Goal: Task Accomplishment & Management: Manage account settings

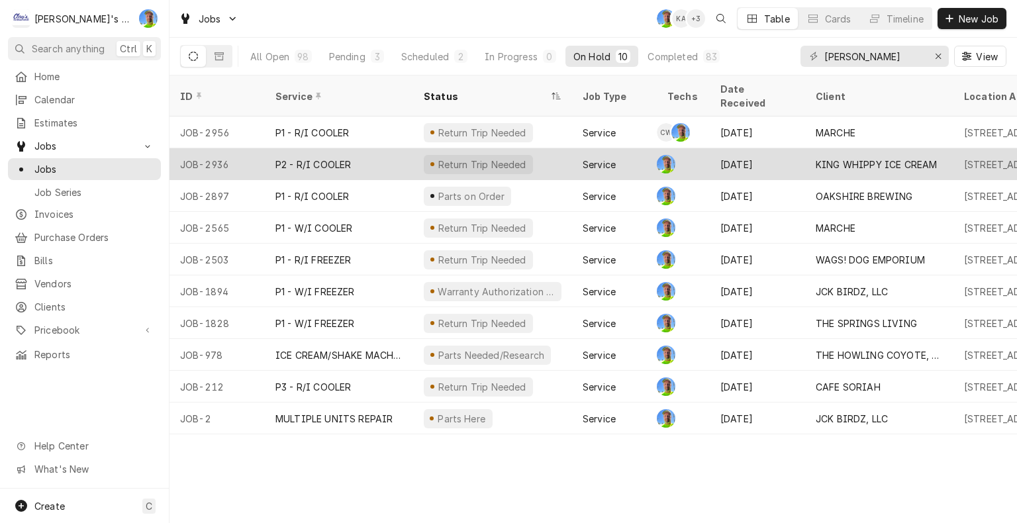
click at [797, 148] on div "Sep 15" at bounding box center [757, 164] width 95 height 32
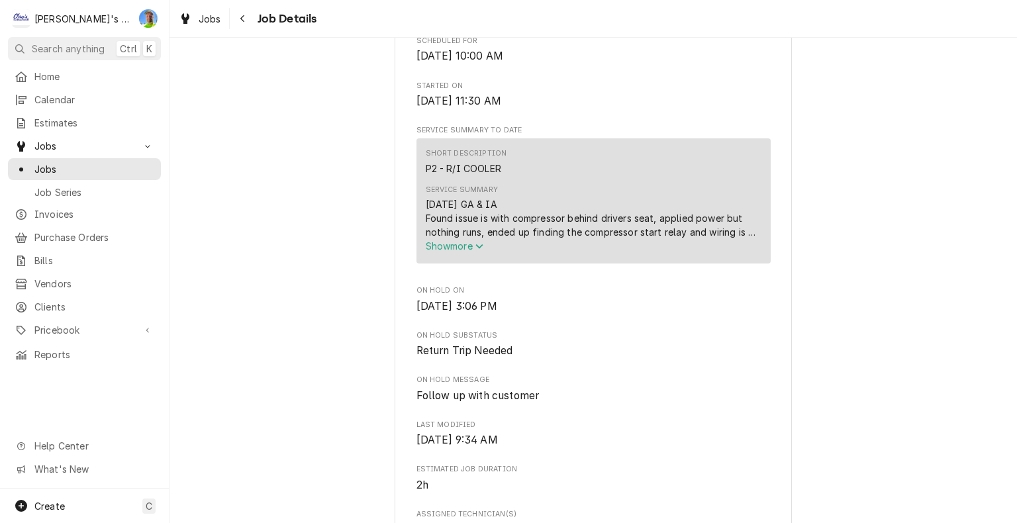
scroll to position [463, 0]
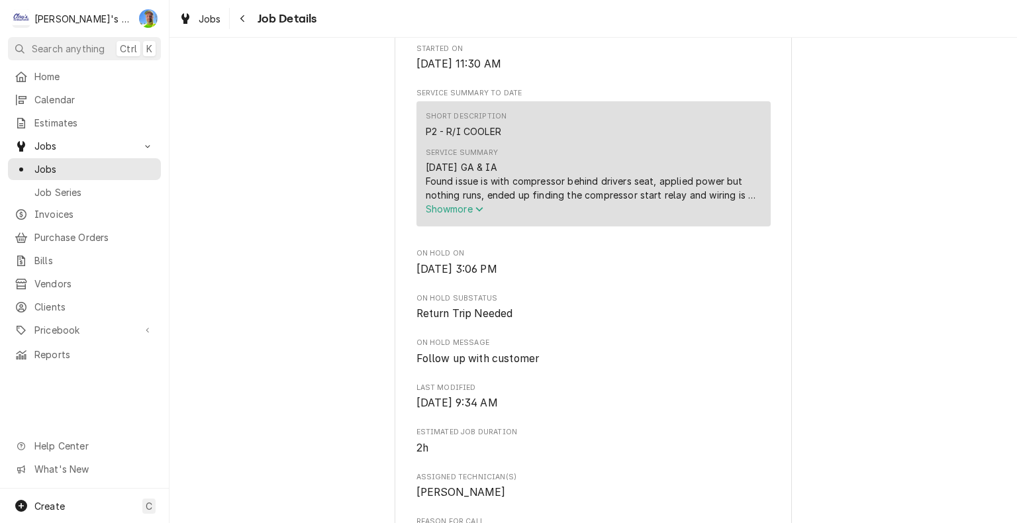
click at [475, 214] on icon "Service Summary" at bounding box center [479, 209] width 8 height 9
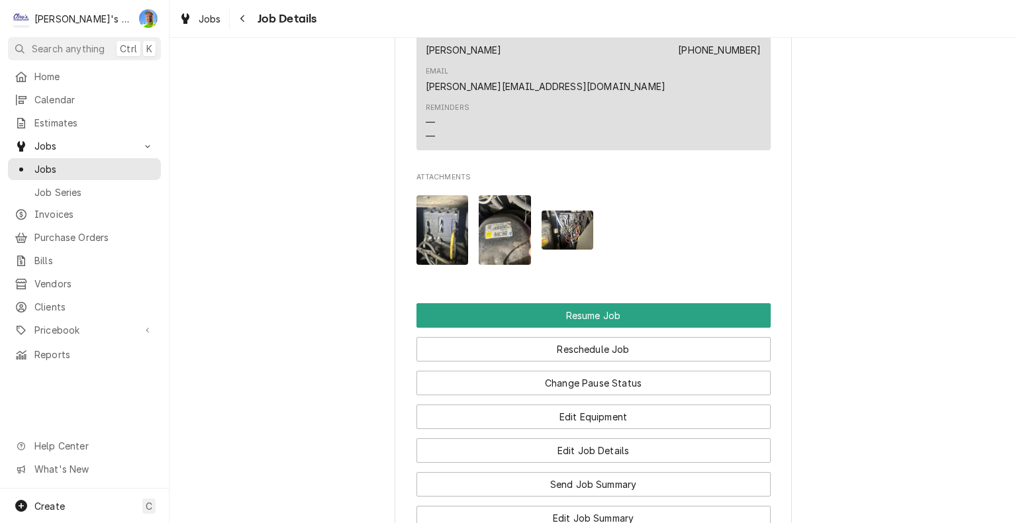
scroll to position [1390, 0]
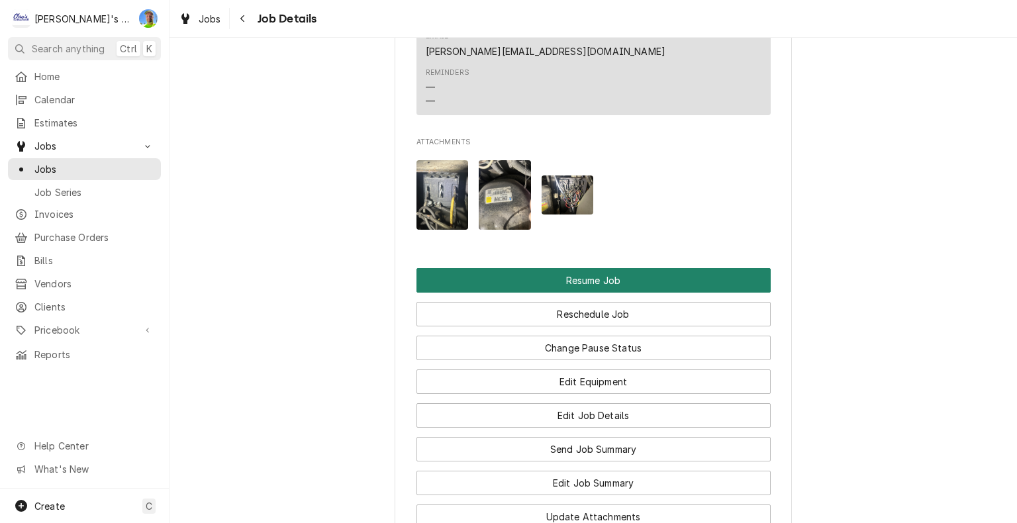
click at [736, 268] on button "Resume Job" at bounding box center [593, 280] width 354 height 24
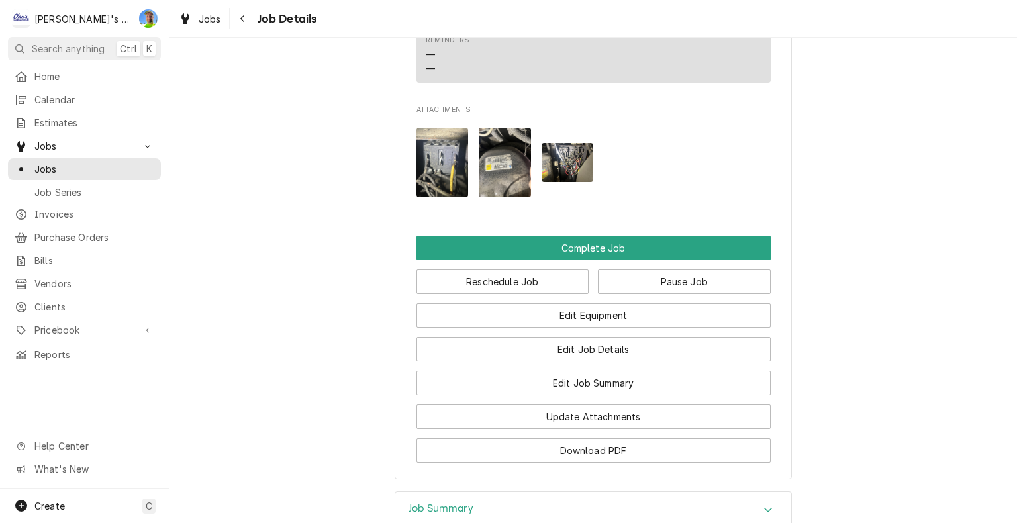
scroll to position [1258, 0]
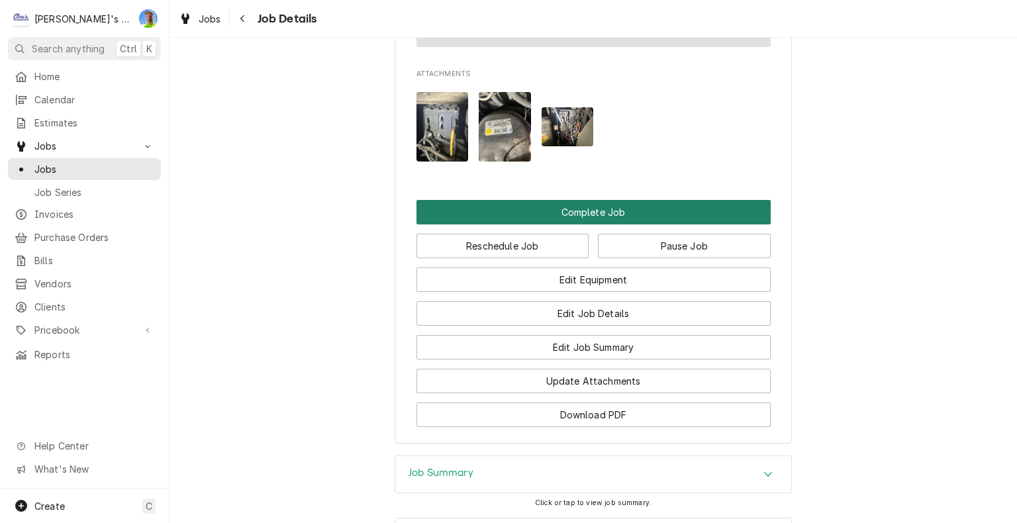
click at [728, 200] on button "Complete Job" at bounding box center [593, 212] width 354 height 24
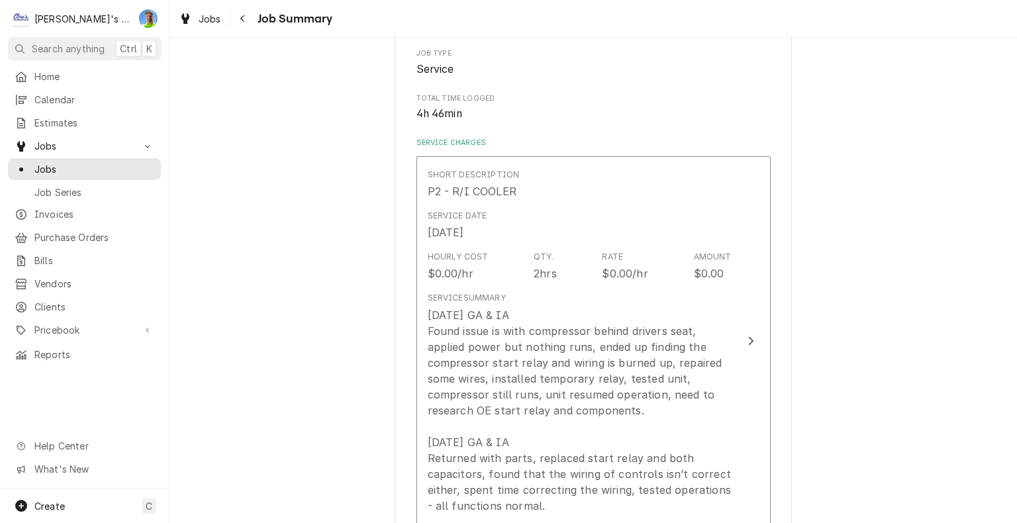
scroll to position [265, 0]
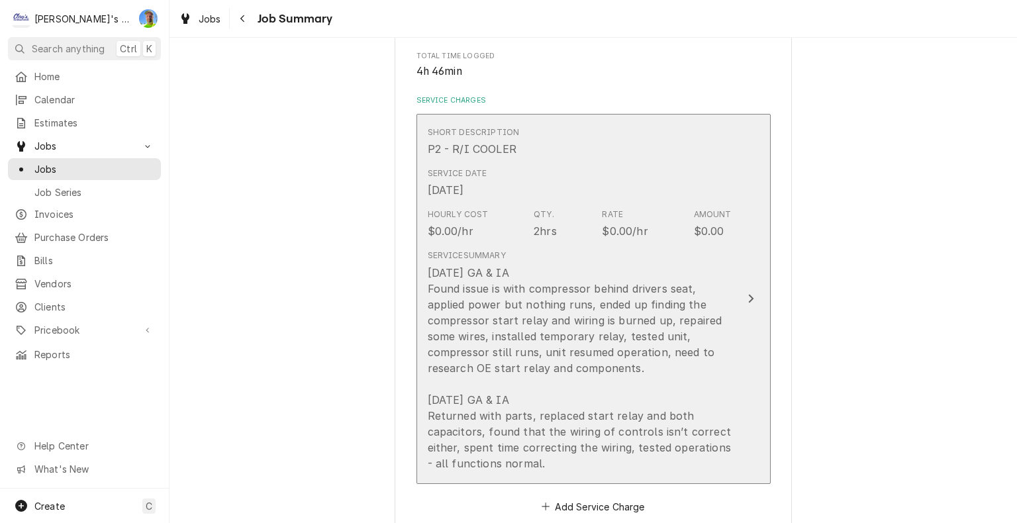
click at [752, 333] on button "Short Description P2 - R/I COOLER Service Date Sep 15, 2025 Hourly Cost $0.00/h…" at bounding box center [593, 299] width 354 height 370
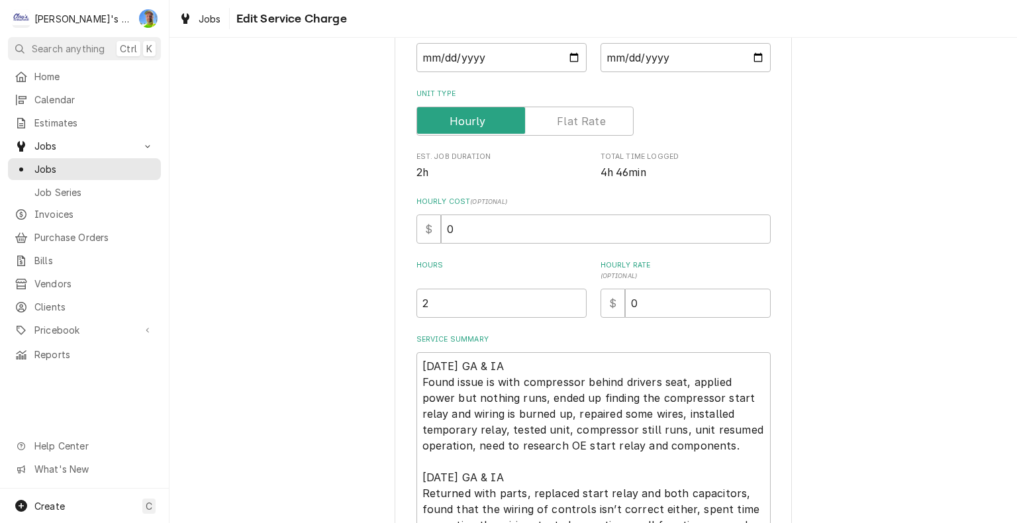
scroll to position [265, 0]
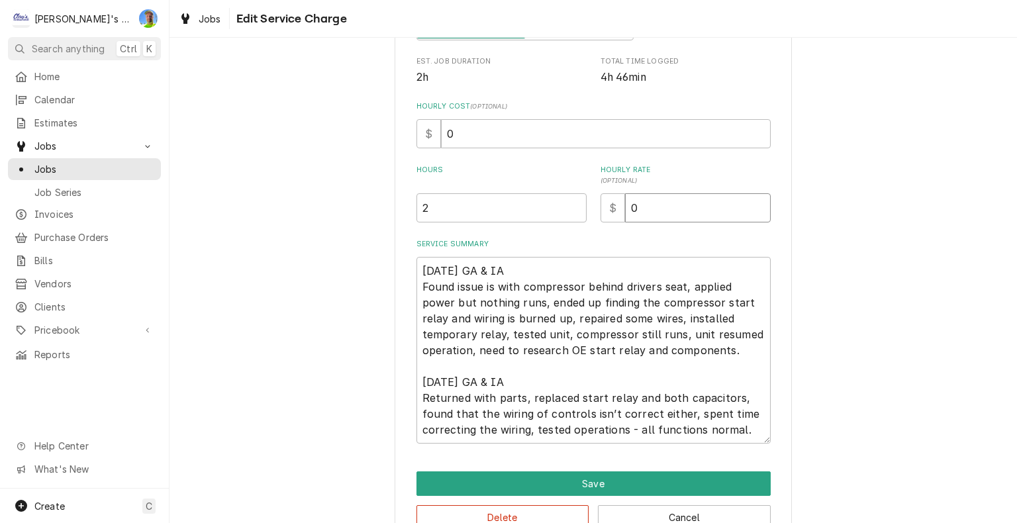
click at [661, 209] on input "0" at bounding box center [698, 207] width 146 height 29
type textarea "x"
type input "1"
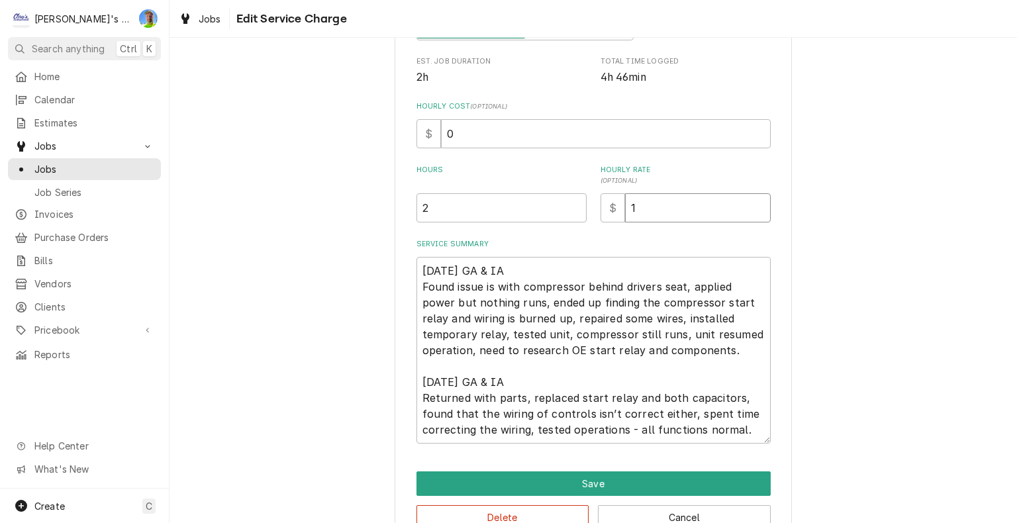
type textarea "x"
type input "12"
type textarea "x"
type input "126"
click at [528, 200] on input "2" at bounding box center [501, 207] width 170 height 29
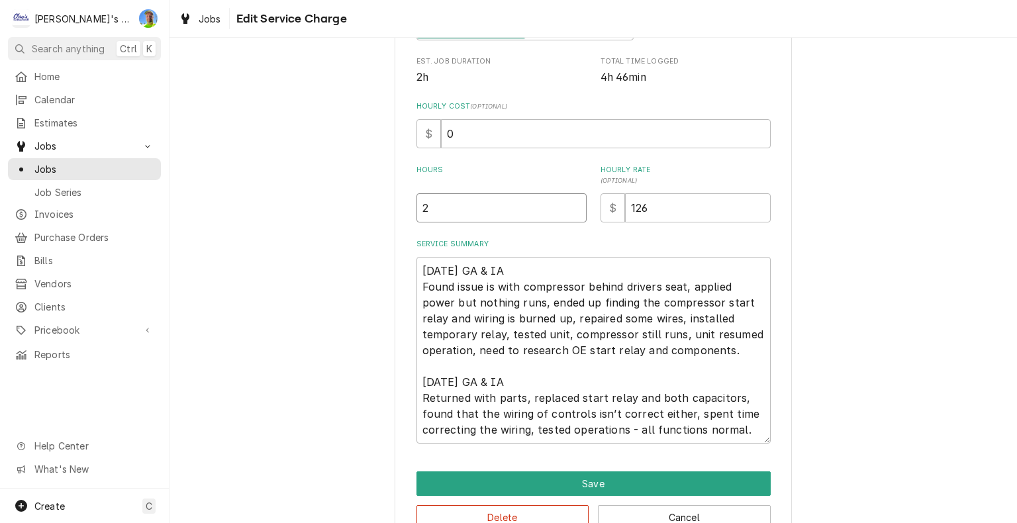
type textarea "x"
type input "5"
click at [686, 346] on textarea "9/15/2025 GA & IA Found issue is with compressor behind drivers seat, applied p…" at bounding box center [593, 350] width 354 height 187
type textarea "x"
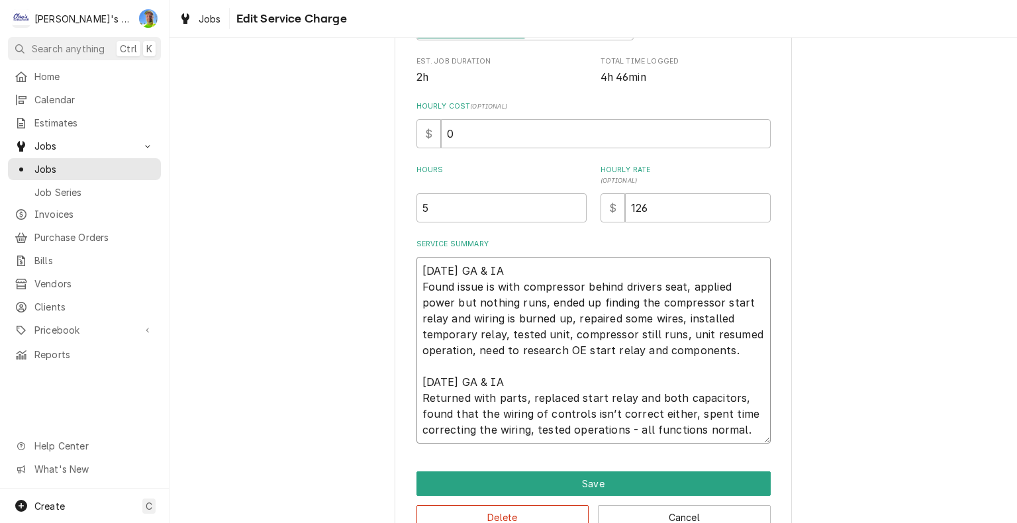
type textarea "9/15/2025 GA & IA Found issue is with compressor behind drivers seat, applied p…"
type textarea "x"
type textarea "9/15/2025 GA & IA Found issue is with compressor behind drivers seat, applied p…"
type textarea "x"
type textarea "9/15/2025 GA & IA Found issue is with compressor behind drivers seat, applied p…"
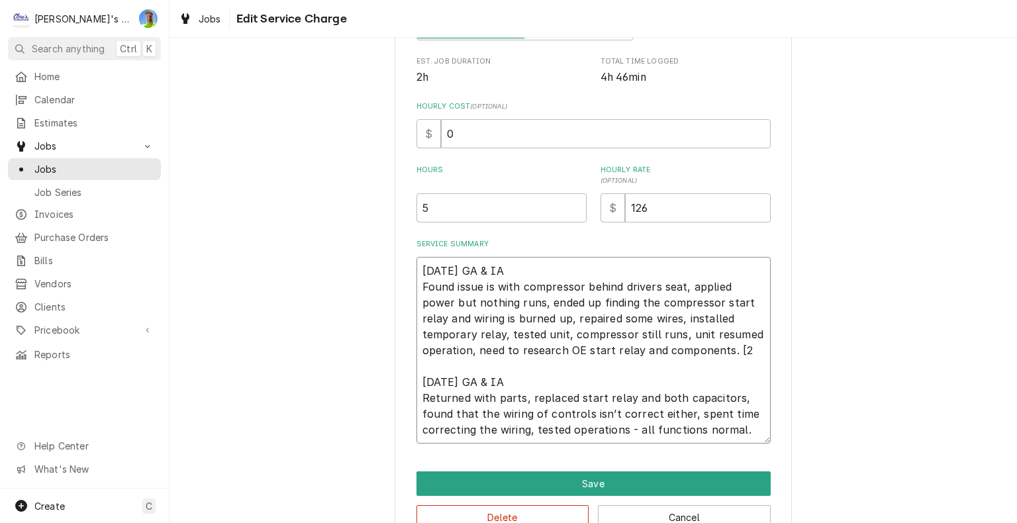
type textarea "x"
type textarea "9/15/2025 GA & IA Found issue is with compressor behind drivers seat, applied p…"
type textarea "x"
type textarea "9/15/2025 GA & IA Found issue is with compressor behind drivers seat, applied p…"
type textarea "x"
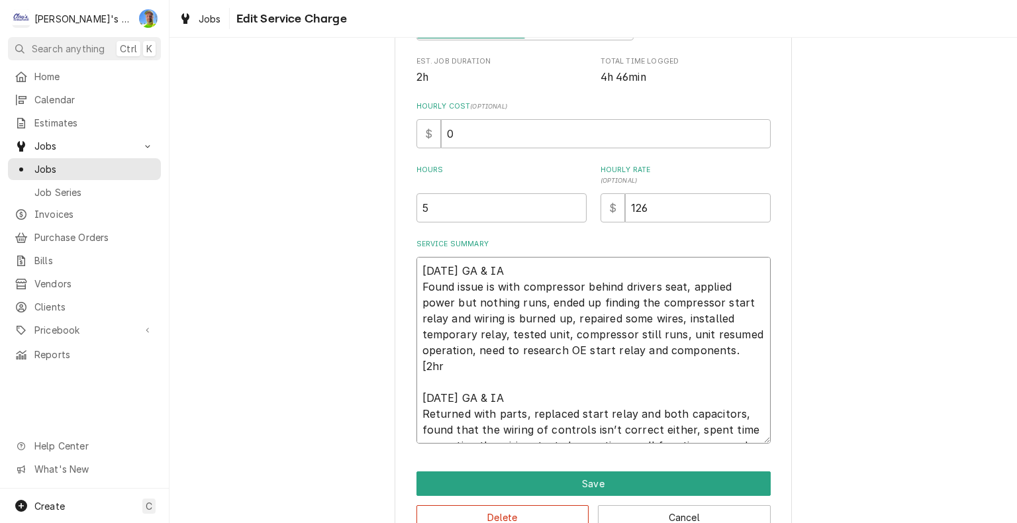
type textarea "9/15/2025 GA & IA Found issue is with compressor behind drivers seat, applied p…"
type textarea "x"
type textarea "9/15/2025 GA & IA Found issue is with compressor behind drivers seat, applied p…"
type textarea "x"
type textarea "9/15/2025 GA & IA Found issue is with compressor behind drivers seat, applied p…"
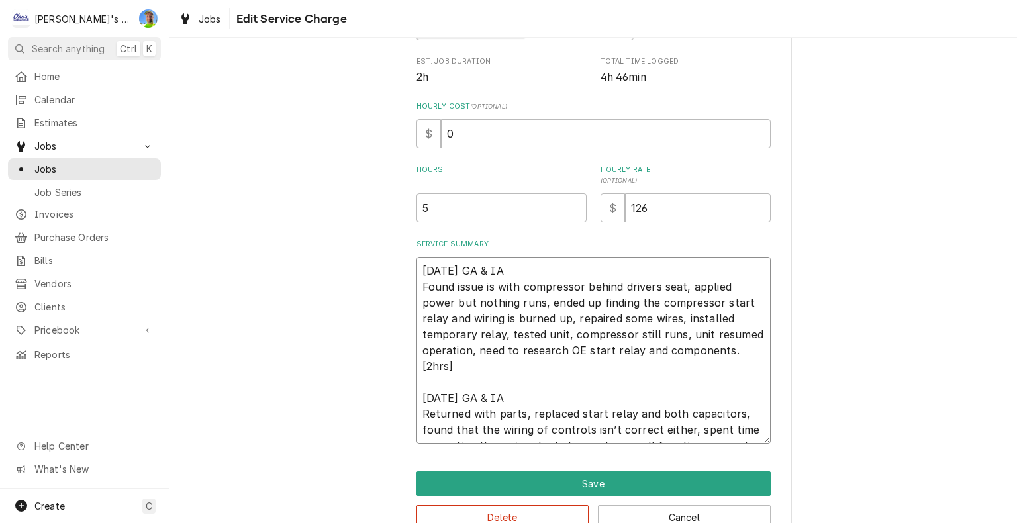
type textarea "x"
type textarea "9/15/2025 GA & IA Found issue is with compressor behind drivers seat, applied p…"
type textarea "x"
type textarea "9/15/2025 GA & IA Found issue is with compressor behind drivers seat, applied p…"
type textarea "x"
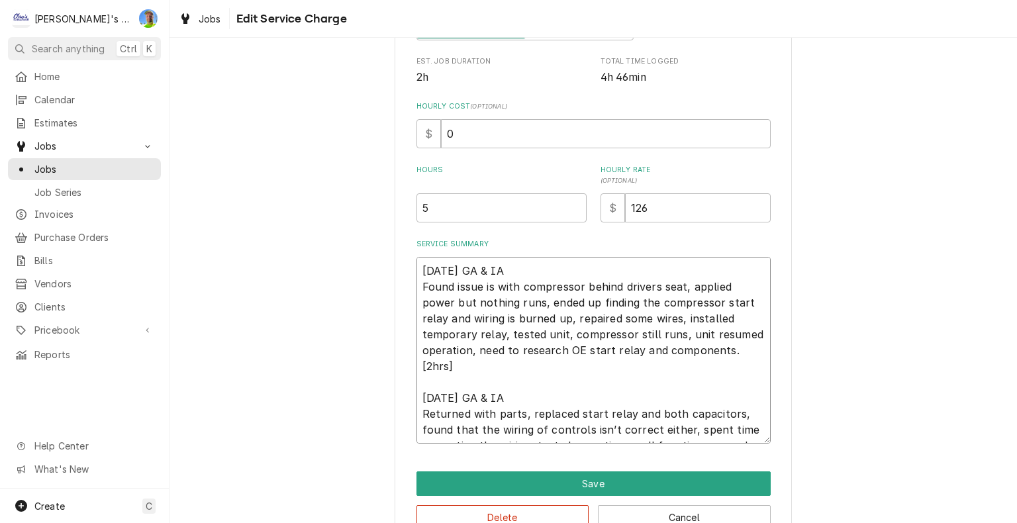
type textarea "9/15/2025 GA & IA Found issue is with compressor behind drivers seat, applied p…"
type textarea "x"
type textarea "9/15/2025 GA & IA Found issue is with compressor behind drivers seat, applied p…"
type textarea "x"
type textarea "9/15/2025 GA & IA Found issue is with compressor behind drivers seat, applied p…"
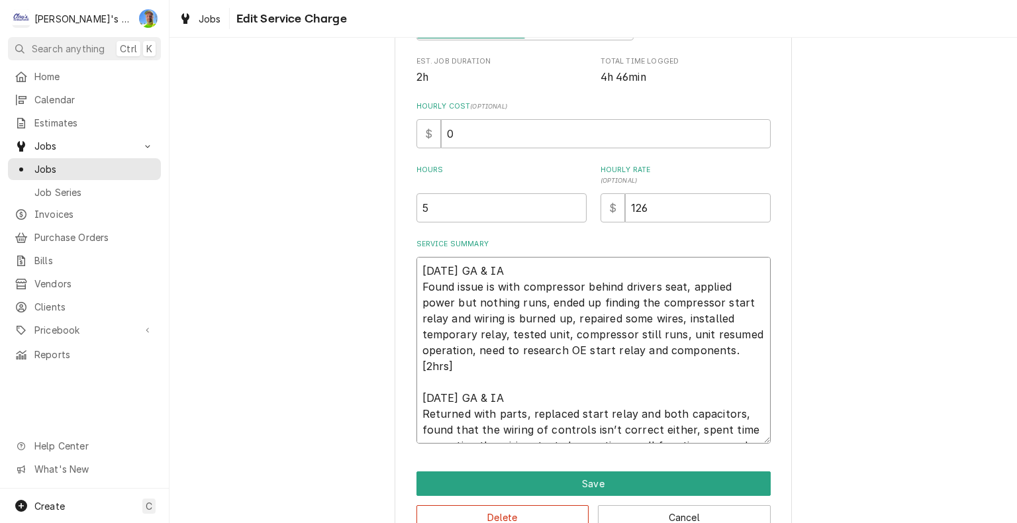
scroll to position [9, 0]
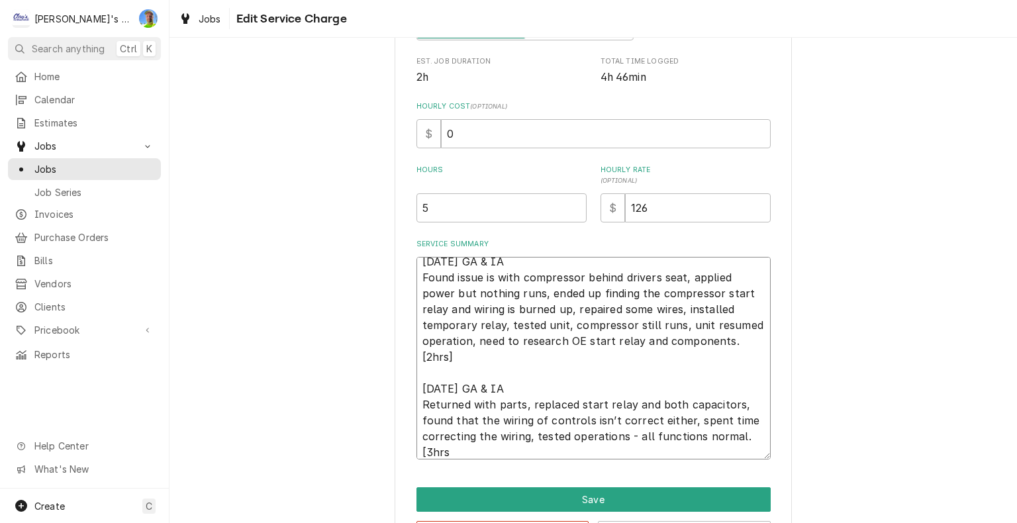
type textarea "x"
type textarea "9/15/2025 GA & IA Found issue is with compressor behind drivers seat, applied p…"
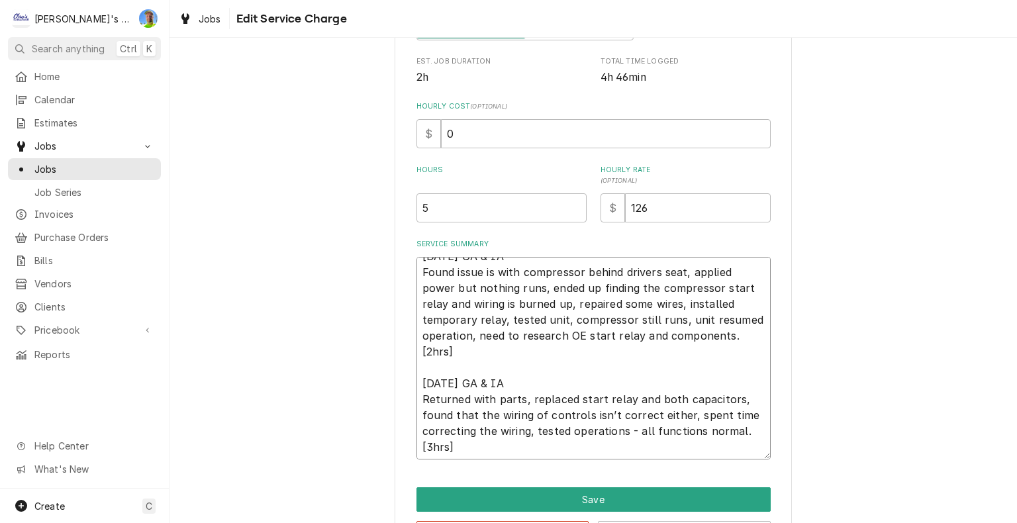
scroll to position [16, 0]
type textarea "x"
type textarea "9/15/2025 GA & IA Found issue is with compressor behind drivers seat, applied p…"
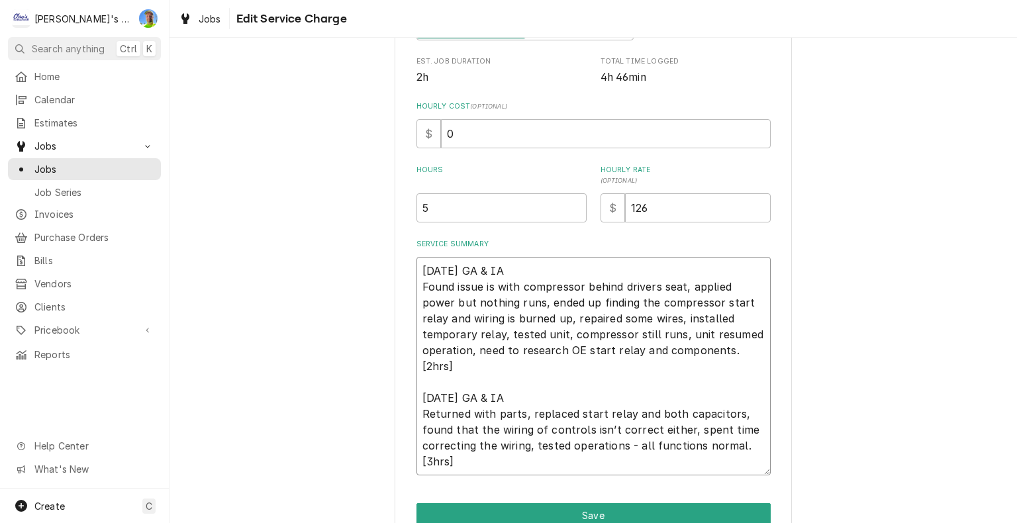
type textarea "x"
type textarea "9/15/2025 GA & IA Found issue is with compressor behind drivers seat, applied p…"
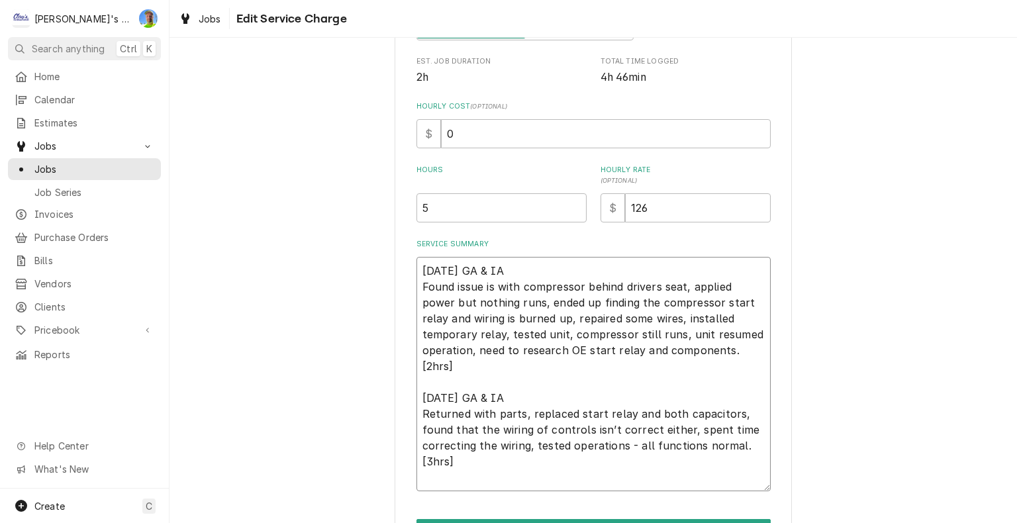
type textarea "x"
type textarea "9/15/2025 GA & IA Found issue is with compressor behind drivers seat, applied p…"
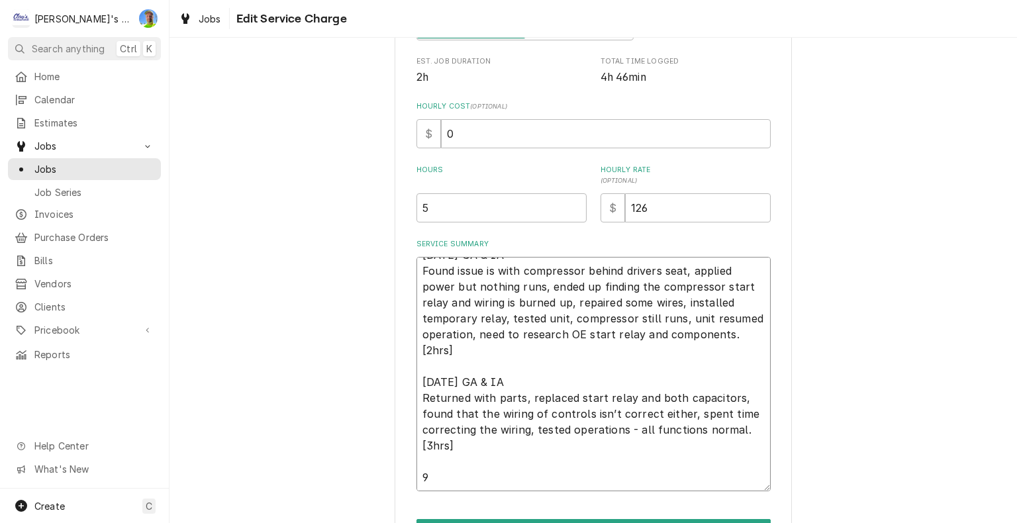
type textarea "x"
type textarea "9/15/2025 GA & IA Found issue is with compressor behind drivers seat, applied p…"
type textarea "x"
type textarea "9/15/2025 GA & IA Found issue is with compressor behind drivers seat, applied p…"
type textarea "x"
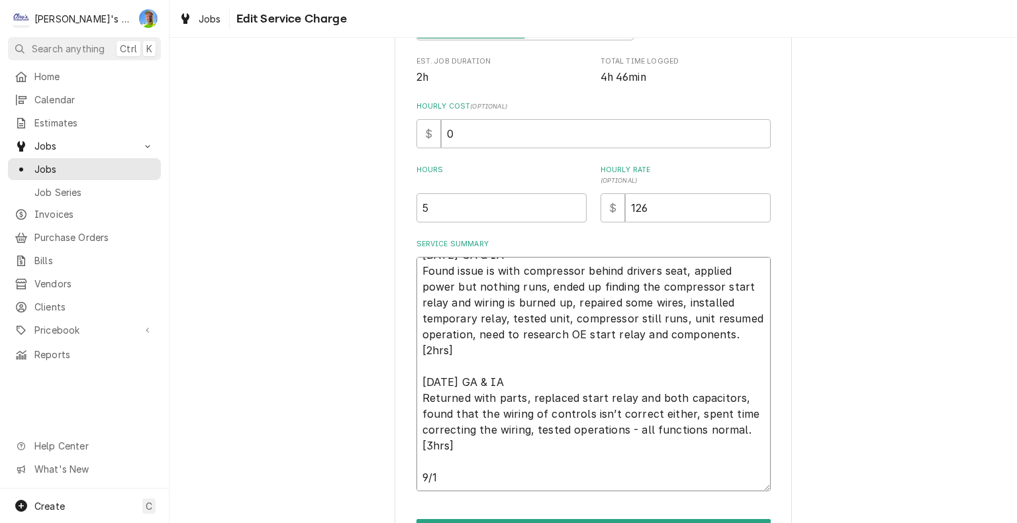
type textarea "9/15/2025 GA & IA Found issue is with compressor behind drivers seat, applied p…"
type textarea "x"
type textarea "9/15/2025 GA & IA Found issue is with compressor behind drivers seat, applied p…"
type textarea "x"
type textarea "9/15/2025 GA & IA Found issue is with compressor behind drivers seat, applied p…"
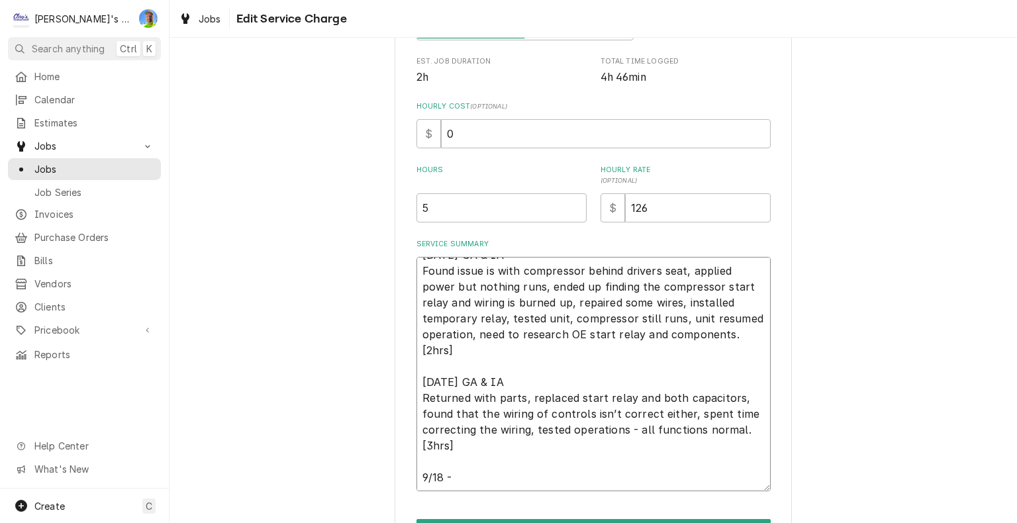
type textarea "x"
type textarea "9/15/2025 GA & IA Found issue is with compressor behind drivers seat, applied p…"
type textarea "x"
type textarea "9/15/2025 GA & IA Found issue is with compressor behind drivers seat, applied p…"
type textarea "x"
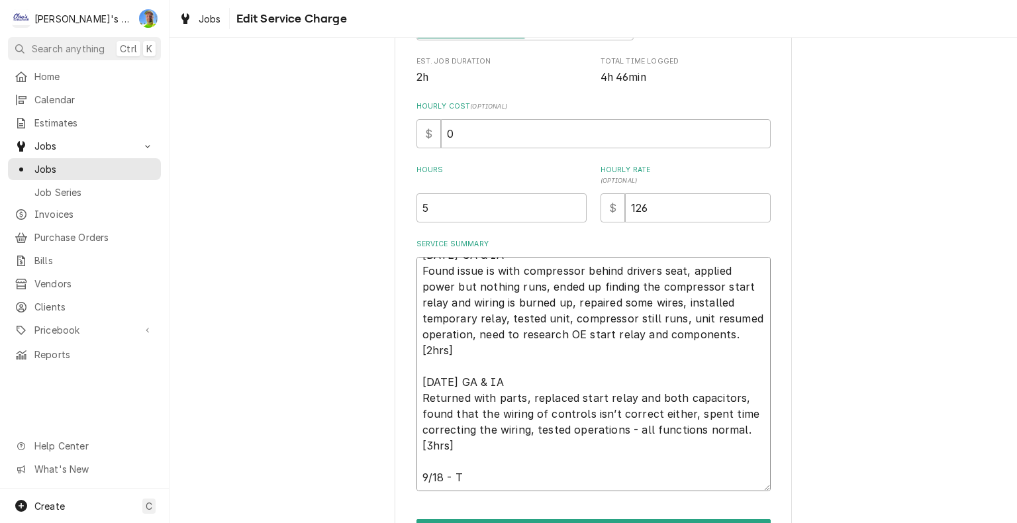
type textarea "9/15/2025 GA & IA Found issue is with compressor behind drivers seat, applied p…"
type textarea "x"
type textarea "9/15/2025 GA & IA Found issue is with compressor behind drivers seat, applied p…"
type textarea "x"
type textarea "9/15/2025 GA & IA Found issue is with compressor behind drivers seat, applied p…"
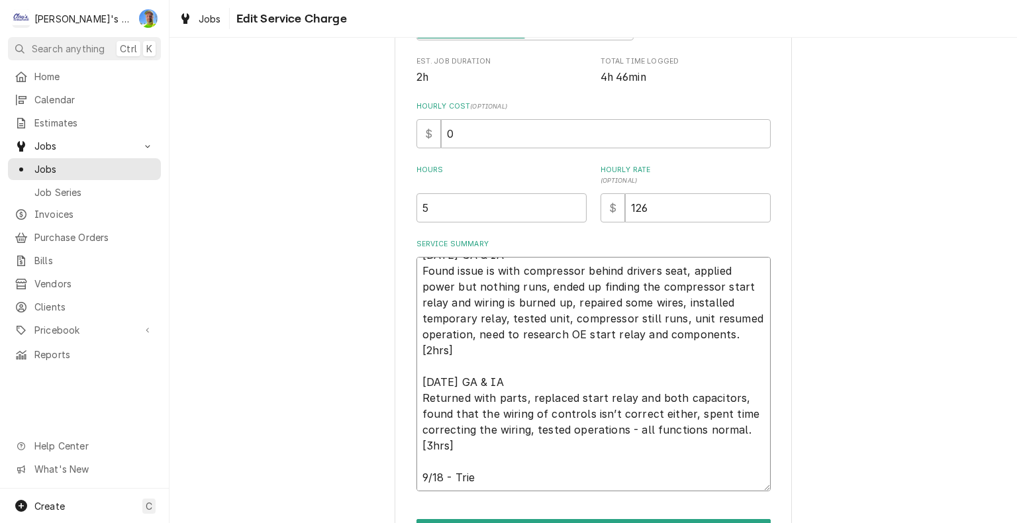
type textarea "x"
type textarea "9/15/2025 GA & IA Found issue is with compressor behind drivers seat, applied p…"
type textarea "x"
type textarea "9/15/2025 GA & IA Found issue is with compressor behind drivers seat, applied p…"
type textarea "x"
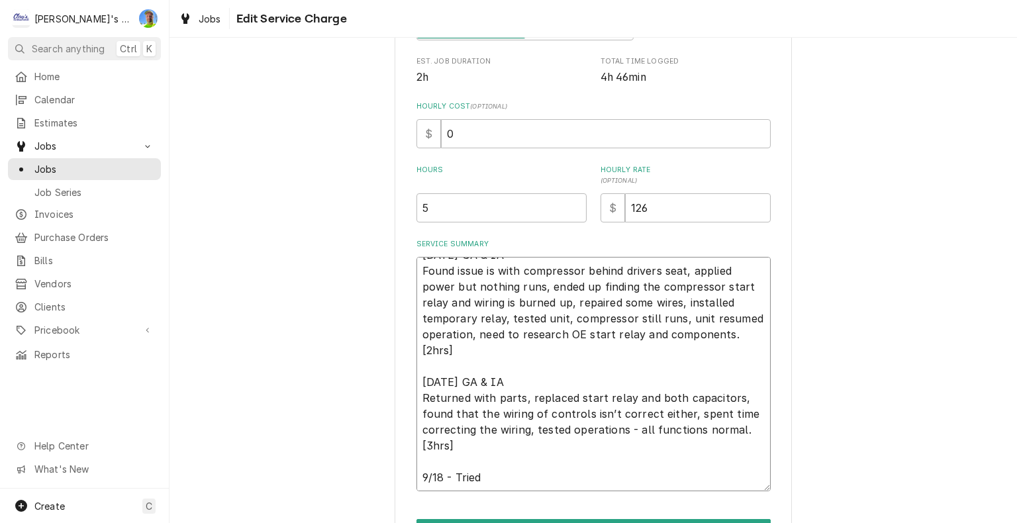
type textarea "9/15/2025 GA & IA Found issue is with compressor behind drivers seat, applied p…"
type textarea "x"
type textarea "9/15/2025 GA & IA Found issue is with compressor behind drivers seat, applied p…"
type textarea "x"
type textarea "9/15/2025 GA & IA Found issue is with compressor behind drivers seat, applied p…"
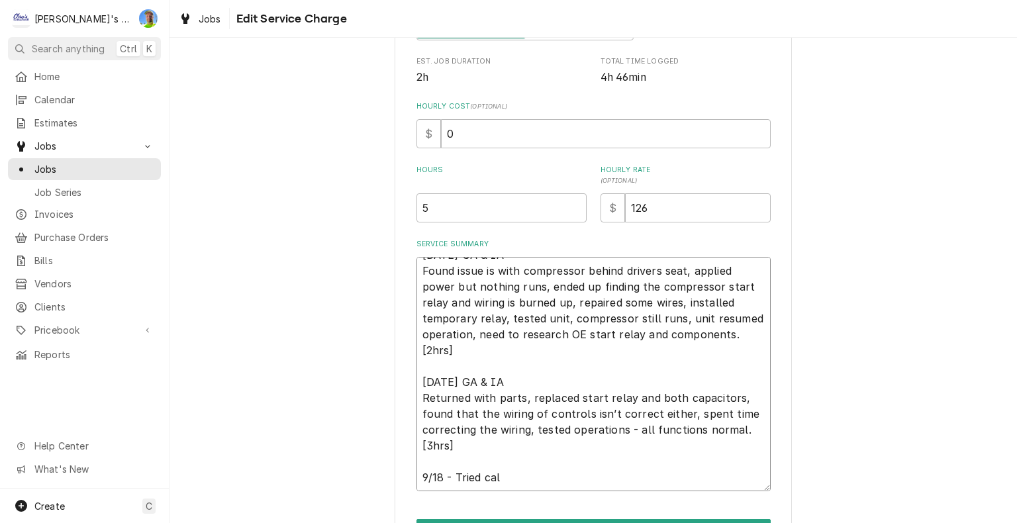
type textarea "x"
type textarea "9/15/2025 GA & IA Found issue is with compressor behind drivers seat, applied p…"
type textarea "x"
type textarea "9/15/2025 GA & IA Found issue is with compressor behind drivers seat, applied p…"
type textarea "x"
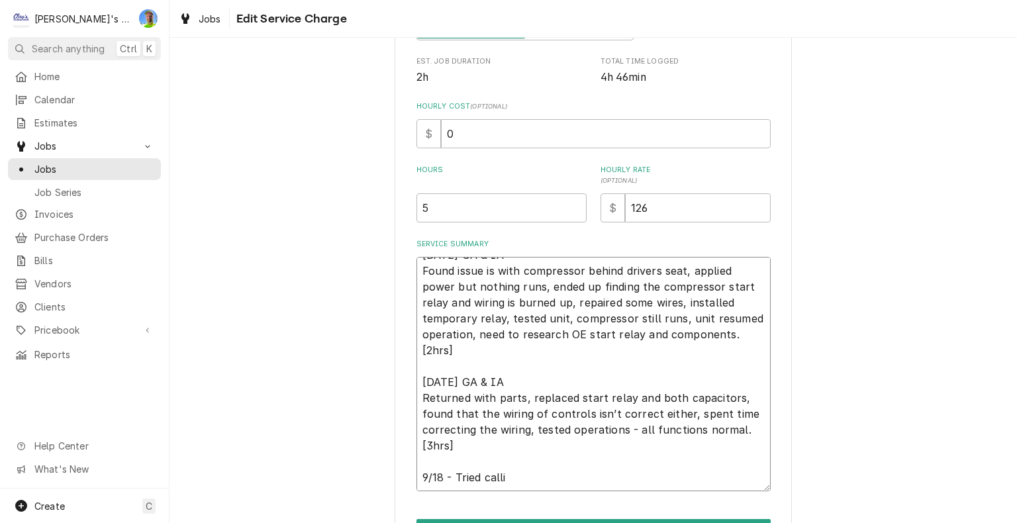
type textarea "9/15/2025 GA & IA Found issue is with compressor behind drivers seat, applied p…"
type textarea "x"
type textarea "9/15/2025 GA & IA Found issue is with compressor behind drivers seat, applied p…"
type textarea "x"
type textarea "9/15/2025 GA & IA Found issue is with compressor behind drivers seat, applied p…"
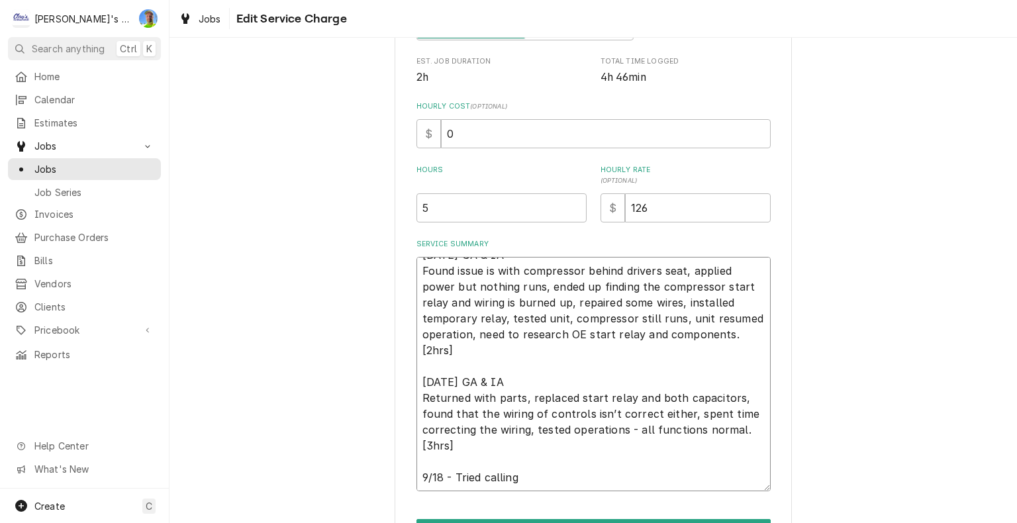
type textarea "x"
type textarea "9/15/2025 GA & IA Found issue is with compressor behind drivers seat, applied p…"
type textarea "x"
type textarea "9/15/2025 GA & IA Found issue is with compressor behind drivers seat, applied p…"
type textarea "x"
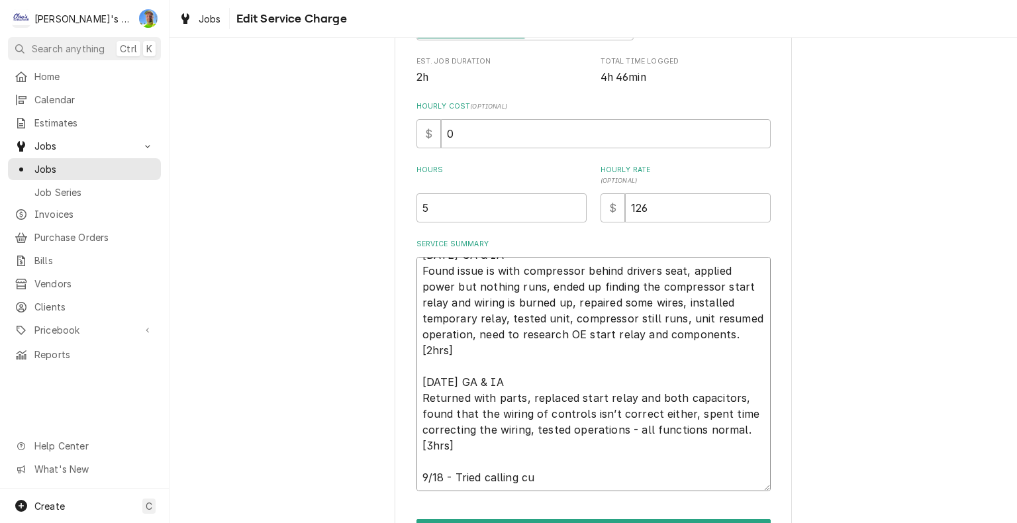
type textarea "9/15/2025 GA & IA Found issue is with compressor behind drivers seat, applied p…"
type textarea "x"
type textarea "9/15/2025 GA & IA Found issue is with compressor behind drivers seat, applied p…"
type textarea "x"
type textarea "9/15/2025 GA & IA Found issue is with compressor behind drivers seat, applied p…"
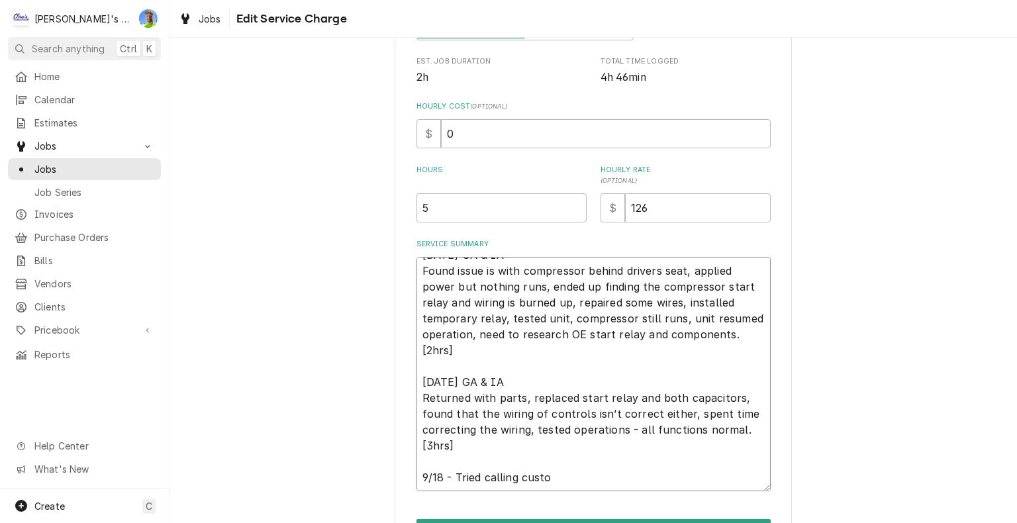
type textarea "x"
type textarea "9/15/2025 GA & IA Found issue is with compressor behind drivers seat, applied p…"
type textarea "x"
type textarea "9/15/2025 GA & IA Found issue is with compressor behind drivers seat, applied p…"
type textarea "x"
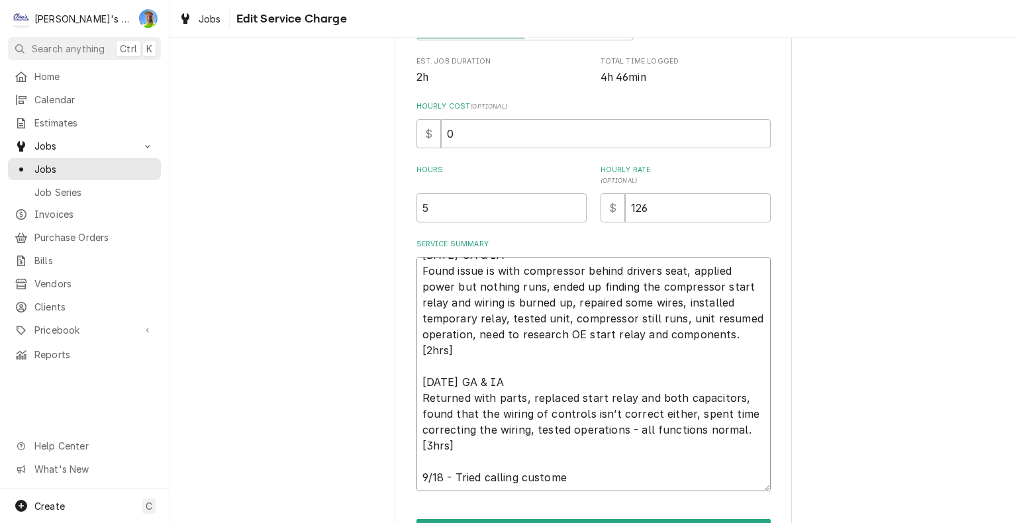
type textarea "9/15/2025 GA & IA Found issue is with compressor behind drivers seat, applied p…"
type textarea "x"
type textarea "9/15/2025 GA & IA Found issue is with compressor behind drivers seat, applied p…"
type textarea "x"
type textarea "9/15/2025 GA & IA Found issue is with compressor behind drivers seat, applied p…"
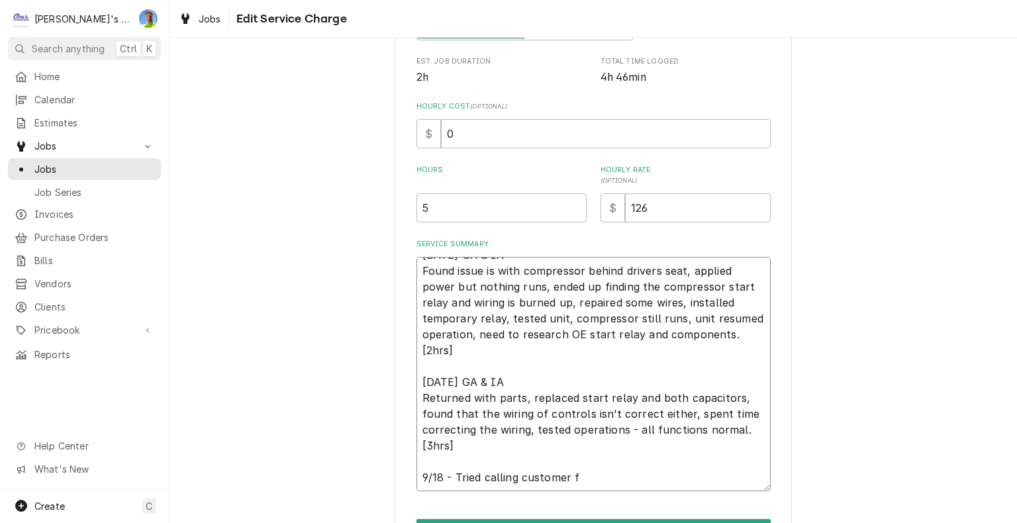
type textarea "x"
type textarea "9/15/2025 GA & IA Found issue is with compressor behind drivers seat, applied p…"
type textarea "x"
type textarea "9/15/2025 GA & IA Found issue is with compressor behind drivers seat, applied p…"
type textarea "x"
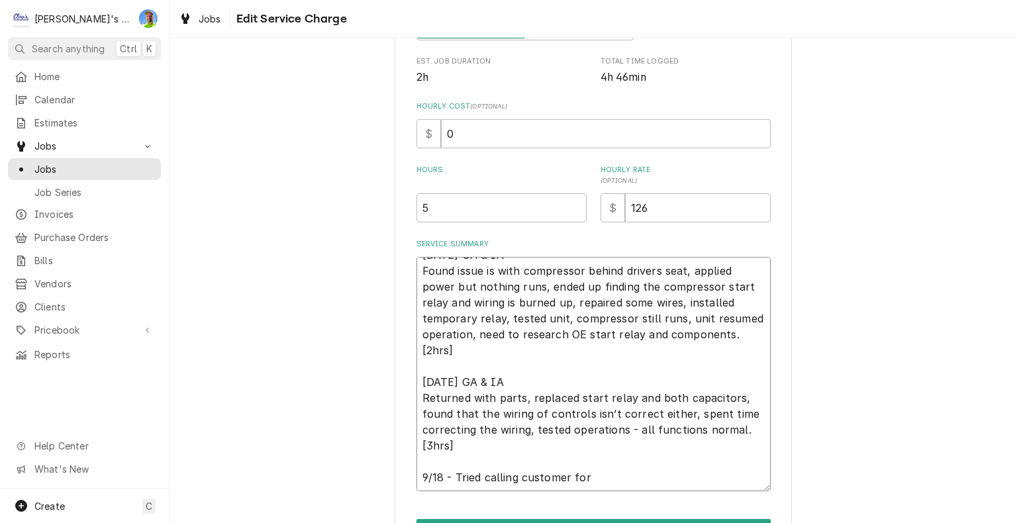
type textarea "9/15/2025 GA & IA Found issue is with compressor behind drivers seat, applied p…"
type textarea "x"
type textarea "9/15/2025 GA & IA Found issue is with compressor behind drivers seat, applied p…"
type textarea "x"
type textarea "9/15/2025 GA & IA Found issue is with compressor behind drivers seat, applied p…"
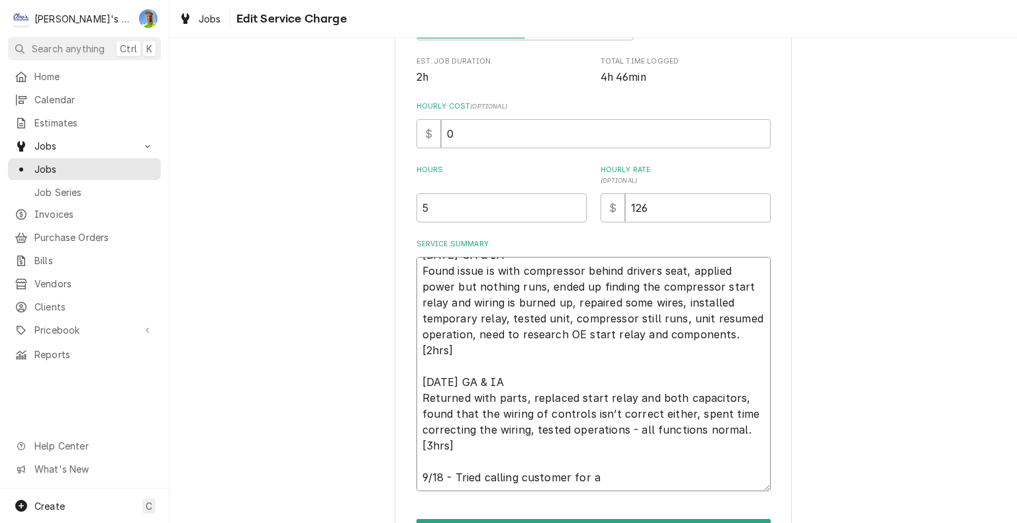
type textarea "x"
type textarea "9/15/2025 GA & IA Found issue is with compressor behind drivers seat, applied p…"
type textarea "x"
type textarea "9/15/2025 GA & IA Found issue is with compressor behind drivers seat, applied p…"
type textarea "x"
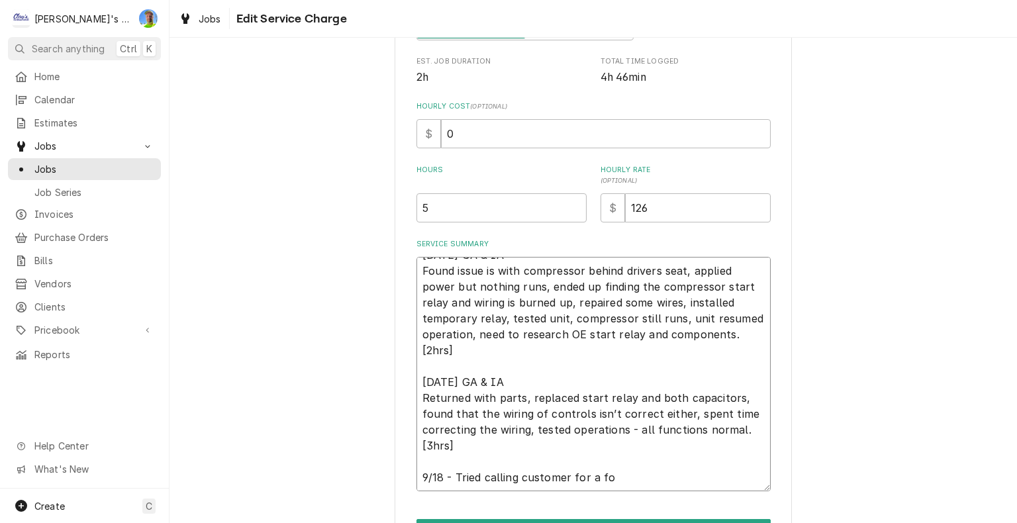
type textarea "9/15/2025 GA & IA Found issue is with compressor behind drivers seat, applied p…"
type textarea "x"
type textarea "9/15/2025 GA & IA Found issue is with compressor behind drivers seat, applied p…"
type textarea "x"
type textarea "9/15/2025 GA & IA Found issue is with compressor behind drivers seat, applied p…"
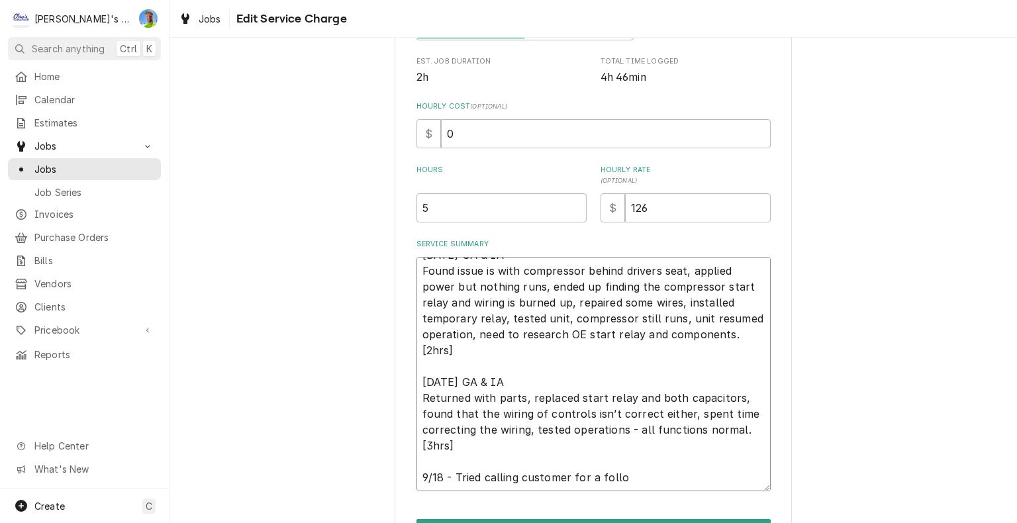
type textarea "x"
type textarea "9/15/2025 GA & IA Found issue is with compressor behind drivers seat, applied p…"
type textarea "x"
type textarea "9/15/2025 GA & IA Found issue is with compressor behind drivers seat, applied p…"
type textarea "x"
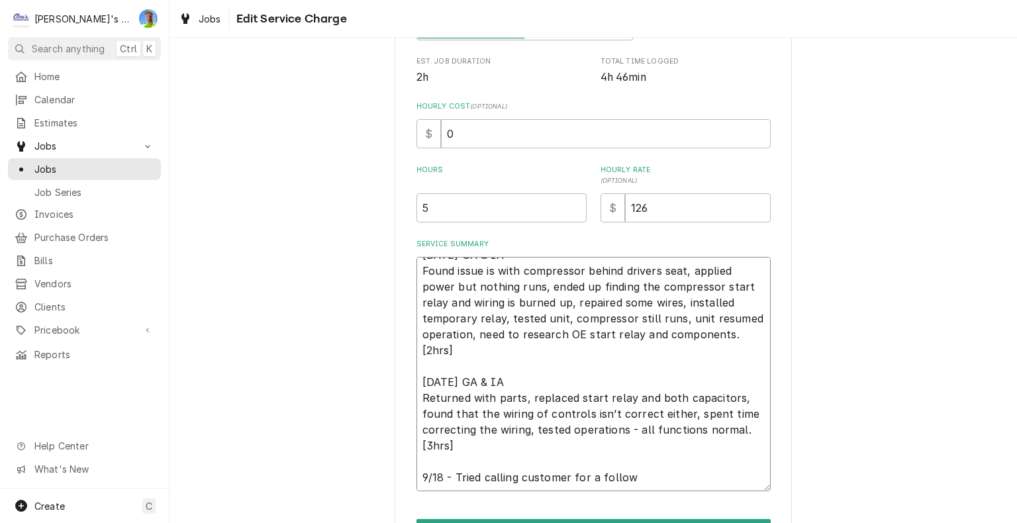
type textarea "9/15/2025 GA & IA Found issue is with compressor behind drivers seat, applied p…"
type textarea "x"
type textarea "9/15/2025 GA & IA Found issue is with compressor behind drivers seat, applied p…"
type textarea "x"
type textarea "9/15/2025 GA & IA Found issue is with compressor behind drivers seat, applied p…"
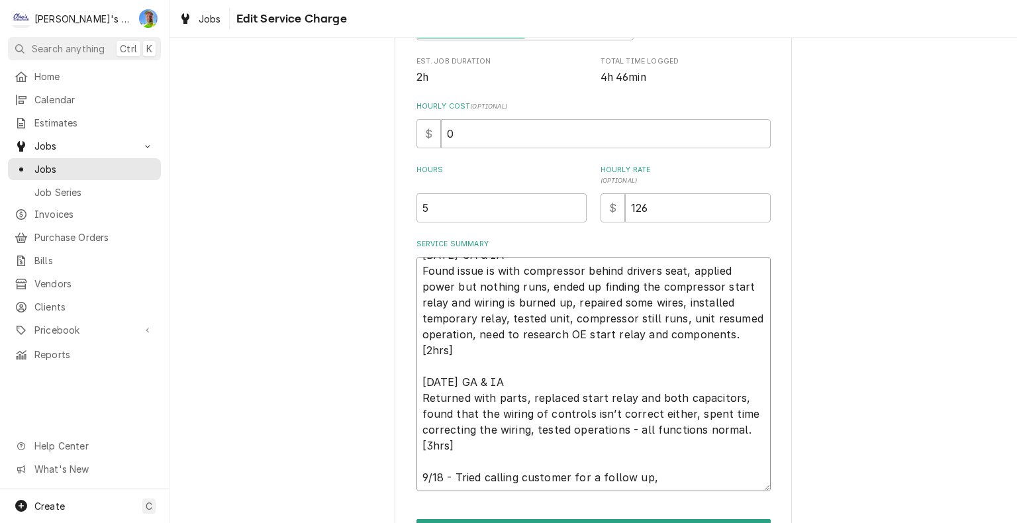
type textarea "x"
type textarea "9/15/2025 GA & IA Found issue is with compressor behind drivers seat, applied p…"
type textarea "x"
type textarea "9/15/2025 GA & IA Found issue is with compressor behind drivers seat, applied p…"
type textarea "x"
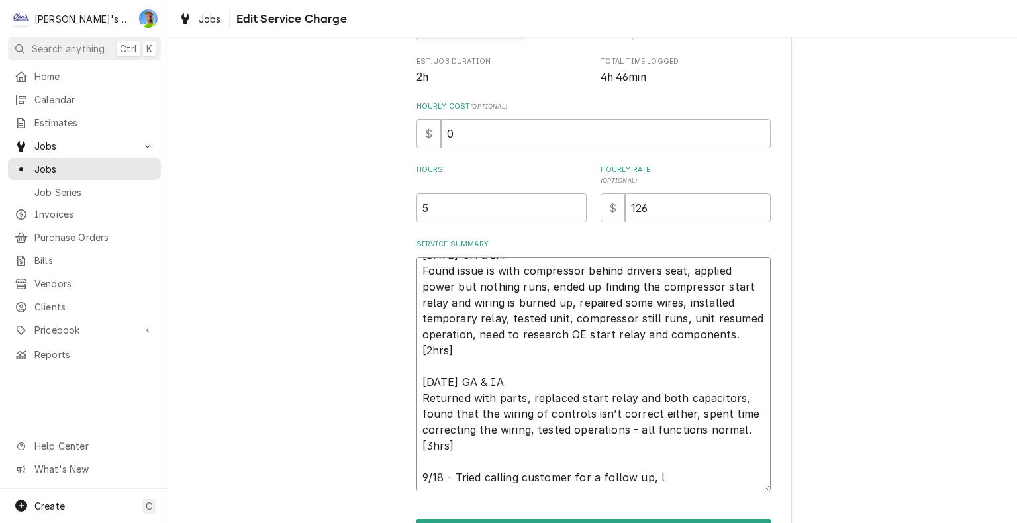
type textarea "9/15/2025 GA & IA Found issue is with compressor behind drivers seat, applied p…"
type textarea "x"
type textarea "9/15/2025 GA & IA Found issue is with compressor behind drivers seat, applied p…"
type textarea "x"
type textarea "9/15/2025 GA & IA Found issue is with compressor behind drivers seat, applied p…"
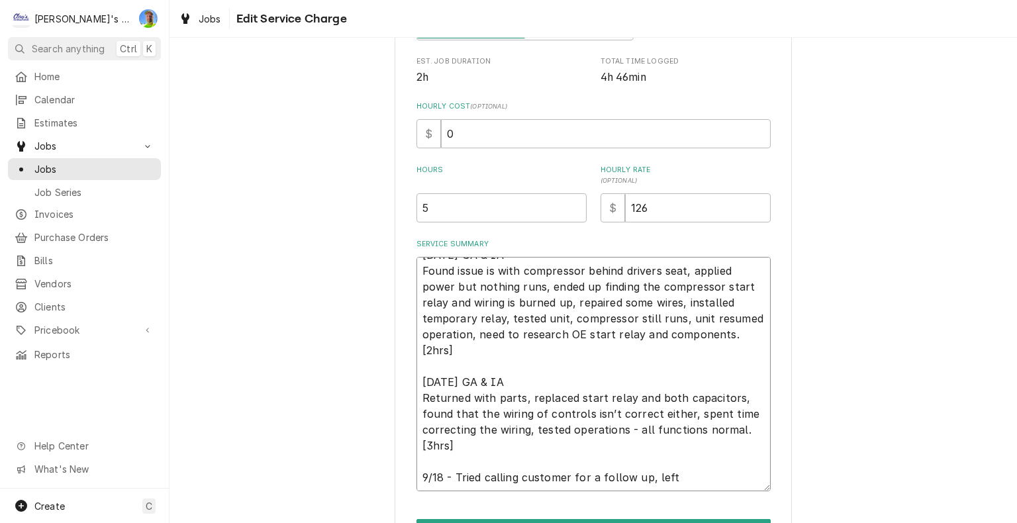
type textarea "x"
type textarea "9/15/2025 GA & IA Found issue is with compressor behind drivers seat, applied p…"
type textarea "x"
type textarea "9/15/2025 GA & IA Found issue is with compressor behind drivers seat, applied p…"
type textarea "x"
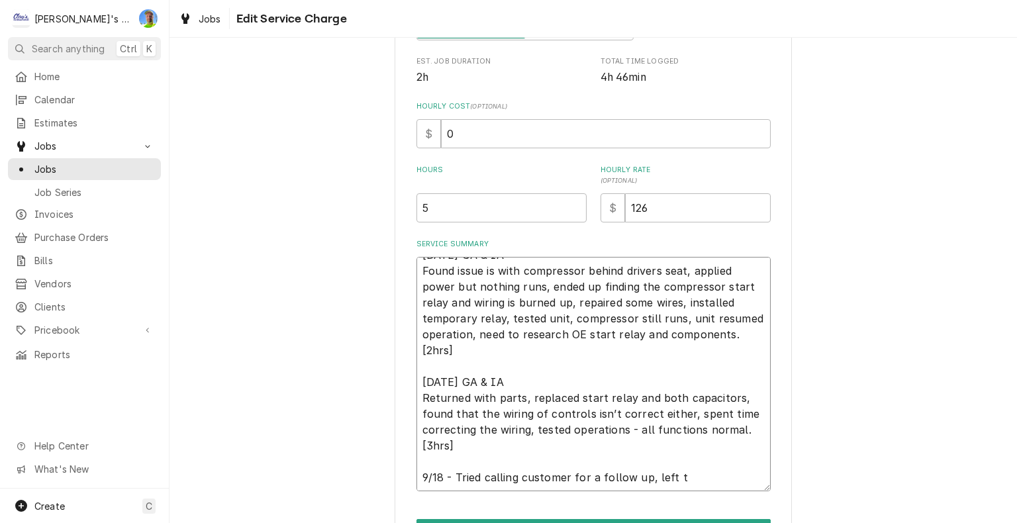
type textarea "9/15/2025 GA & IA Found issue is with compressor behind drivers seat, applied p…"
type textarea "x"
type textarea "9/15/2025 GA & IA Found issue is with compressor behind drivers seat, applied p…"
type textarea "x"
type textarea "9/15/2025 GA & IA Found issue is with compressor behind drivers seat, applied p…"
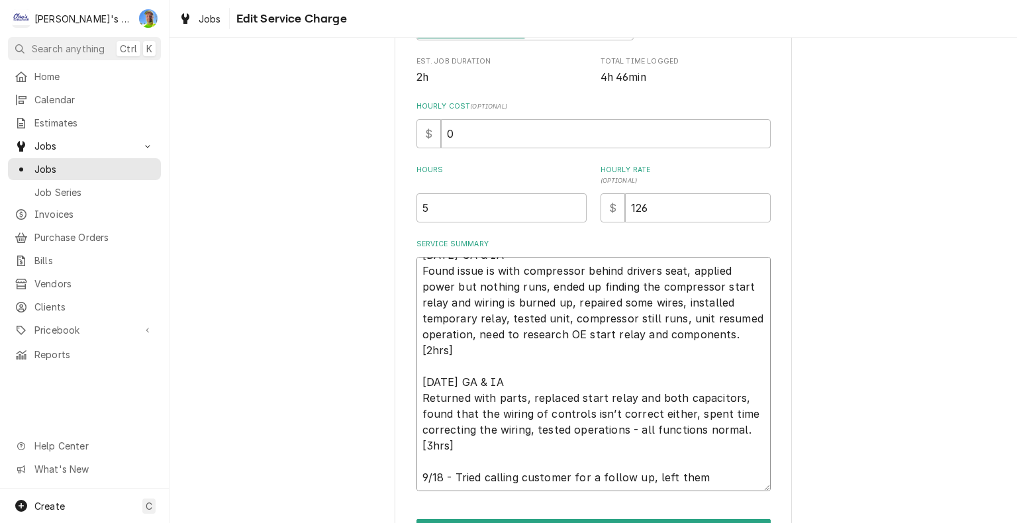
type textarea "x"
type textarea "9/15/2025 GA & IA Found issue is with compressor behind drivers seat, applied p…"
type textarea "x"
type textarea "9/15/2025 GA & IA Found issue is with compressor behind drivers seat, applied p…"
type textarea "x"
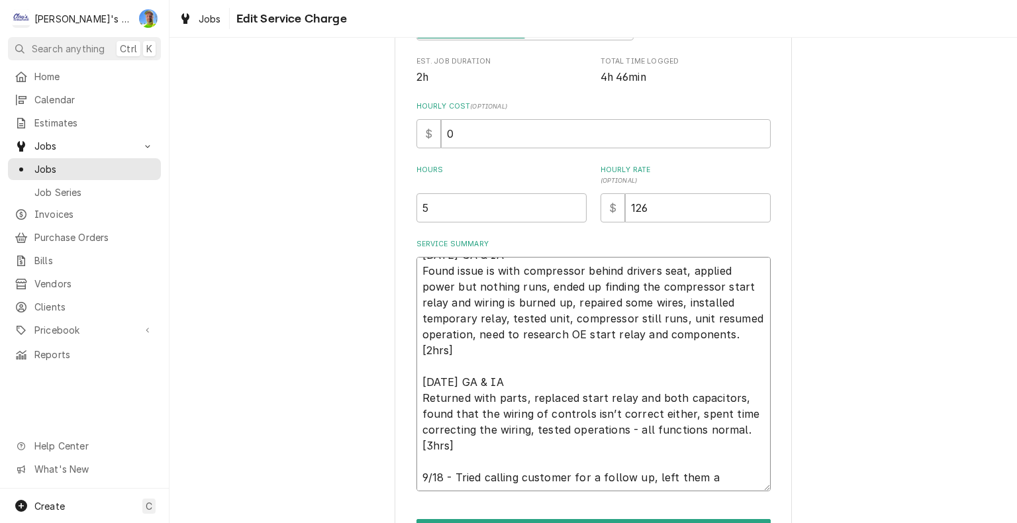
type textarea "9/15/2025 GA & IA Found issue is with compressor behind drivers seat, applied p…"
type textarea "x"
type textarea "9/15/2025 GA & IA Found issue is with compressor behind drivers seat, applied p…"
type textarea "x"
type textarea "9/15/2025 GA & IA Found issue is with compressor behind drivers seat, applied p…"
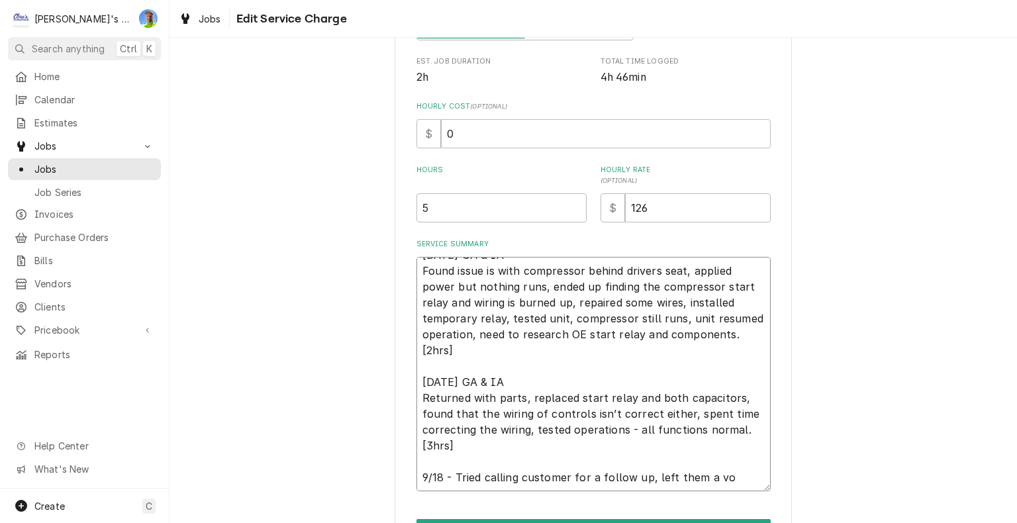
type textarea "x"
type textarea "9/15/2025 GA & IA Found issue is with compressor behind drivers seat, applied p…"
type textarea "x"
type textarea "9/15/2025 GA & IA Found issue is with compressor behind drivers seat, applied p…"
type textarea "x"
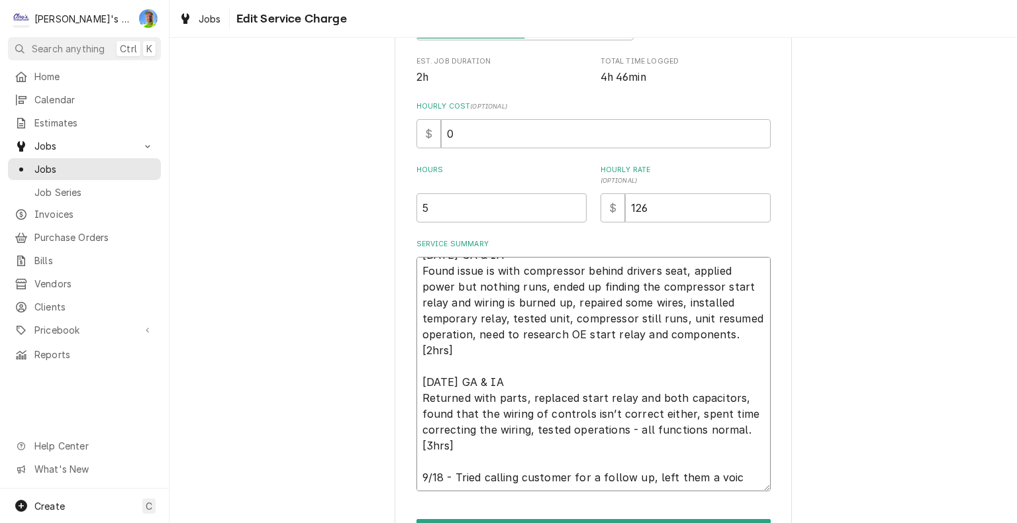
type textarea "9/15/2025 GA & IA Found issue is with compressor behind drivers seat, applied p…"
type textarea "x"
type textarea "9/15/2025 GA & IA Found issue is with compressor behind drivers seat, applied p…"
type textarea "x"
type textarea "9/15/2025 GA & IA Found issue is with compressor behind drivers seat, applied p…"
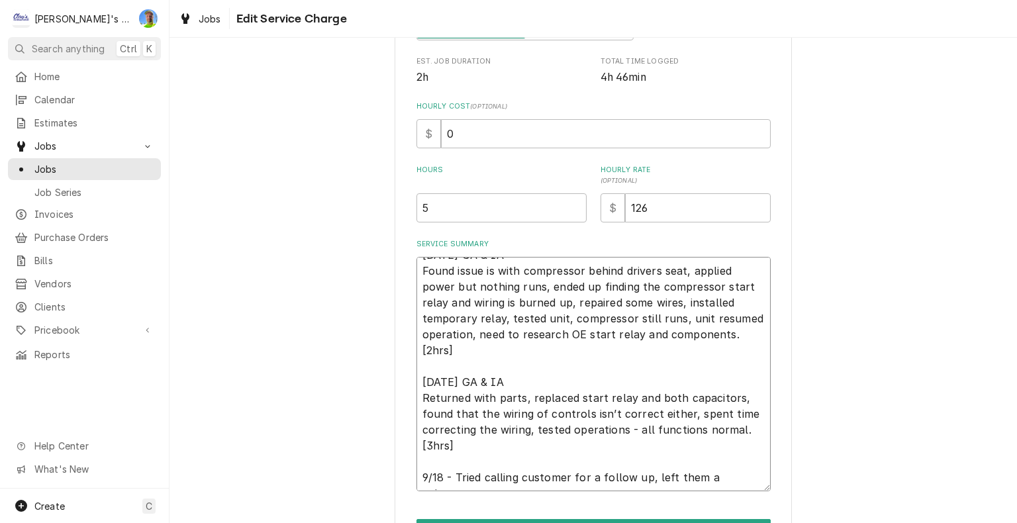
type textarea "x"
type textarea "9/15/2025 GA & IA Found issue is with compressor behind drivers seat, applied p…"
type textarea "x"
type textarea "9/15/2025 GA & IA Found issue is with compressor behind drivers seat, applied p…"
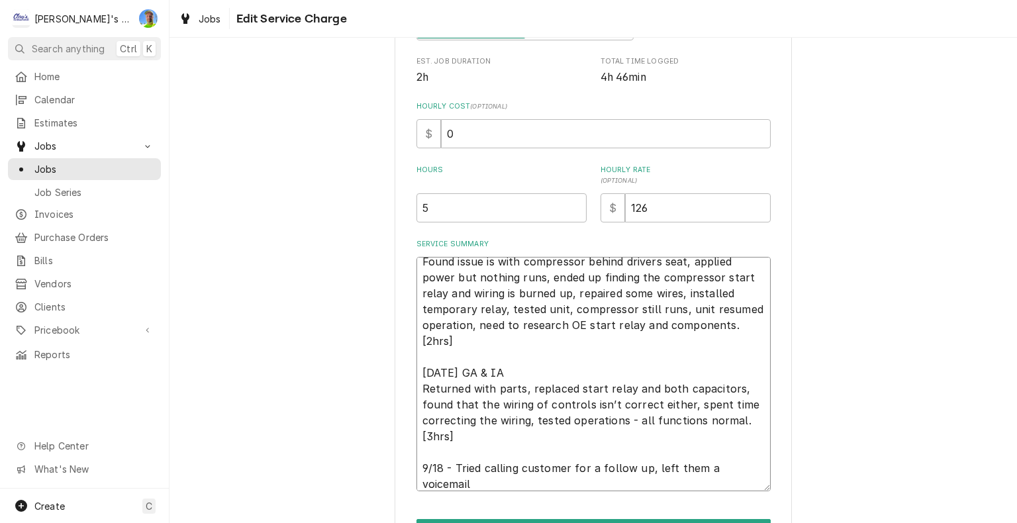
type textarea "x"
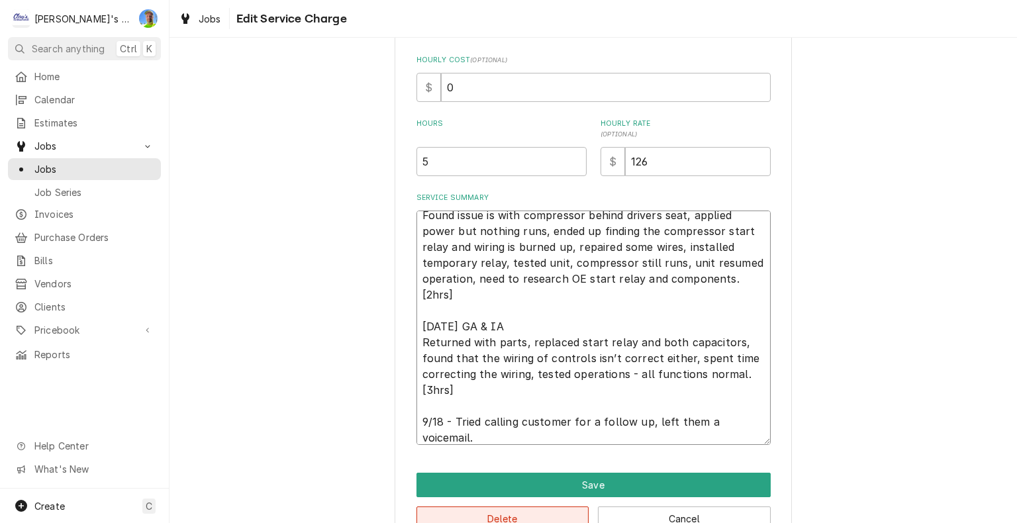
scroll to position [346, 0]
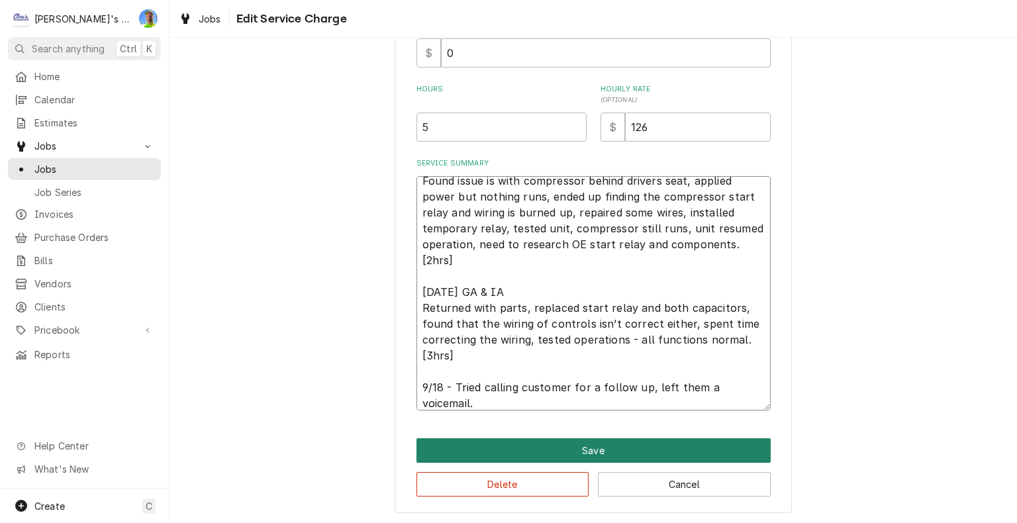
type textarea "9/15/2025 GA & IA Found issue is with compressor behind drivers seat, applied p…"
click at [514, 448] on button "Save" at bounding box center [593, 450] width 354 height 24
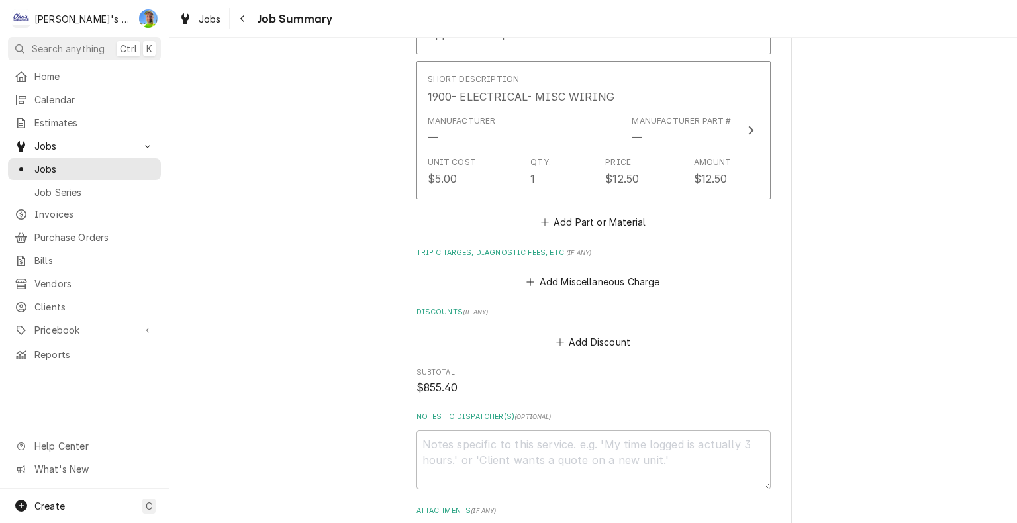
scroll to position [1787, 0]
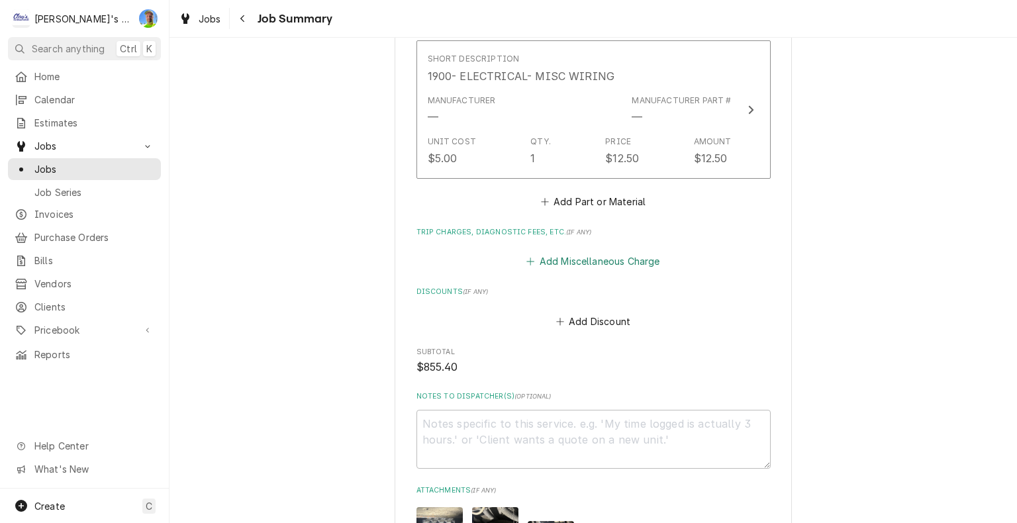
click at [592, 255] on button "Add Miscellaneous Charge" at bounding box center [593, 261] width 138 height 19
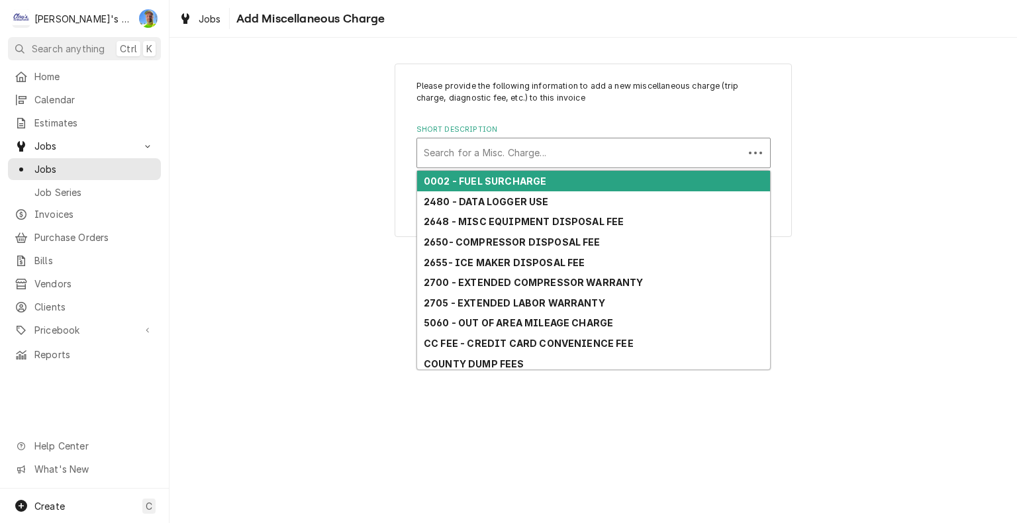
click at [562, 158] on div "Short Description" at bounding box center [580, 153] width 313 height 24
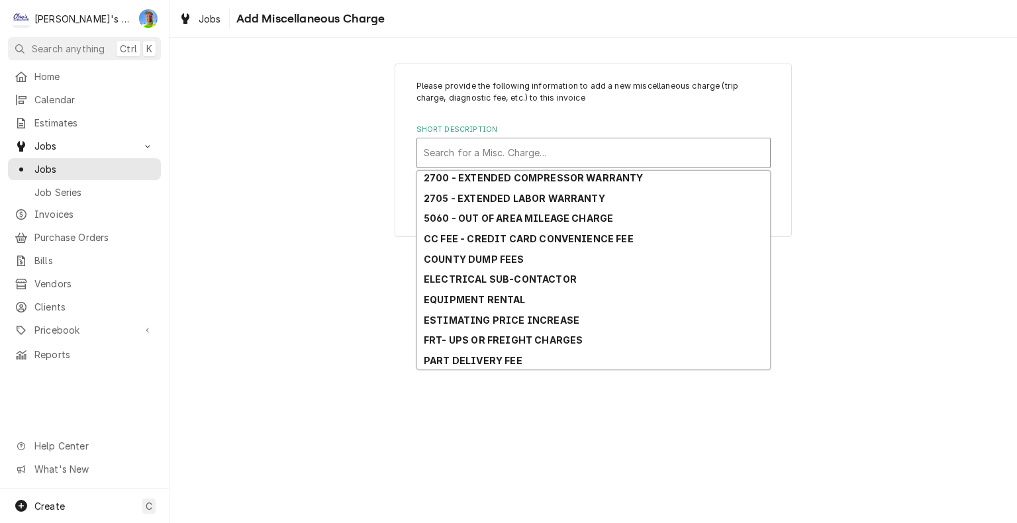
scroll to position [207, 0]
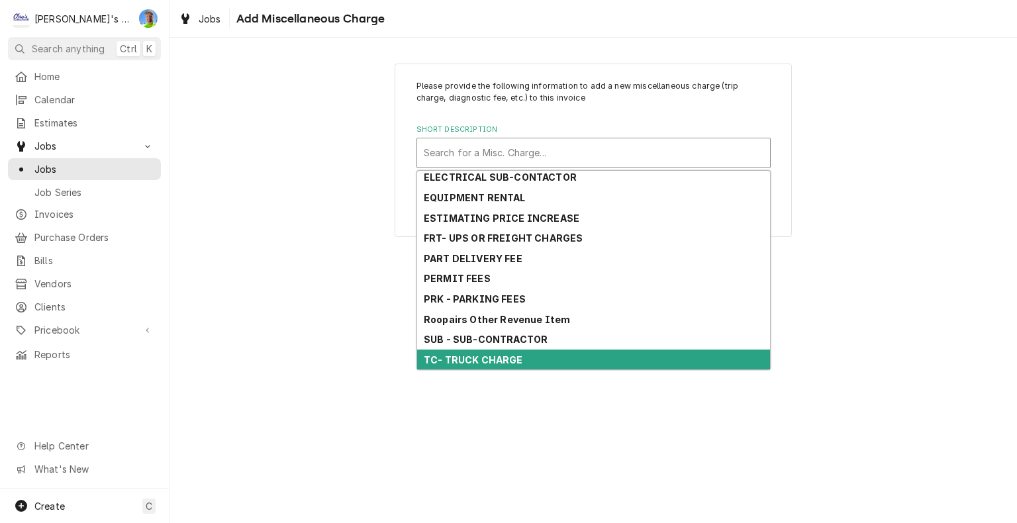
click at [567, 355] on div "TC- TRUCK CHARGE" at bounding box center [593, 359] width 353 height 21
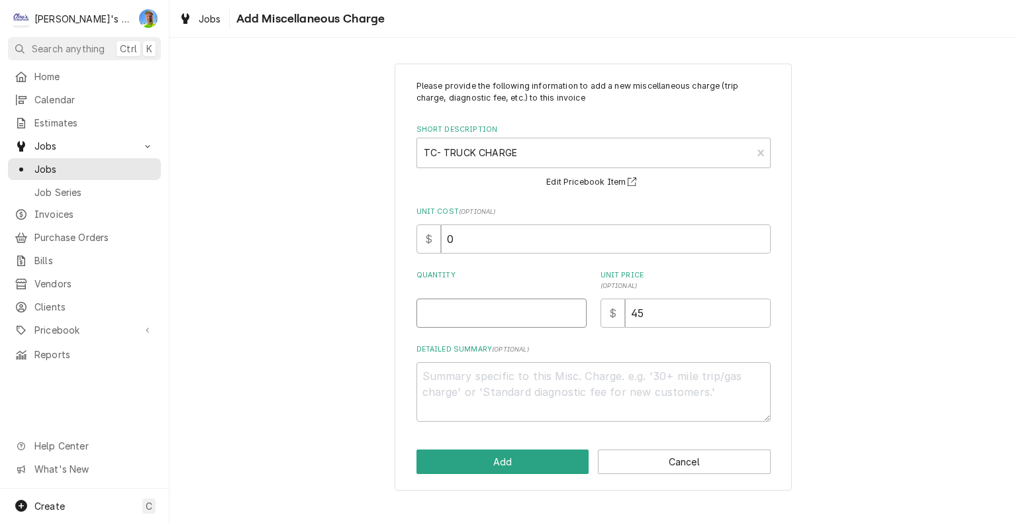
click at [473, 315] on input "Quantity" at bounding box center [501, 313] width 170 height 29
type textarea "x"
type input "1"
click at [519, 457] on button "Add" at bounding box center [502, 461] width 173 height 24
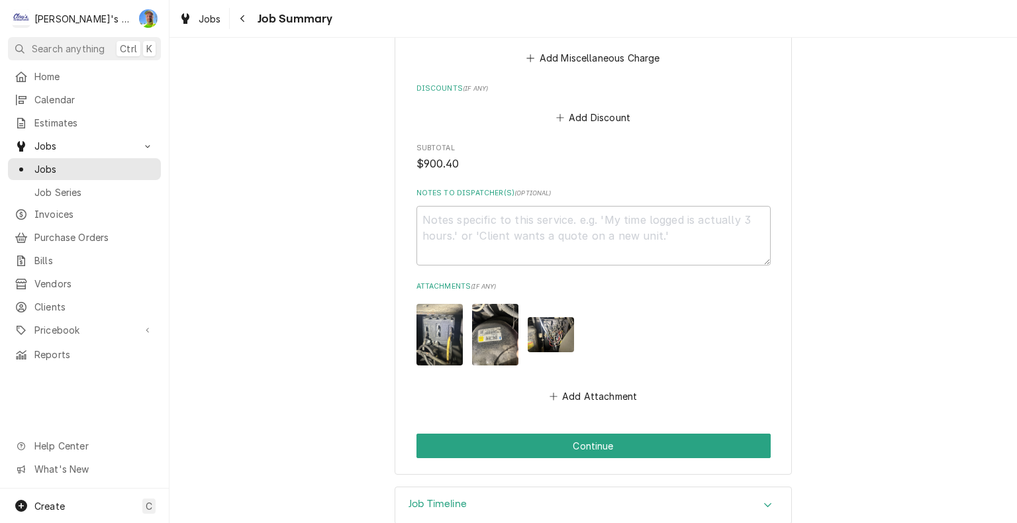
scroll to position [2117, 0]
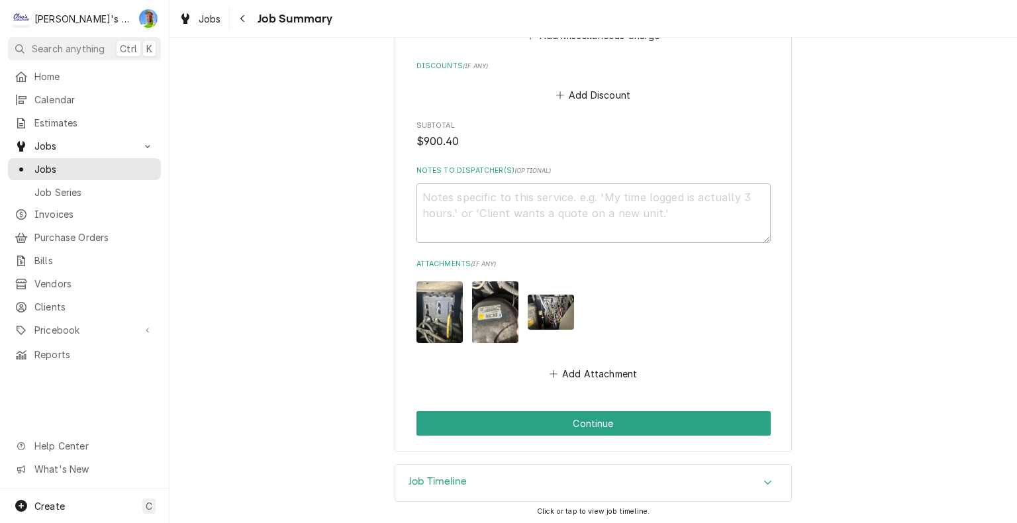
click at [533, 297] on img "Attachments" at bounding box center [551, 312] width 46 height 35
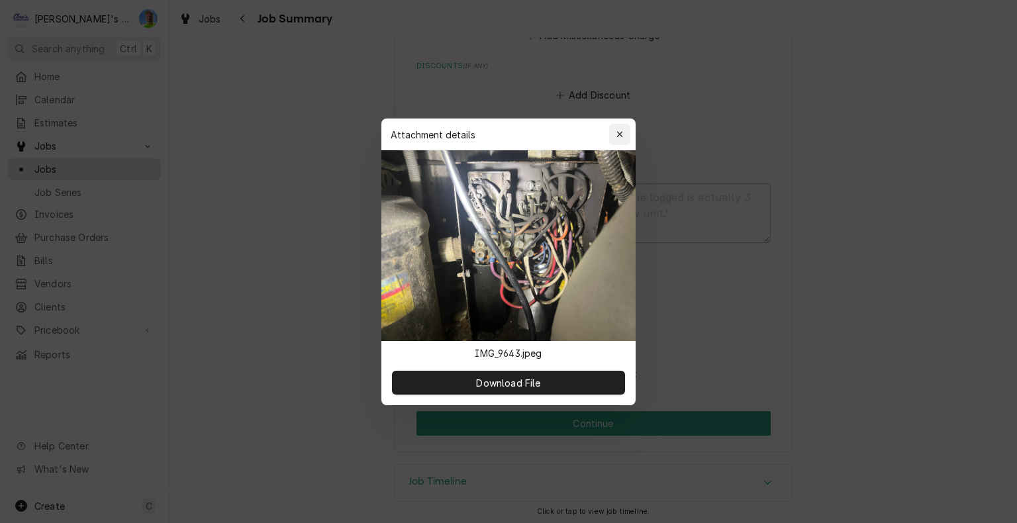
click at [622, 136] on icon "button" at bounding box center [619, 134] width 7 height 9
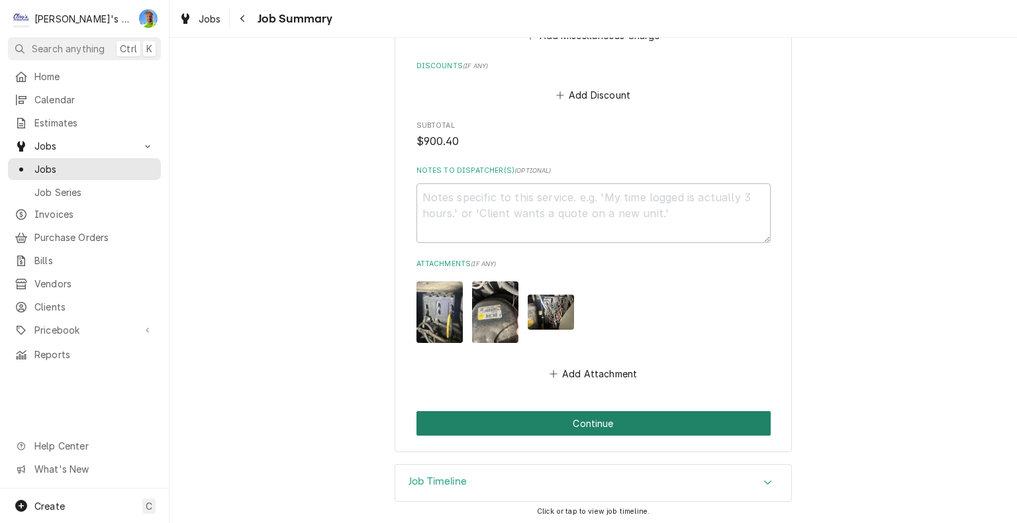
click at [747, 414] on button "Continue" at bounding box center [593, 423] width 354 height 24
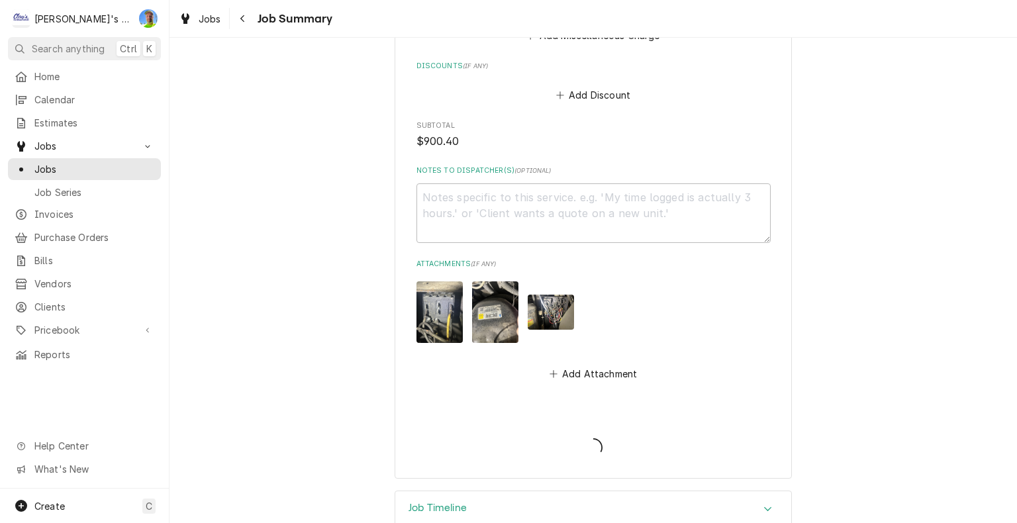
type textarea "x"
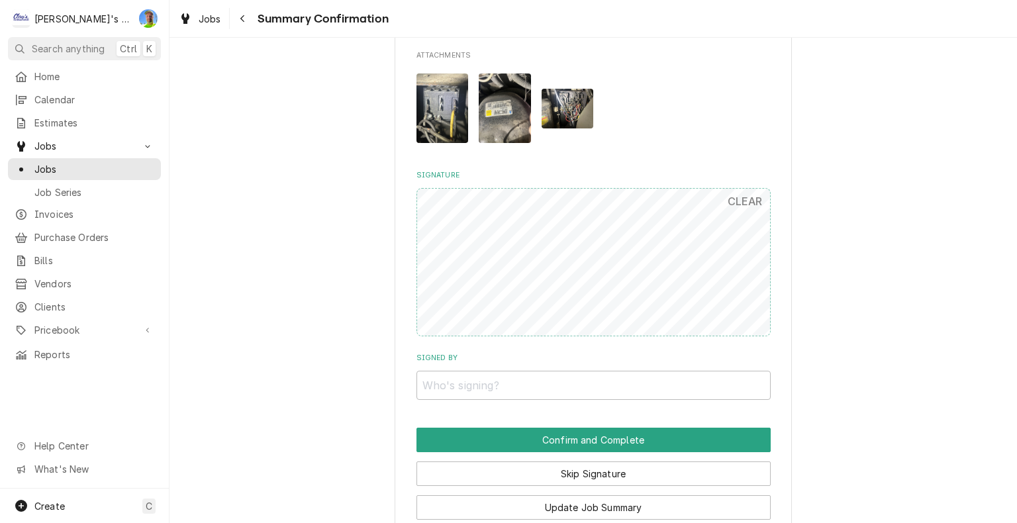
scroll to position [1906, 0]
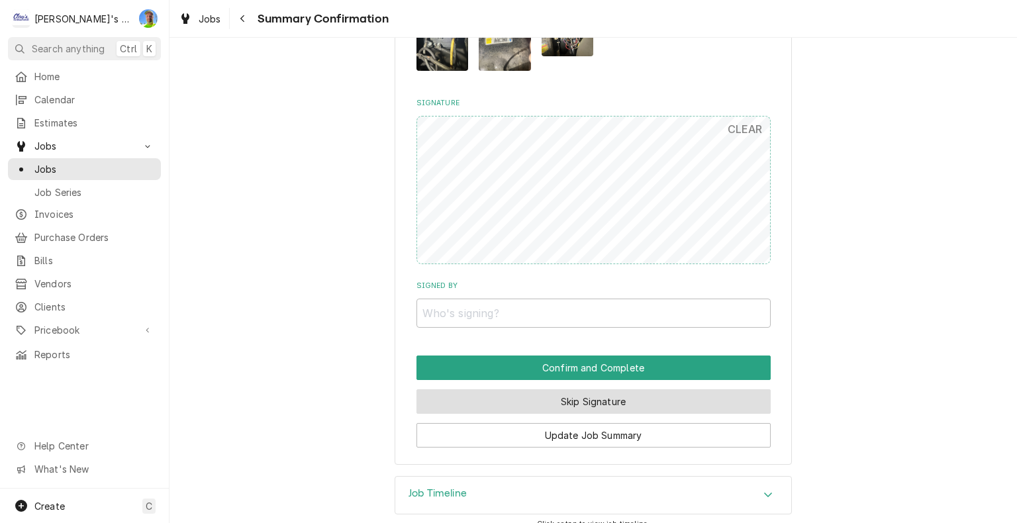
click at [719, 389] on button "Skip Signature" at bounding box center [593, 401] width 354 height 24
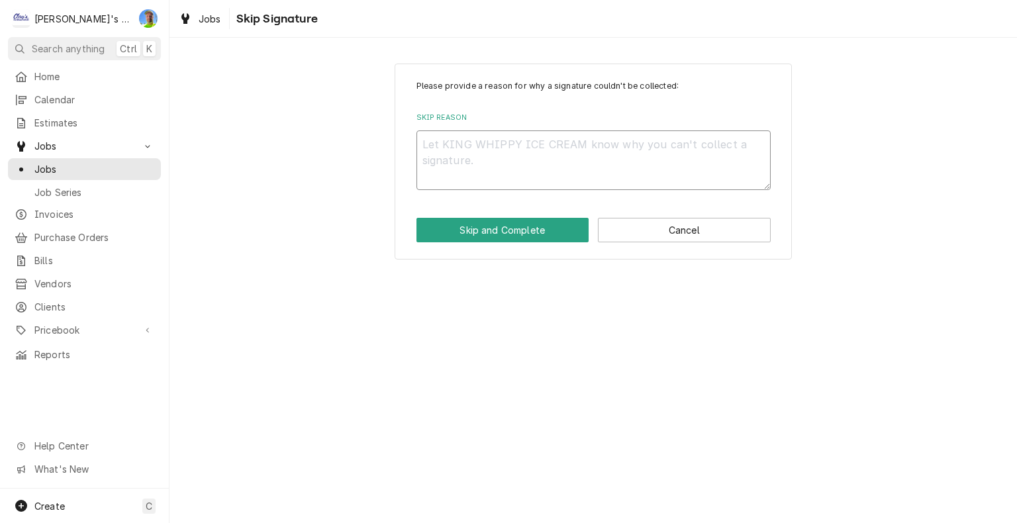
click at [487, 154] on textarea "Skip Reason" at bounding box center [593, 160] width 354 height 60
type textarea "x"
type textarea "N"
type textarea "x"
type textarea "N/"
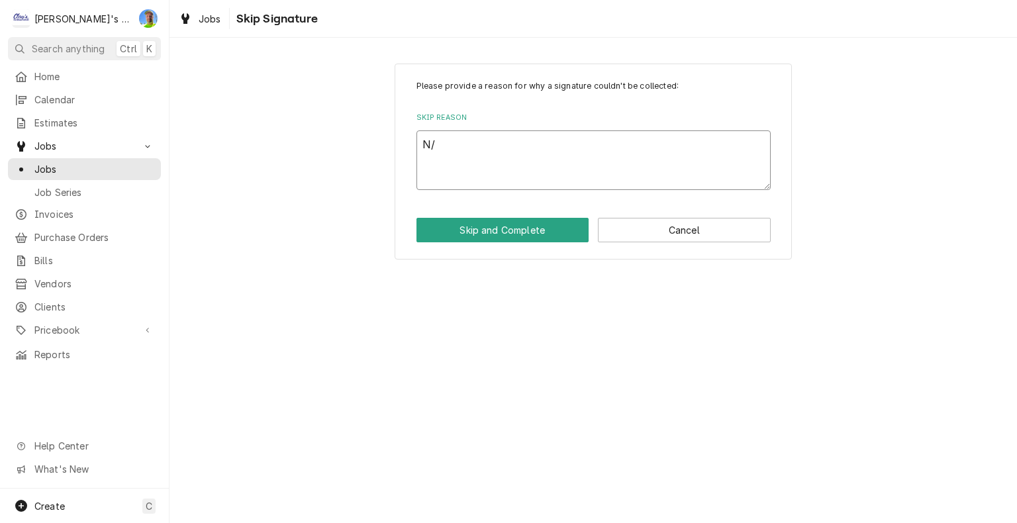
type textarea "x"
type textarea "N/A"
click at [516, 226] on button "Skip and Complete" at bounding box center [502, 230] width 173 height 24
type textarea "x"
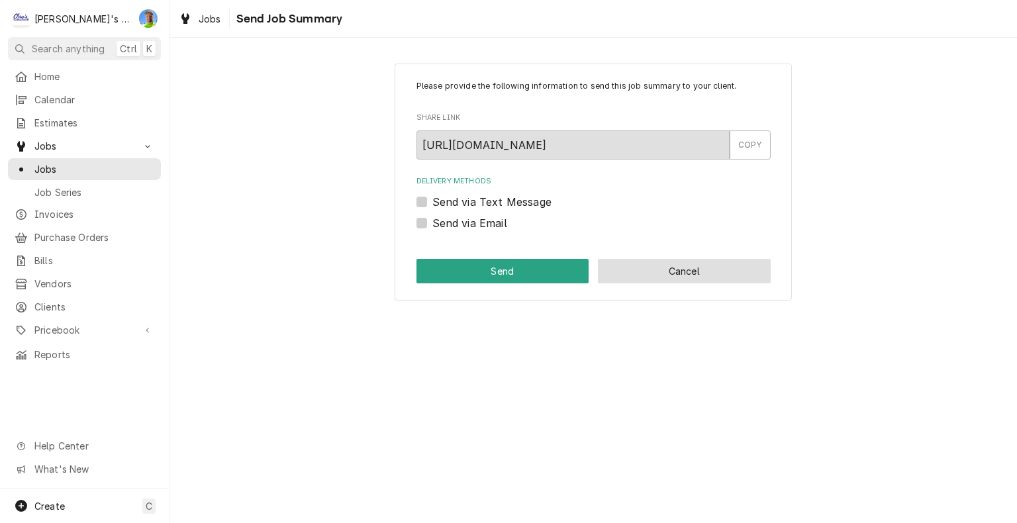
click at [707, 274] on button "Cancel" at bounding box center [684, 271] width 173 height 24
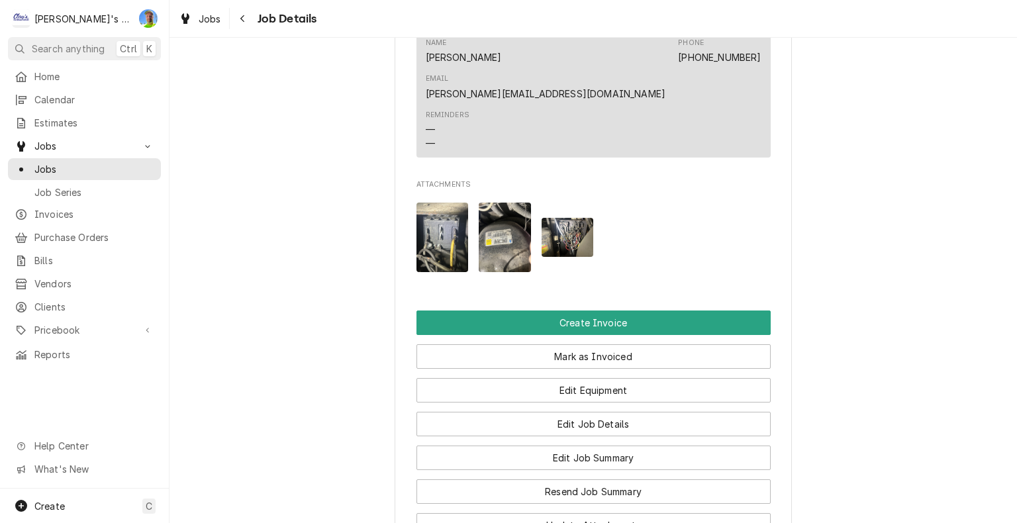
scroll to position [993, 0]
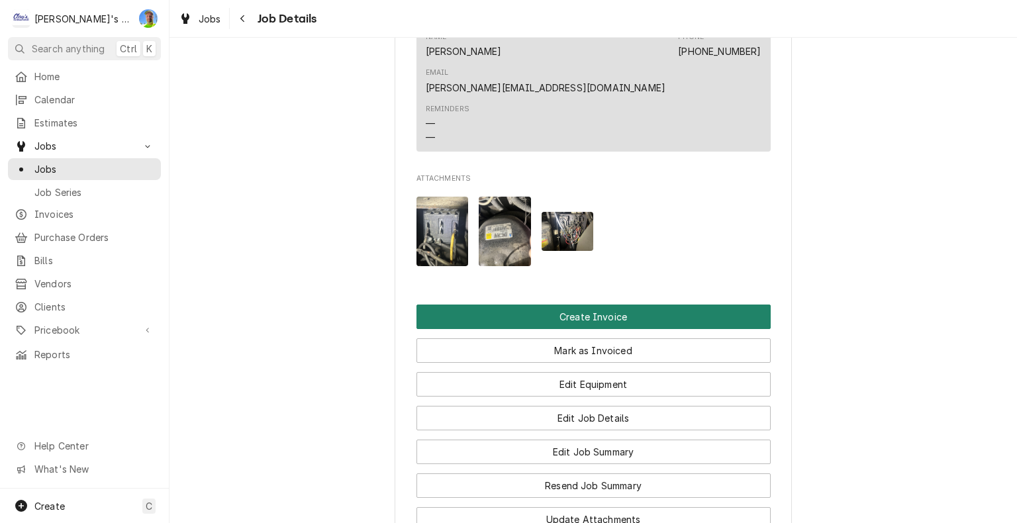
click at [686, 304] on button "Create Invoice" at bounding box center [593, 316] width 354 height 24
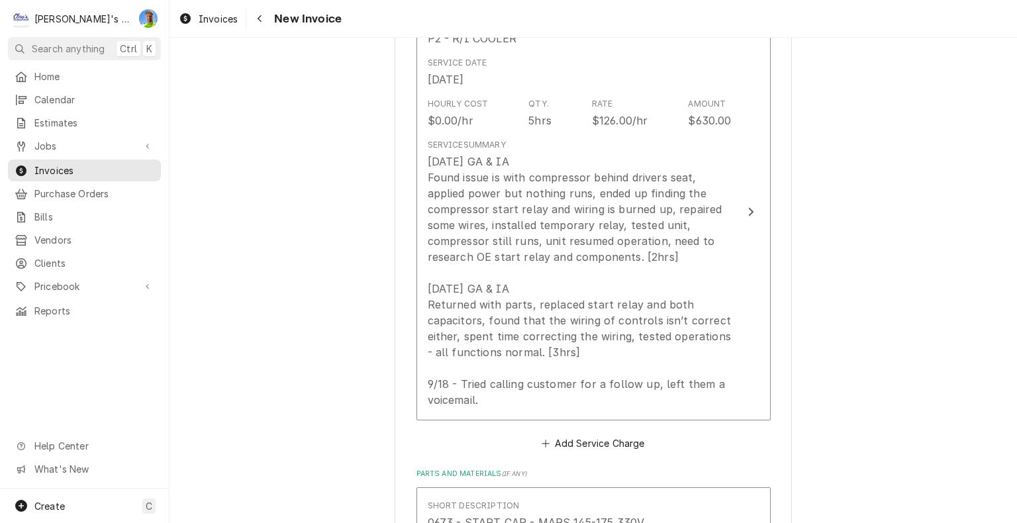
scroll to position [1191, 0]
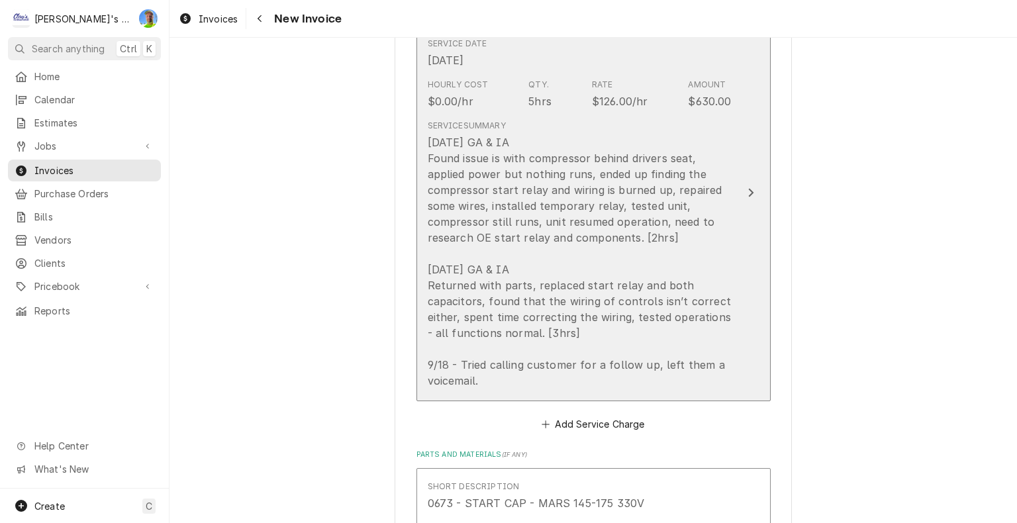
click at [739, 216] on button "Short Description P2 - R/I COOLER Service Date [DATE] Hourly Cost $0.00/hr Qty.…" at bounding box center [593, 193] width 354 height 418
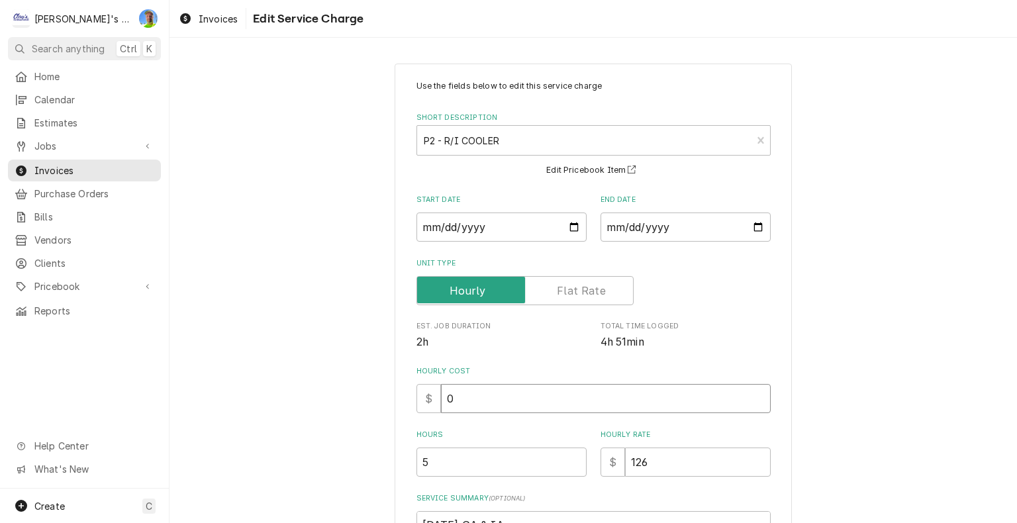
click at [472, 398] on input "0" at bounding box center [606, 398] width 330 height 29
type textarea "x"
type input "6"
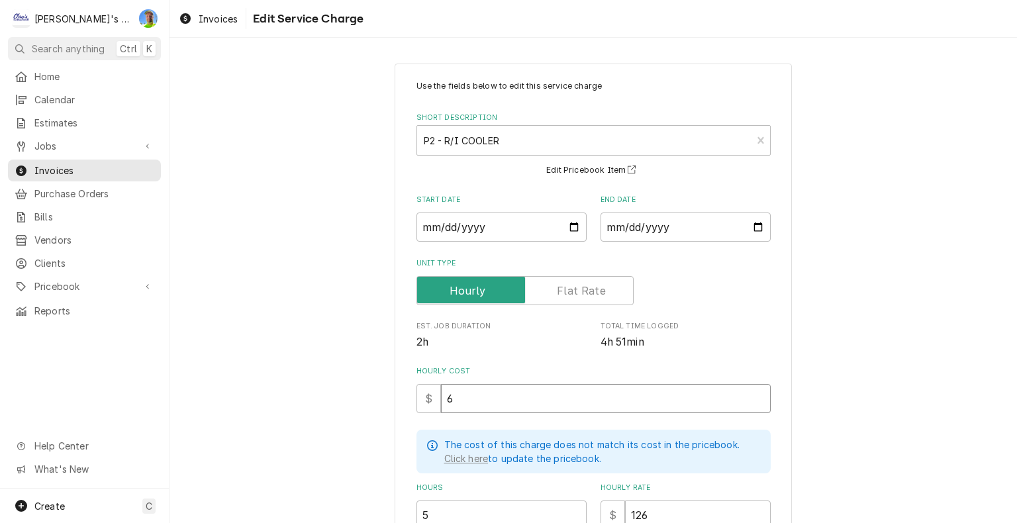
type textarea "x"
type input "60"
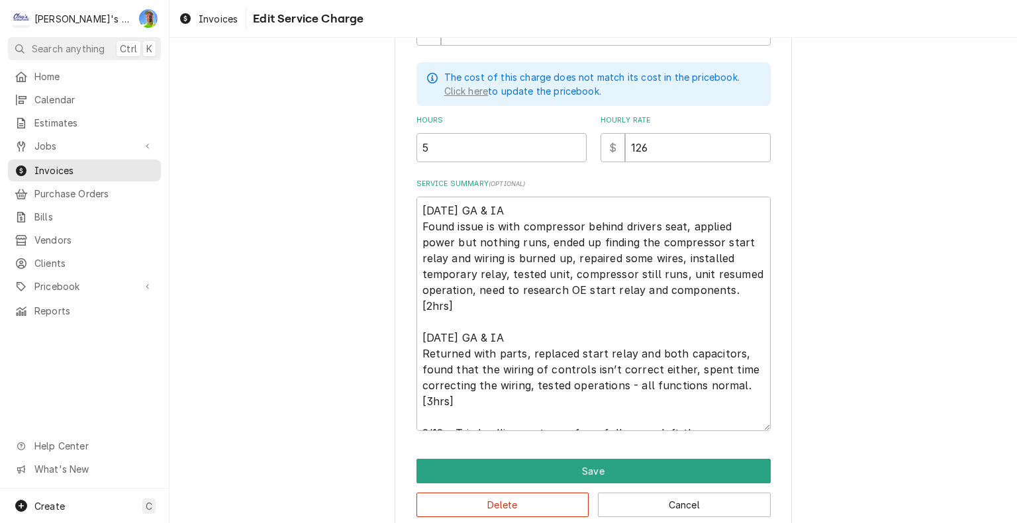
scroll to position [387, 0]
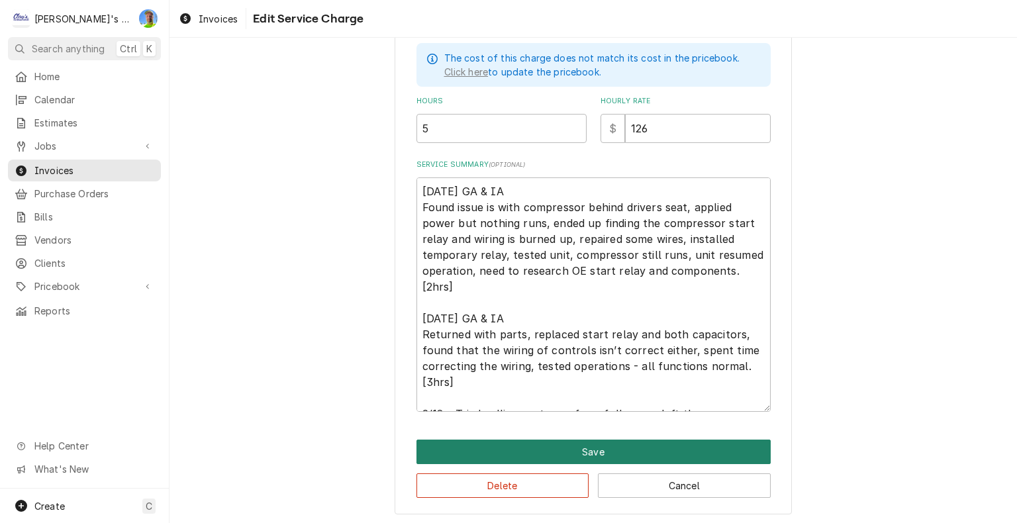
click at [675, 452] on button "Save" at bounding box center [593, 451] width 354 height 24
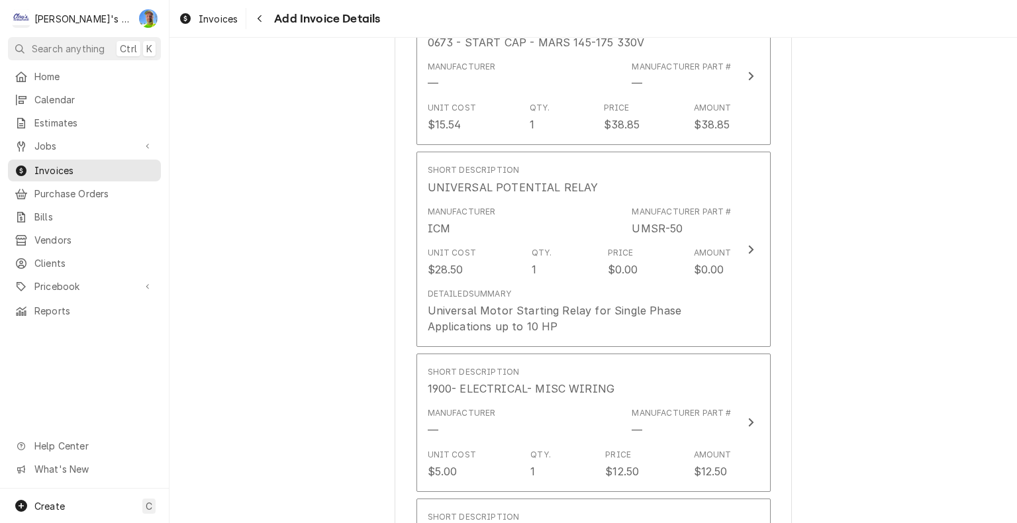
scroll to position [1639, 0]
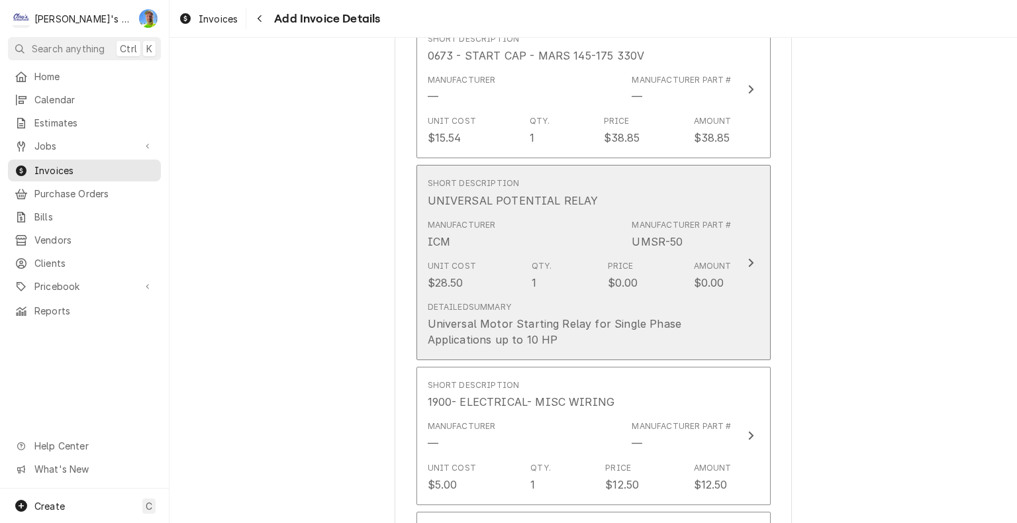
click at [747, 330] on button "Short Description UNIVERSAL POTENTIAL RELAY Manufacturer ICM Manufacturer Part …" at bounding box center [593, 262] width 354 height 195
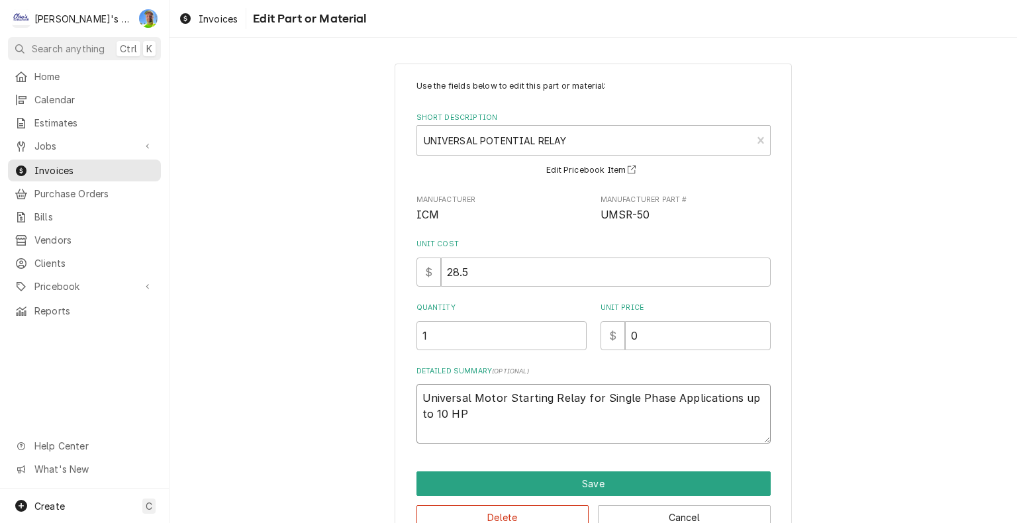
click at [711, 427] on textarea "Universal Motor Starting Relay for Single Phase Applications up to 10 HP" at bounding box center [593, 414] width 354 height 60
type textarea "x"
type textarea "Universal Motor Starting Relay for Single Phase Applications up to 10 HP"
type textarea "x"
type textarea "Universal Motor Starting Relay for Single Phase Applications up to 10 HP *"
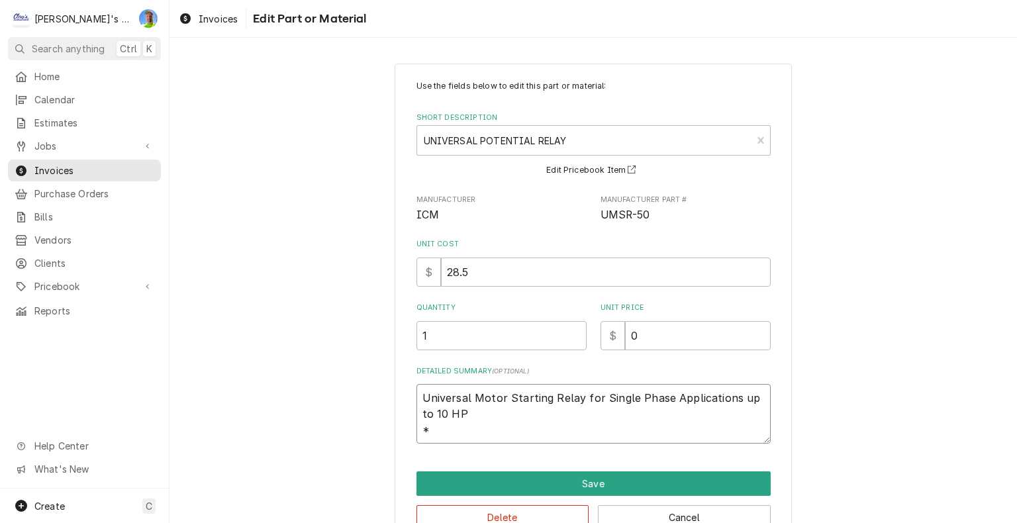
type textarea "x"
type textarea "Universal Motor Starting Relay for Single Phase Applications up to 10 HP *R"
type textarea "x"
type textarea "Universal Motor Starting Relay for Single Phase Applications up to 10 HP *RE"
type textarea "x"
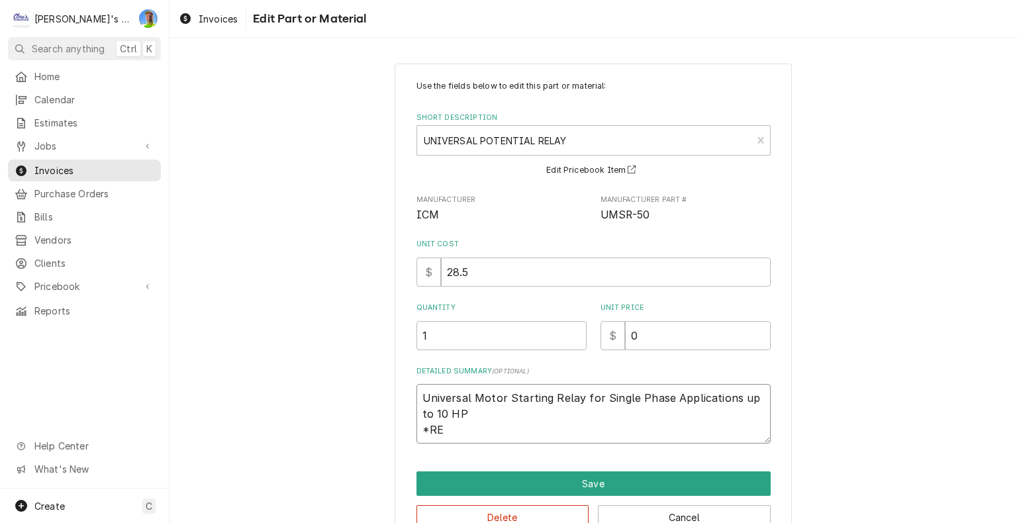
type textarea "Universal Motor Starting Relay for Single Phase Applications up to 10 HP *REM"
type textarea "x"
type textarea "Universal Motor Starting Relay for Single Phase Applications up to 10 HP *REMO"
type textarea "x"
type textarea "Universal Motor Starting Relay for Single Phase Applications up to 10 HP *REMOV"
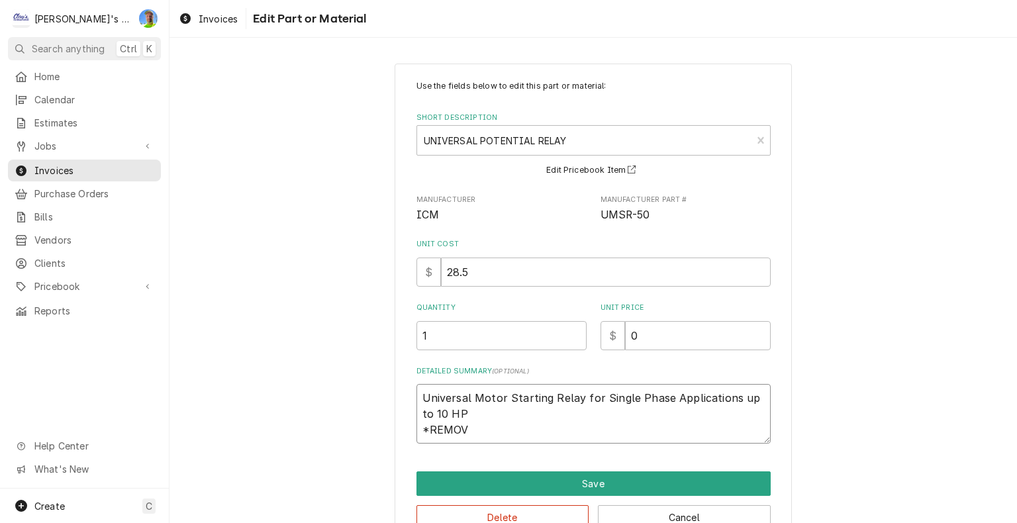
type textarea "x"
type textarea "Universal Motor Starting Relay for Single Phase Applications up to 10 HP *REMOVE"
type textarea "x"
type textarea "Universal Motor Starting Relay for Single Phase Applications up to 10 HP *REMOV…"
type textarea "x"
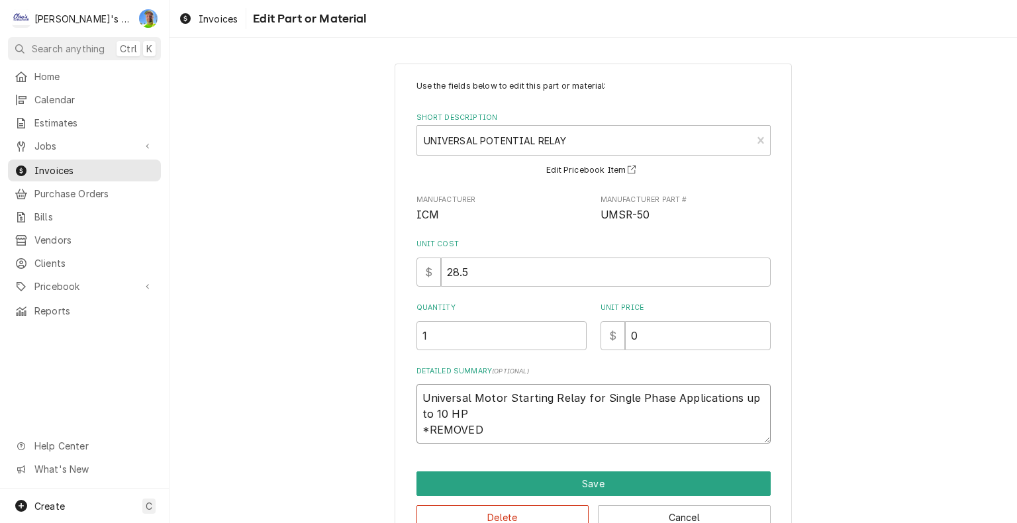
type textarea "Universal Motor Starting Relay for Single Phase Applications up to 10 HP *REMOV…"
type textarea "x"
type textarea "Universal Motor Starting Relay for Single Phase Applications up to 10 HP *REMOV…"
type textarea "x"
type textarea "Universal Motor Starting Relay for Single Phase Applications up to 10 HP *REMOV…"
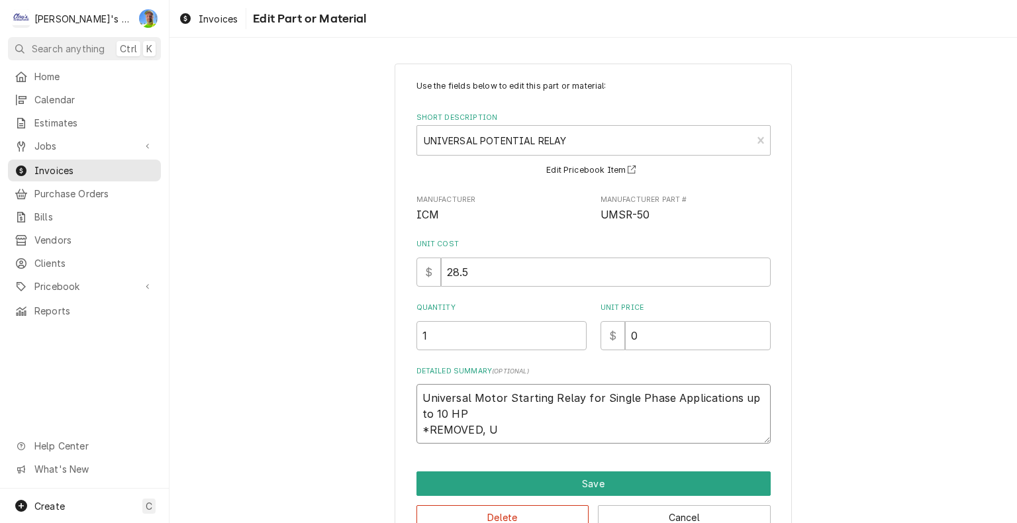
type textarea "x"
type textarea "Universal Motor Starting Relay for Single Phase Applications up to 10 HP *REMOV…"
type textarea "x"
type textarea "Universal Motor Starting Relay for Single Phase Applications up to 10 HP *REMOV…"
type textarea "x"
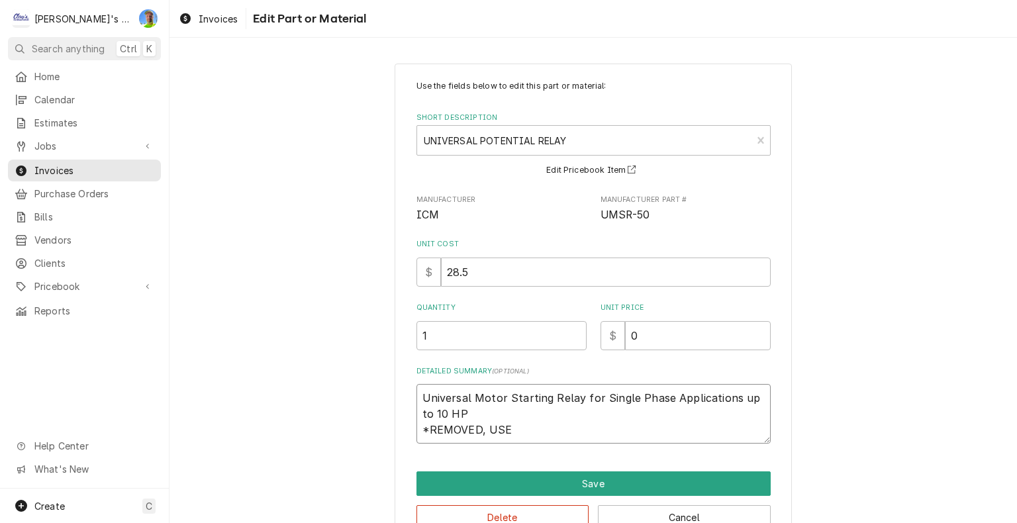
type textarea "Universal Motor Starting Relay for Single Phase Applications up to 10 HP *REMOV…"
type textarea "x"
type textarea "Universal Motor Starting Relay for Single Phase Applications up to 10 HP *REMOV…"
type textarea "x"
type textarea "Universal Motor Starting Relay for Single Phase Applications up to 10 HP *REMOV…"
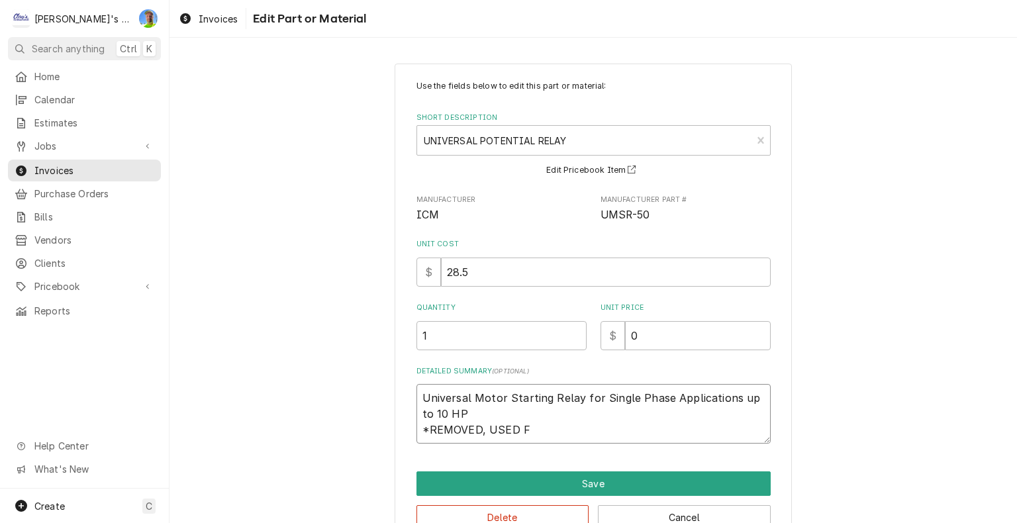
type textarea "x"
type textarea "Universal Motor Starting Relay for Single Phase Applications up to 10 HP *REMOV…"
type textarea "x"
type textarea "Universal Motor Starting Relay for Single Phase Applications up to 10 HP *REMOV…"
type textarea "x"
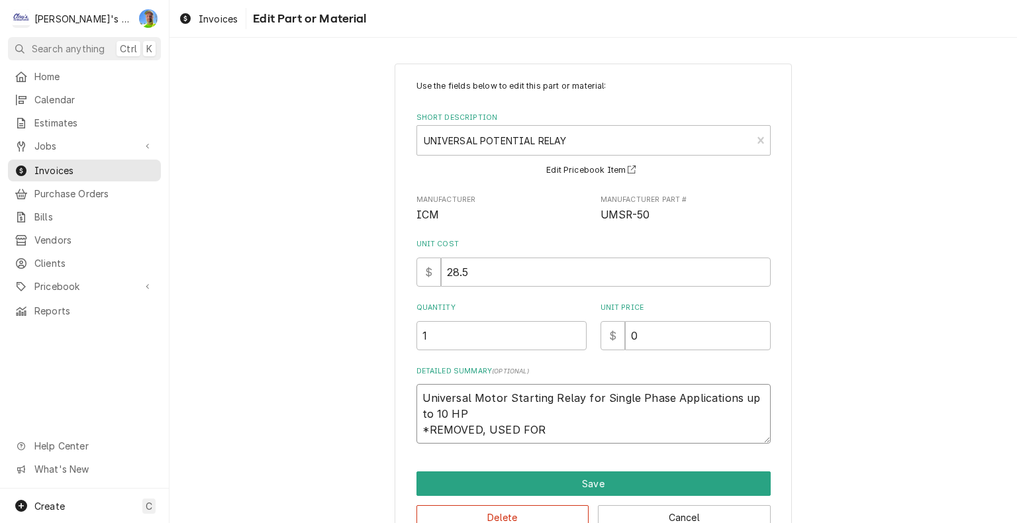
type textarea "Universal Motor Starting Relay for Single Phase Applications up to 10 HP *REMOV…"
type textarea "x"
type textarea "Universal Motor Starting Relay for Single Phase Applications up to 10 HP *REMOV…"
type textarea "x"
type textarea "Universal Motor Starting Relay for Single Phase Applications up to 10 HP *REMOV…"
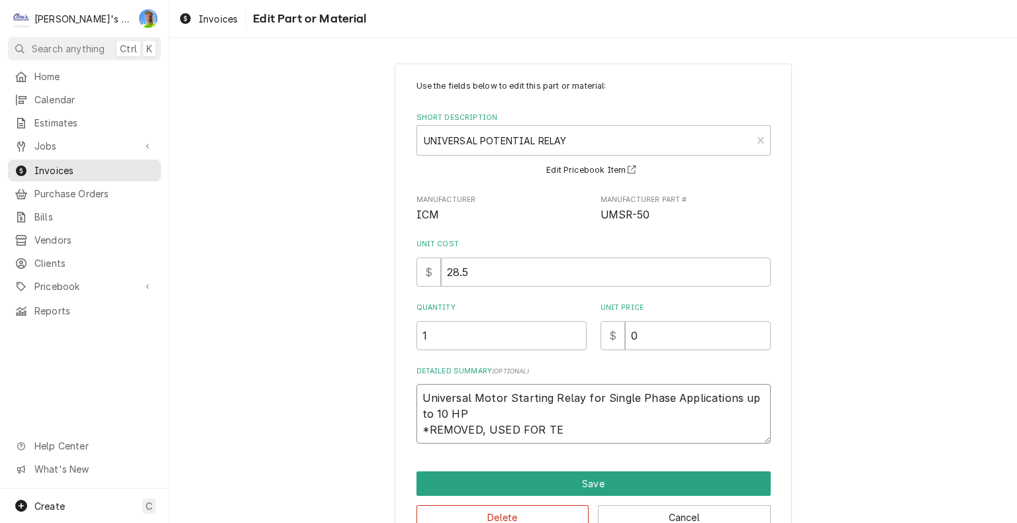
type textarea "x"
type textarea "Universal Motor Starting Relay for Single Phase Applications up to 10 HP *REMOV…"
type textarea "x"
type textarea "Universal Motor Starting Relay for Single Phase Applications up to 10 HP *REMOV…"
type textarea "x"
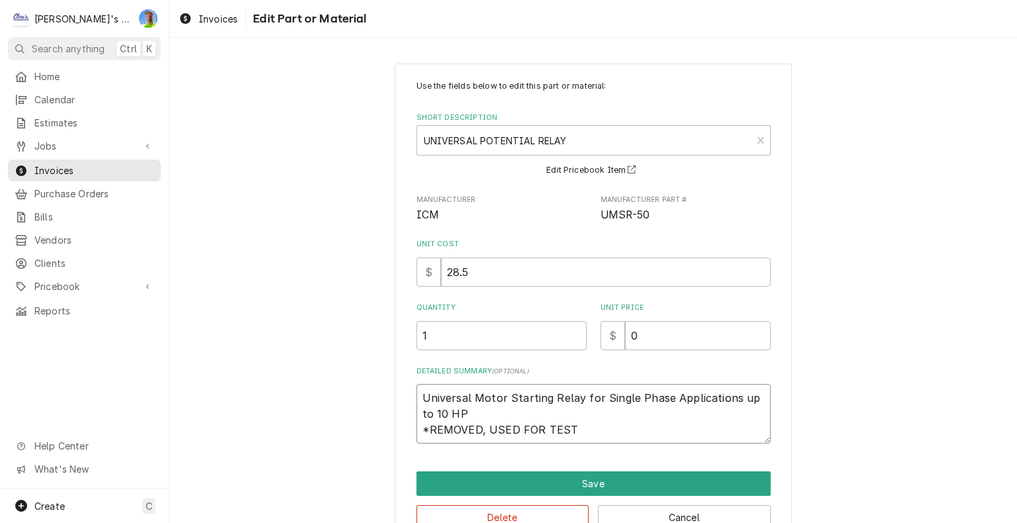
type textarea "Universal Motor Starting Relay for Single Phase Applications up to 10 HP *REMOV…"
type textarea "x"
type textarea "Universal Motor Starting Relay for Single Phase Applications up to 10 HP *REMOV…"
type textarea "x"
type textarea "Universal Motor Starting Relay for Single Phase Applications up to 10 HP *REMOV…"
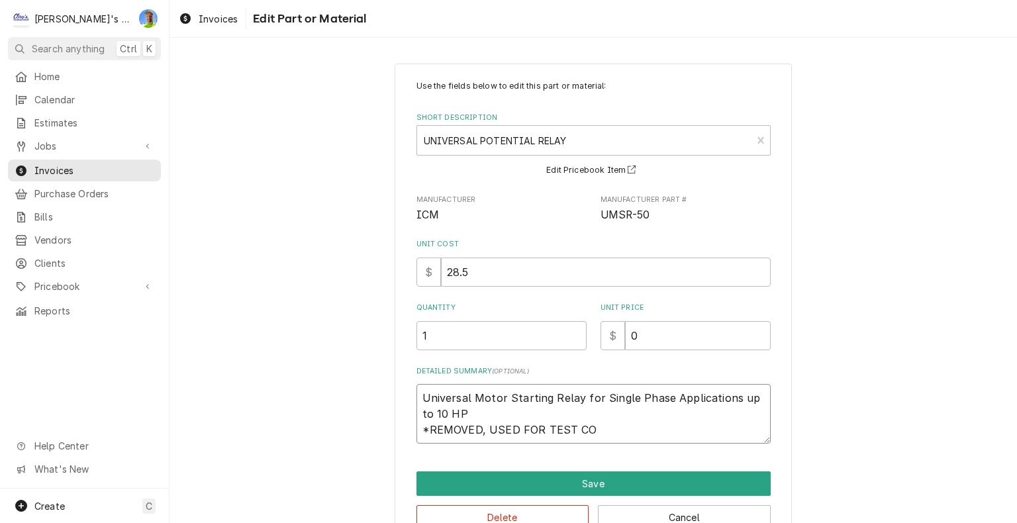
type textarea "x"
type textarea "Universal Motor Starting Relay for Single Phase Applications up to 10 HP *REMOV…"
type textarea "x"
type textarea "Universal Motor Starting Relay for Single Phase Applications up to 10 HP *REMOV…"
type textarea "x"
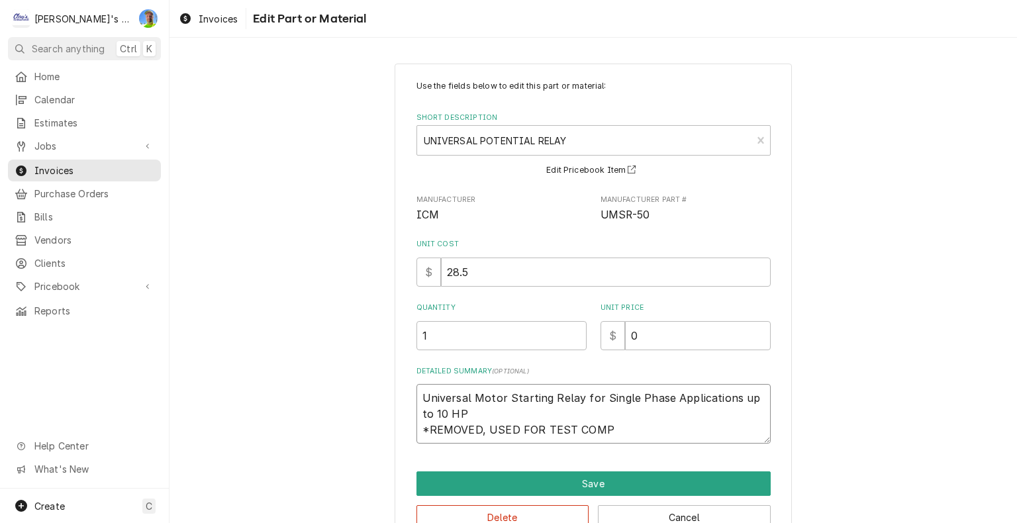
type textarea "Universal Motor Starting Relay for Single Phase Applications up to 10 HP *REMOV…"
type textarea "x"
type textarea "Universal Motor Starting Relay for Single Phase Applications up to 10 HP *REMOV…"
type textarea "x"
type textarea "Universal Motor Starting Relay for Single Phase Applications up to 10 HP *REMOV…"
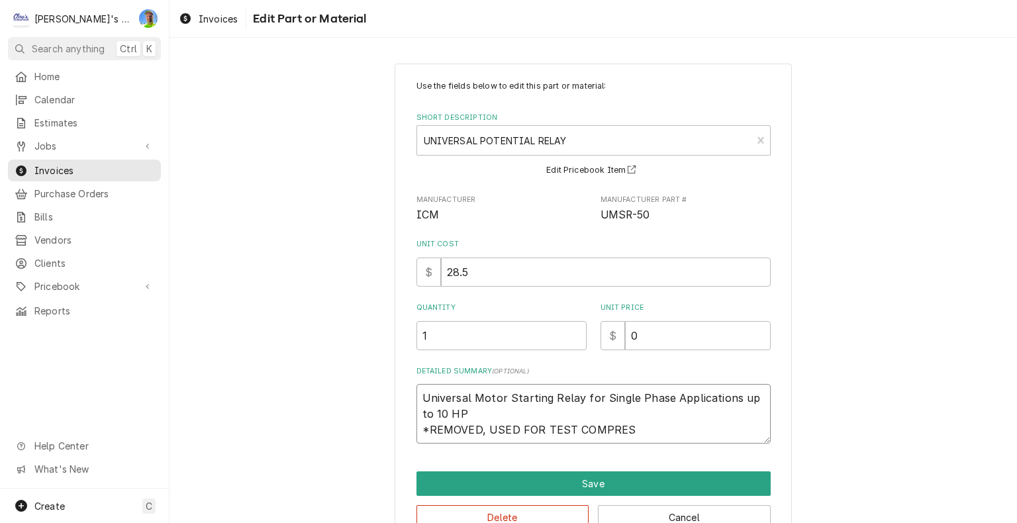
type textarea "x"
type textarea "Universal Motor Starting Relay for Single Phase Applications up to 10 HP *REMOV…"
type textarea "x"
type textarea "Universal Motor Starting Relay for Single Phase Applications up to 10 HP *REMOV…"
type textarea "x"
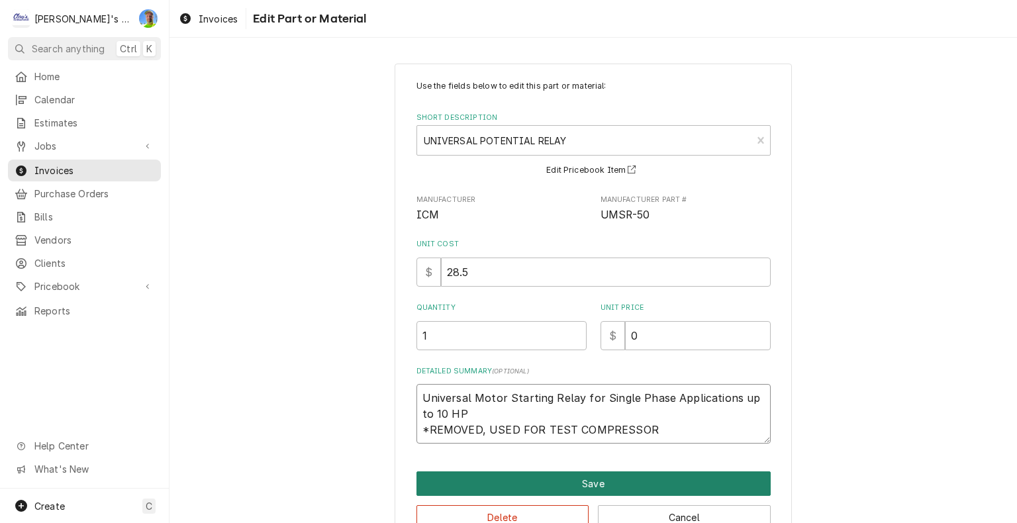
type textarea "Universal Motor Starting Relay for Single Phase Applications up to 10 HP *REMOV…"
click at [691, 485] on button "Save" at bounding box center [593, 483] width 354 height 24
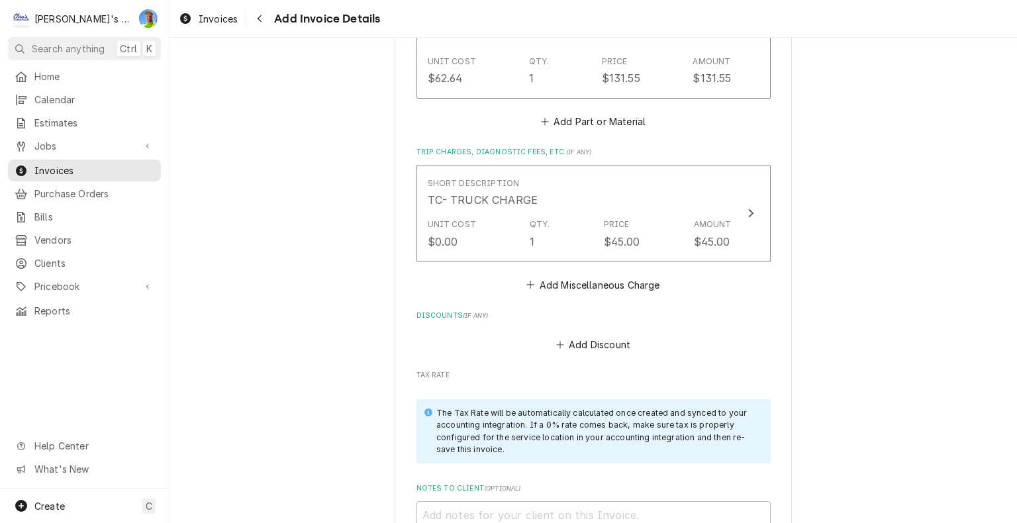
scroll to position [2682, 0]
click at [598, 342] on button "Add Discount" at bounding box center [592, 343] width 79 height 19
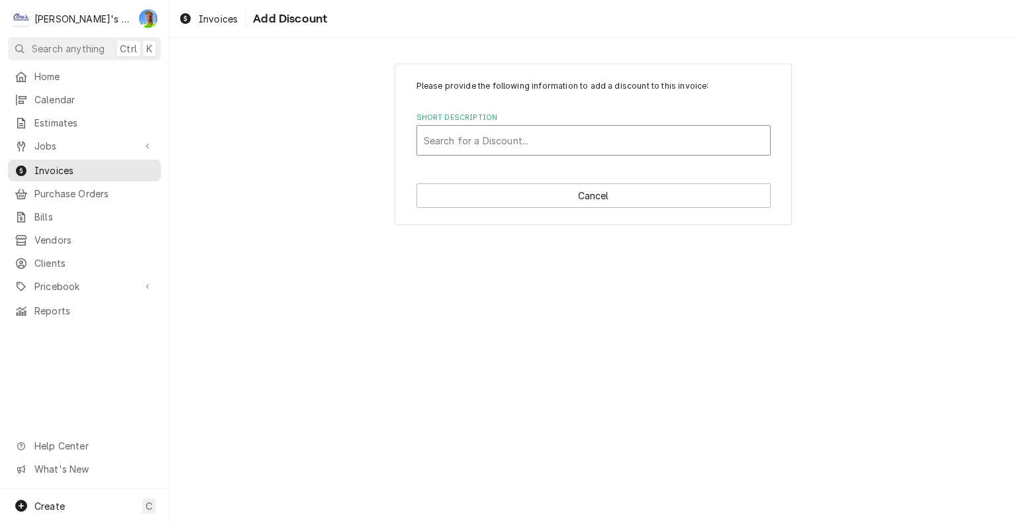
click at [494, 144] on div "Short Description" at bounding box center [594, 140] width 340 height 24
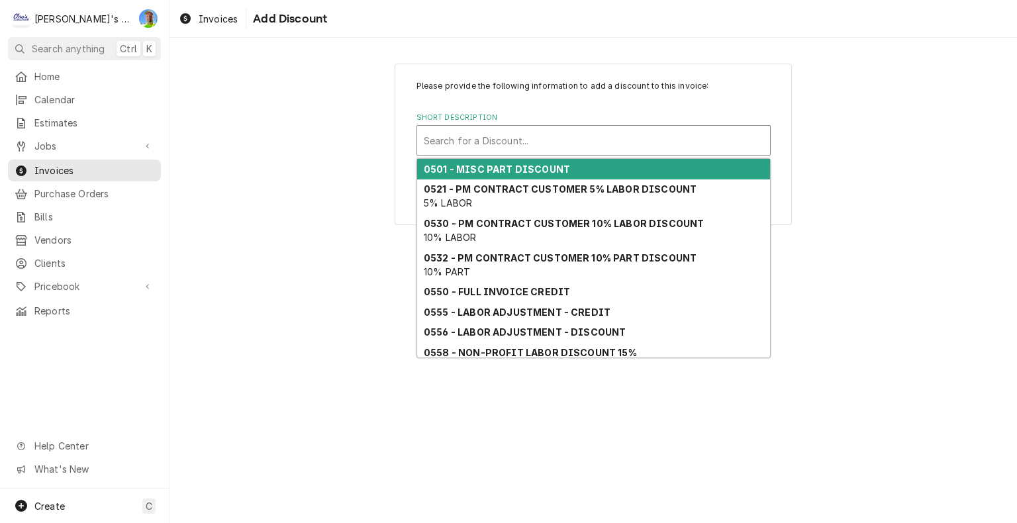
click at [500, 165] on strong "0501 - MISC PART DISCOUNT" at bounding box center [497, 168] width 146 height 11
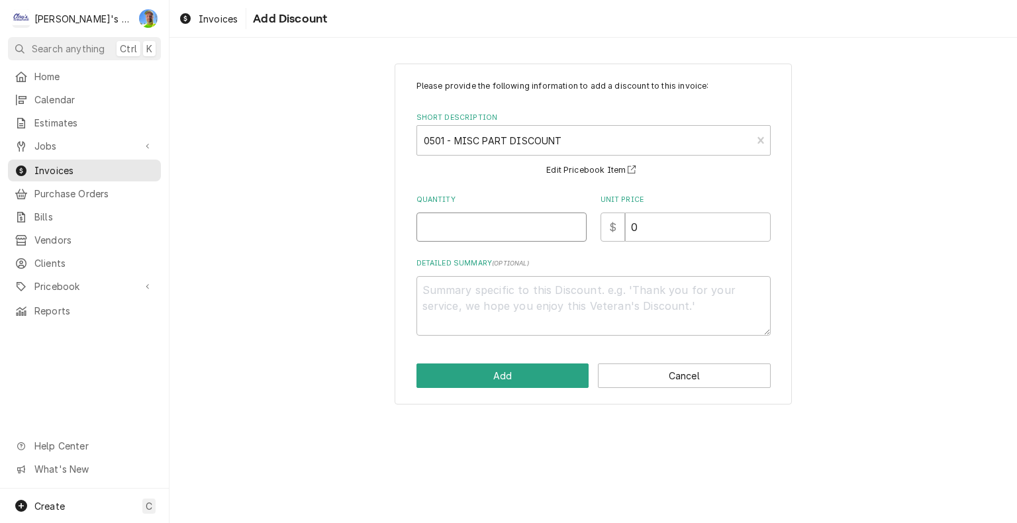
click at [503, 234] on input "Quantity" at bounding box center [501, 226] width 170 height 29
type textarea "x"
type input "1"
click at [518, 372] on button "Add" at bounding box center [502, 375] width 173 height 24
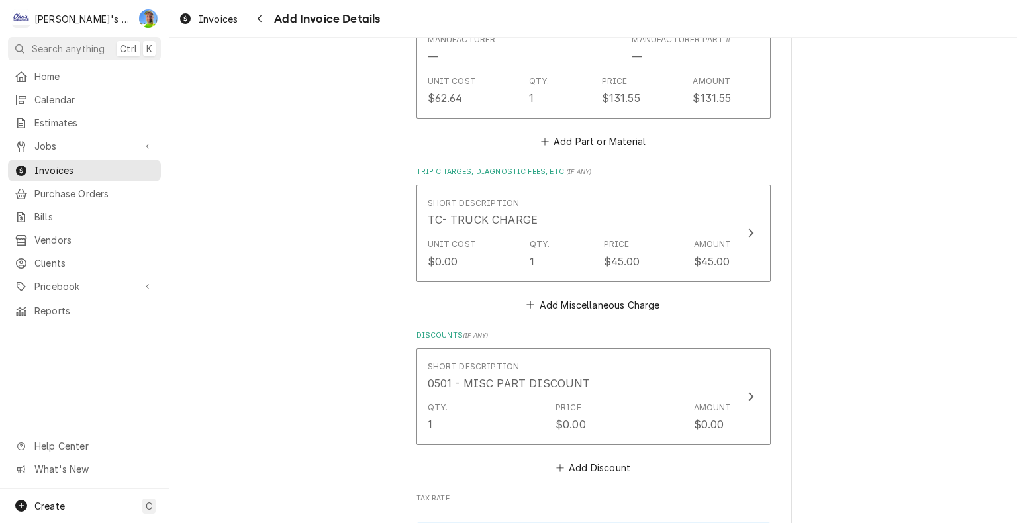
scroll to position [2666, 0]
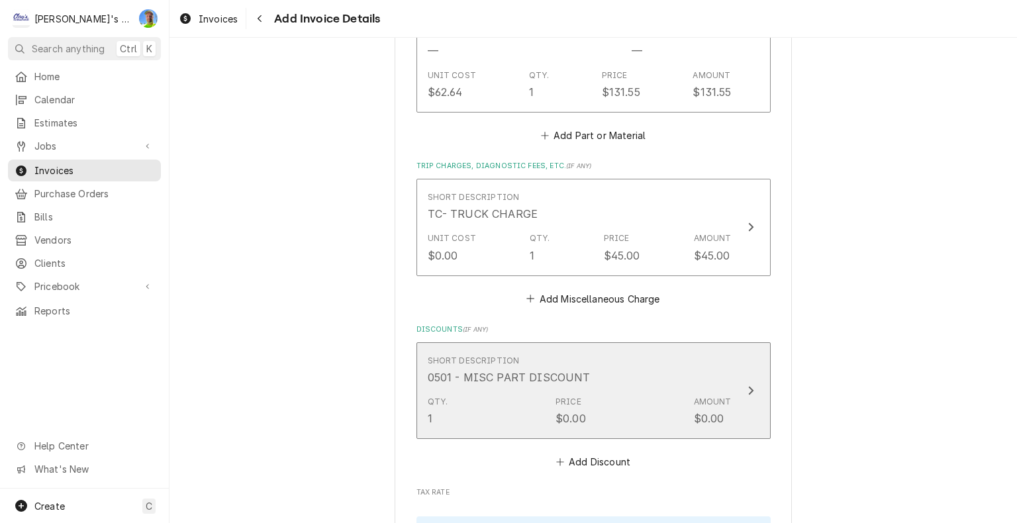
click at [748, 387] on icon "Update Line Item" at bounding box center [750, 391] width 5 height 9
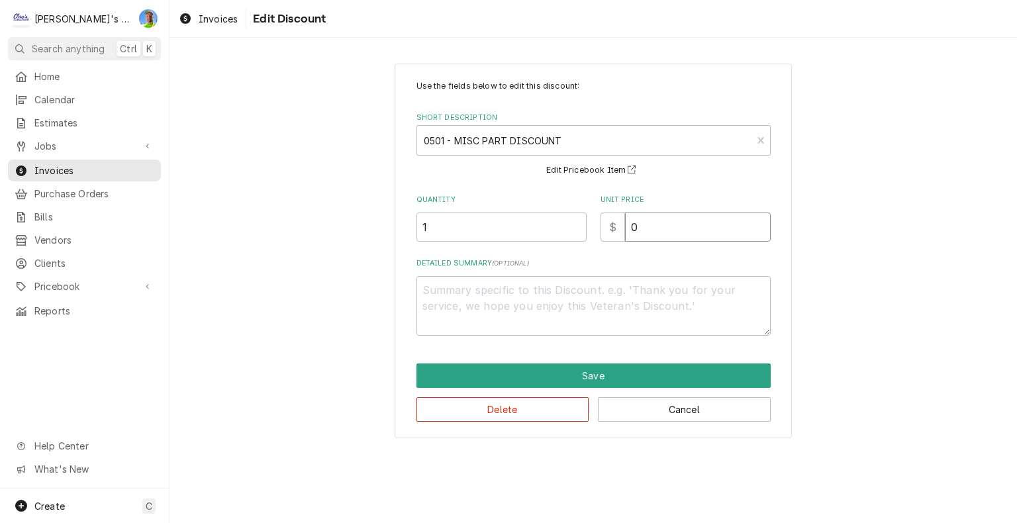
click at [647, 225] on input "0" at bounding box center [698, 226] width 146 height 29
type textarea "x"
type input "2"
type textarea "x"
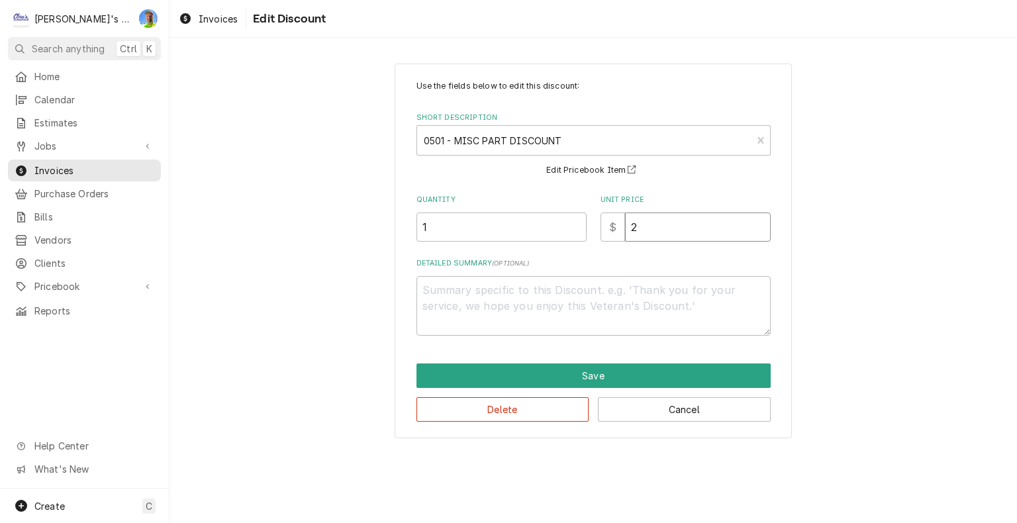
type input "22"
type textarea "x"
type input "22.5"
type textarea "x"
type input "22.54"
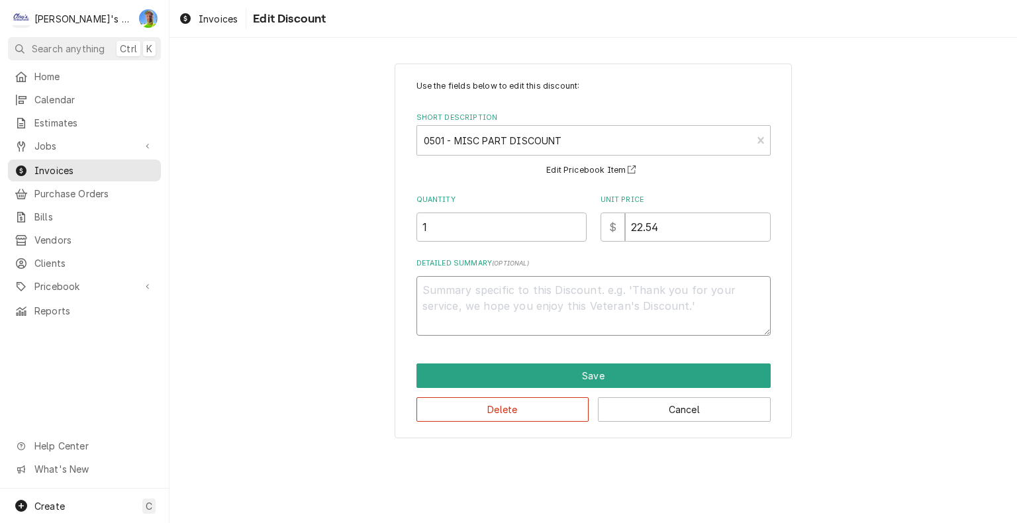
click at [547, 285] on textarea "Detailed Summary ( optional )" at bounding box center [593, 306] width 354 height 60
type textarea "x"
type textarea "1"
type textarea "x"
type textarea "10"
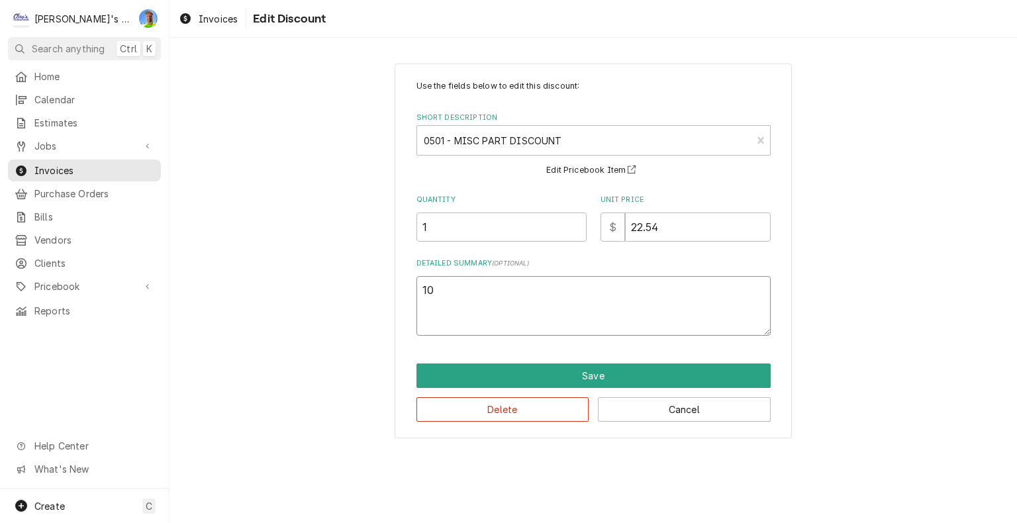
type textarea "x"
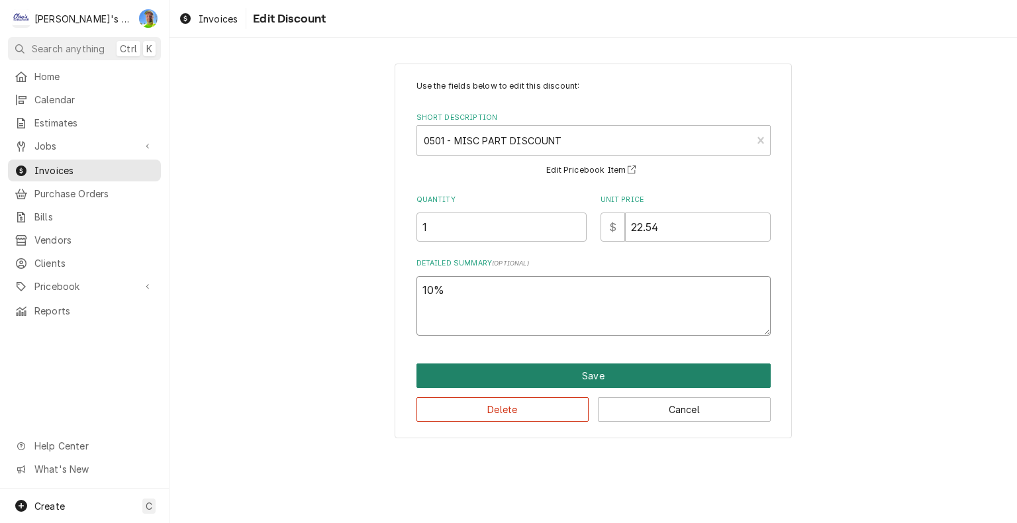
type textarea "10%"
click at [569, 370] on button "Save" at bounding box center [593, 375] width 354 height 24
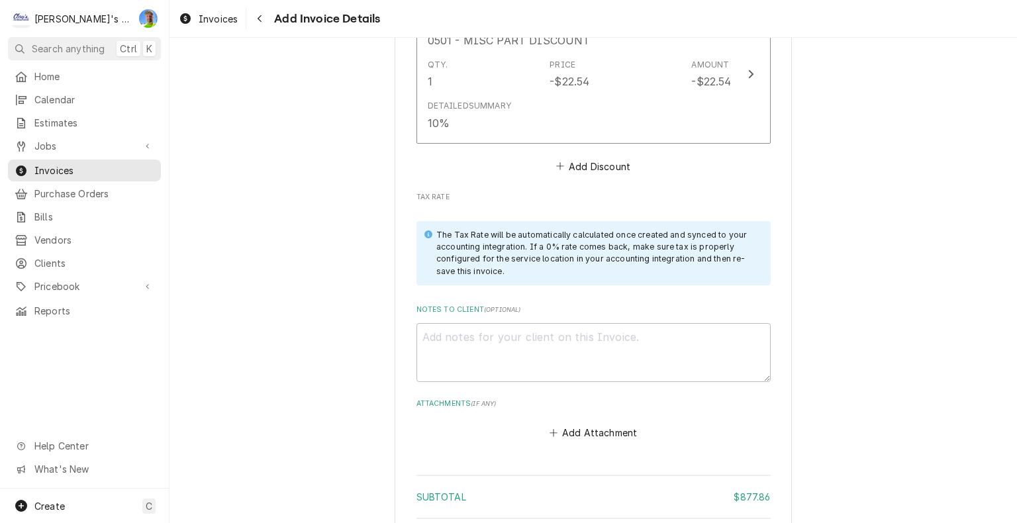
scroll to position [2980, 0]
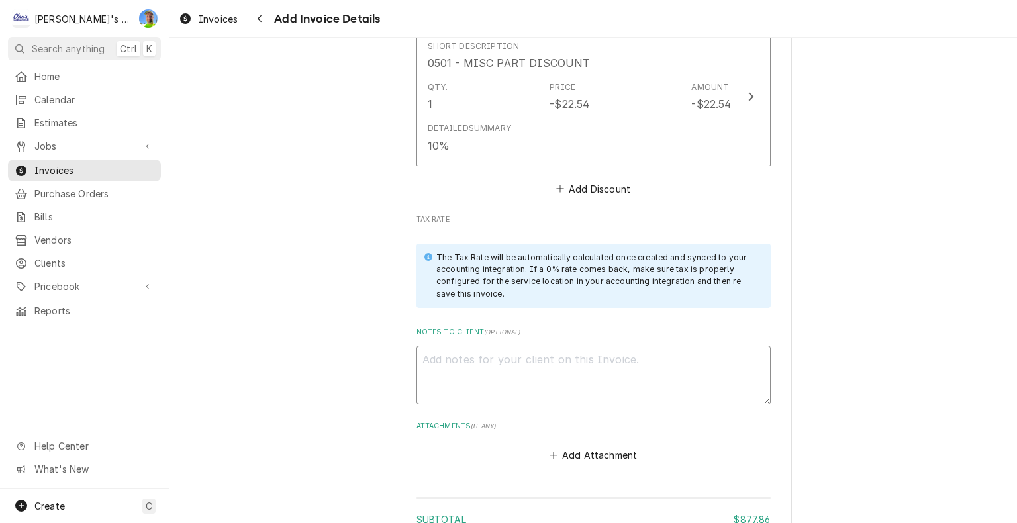
click at [704, 354] on textarea "Notes to Client ( optional )" at bounding box center [593, 376] width 354 height 60
type textarea "x"
type textarea "1"
type textarea "x"
type textarea "10"
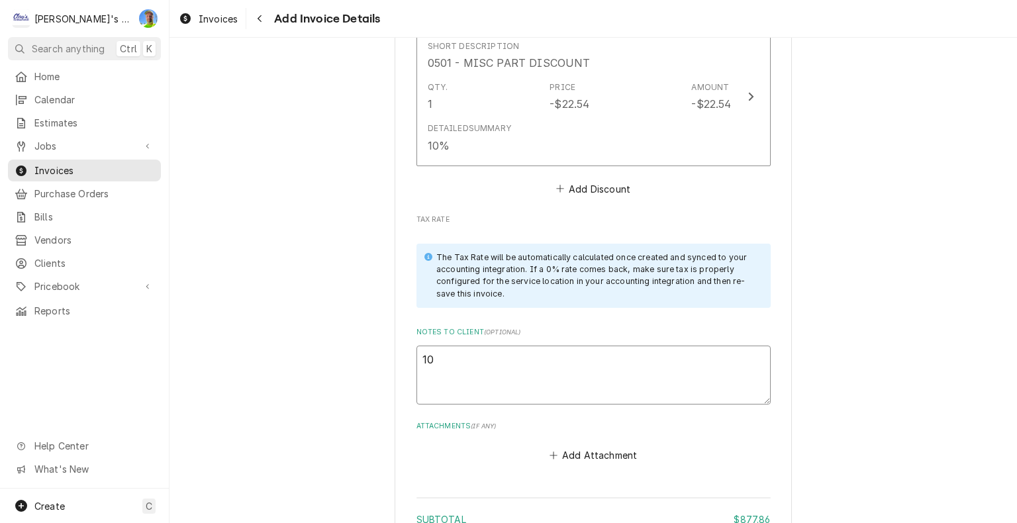
type textarea "x"
type textarea "10/"
type textarea "x"
type textarea "10/1"
type textarea "x"
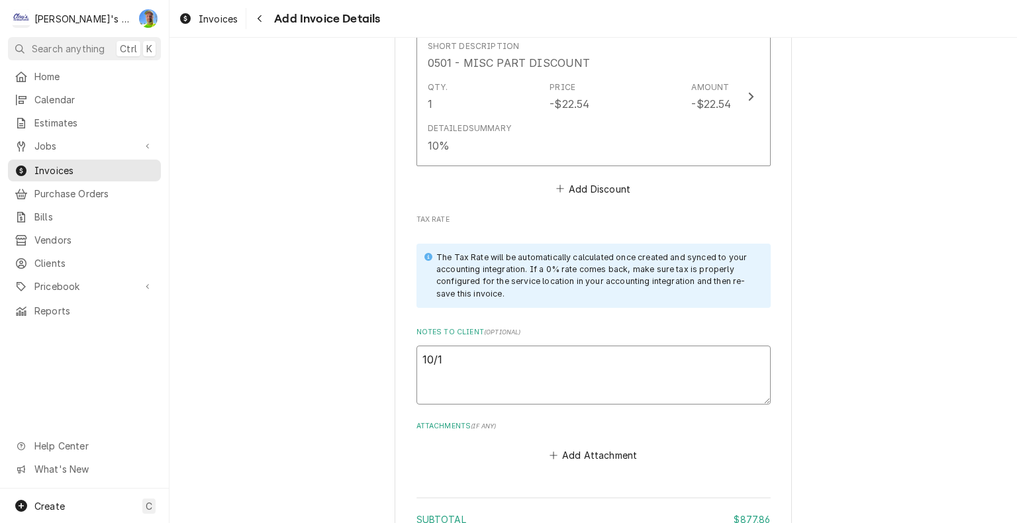
type textarea "10/11"
type textarea "x"
type textarea "10/11"
type textarea "x"
type textarea "10/11 g"
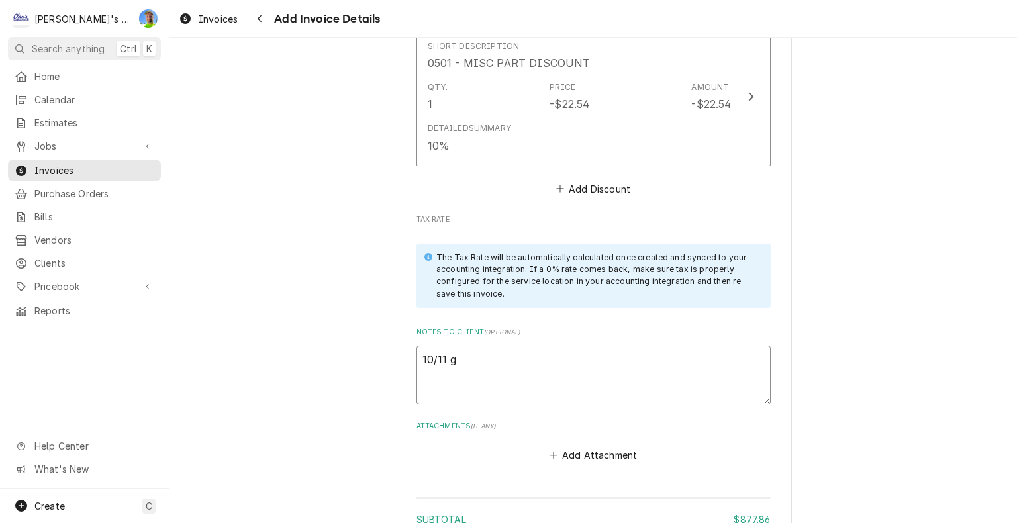
type textarea "x"
type textarea "10/11 ga"
type textarea "x"
type textarea "10/11 g"
type textarea "x"
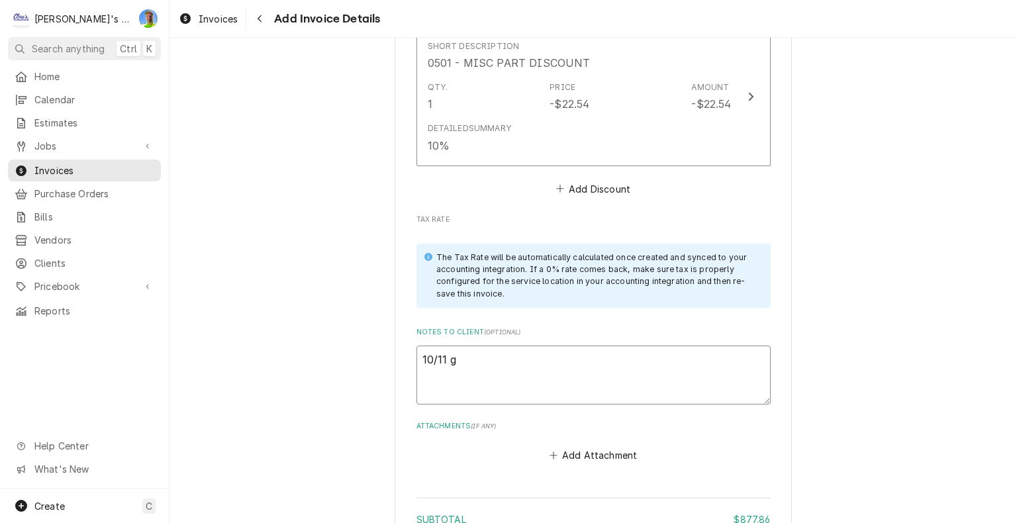
type textarea "10/11"
type textarea "x"
type textarea "10/11 G"
type textarea "x"
type textarea "10/11 GA"
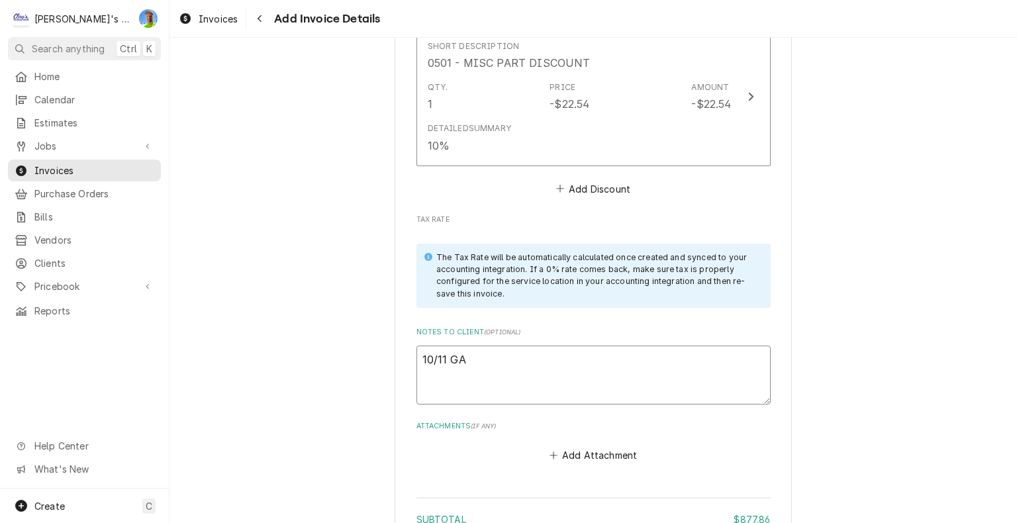
type textarea "x"
type textarea "10/11 GA"
type textarea "x"
type textarea "10/11 GA -"
type textarea "x"
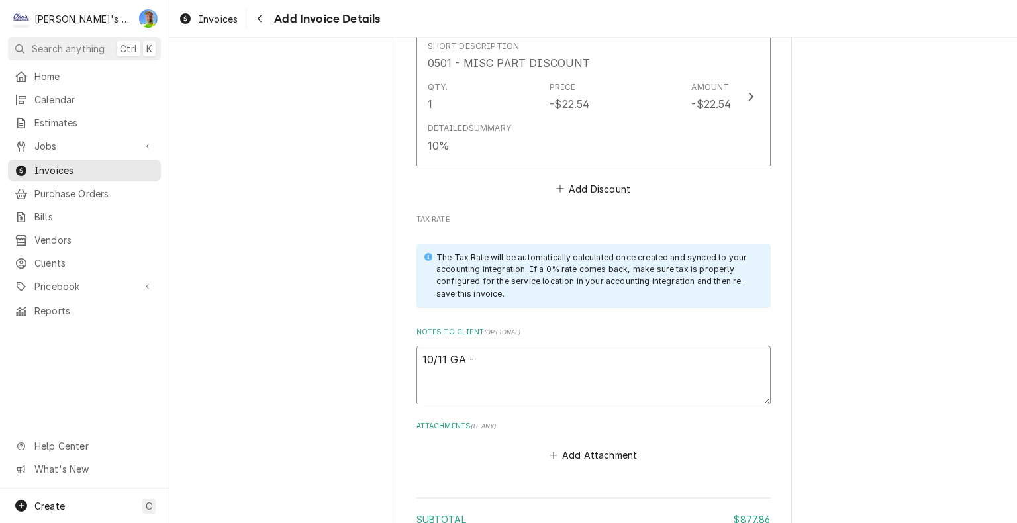
type textarea "10/11 GA -"
type textarea "x"
type textarea "10/11 GA -"
type textarea "x"
type textarea "10/11 GA"
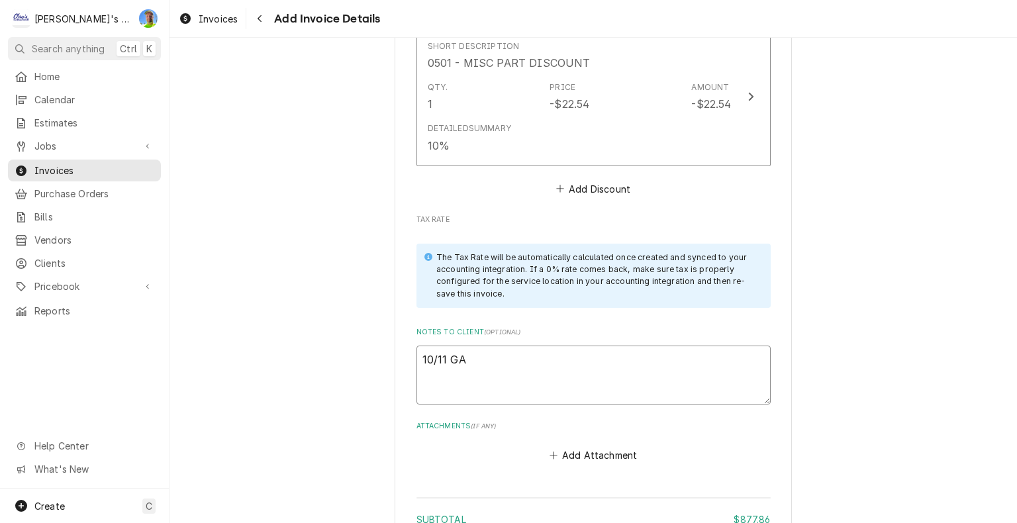
type textarea "x"
type textarea "10/11 GA l"
type textarea "x"
type textarea "10/11 GA lo"
type textarea "x"
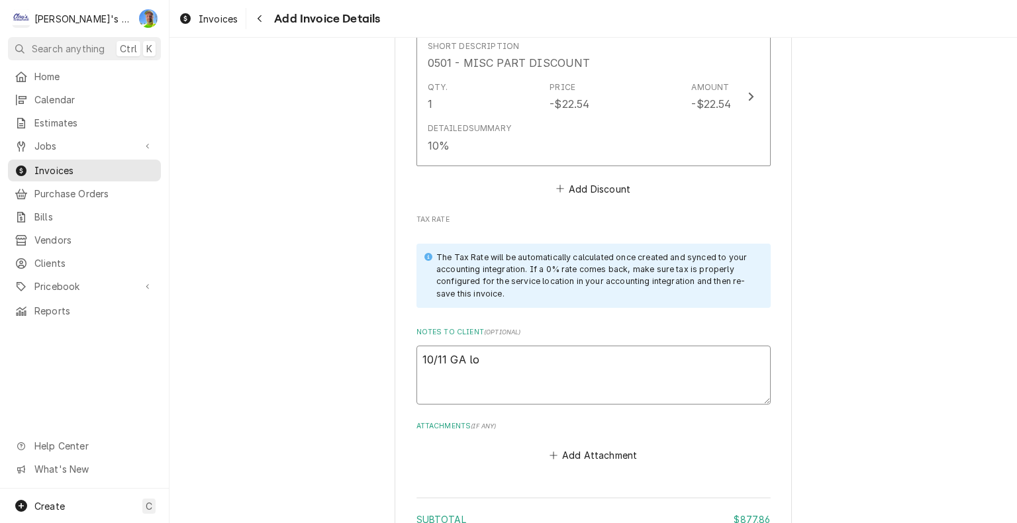
type textarea "10/11 GA loo"
type textarea "x"
type textarea "10/11 GA look"
type textarea "x"
type textarea "10/11 GA look"
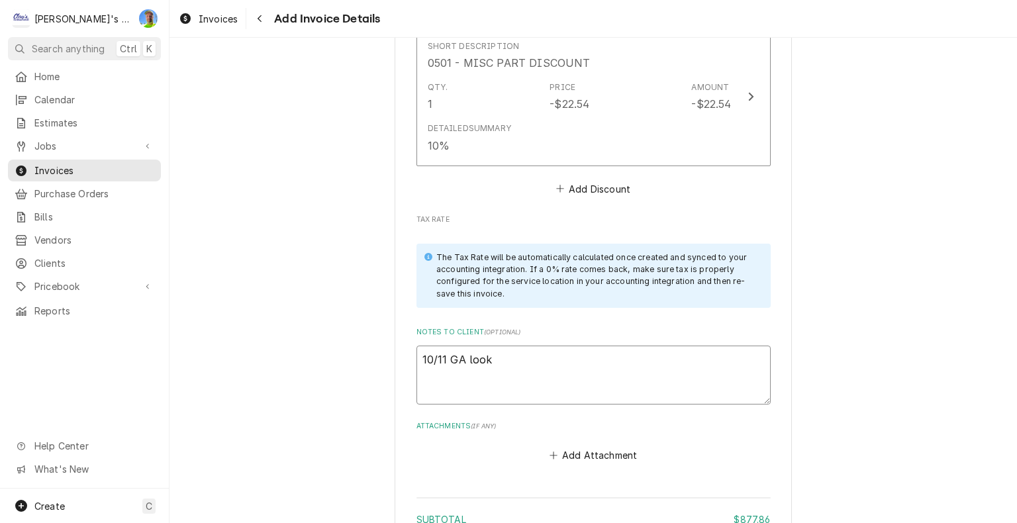
type textarea "x"
type textarea "10/11 GA look o"
type textarea "x"
type textarea "10/11 GA look ok"
type textarea "x"
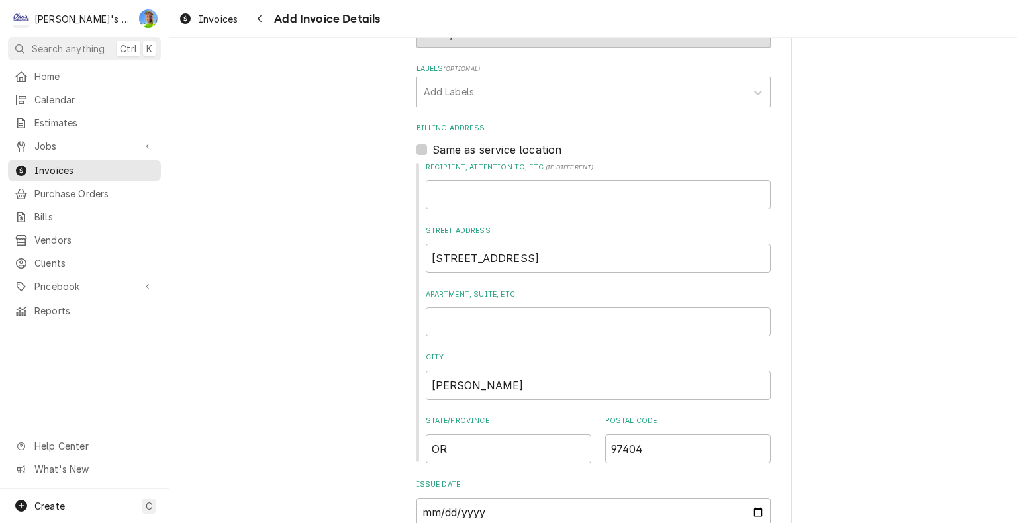
scroll to position [201, 0]
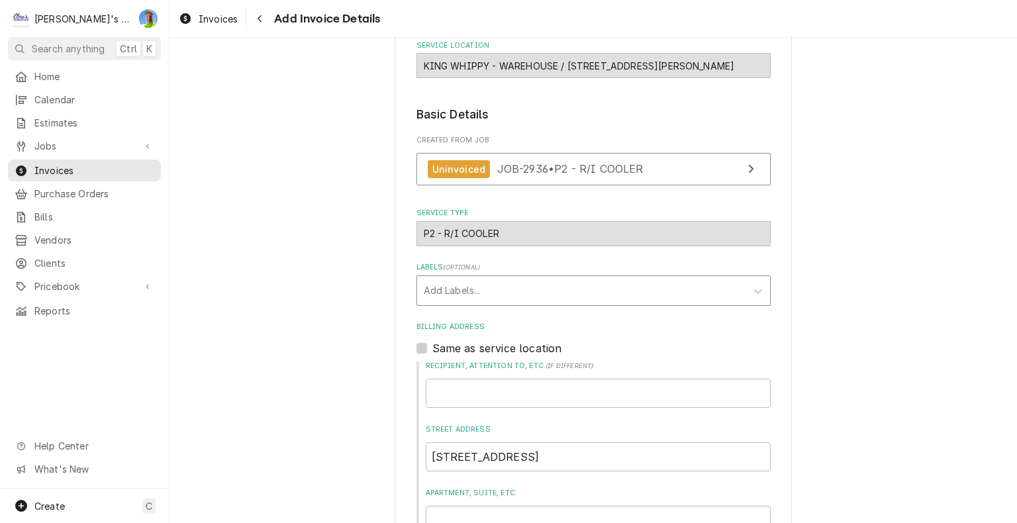
type textarea "10/11 GA look ok?"
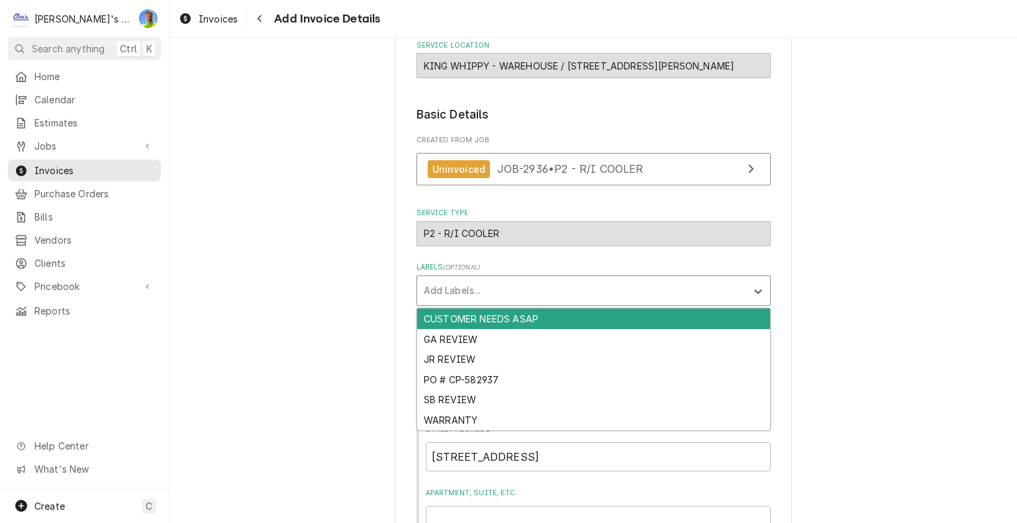
click at [730, 290] on div "Labels" at bounding box center [582, 291] width 316 height 24
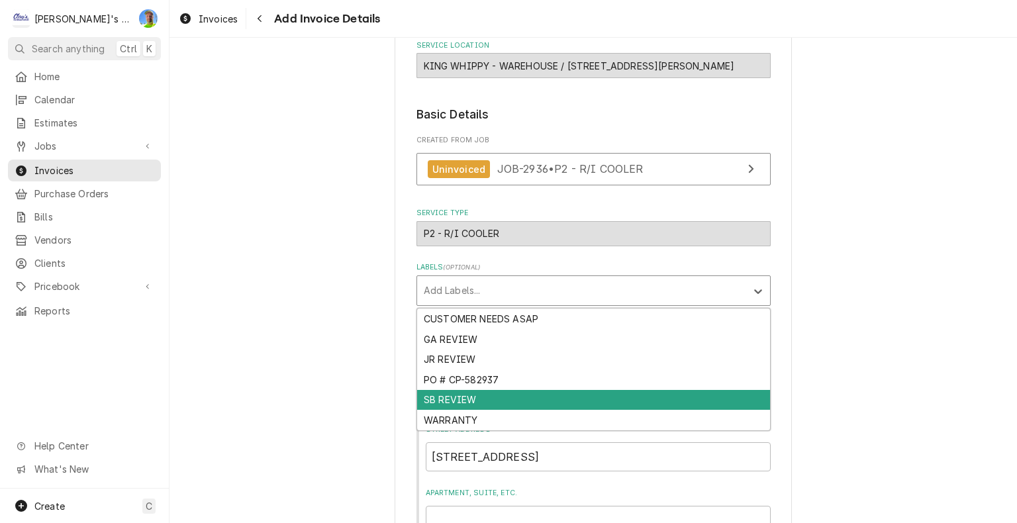
click at [670, 404] on div "SB REVIEW" at bounding box center [593, 400] width 353 height 21
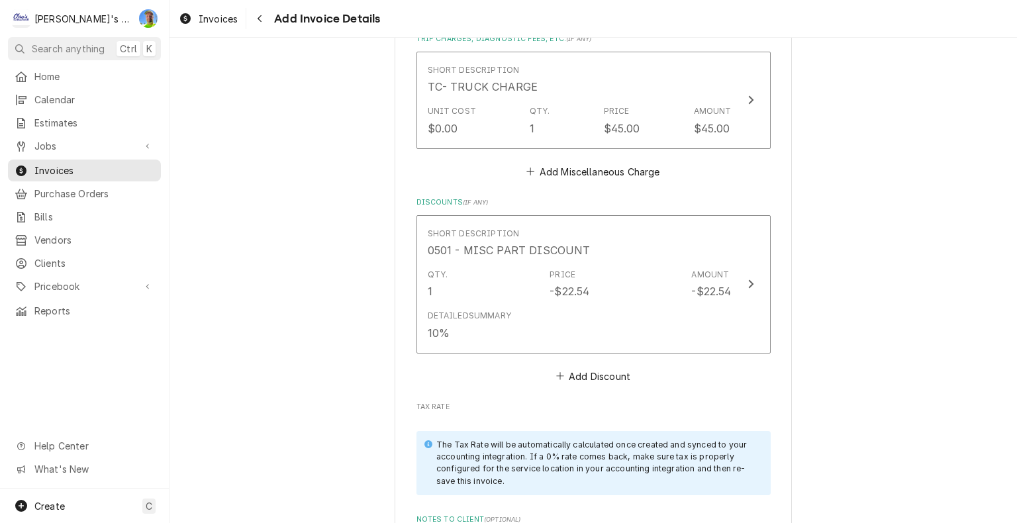
scroll to position [2770, 0]
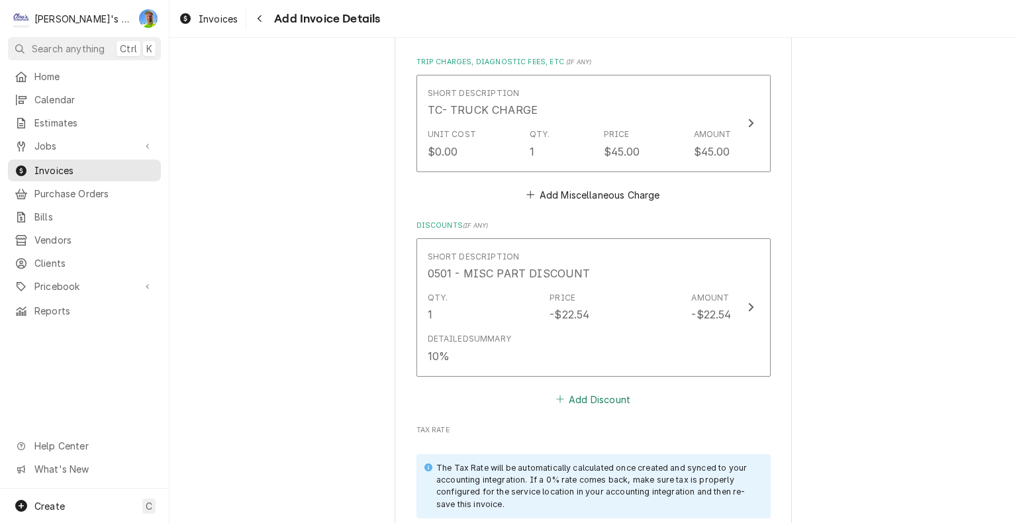
click at [598, 393] on button "Add Discount" at bounding box center [592, 399] width 79 height 19
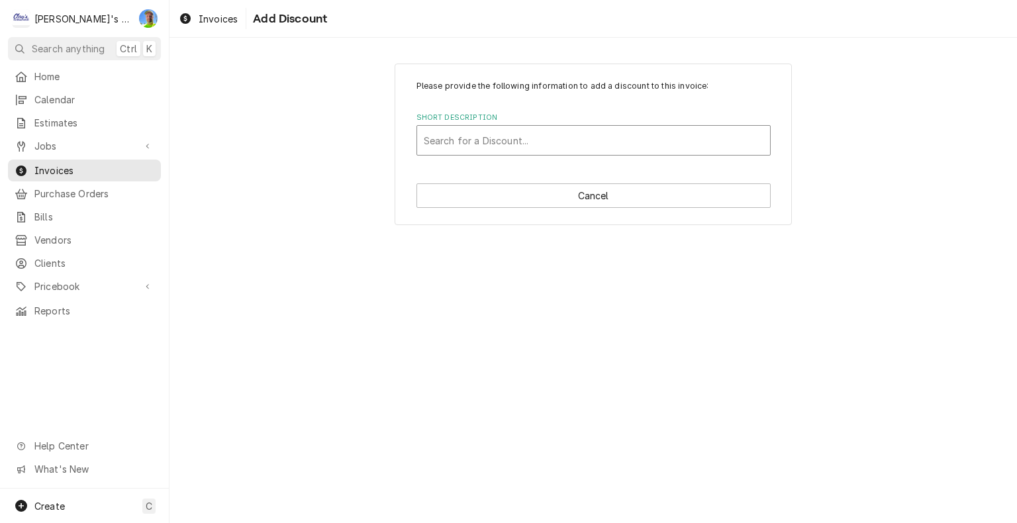
click at [529, 143] on div "Short Description" at bounding box center [594, 140] width 340 height 24
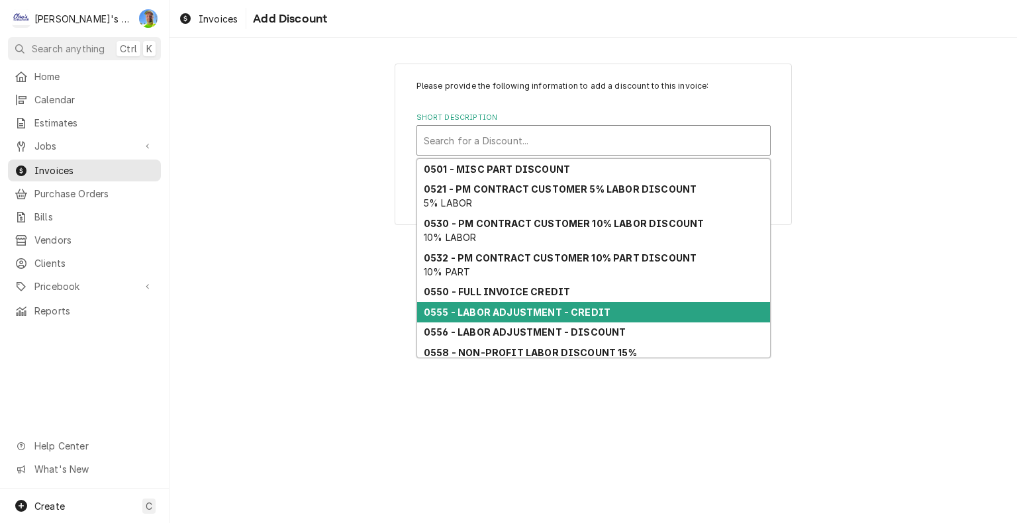
click at [624, 311] on div "0555 - LABOR ADJUSTMENT - CREDIT" at bounding box center [593, 312] width 353 height 21
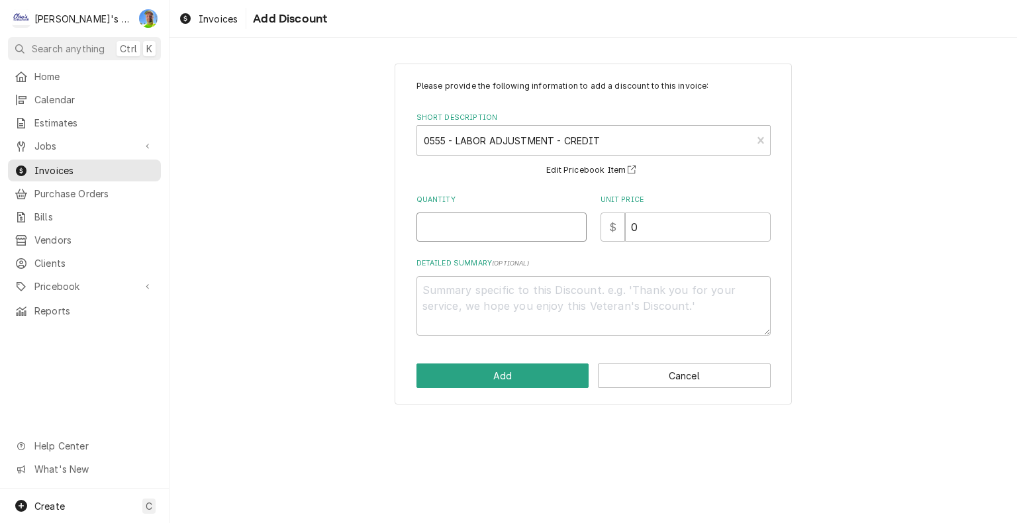
click at [498, 236] on input "Quantity" at bounding box center [501, 226] width 170 height 29
type textarea "x"
type input "1"
type textarea "x"
type input "1"
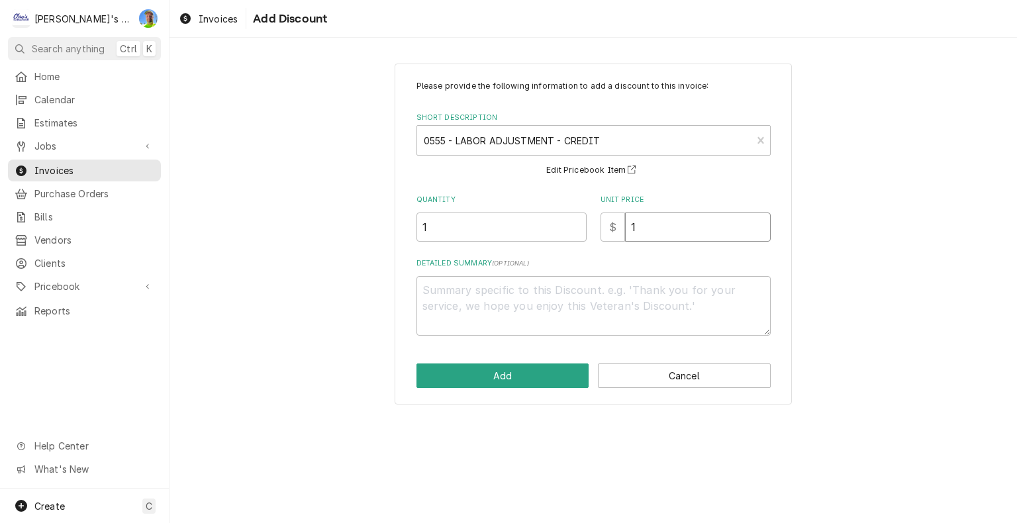
type textarea "x"
type input "12"
type textarea "x"
type input "126"
click at [484, 369] on button "Add" at bounding box center [502, 375] width 173 height 24
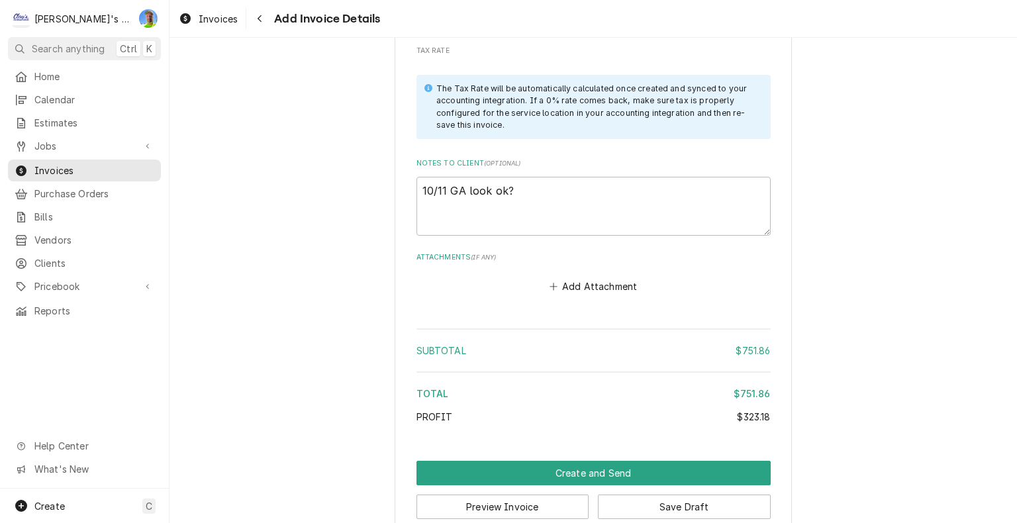
scroll to position [3270, 0]
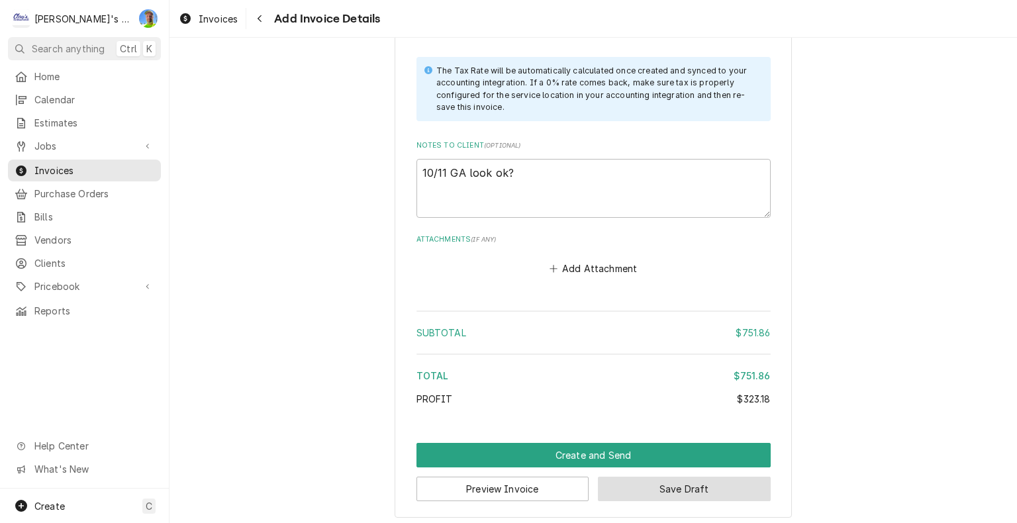
click at [623, 487] on button "Save Draft" at bounding box center [684, 489] width 173 height 24
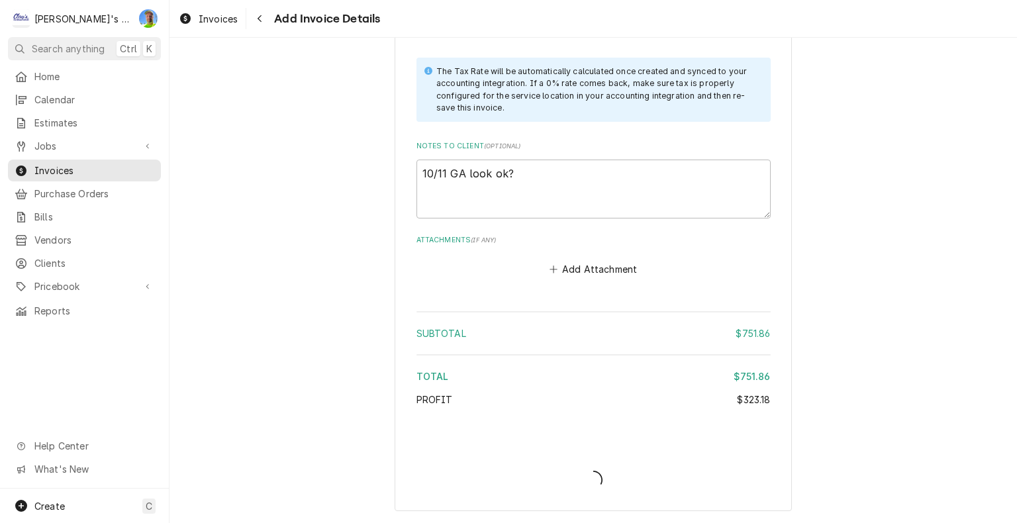
scroll to position [3264, 0]
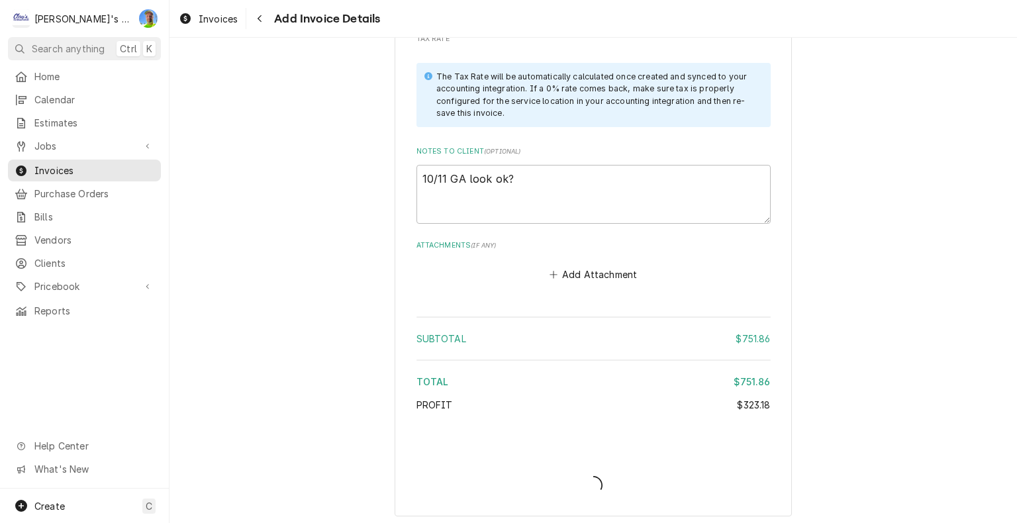
type textarea "x"
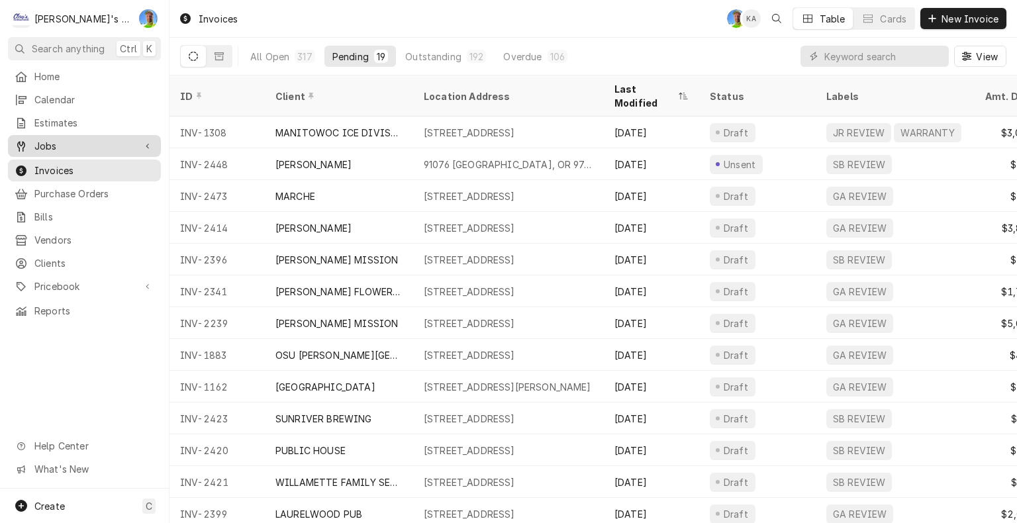
click at [53, 139] on span "Jobs" at bounding box center [84, 146] width 100 height 14
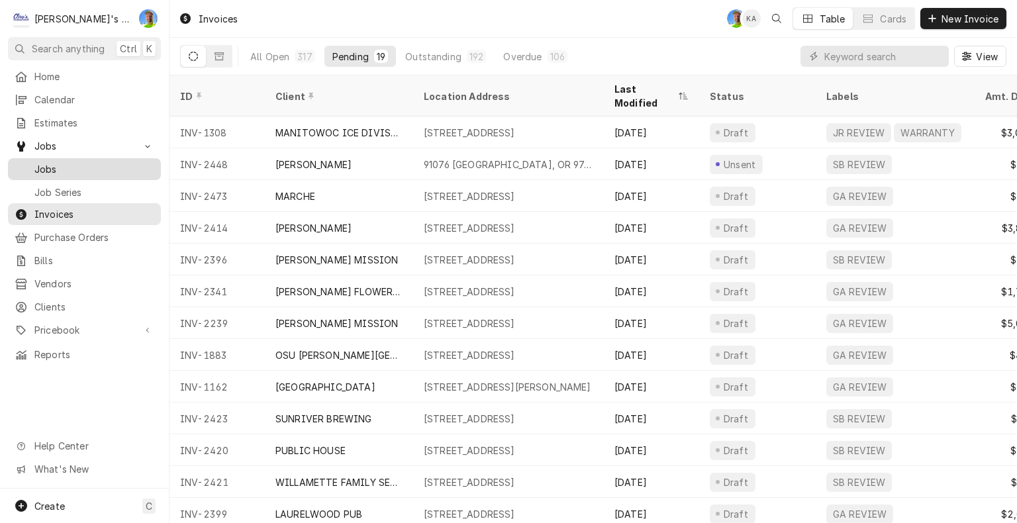
click at [50, 165] on span "Jobs" at bounding box center [94, 169] width 120 height 14
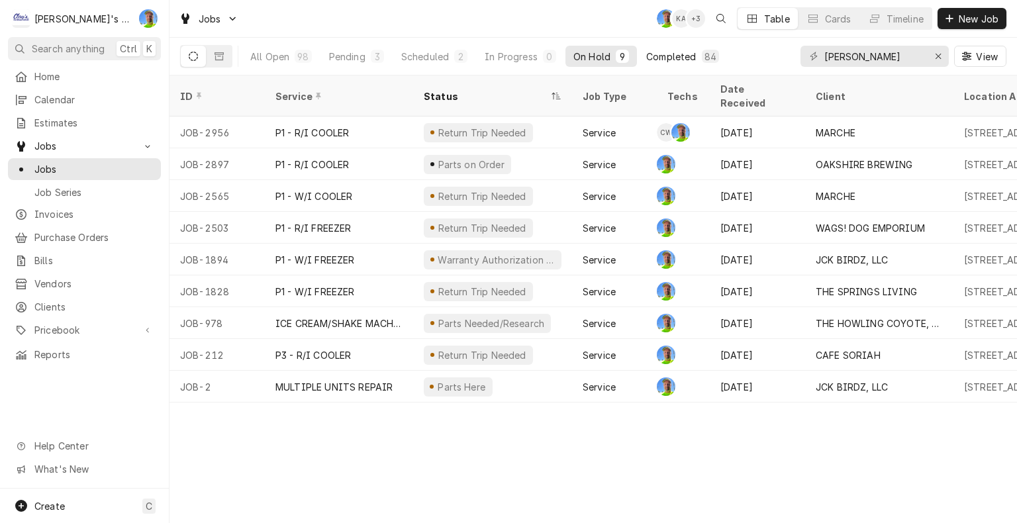
click at [664, 53] on div "Completed" at bounding box center [671, 57] width 50 height 14
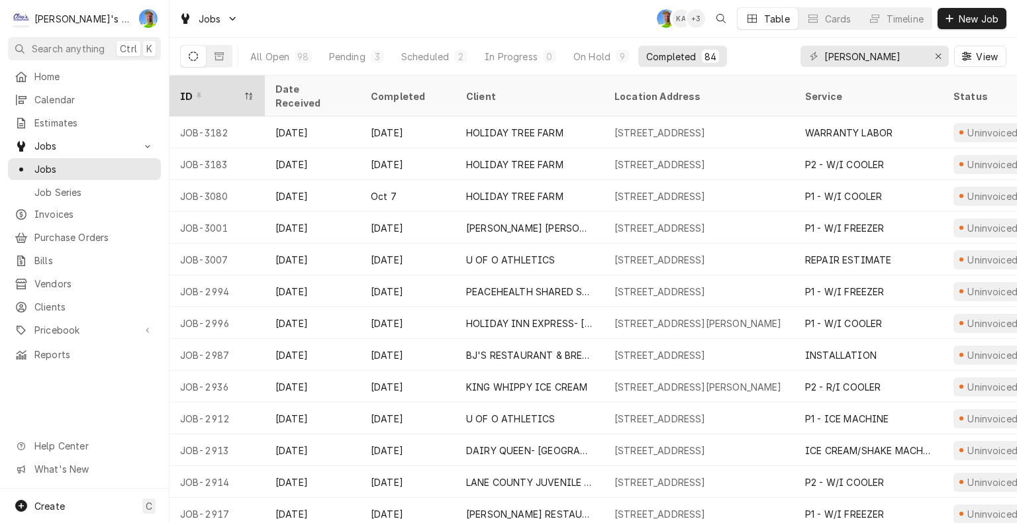
click at [207, 89] on div "ID" at bounding box center [210, 96] width 61 height 14
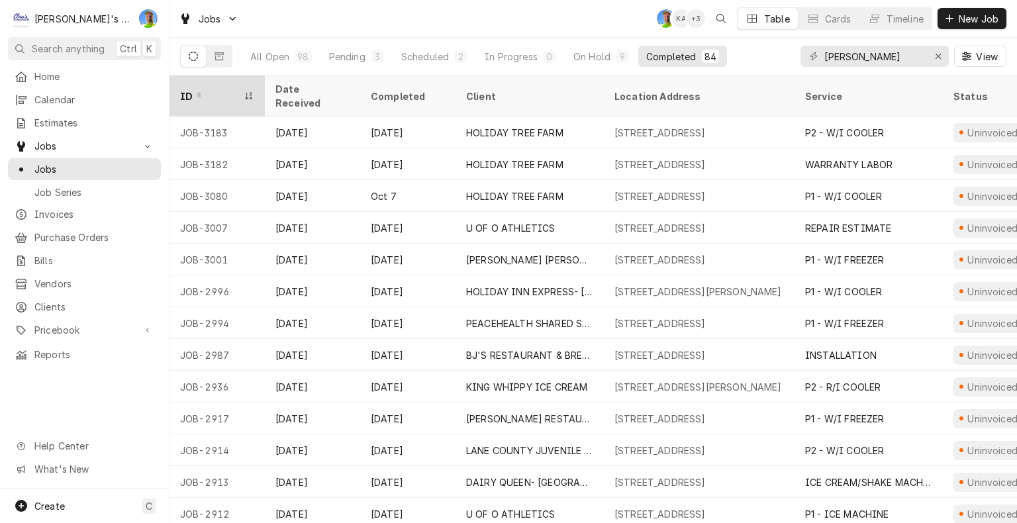
click at [226, 91] on div "ID" at bounding box center [210, 96] width 61 height 14
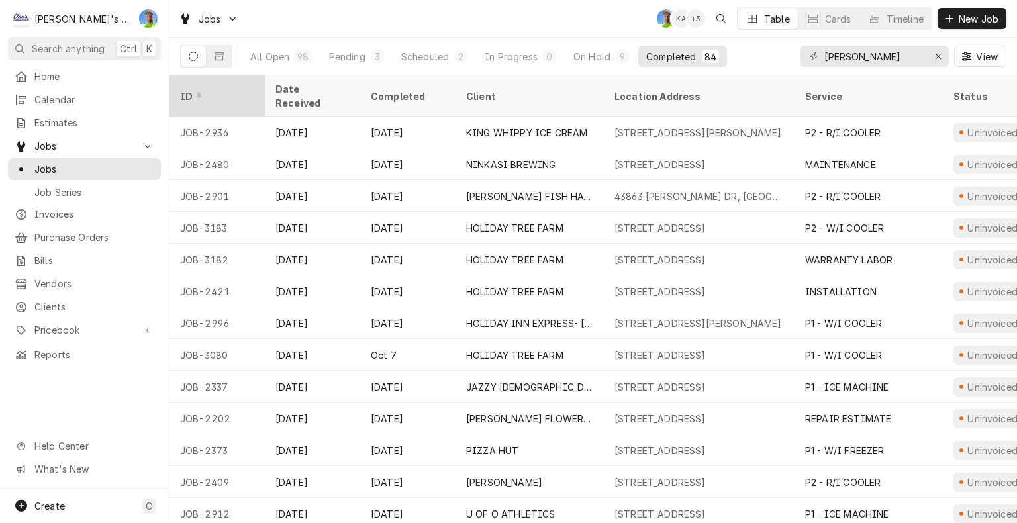
click at [237, 89] on div "ID" at bounding box center [215, 96] width 71 height 14
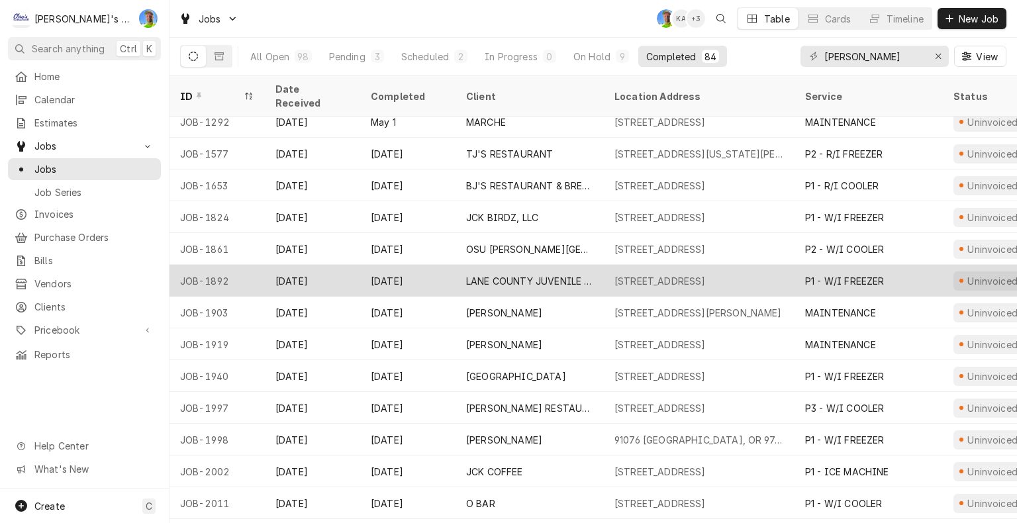
scroll to position [199, 0]
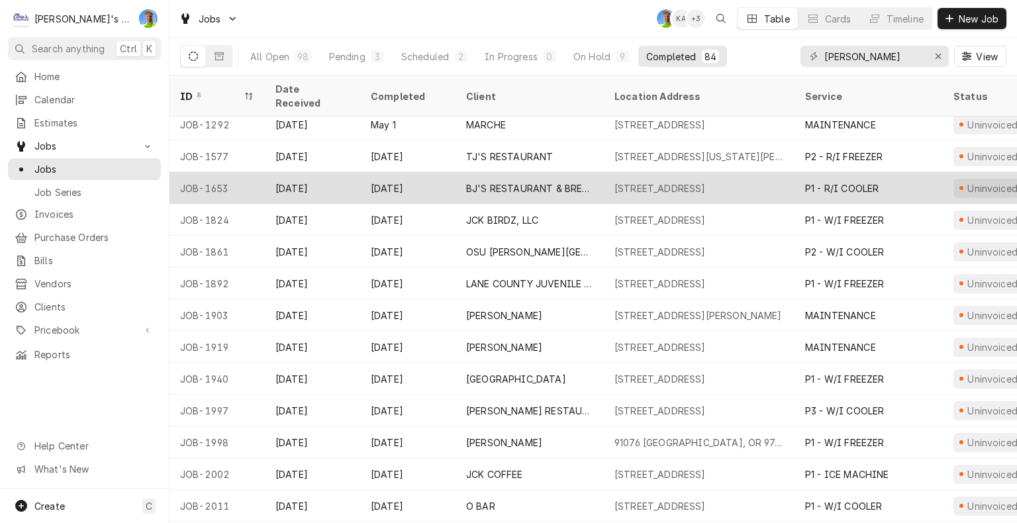
click at [691, 181] on div "[STREET_ADDRESS]" at bounding box center [659, 188] width 91 height 14
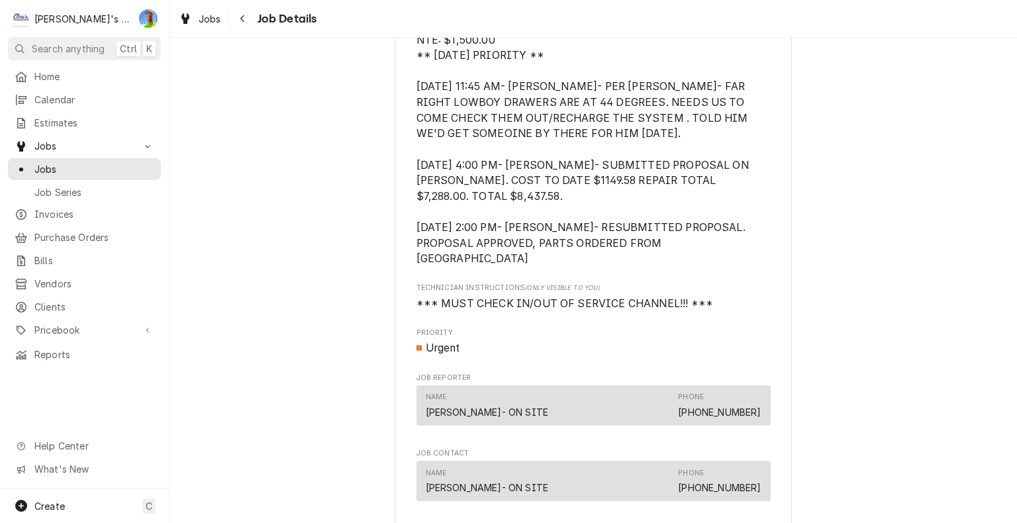
scroll to position [927, 0]
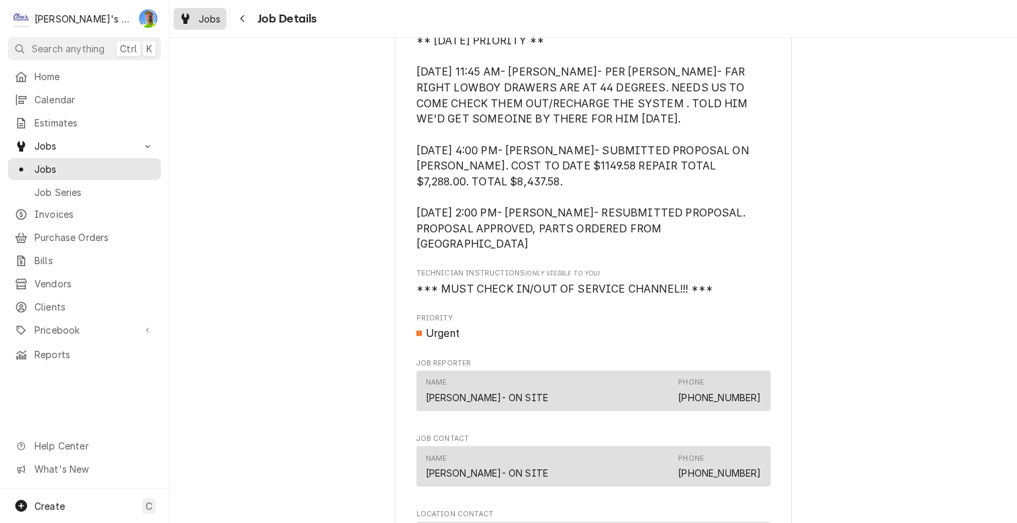
click at [214, 15] on span "Jobs" at bounding box center [210, 19] width 23 height 14
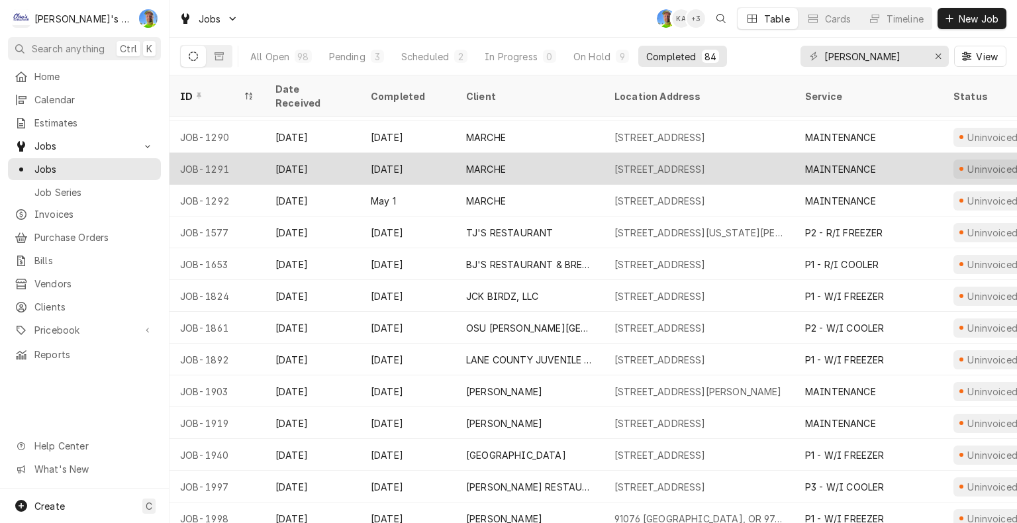
scroll to position [127, 0]
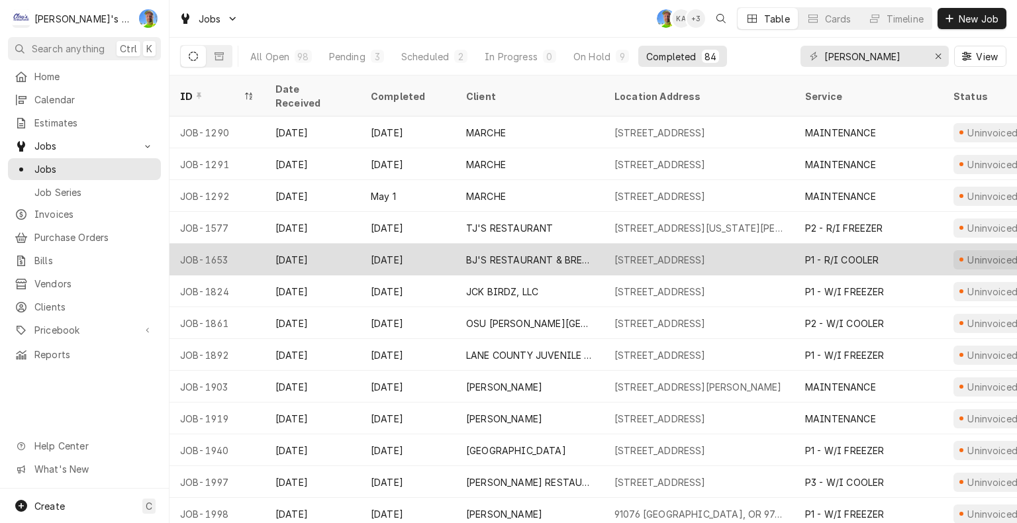
click at [706, 253] on div "1080 VALLEY RIVER WAY, EUGENE, OR 97401" at bounding box center [659, 260] width 91 height 14
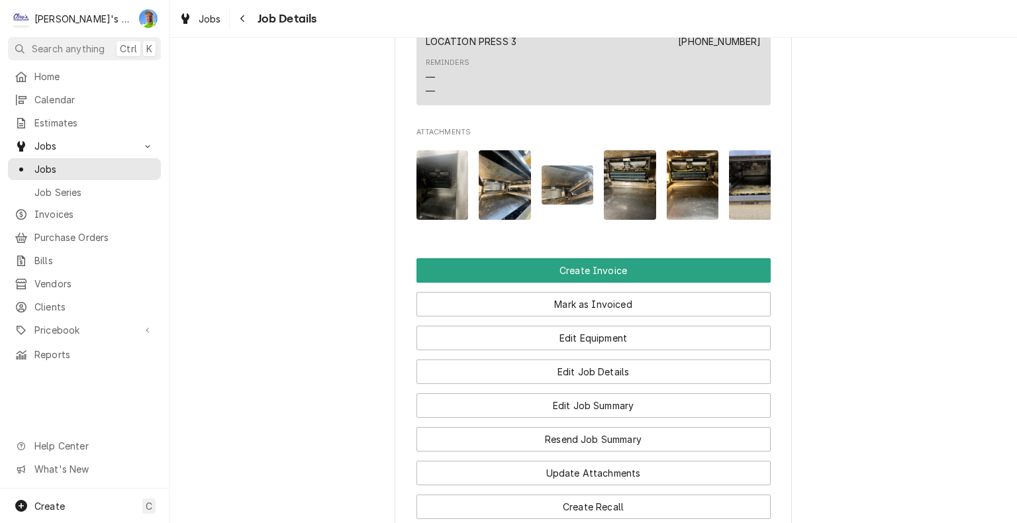
scroll to position [1589, 0]
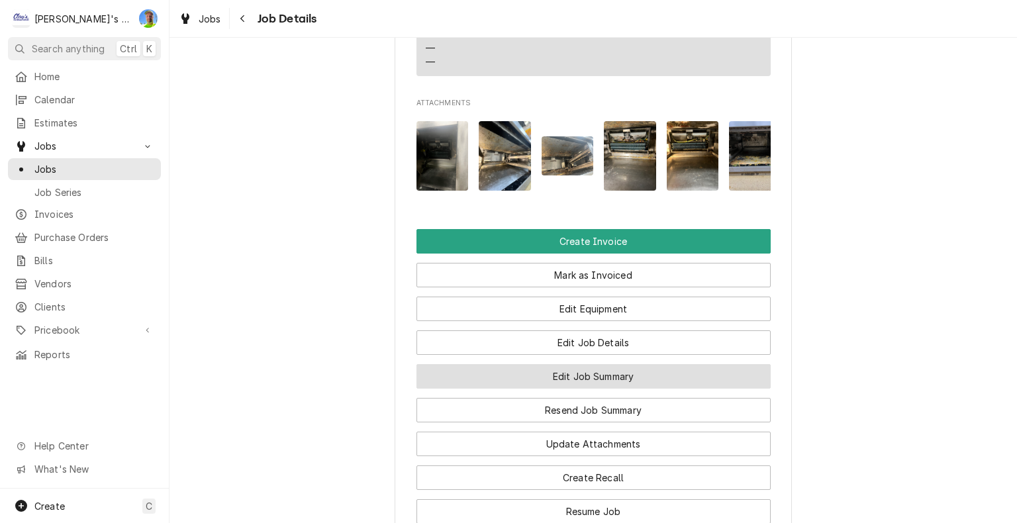
click at [752, 373] on button "Edit Job Summary" at bounding box center [593, 376] width 354 height 24
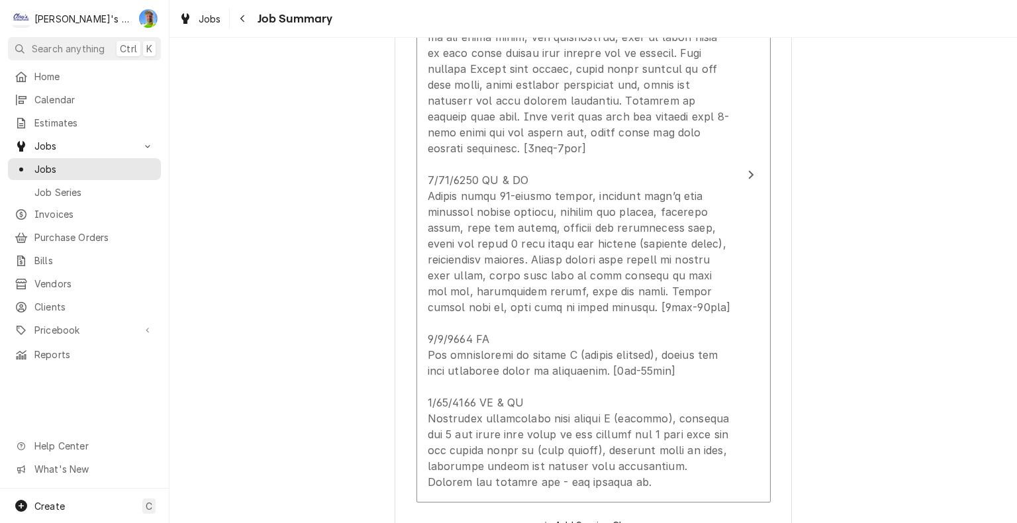
scroll to position [860, 0]
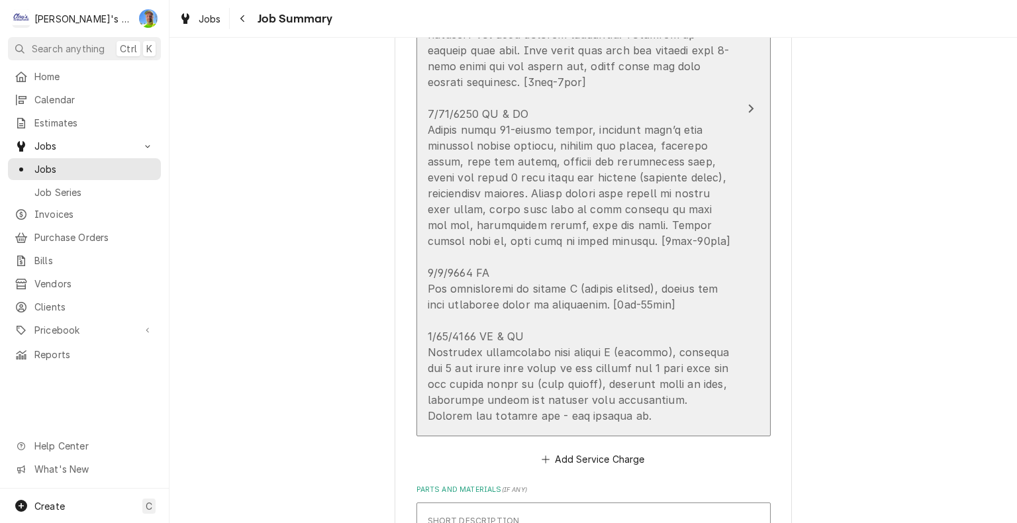
click at [717, 417] on div "Update Line Item" at bounding box center [580, 177] width 304 height 492
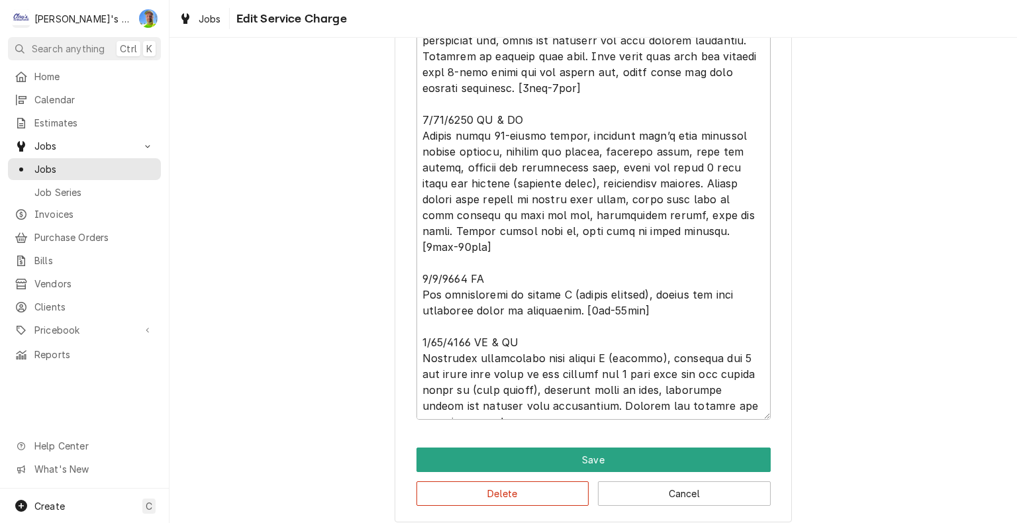
scroll to position [635, 0]
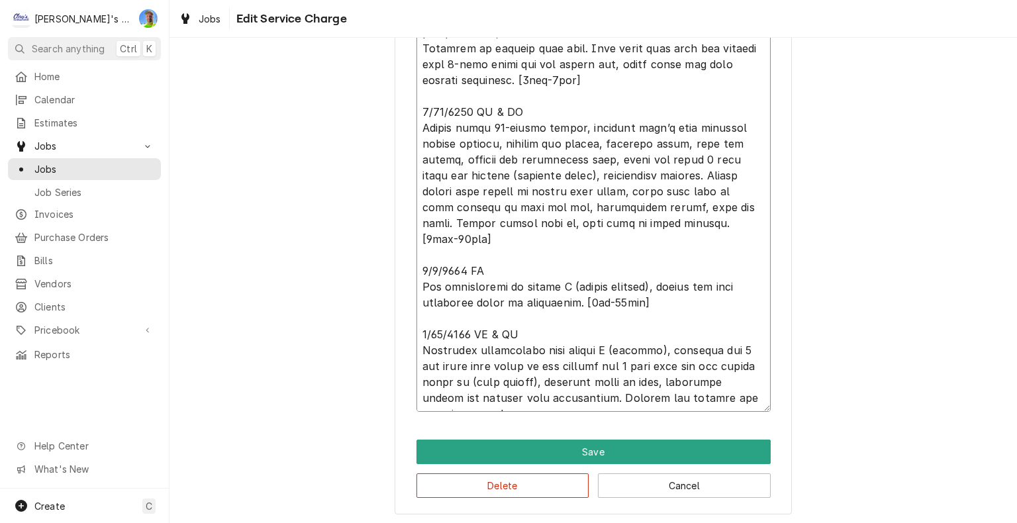
click at [657, 394] on textarea "Service Summary" at bounding box center [593, 175] width 354 height 473
type textarea "x"
type textarea "4/18/2025 IA & GA Check refrigerant charge of system D, found some flashing in …"
type textarea "x"
type textarea "4/18/2025 IA & GA Check refrigerant charge of system D, found some flashing in …"
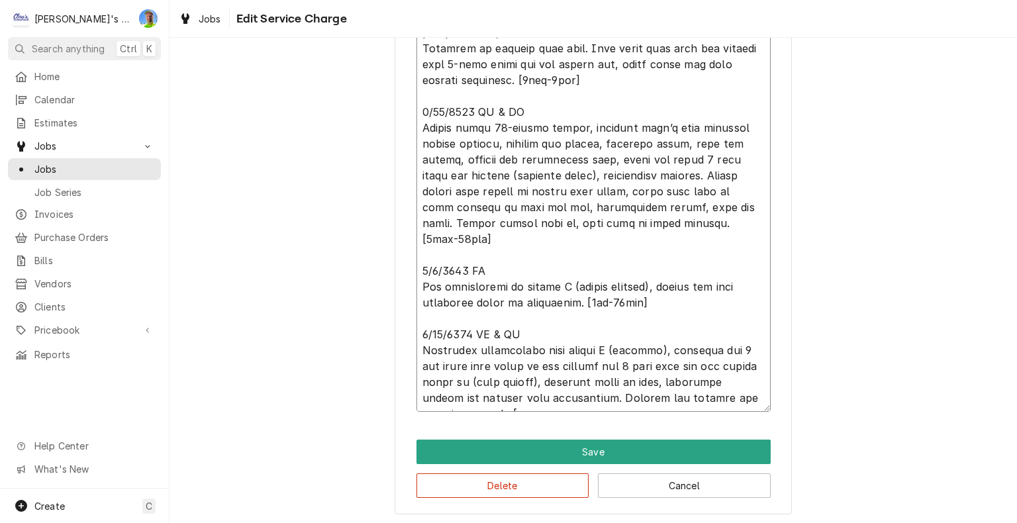
type textarea "x"
type textarea "4/18/2025 IA & GA Check refrigerant charge of system D, found some flashing in …"
type textarea "x"
type textarea "4/18/2025 IA & GA Check refrigerant charge of system D, found some flashing in …"
type textarea "x"
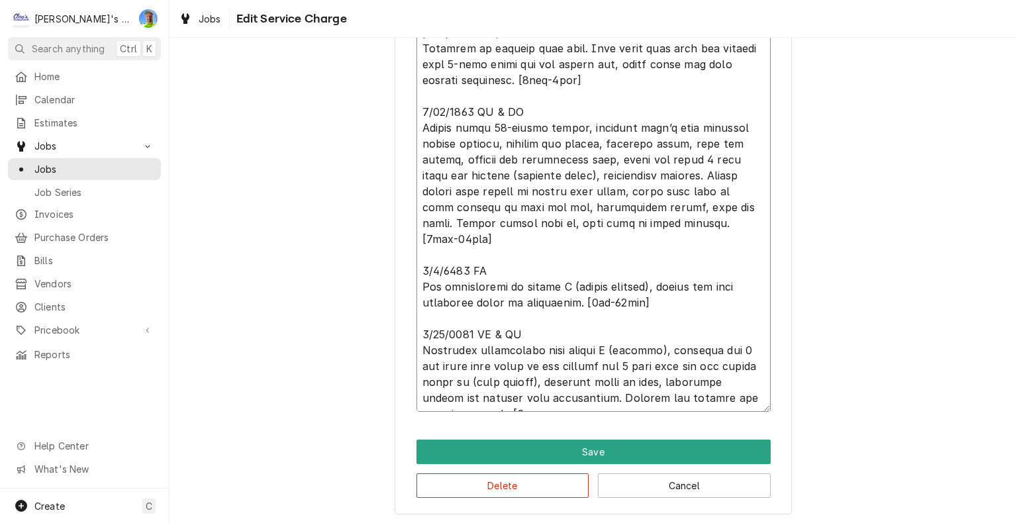
type textarea "4/18/2025 IA & GA Check refrigerant charge of system D, found some flashing in …"
type textarea "x"
type textarea "4/18/2025 IA & GA Check refrigerant charge of system D, found some flashing in …"
type textarea "x"
type textarea "4/18/2025 IA & GA Check refrigerant charge of system D, found some flashing in …"
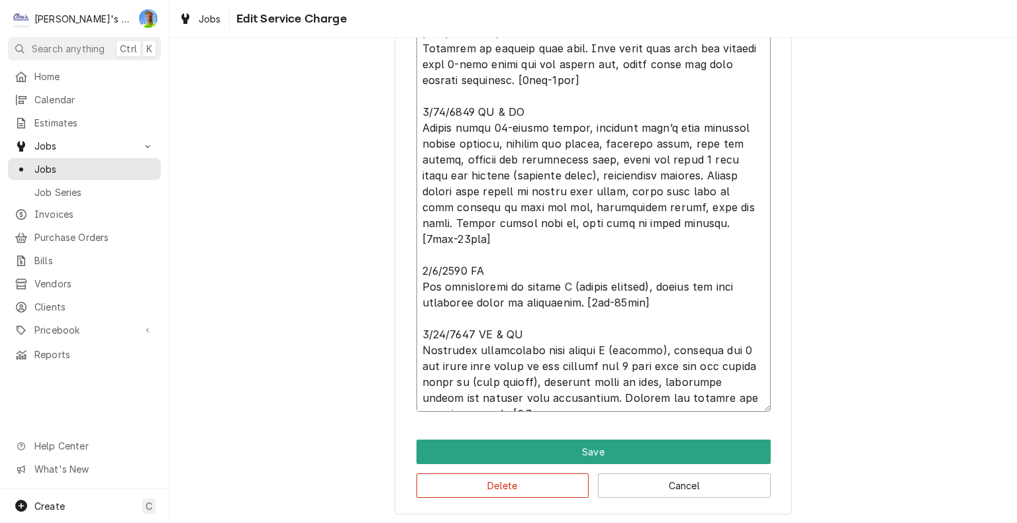
type textarea "x"
type textarea "4/18/2025 IA & GA Check refrigerant charge of system D, found some flashing in …"
type textarea "x"
type textarea "4/18/2025 IA & GA Check refrigerant charge of system D, found some flashing in …"
type textarea "x"
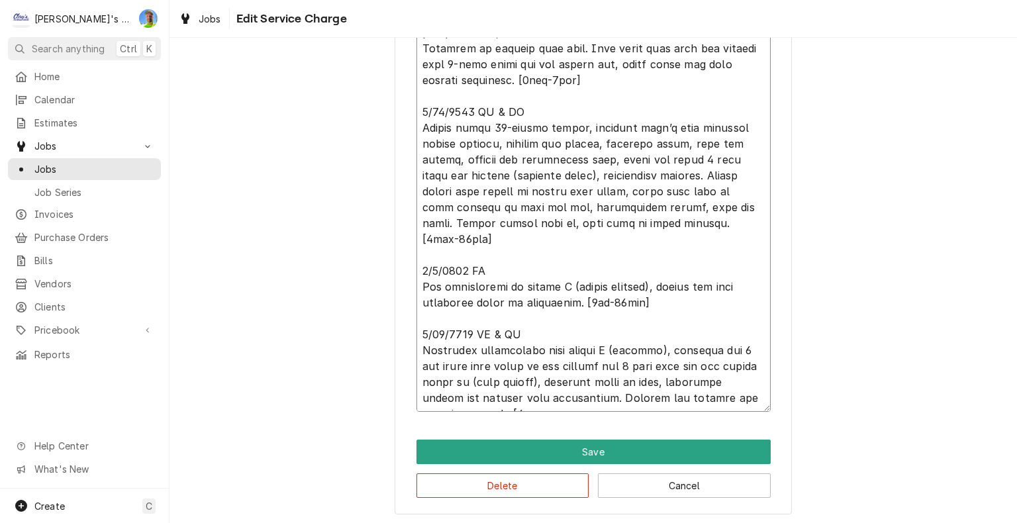
type textarea "4/18/2025 IA & GA Check refrigerant charge of system D, found some flashing in …"
type textarea "x"
type textarea "4/18/2025 IA & GA Check refrigerant charge of system D, found some flashing in …"
type textarea "x"
type textarea "4/18/2025 IA & GA Check refrigerant charge of system D, found some flashing in …"
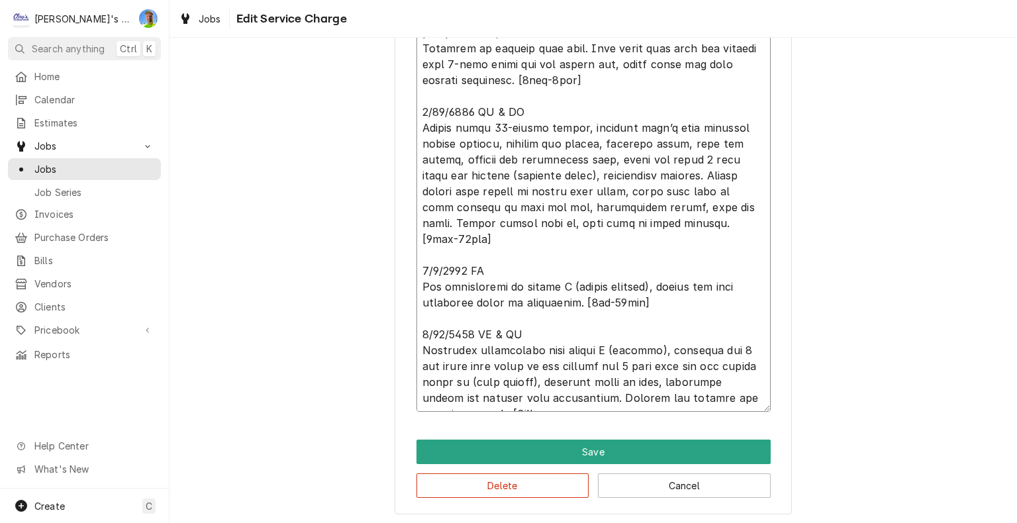
type textarea "x"
type textarea "4/18/2025 IA & GA Check refrigerant charge of system D, found some flashing in …"
type textarea "x"
type textarea "4/18/2025 IA & GA Check refrigerant charge of system D, found some flashing in …"
type textarea "x"
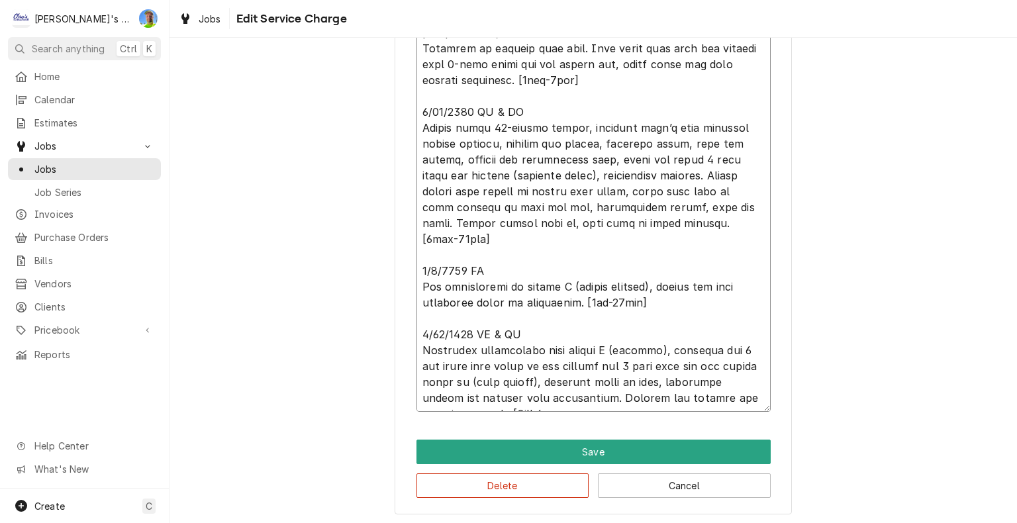
type textarea "4/18/2025 IA & GA Check refrigerant charge of system D, found some flashing in …"
type textarea "x"
type textarea "4/18/2025 IA & GA Check refrigerant charge of system D, found some flashing in …"
type textarea "x"
type textarea "4/18/2025 IA & GA Check refrigerant charge of system D, found some flashing in …"
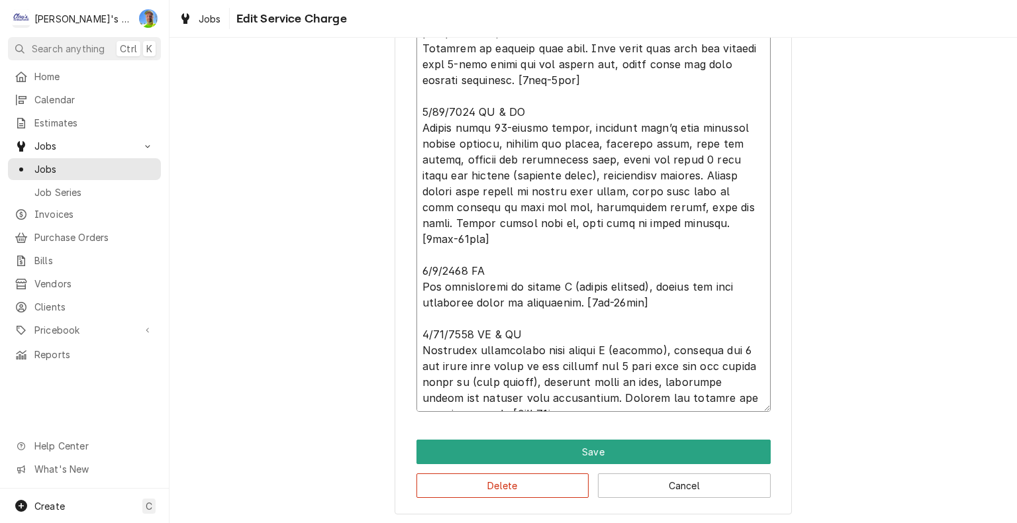
type textarea "x"
type textarea "4/18/2025 IA & GA Check refrigerant charge of system D, found some flashing in …"
type textarea "x"
type textarea "4/18/2025 IA & GA Check refrigerant charge of system D, found some flashing in …"
type textarea "x"
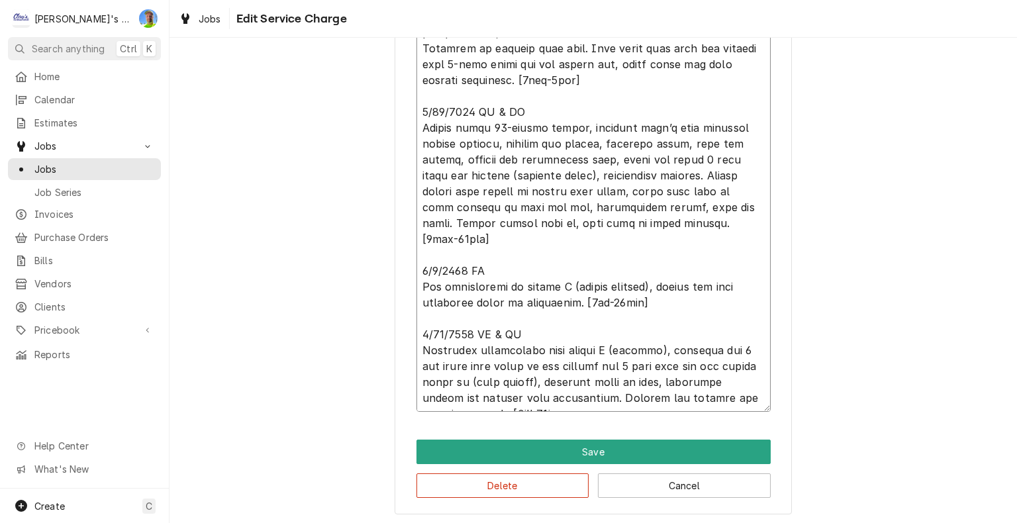
type textarea "4/18/2025 IA & GA Check refrigerant charge of system D, found some flashing in …"
type textarea "x"
type textarea "4/18/2025 IA & GA Check refrigerant charge of system D, found some flashing in …"
type textarea "x"
type textarea "4/18/2025 IA & GA Check refrigerant charge of system D, found some flashing in …"
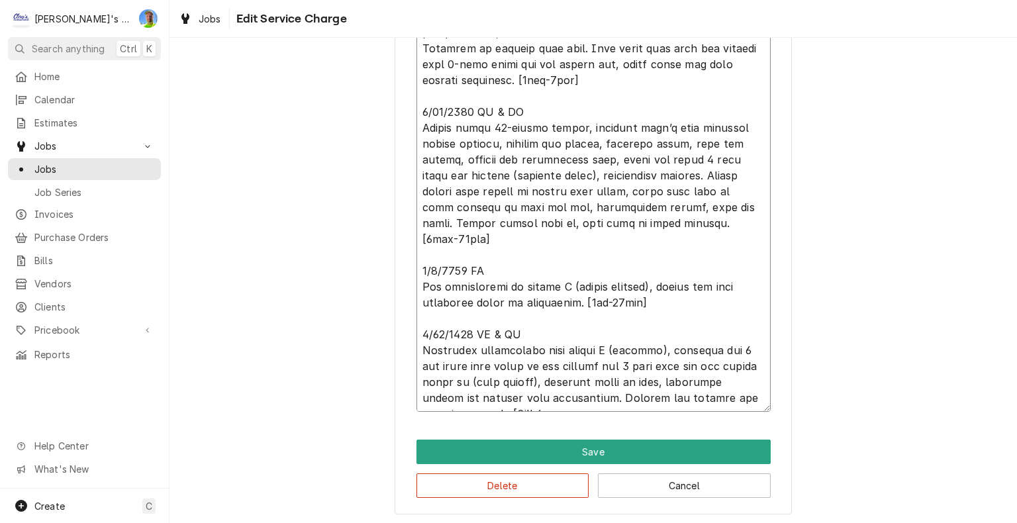
type textarea "x"
type textarea "4/18/2025 IA & GA Check refrigerant charge of system D, found some flashing in …"
type textarea "x"
type textarea "4/18/2025 IA & GA Check refrigerant charge of system D, found some flashing in …"
type textarea "x"
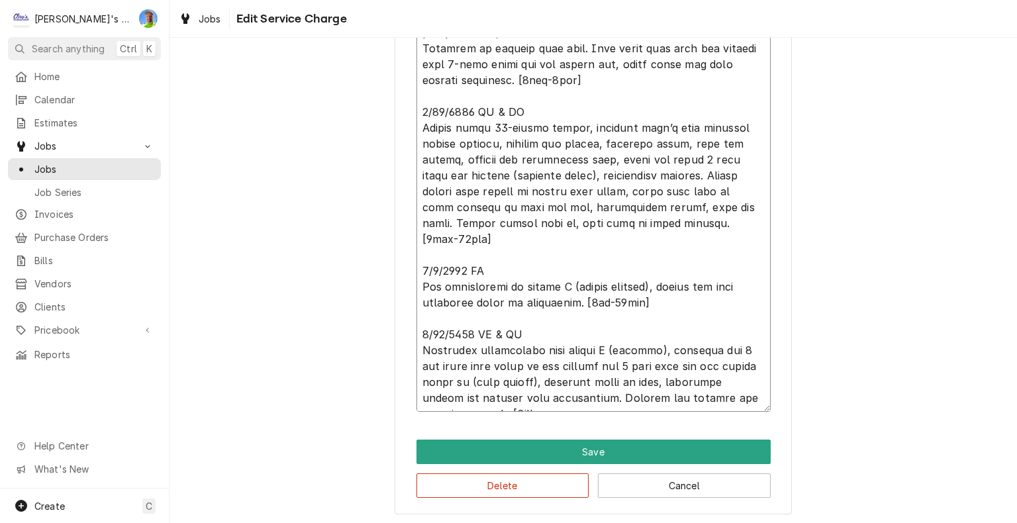
type textarea "4/18/2025 IA & GA Check refrigerant charge of system D, found some flashing in …"
type textarea "x"
type textarea "4/18/2025 IA & GA Check refrigerant charge of system D, found some flashing in …"
type textarea "x"
type textarea "4/18/2025 IA & GA Check refrigerant charge of system D, found some flashing in …"
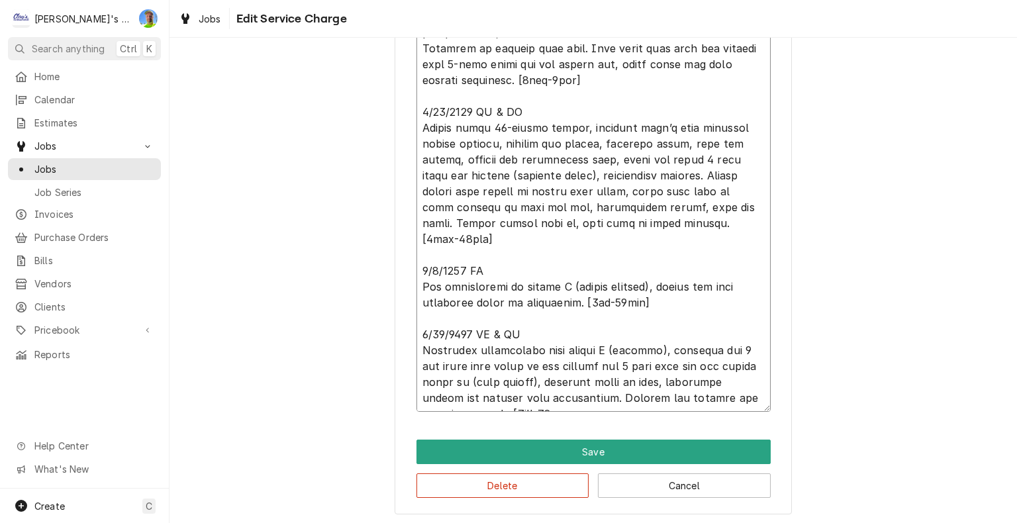
type textarea "x"
type textarea "4/18/2025 IA & GA Check refrigerant charge of system D, found some flashing in …"
type textarea "x"
type textarea "4/18/2025 IA & GA Check refrigerant charge of system D, found some flashing in …"
type textarea "x"
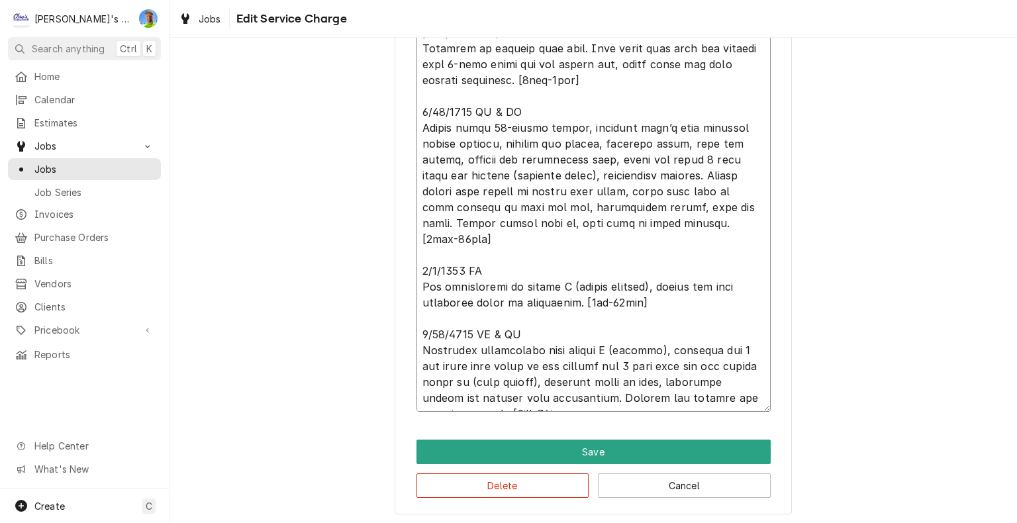
type textarea "4/18/2025 IA & GA Check refrigerant charge of system D, found some flashing in …"
type textarea "x"
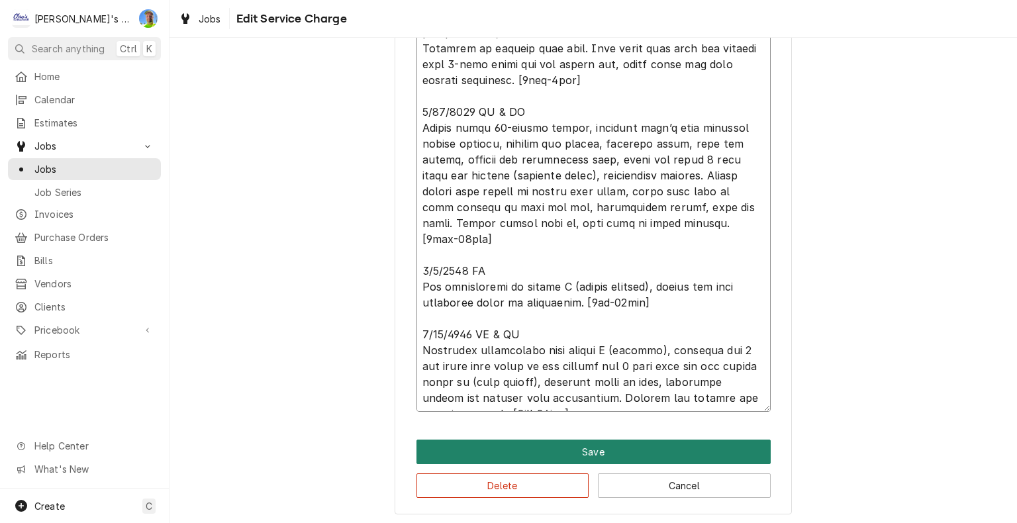
type textarea "4/18/2025 IA & GA Check refrigerant charge of system D, found some flashing in …"
click at [665, 446] on button "Save" at bounding box center [593, 451] width 354 height 24
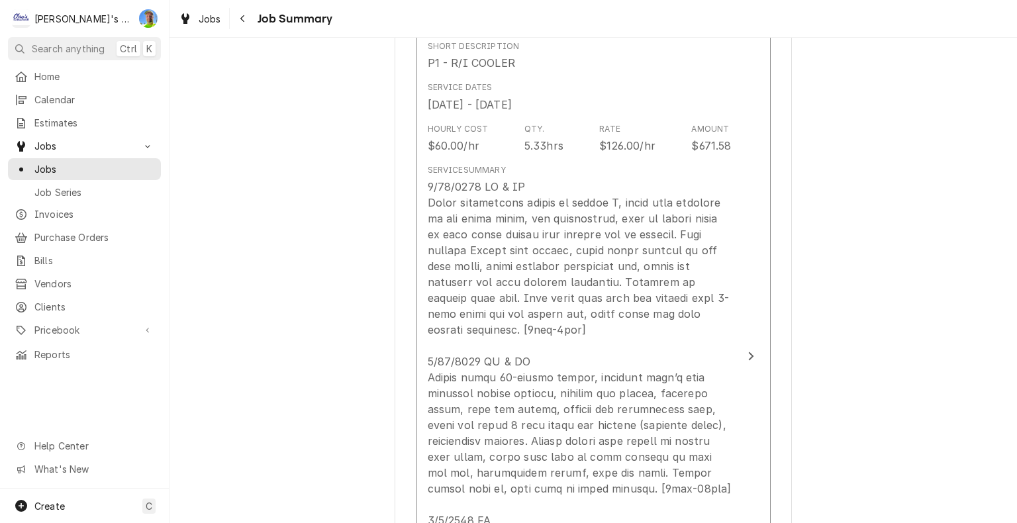
scroll to position [608, 0]
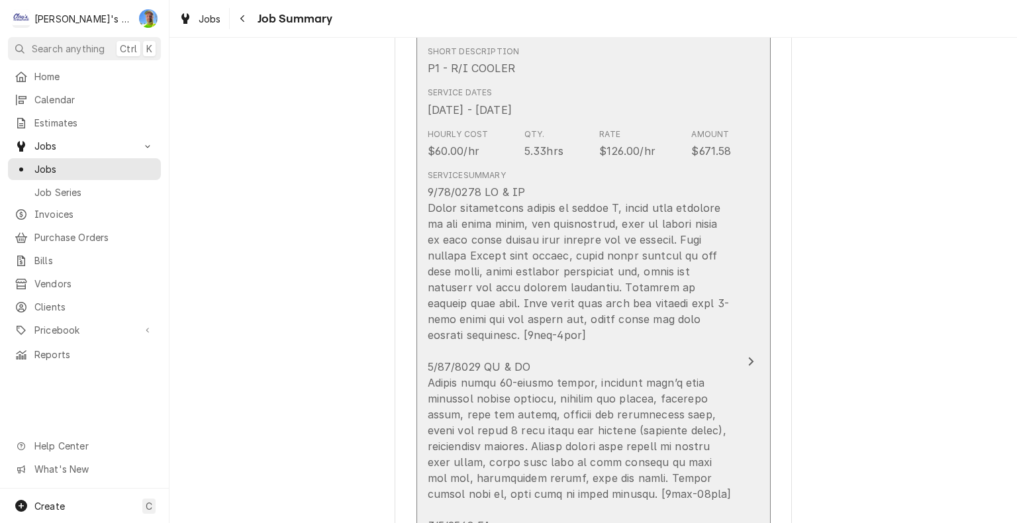
click at [747, 257] on button "Short Description P1 - R/I COOLER Service Dates Apr 18, 2025 - Sep 10, 2025 Hou…" at bounding box center [593, 361] width 354 height 656
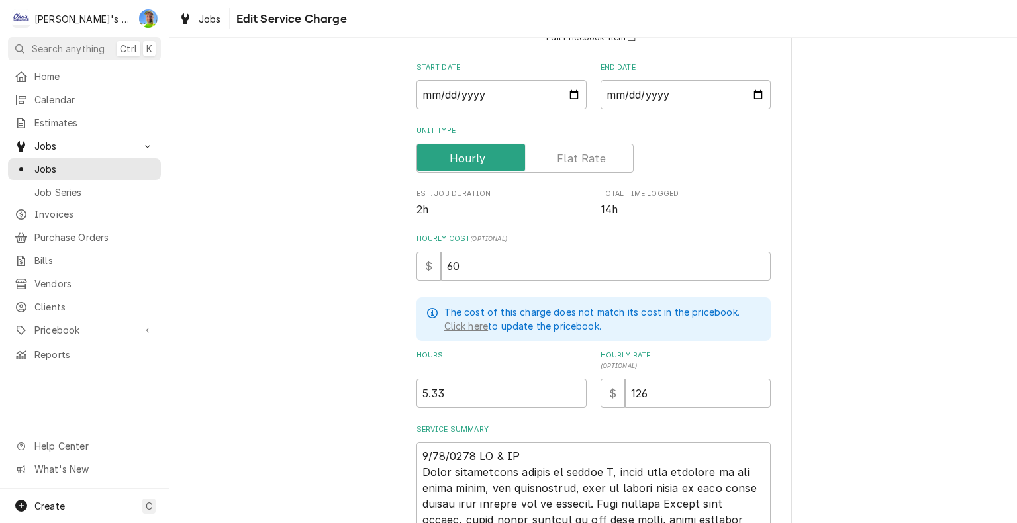
scroll to position [265, 0]
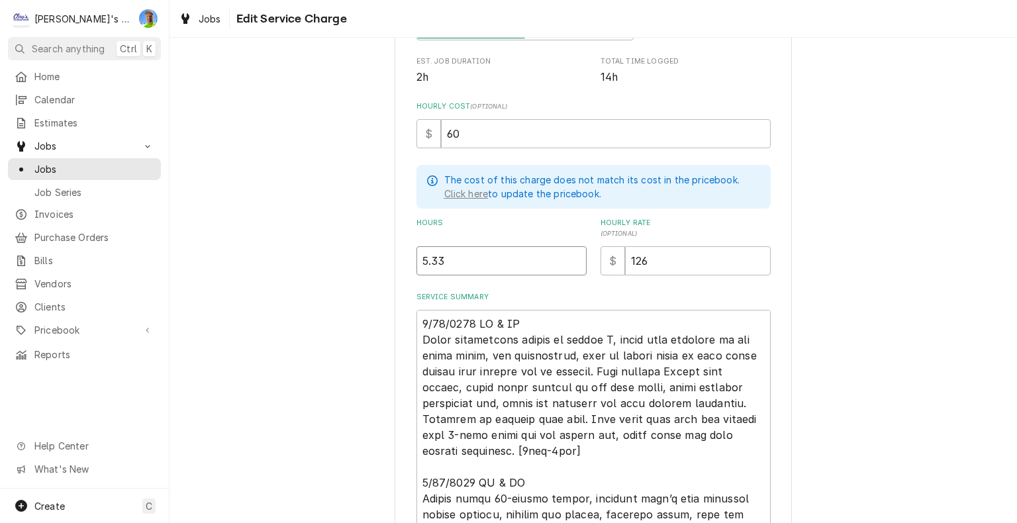
click at [457, 263] on input "5.33" at bounding box center [501, 260] width 170 height 29
type textarea "x"
type input "1"
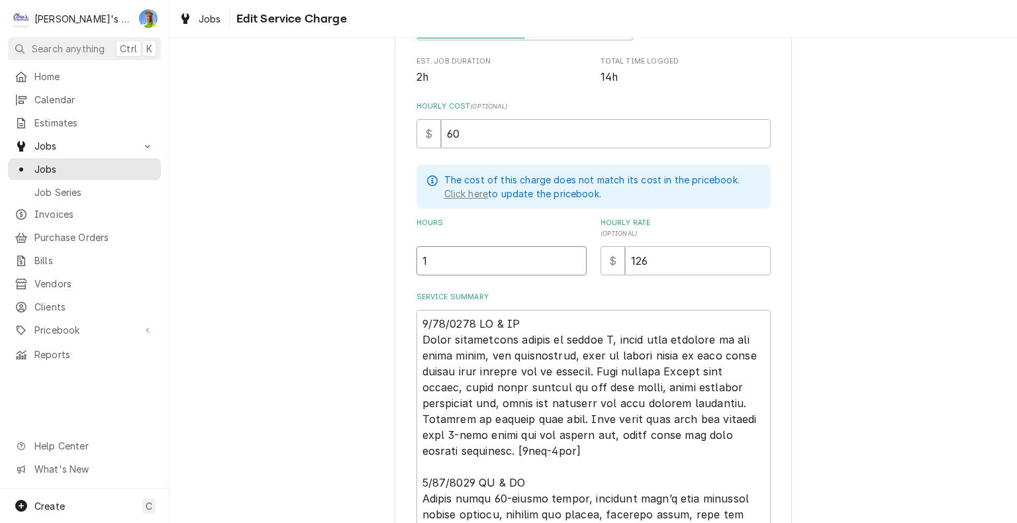
type textarea "x"
type input "11"
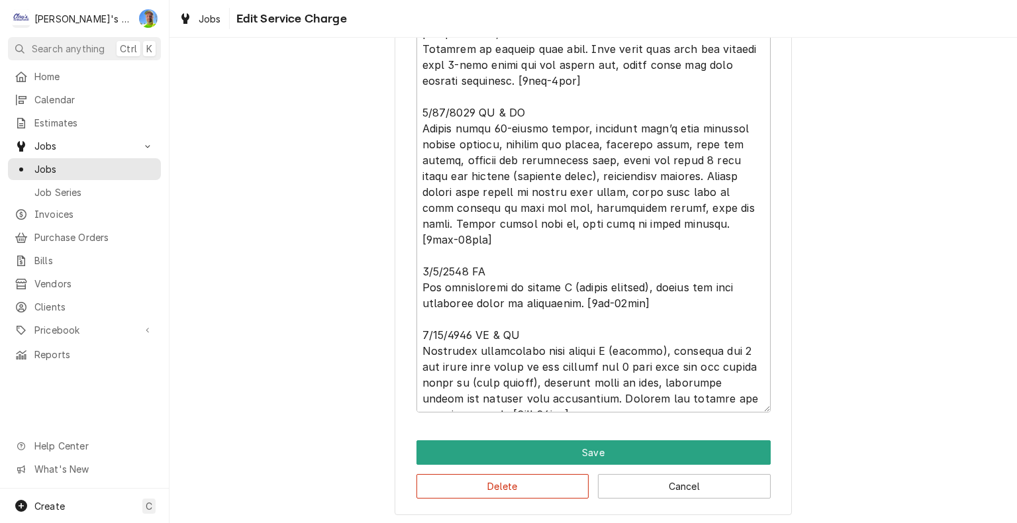
scroll to position [635, 0]
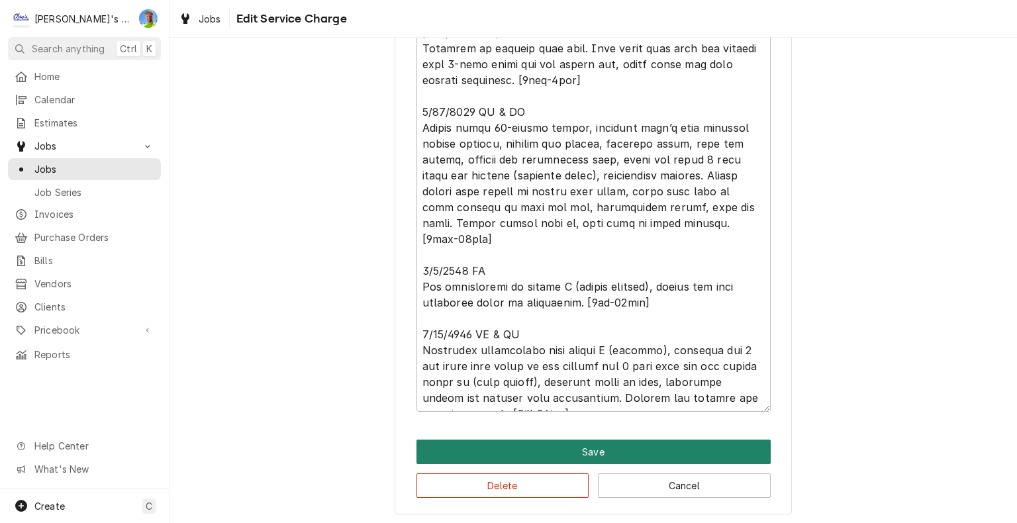
click at [729, 450] on button "Save" at bounding box center [593, 451] width 354 height 24
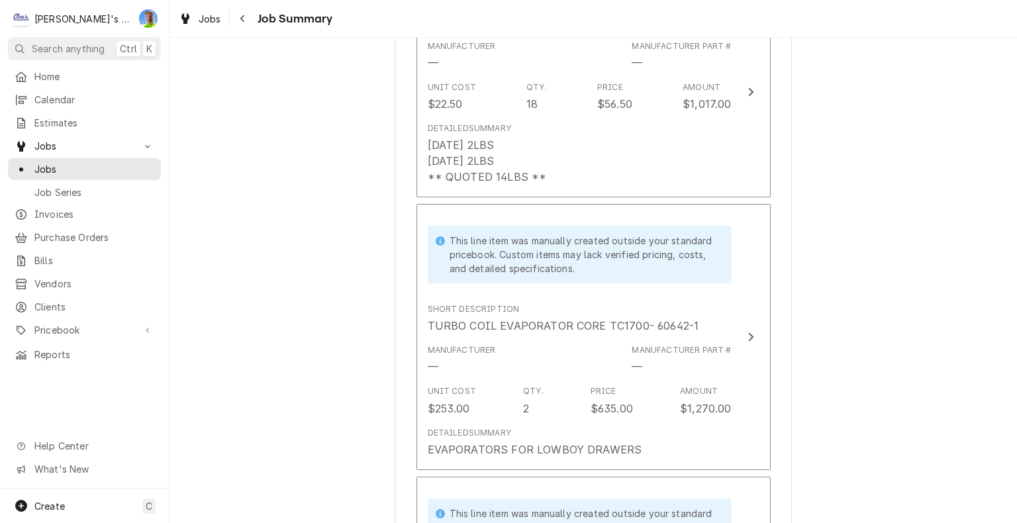
scroll to position [1269, 0]
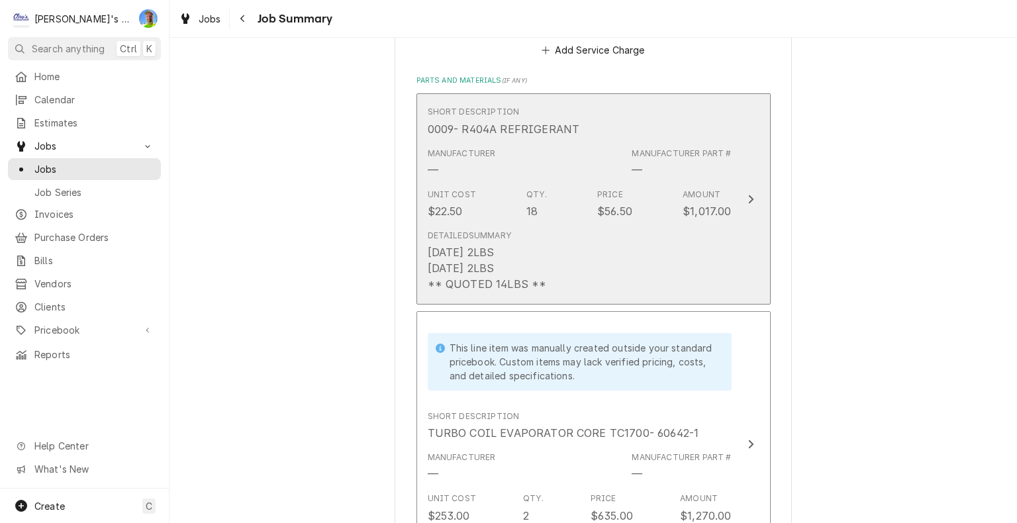
click at [760, 270] on button "Short Description 0009- R404A REFRIGERANT Manufacturer — Manufacturer Part # — …" at bounding box center [593, 198] width 354 height 211
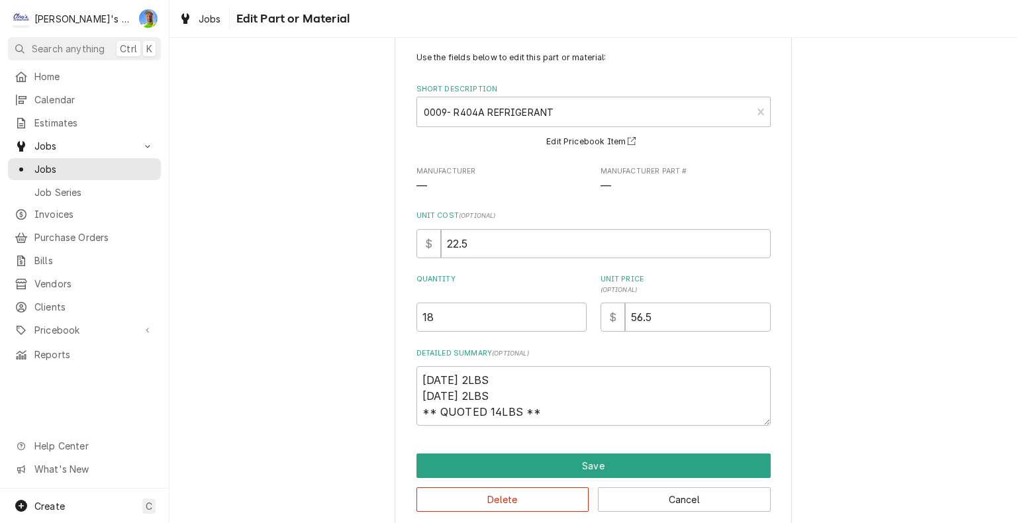
scroll to position [44, 0]
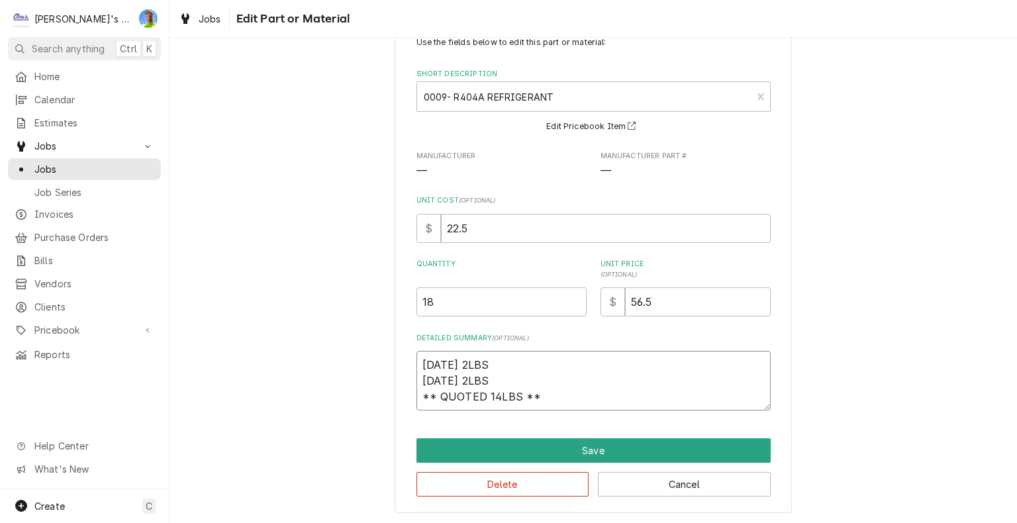
click at [712, 404] on textarea "4/18/2025 2LBS 5/8/2025 2LBS ** QUOTED 14LBS **" at bounding box center [593, 381] width 354 height 60
type textarea "x"
type textarea "4/18/2025 2LBS 5/8/2025 2LBS ** QUOTED 14LBS **"
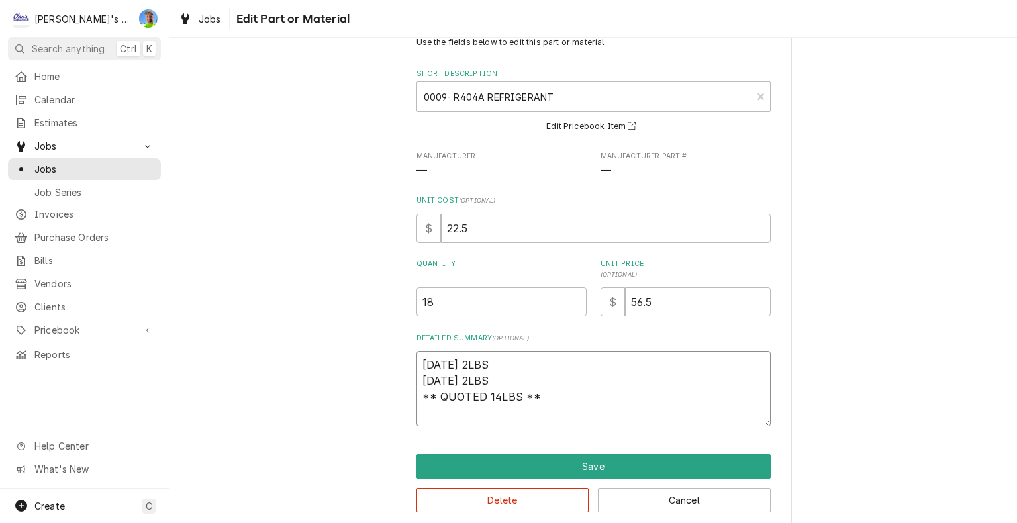
type textarea "x"
type textarea "4/18/2025 2LBS 5/8/2025 2LBS ** QUOTED 14LBS ** 9"
type textarea "x"
type textarea "4/18/2025 2LBS 5/8/2025 2LBS ** QUOTED 14LBS ** 9/"
type textarea "x"
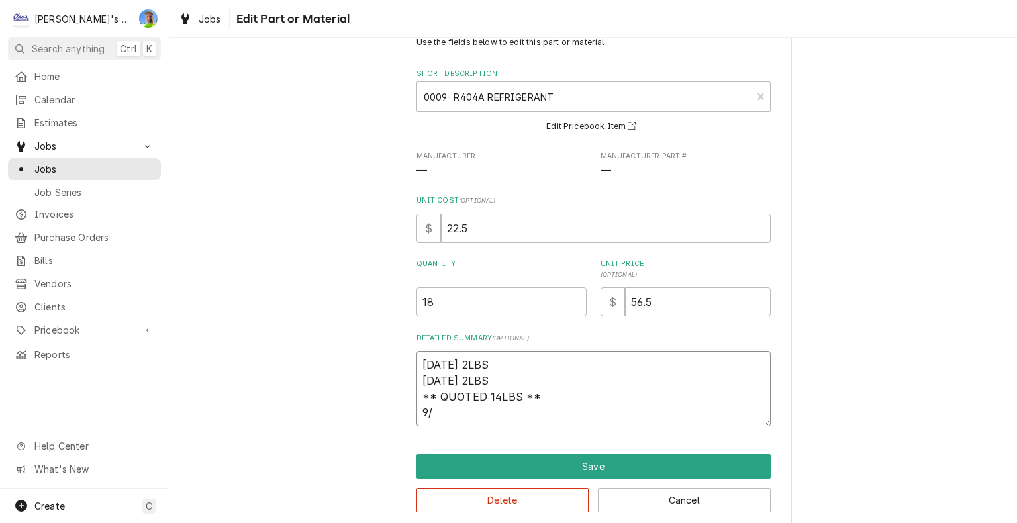
type textarea "4/18/2025 2LBS 5/8/2025 2LBS ** QUOTED 14LBS ** 9/1"
type textarea "x"
type textarea "4/18/2025 2LBS 5/8/2025 2LBS ** QUOTED 14LBS ** 9/10"
type textarea "x"
type textarea "4/18/2025 2LBS 5/8/2025 2LBS ** QUOTED 14LBS ** 9/10"
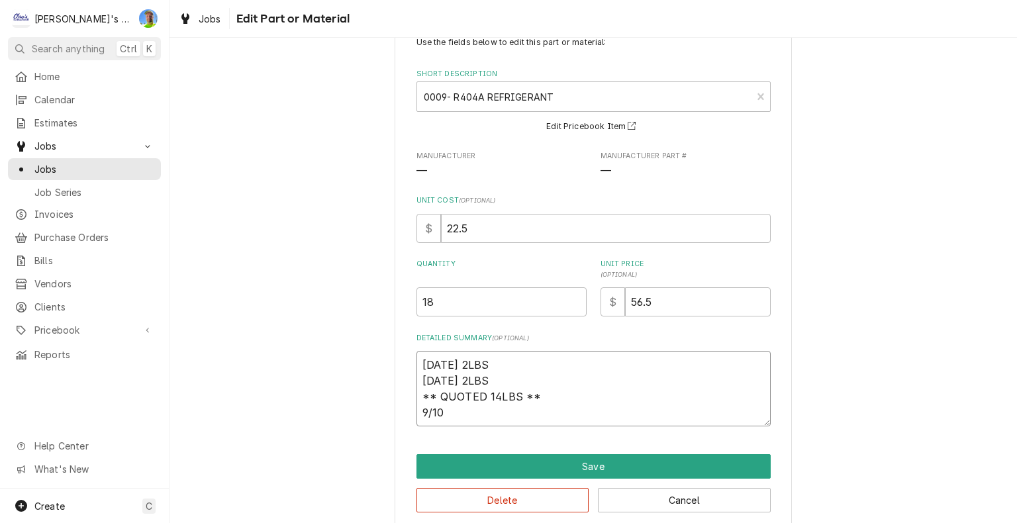
type textarea "x"
type textarea "4/18/2025 2LBS 5/8/2025 2LBS ** QUOTED 14LBS ** 9/10 -"
type textarea "x"
type textarea "4/18/2025 2LBS 5/8/2025 2LBS ** QUOTED 14LBS ** 9/10 -"
type textarea "x"
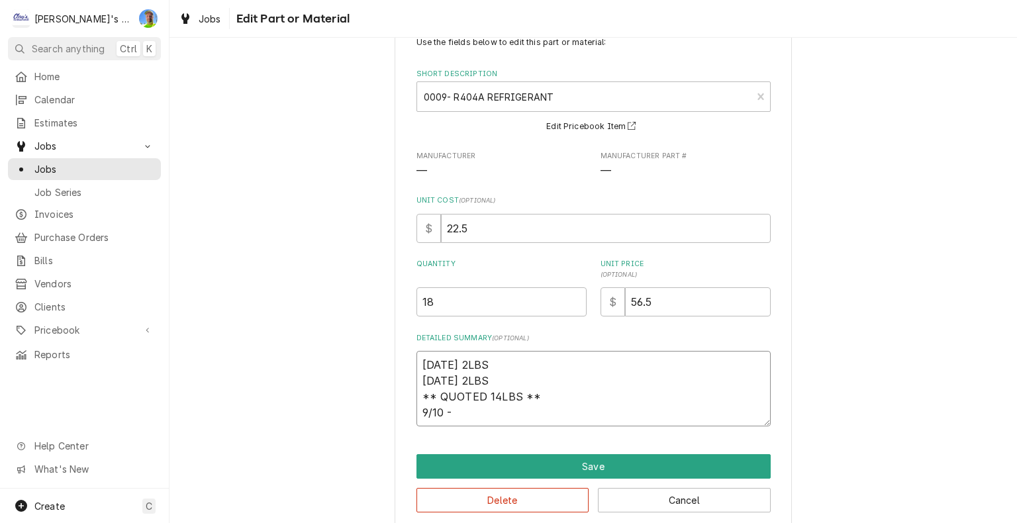
type textarea "4/18/2025 2LBS 5/8/2025 2LBS ** QUOTED 14LBS ** 9/10 - 1"
type textarea "x"
type textarea "4/18/2025 2LBS 5/8/2025 2LBS ** QUOTED 14LBS ** 9/10 - 10"
type textarea "x"
type textarea "4/18/2025 2LBS 5/8/2025 2LBS ** QUOTED 14LBS ** 9/10 - 10l"
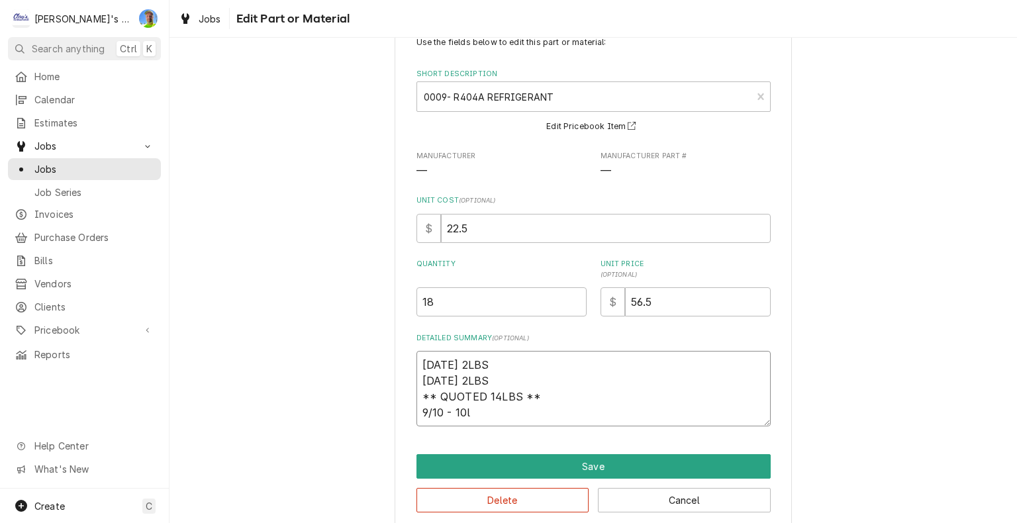
type textarea "x"
type textarea "4/18/2025 2LBS 5/8/2025 2LBS ** QUOTED 14LBS ** 9/10 - 10lb"
type textarea "x"
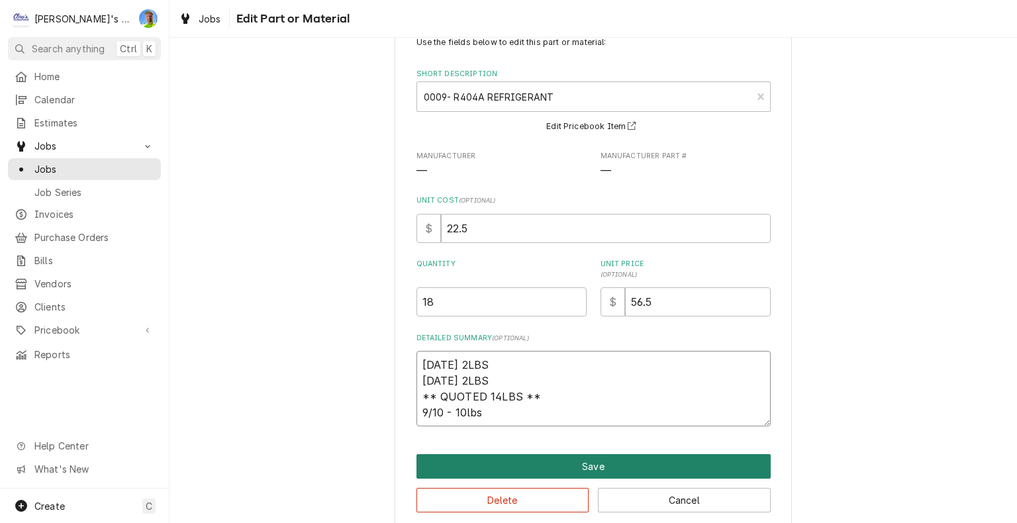
type textarea "4/18/2025 2LBS 5/8/2025 2LBS ** QUOTED 14LBS ** 9/10 - 10lbs"
click at [692, 459] on button "Save" at bounding box center [593, 466] width 354 height 24
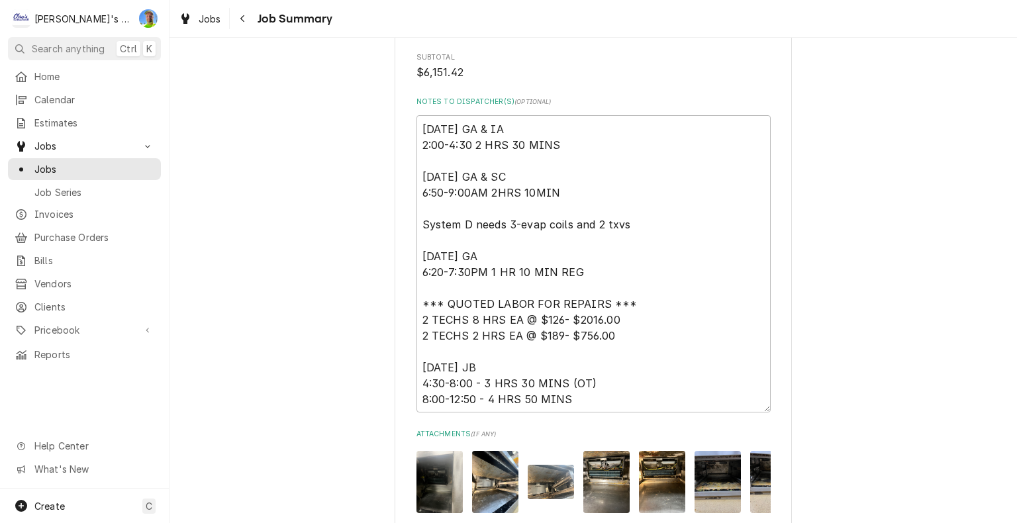
scroll to position [3734, 0]
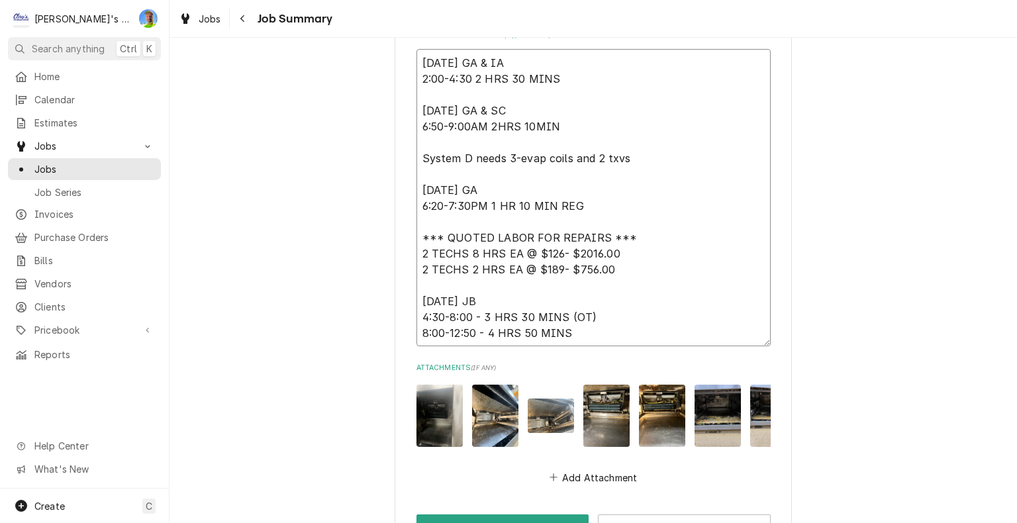
click at [690, 310] on textarea "4/18/2025 GA & IA 2:00-4:30 2 HRS 30 MINS 4/22/2025 GA & SC 6:50-9:00AM 2HRS 10…" at bounding box center [593, 198] width 354 height 298
click at [604, 285] on textarea "4/18/2025 GA & IA 2:00-4:30 2 HRS 30 MINS 4/22/2025 GA & SC 6:50-9:00AM 2HRS 10…" at bounding box center [593, 198] width 354 height 298
click at [543, 296] on textarea "4/18/2025 GA & IA 2:00-4:30 2 HRS 30 MINS 4/22/2025 GA & SC 6:50-9:00AM 2HRS 10…" at bounding box center [593, 198] width 354 height 298
type textarea "x"
type textarea "4/18/2025 GA & IA 2:00-4:30 2 HRS 30 MINS 4/22/2025 GA & SC 6:50-9:00AM 2HRS 10…"
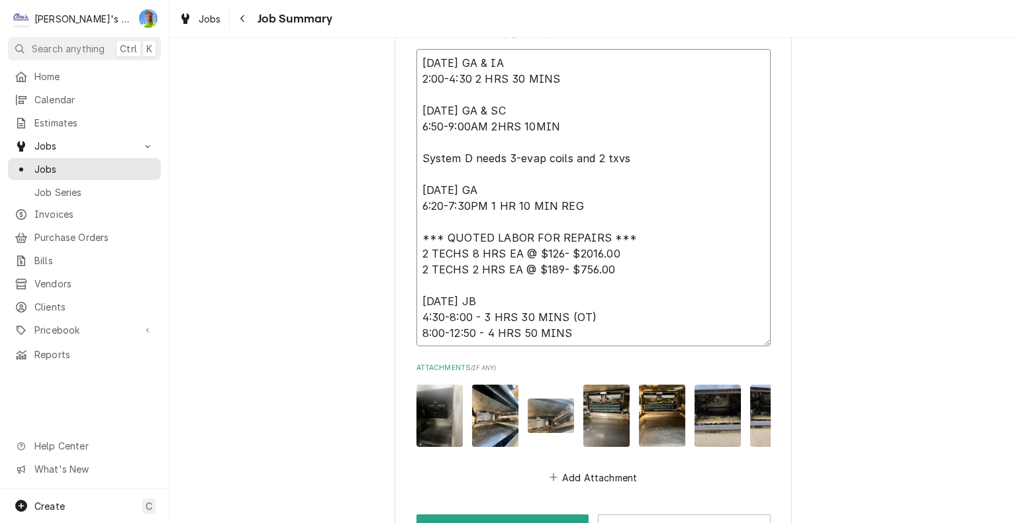
type textarea "x"
type textarea "4/18/2025 GA & IA 2:00-4:30 2 HRS 30 MINS 4/22/2025 GA & SC 6:50-9:00AM 2HRS 10…"
type textarea "x"
type textarea "4/18/2025 GA & IA 2:00-4:30 2 HRS 30 MINS 4/22/2025 GA & SC 6:50-9:00AM 2HRS 10…"
type textarea "x"
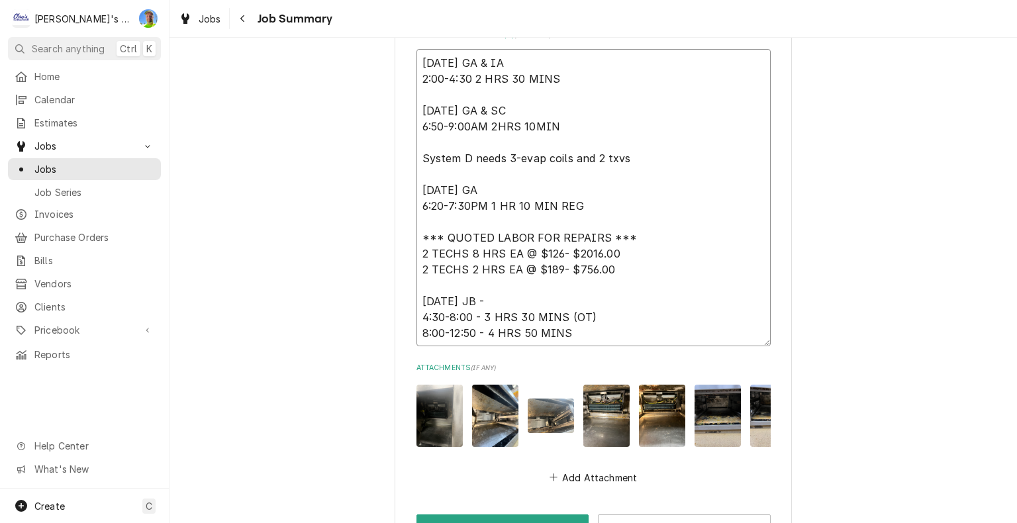
type textarea "4/18/2025 GA & IA 2:00-4:30 2 HRS 30 MINS 4/22/2025 GA & SC 6:50-9:00AM 2HRS 10…"
type textarea "x"
type textarea "4/18/2025 GA & IA 2:00-4:30 2 HRS 30 MINS 4/22/2025 GA & SC 6:50-9:00AM 2HRS 10…"
type textarea "x"
type textarea "4/18/2025 GA & IA 2:00-4:30 2 HRS 30 MINS 4/22/2025 GA & SC 6:50-9:00AM 2HRS 10…"
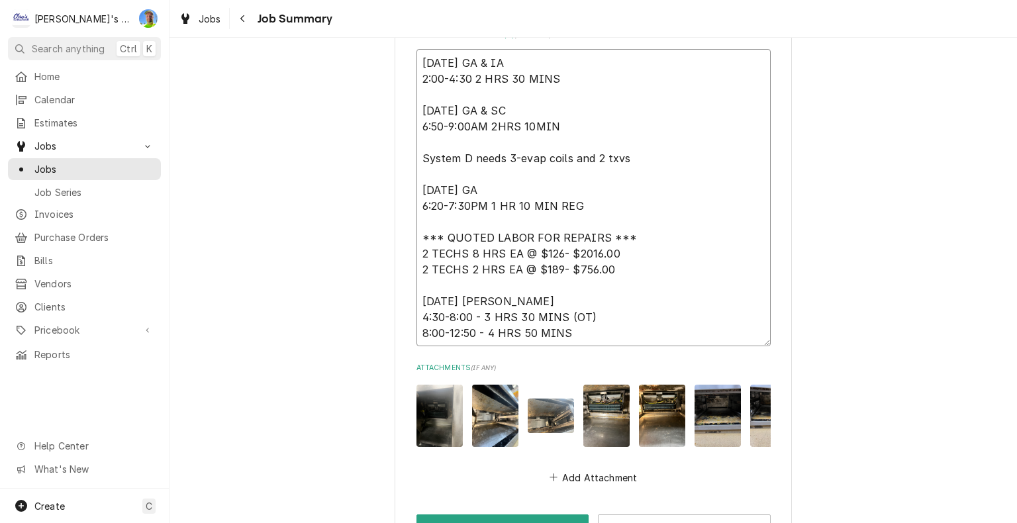
type textarea "x"
type textarea "4/18/2025 GA & IA 2:00-4:30 2 HRS 30 MINS 4/22/2025 GA & SC 6:50-9:00AM 2HRS 10…"
type textarea "x"
type textarea "4/18/2025 GA & IA 2:00-4:30 2 HRS 30 MINS 4/22/2025 GA & SC 6:50-9:00AM 2HRS 10…"
type textarea "x"
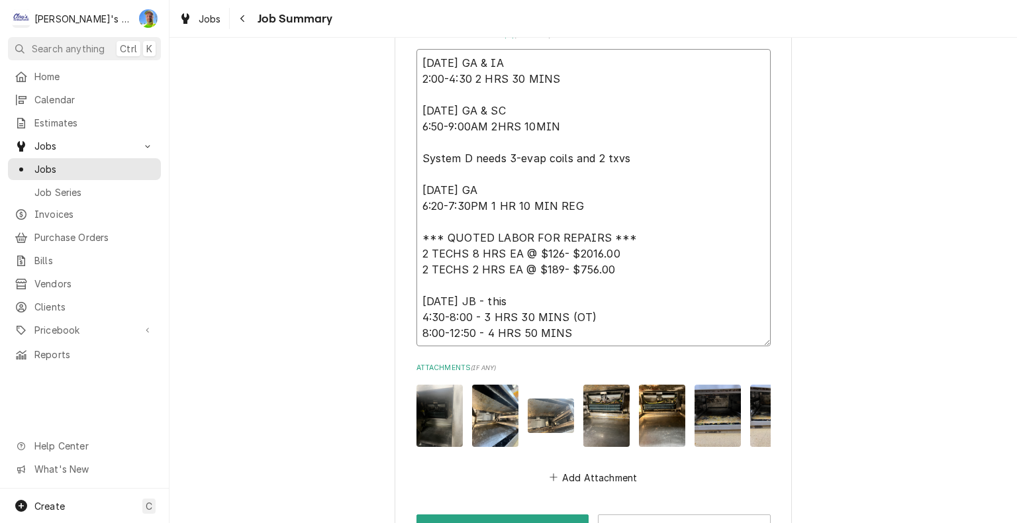
type textarea "4/18/2025 GA & IA 2:00-4:30 2 HRS 30 MINS 4/22/2025 GA & SC 6:50-9:00AM 2HRS 10…"
type textarea "x"
type textarea "4/18/2025 GA & IA 2:00-4:30 2 HRS 30 MINS 4/22/2025 GA & SC 6:50-9:00AM 2HRS 10…"
type textarea "x"
type textarea "4/18/2025 GA & IA 2:00-4:30 2 HRS 30 MINS 4/22/2025 GA & SC 6:50-9:00AM 2HRS 10…"
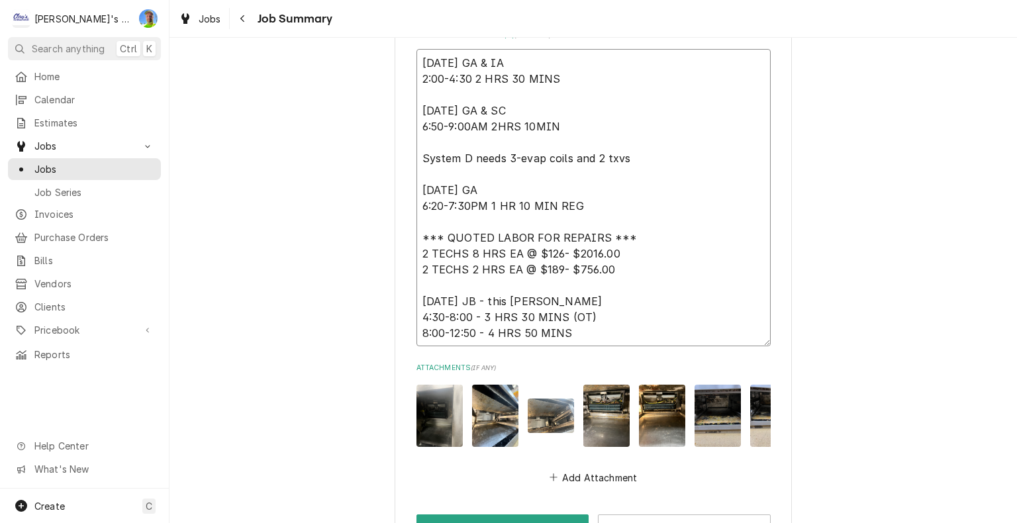
type textarea "x"
type textarea "4/18/2025 GA & IA 2:00-4:30 2 HRS 30 MINS 4/22/2025 GA & SC 6:50-9:00AM 2HRS 10…"
type textarea "x"
type textarea "4/18/2025 GA & IA 2:00-4:30 2 HRS 30 MINS 4/22/2025 GA & SC 6:50-9:00AM 2HRS 10…"
type textarea "x"
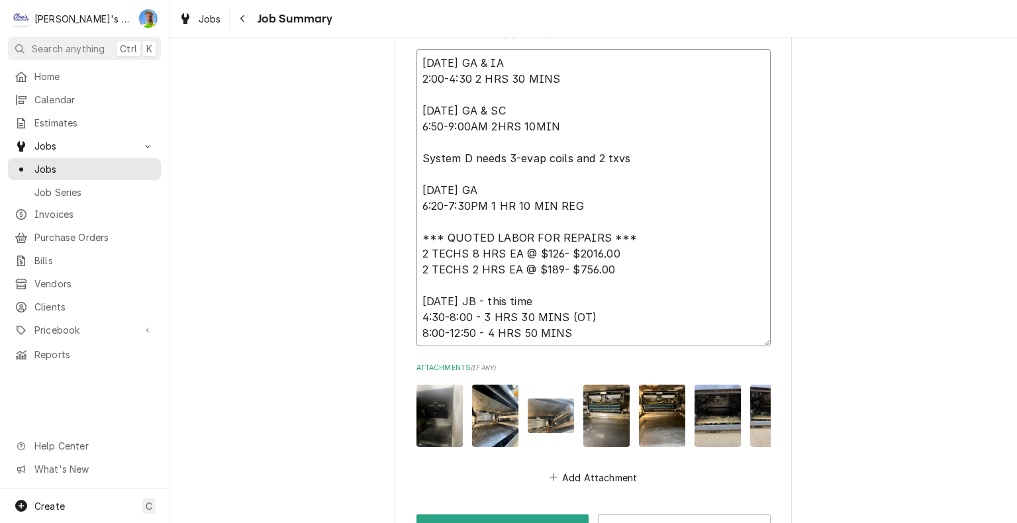
type textarea "4/18/2025 GA & IA 2:00-4:30 2 HRS 30 MINS 4/22/2025 GA & SC 6:50-9:00AM 2HRS 10…"
type textarea "x"
type textarea "4/18/2025 GA & IA 2:00-4:30 2 HRS 30 MINS 4/22/2025 GA & SC 6:50-9:00AM 2HRS 10…"
type textarea "x"
type textarea "4/18/2025 GA & IA 2:00-4:30 2 HRS 30 MINS 4/22/2025 GA & SC 6:50-9:00AM 2HRS 10…"
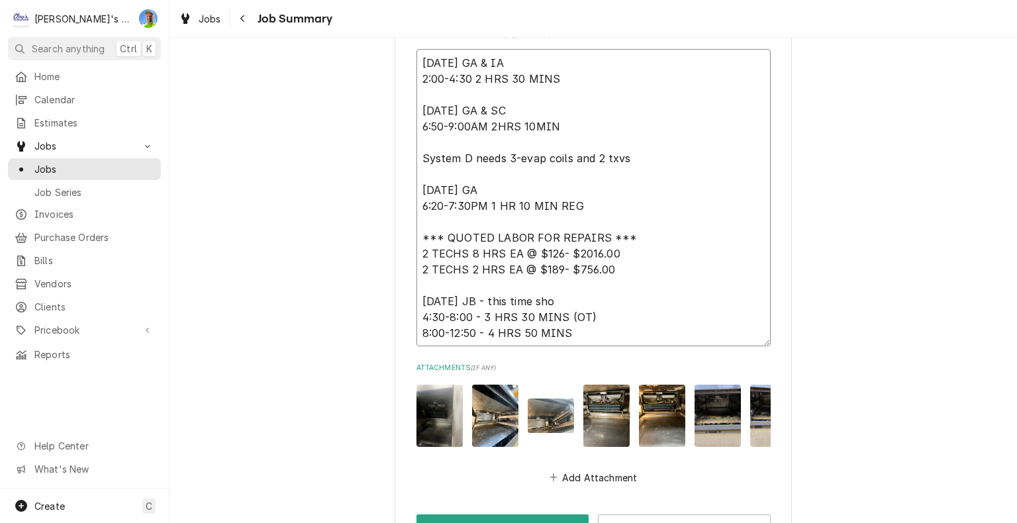
type textarea "x"
type textarea "4/18/2025 GA & IA 2:00-4:30 2 HRS 30 MINS 4/22/2025 GA & SC 6:50-9:00AM 2HRS 10…"
type textarea "x"
type textarea "4/18/2025 GA & IA 2:00-4:30 2 HRS 30 MINS 4/22/2025 GA & SC 6:50-9:00AM 2HRS 10…"
type textarea "x"
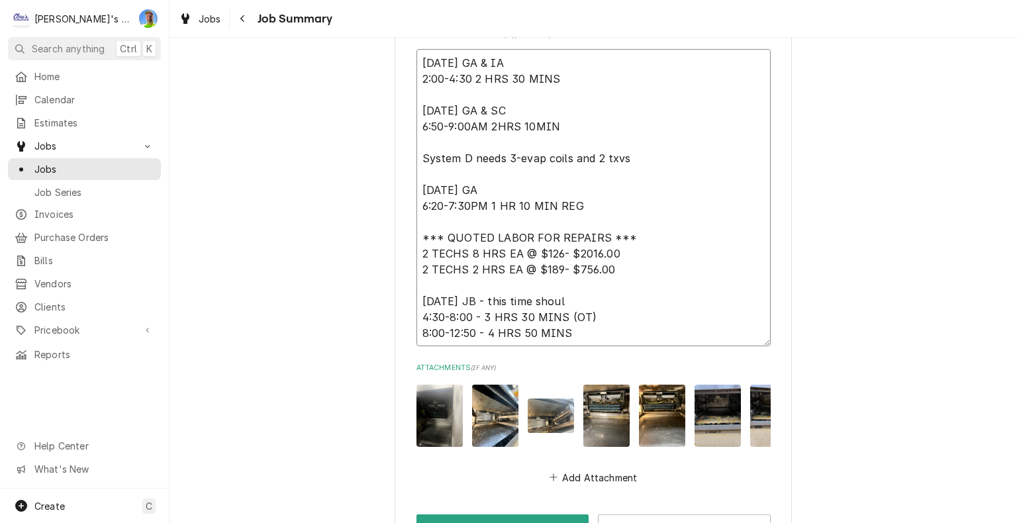
type textarea "4/18/2025 GA & IA 2:00-4:30 2 HRS 30 MINS 4/22/2025 GA & SC 6:50-9:00AM 2HRS 10…"
type textarea "x"
type textarea "4/18/2025 GA & IA 2:00-4:30 2 HRS 30 MINS 4/22/2025 GA & SC 6:50-9:00AM 2HRS 10…"
type textarea "x"
type textarea "4/18/2025 GA & IA 2:00-4:30 2 HRS 30 MINS 4/22/2025 GA & SC 6:50-9:00AM 2HRS 10…"
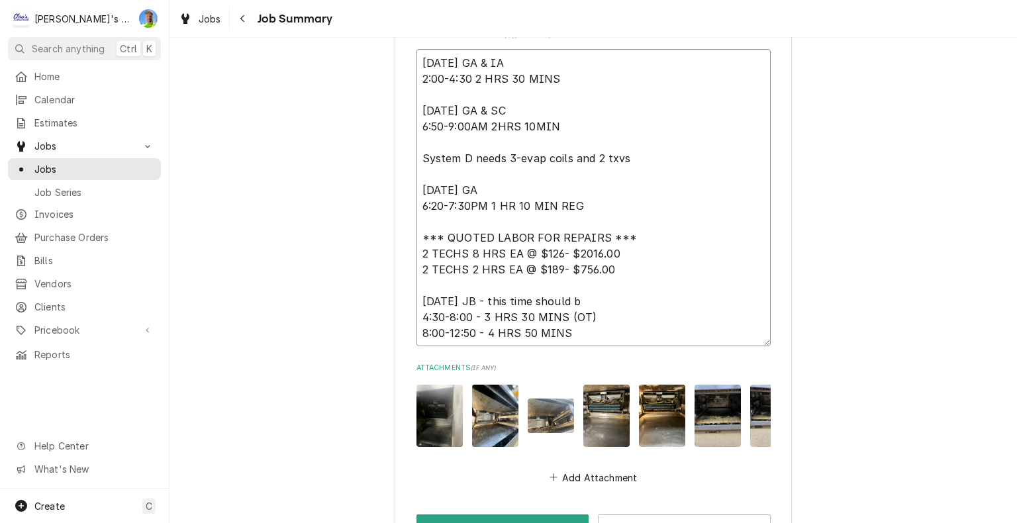
type textarea "x"
type textarea "4/18/2025 GA & IA 2:00-4:30 2 HRS 30 MINS 4/22/2025 GA & SC 6:50-9:00AM 2HRS 10…"
type textarea "x"
type textarea "4/18/2025 GA & IA 2:00-4:30 2 HRS 30 MINS 4/22/2025 GA & SC 6:50-9:00AM 2HRS 10…"
type textarea "x"
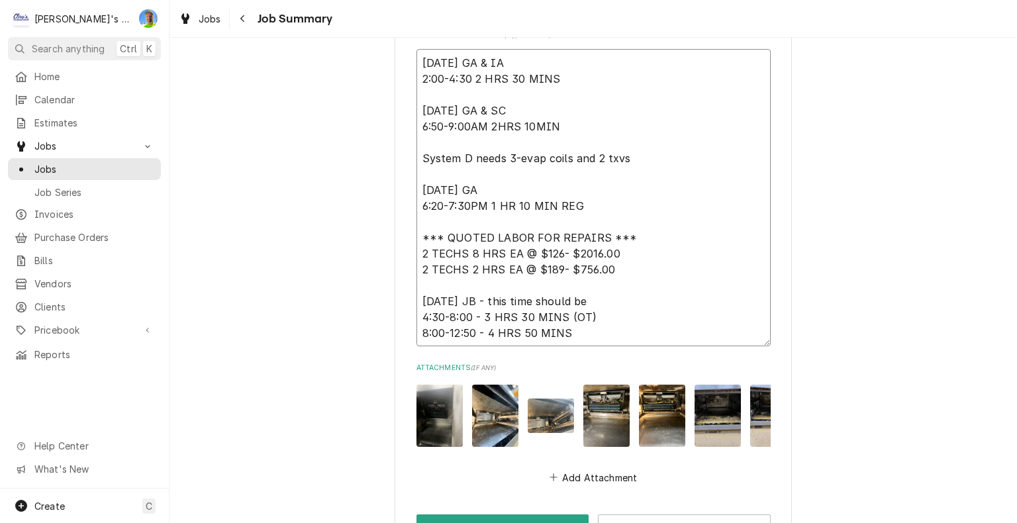
type textarea "4/18/2025 GA & IA 2:00-4:30 2 HRS 30 MINS 4/22/2025 GA & SC 6:50-9:00AM 2HRS 10…"
type textarea "x"
type textarea "4/18/2025 GA & IA 2:00-4:30 2 HRS 30 MINS 4/22/2025 GA & SC 6:50-9:00AM 2HRS 10…"
type textarea "x"
type textarea "4/18/2025 GA & IA 2:00-4:30 2 HRS 30 MINS 4/22/2025 GA & SC 6:50-9:00AM 2HRS 10…"
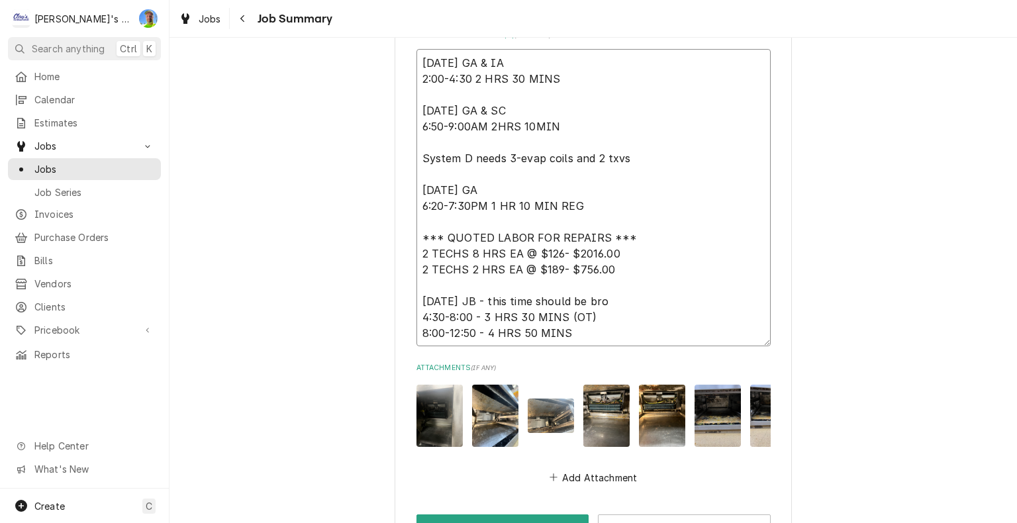
type textarea "x"
type textarea "4/18/2025 GA & IA 2:00-4:30 2 HRS 30 MINS 4/22/2025 GA & SC 6:50-9:00AM 2HRS 10…"
type textarea "x"
type textarea "4/18/2025 GA & IA 2:00-4:30 2 HRS 30 MINS 4/22/2025 GA & SC 6:50-9:00AM 2HRS 10…"
type textarea "x"
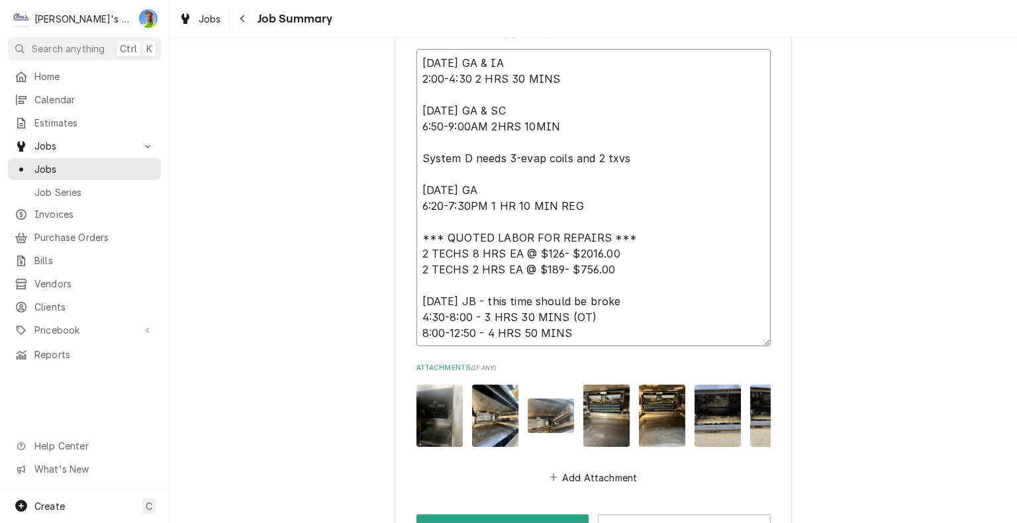
type textarea "4/18/2025 GA & IA 2:00-4:30 2 HRS 30 MINS 4/22/2025 GA & SC 6:50-9:00AM 2HRS 10…"
type textarea "x"
type textarea "4/18/2025 GA & IA 2:00-4:30 2 HRS 30 MINS 4/22/2025 GA & SC 6:50-9:00AM 2HRS 10…"
type textarea "x"
type textarea "4/18/2025 GA & IA 2:00-4:30 2 HRS 30 MINS 4/22/2025 GA & SC 6:50-9:00AM 2HRS 10…"
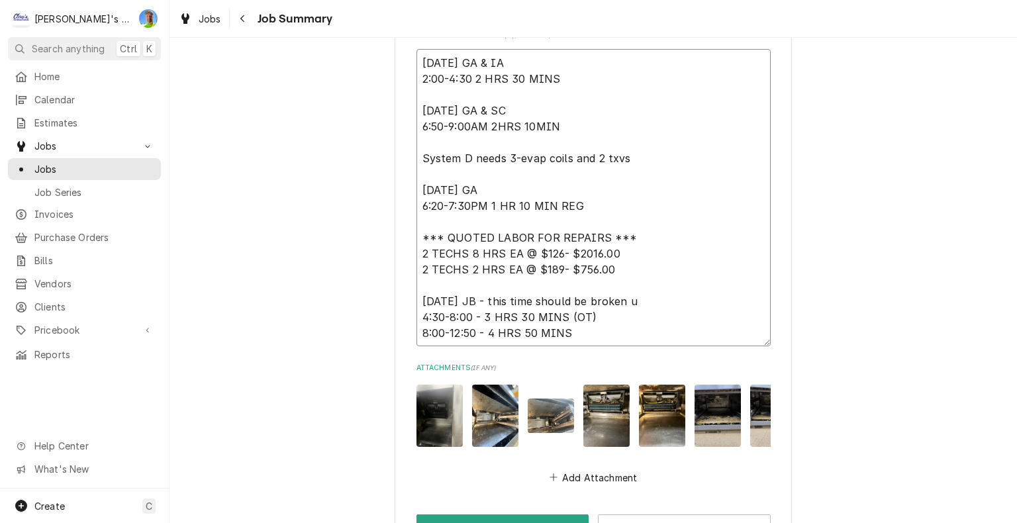
type textarea "x"
type textarea "4/18/2025 GA & IA 2:00-4:30 2 HRS 30 MINS 4/22/2025 GA & SC 6:50-9:00AM 2HRS 10…"
type textarea "x"
type textarea "4/18/2025 GA & IA 2:00-4:30 2 HRS 30 MINS 4/22/2025 GA & SC 6:50-9:00AM 2HRS 10…"
type textarea "x"
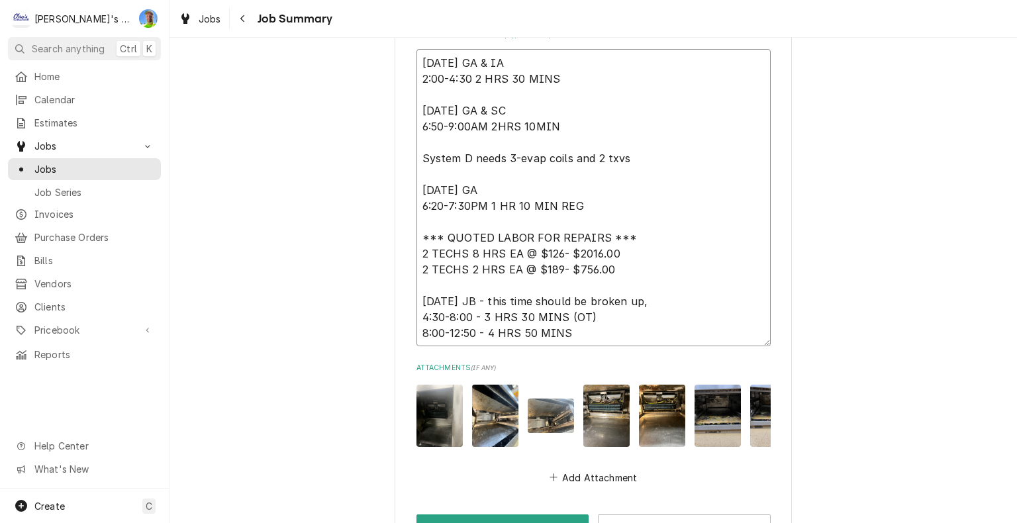
type textarea "4/18/2025 GA & IA 2:00-4:30 2 HRS 30 MINS 4/22/2025 GA & SC 6:50-9:00AM 2HRS 10…"
type textarea "x"
type textarea "4/18/2025 GA & IA 2:00-4:30 2 HRS 30 MINS 4/22/2025 GA & SC 6:50-9:00AM 2HRS 10…"
type textarea "x"
type textarea "4/18/2025 GA & IA 2:00-4:30 2 HRS 30 MINS 4/22/2025 GA & SC 6:50-9:00AM 2HRS 10…"
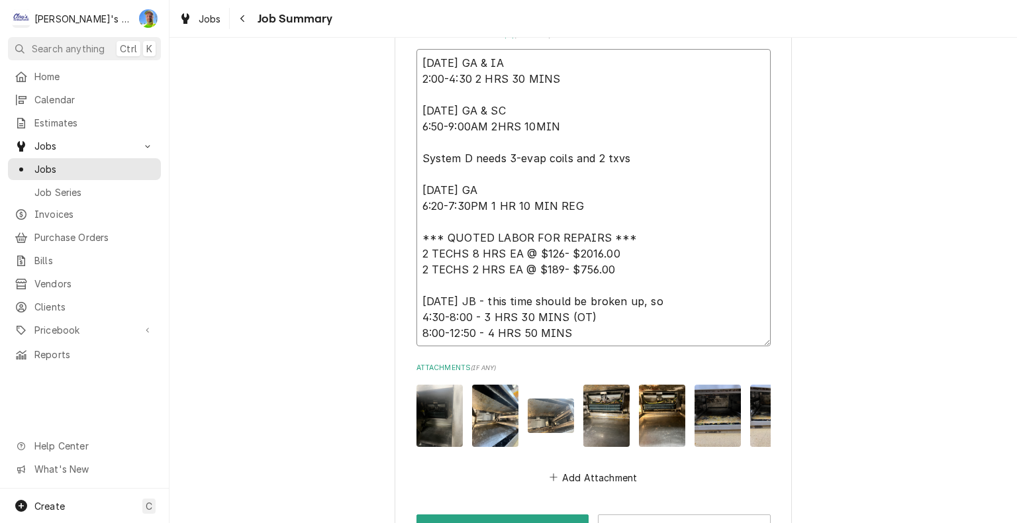
type textarea "x"
type textarea "4/18/2025 GA & IA 2:00-4:30 2 HRS 30 MINS 4/22/2025 GA & SC 6:50-9:00AM 2HRS 10…"
type textarea "x"
type textarea "4/18/2025 GA & IA 2:00-4:30 2 HRS 30 MINS 4/22/2025 GA & SC 6:50-9:00AM 2HRS 10…"
type textarea "x"
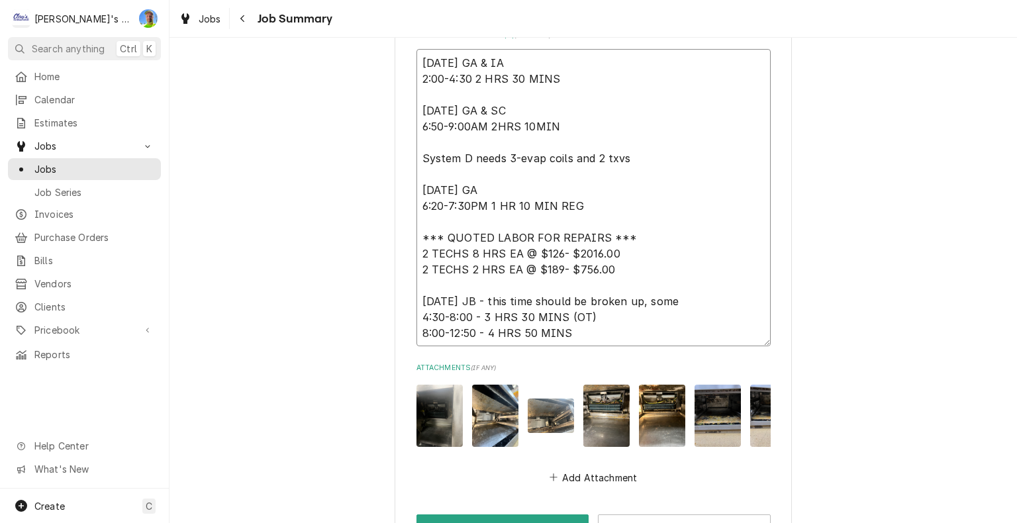
type textarea "4/18/2025 GA & IA 2:00-4:30 2 HRS 30 MINS 4/22/2025 GA & SC 6:50-9:00AM 2HRS 10…"
type textarea "x"
type textarea "4/18/2025 GA & IA 2:00-4:30 2 HRS 30 MINS 4/22/2025 GA & SC 6:50-9:00AM 2HRS 10…"
type textarea "x"
type textarea "4/18/2025 GA & IA 2:00-4:30 2 HRS 30 MINS 4/22/2025 GA & SC 6:50-9:00AM 2HRS 10…"
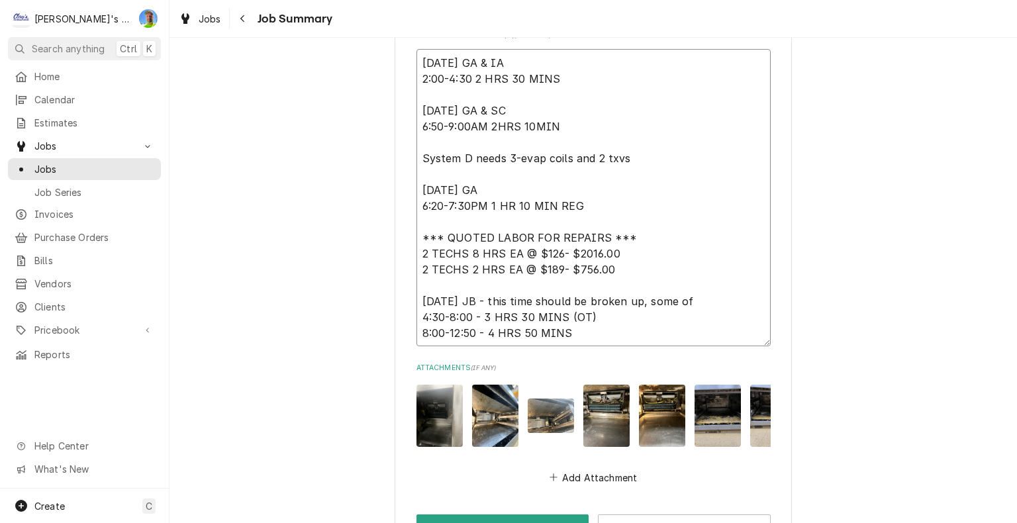
type textarea "x"
type textarea "4/18/2025 GA & IA 2:00-4:30 2 HRS 30 MINS 4/22/2025 GA & SC 6:50-9:00AM 2HRS 10…"
type textarea "x"
type textarea "4/18/2025 GA & IA 2:00-4:30 2 HRS 30 MINS 4/22/2025 GA & SC 6:50-9:00AM 2HRS 10…"
type textarea "x"
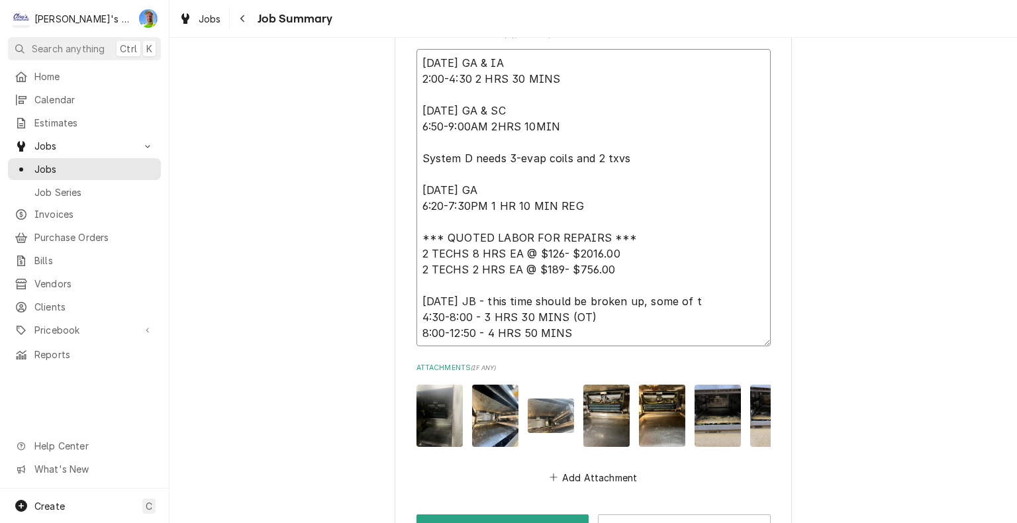
type textarea "4/18/2025 GA & IA 2:00-4:30 2 HRS 30 MINS 4/22/2025 GA & SC 6:50-9:00AM 2HRS 10…"
type textarea "x"
type textarea "4/18/2025 GA & IA 2:00-4:30 2 HRS 30 MINS 4/22/2025 GA & SC 6:50-9:00AM 2HRS 10…"
type textarea "x"
type textarea "4/18/2025 GA & IA 2:00-4:30 2 HRS 30 MINS 4/22/2025 GA & SC 6:50-9:00AM 2HRS 10…"
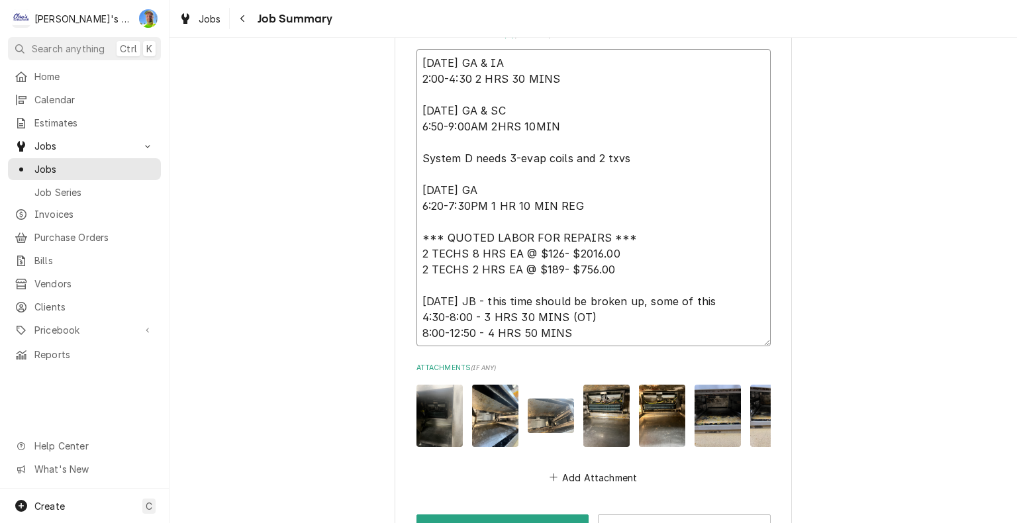
type textarea "x"
type textarea "4/18/2025 GA & IA 2:00-4:30 2 HRS 30 MINS 4/22/2025 GA & SC 6:50-9:00AM 2HRS 10…"
type textarea "x"
type textarea "4/18/2025 GA & IA 2:00-4:30 2 HRS 30 MINS 4/22/2025 GA & SC 6:50-9:00AM 2HRS 10…"
type textarea "x"
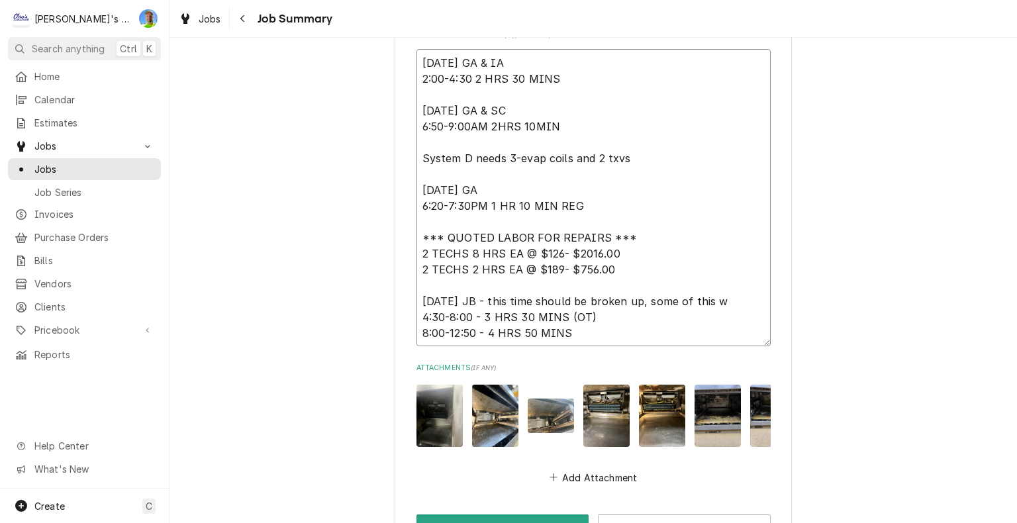
type textarea "4/18/2025 GA & IA 2:00-4:30 2 HRS 30 MINS 4/22/2025 GA & SC 6:50-9:00AM 2HRS 10…"
type textarea "x"
type textarea "4/18/2025 GA & IA 2:00-4:30 2 HRS 30 MINS 4/22/2025 GA & SC 6:50-9:00AM 2HRS 10…"
type textarea "x"
type textarea "4/18/2025 GA & IA 2:00-4:30 2 HRS 30 MINS 4/22/2025 GA & SC 6:50-9:00AM 2HRS 10…"
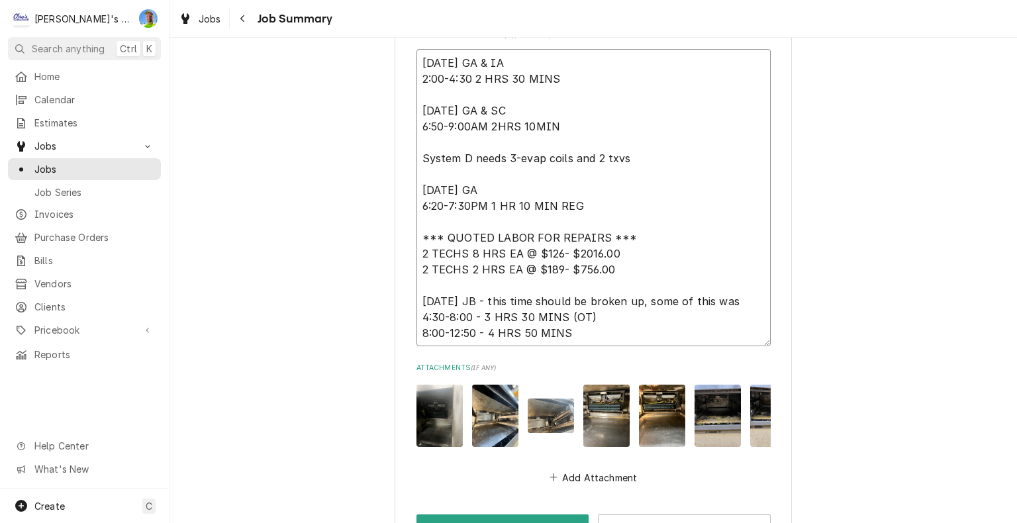
type textarea "x"
type textarea "4/18/2025 GA & IA 2:00-4:30 2 HRS 30 MINS 4/22/2025 GA & SC 6:50-9:00AM 2HRS 10…"
type textarea "x"
type textarea "4/18/2025 GA & IA 2:00-4:30 2 HRS 30 MINS 4/22/2025 GA & SC 6:50-9:00AM 2HRS 10…"
type textarea "x"
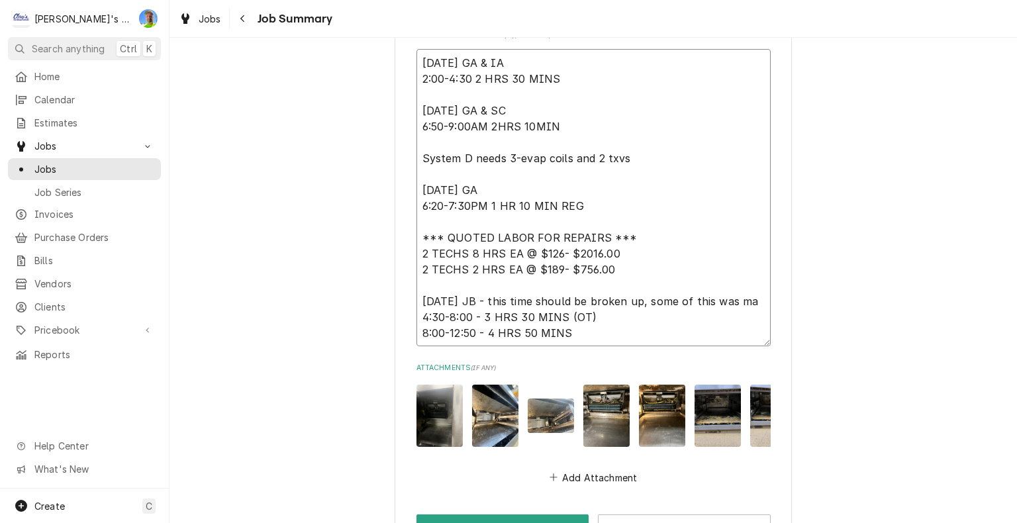
type textarea "4/18/2025 GA & IA 2:00-4:30 2 HRS 30 MINS 4/22/2025 GA & SC 6:50-9:00AM 2HRS 10…"
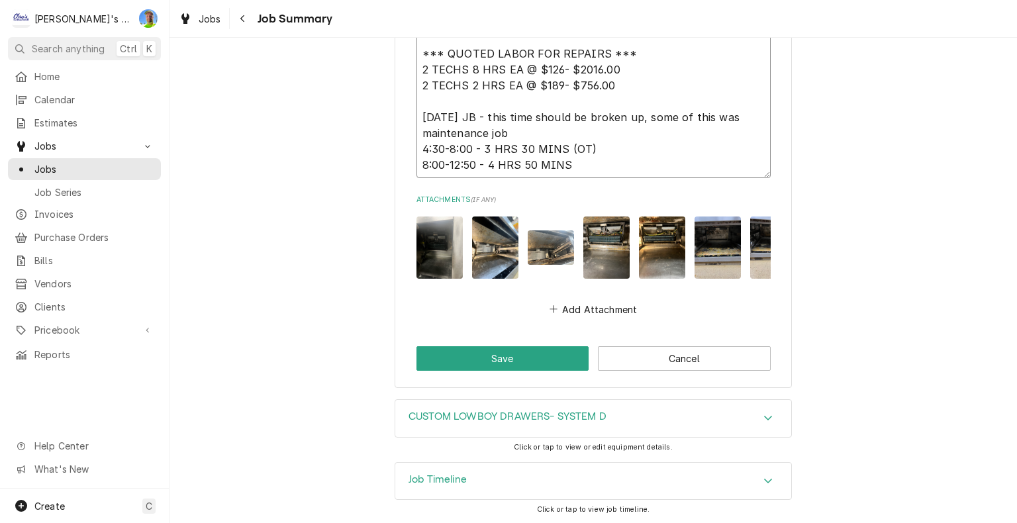
scroll to position [3925, 0]
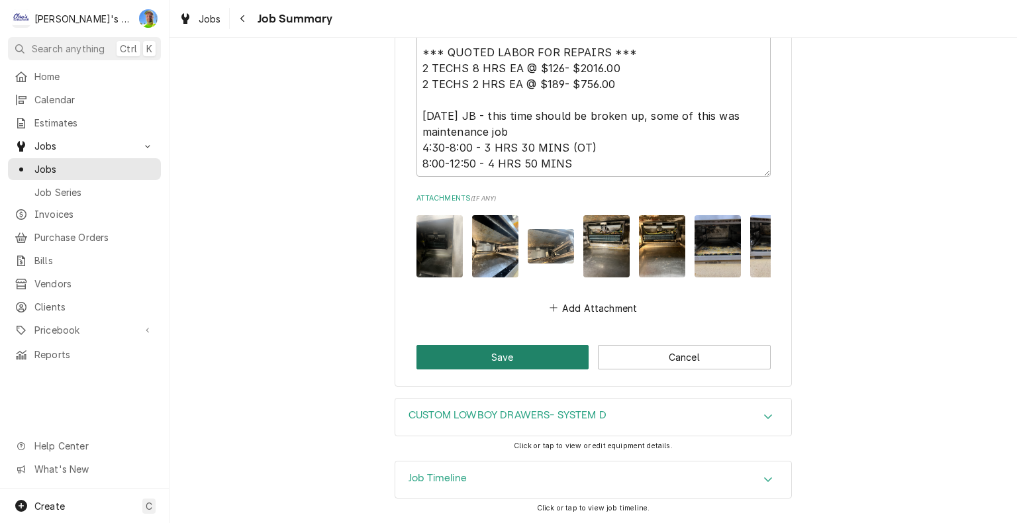
click at [490, 353] on button "Save" at bounding box center [502, 357] width 173 height 24
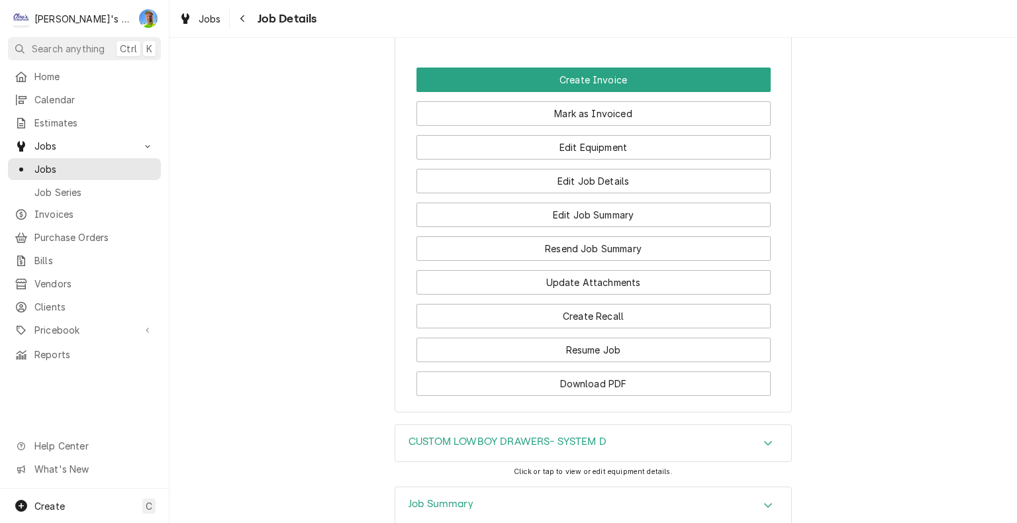
scroll to position [1758, 0]
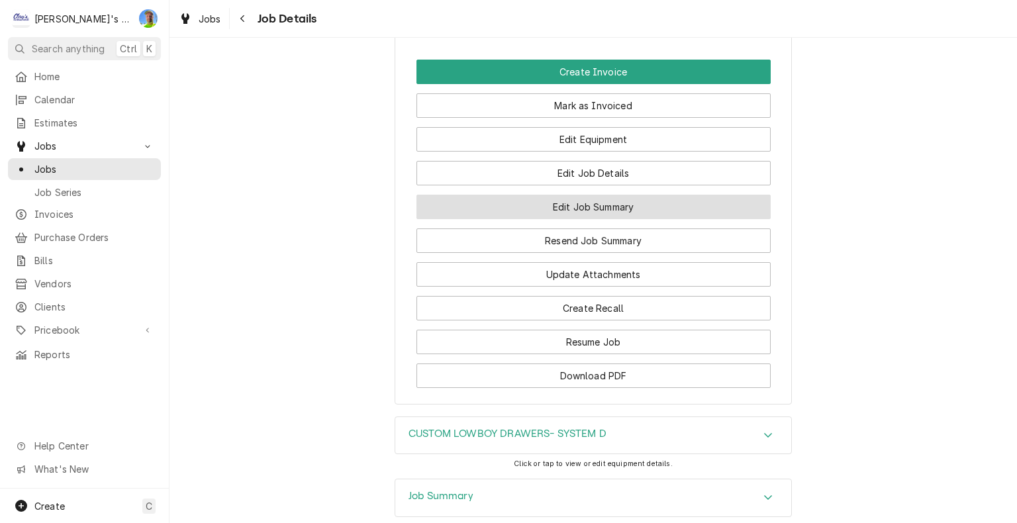
click at [712, 200] on button "Edit Job Summary" at bounding box center [593, 207] width 354 height 24
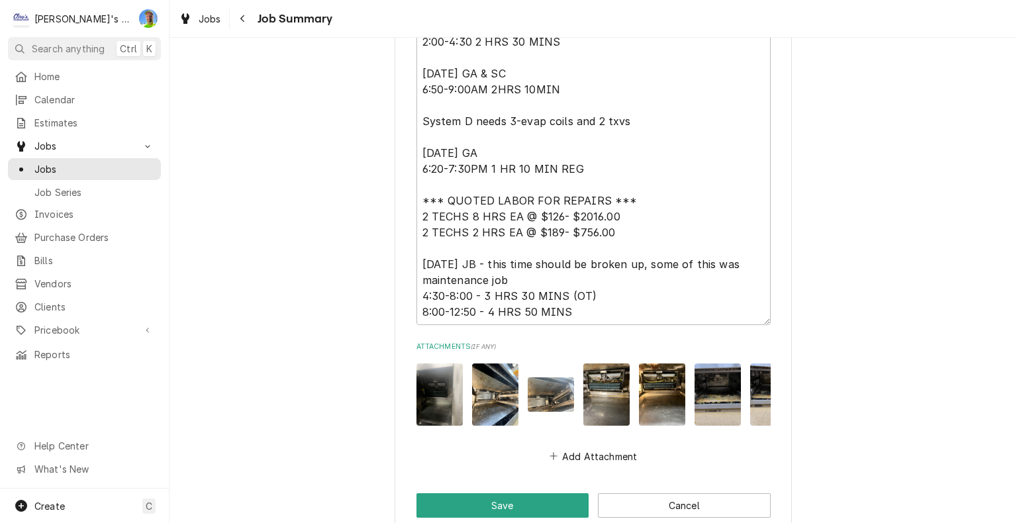
scroll to position [3773, 0]
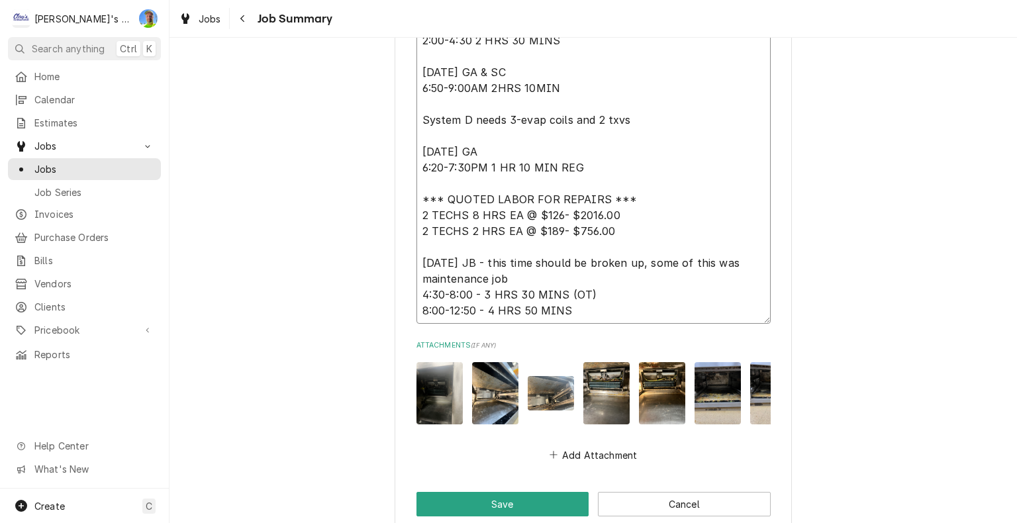
click at [510, 269] on textarea "[DATE] GA & IA 2:00-4:30 2 HRS 30 MINS [DATE] GA & SC 6:50-9:00AM 2HRS 10MIN Sy…" at bounding box center [593, 168] width 354 height 314
type textarea "x"
type textarea "[DATE] GA & IA 2:00-4:30 2 HRS 30 MINS [DATE] GA & SC 6:50-9:00AM 2HRS 10MIN Sy…"
type textarea "x"
type textarea "[DATE] GA & IA 2:00-4:30 2 HRS 30 MINS [DATE] GA & SC 6:50-9:00AM 2HRS 10MIN Sy…"
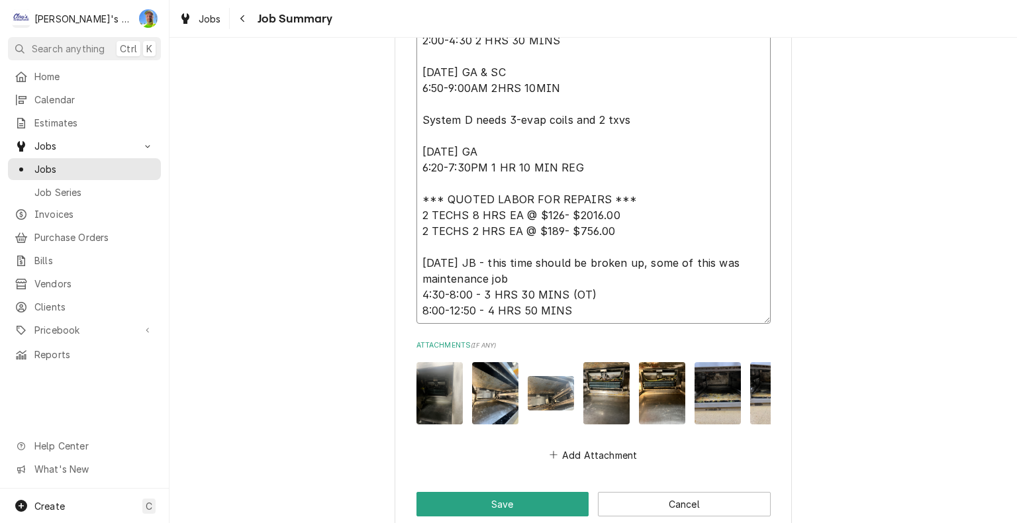
type textarea "x"
type textarea "[DATE] GA & IA 2:00-4:30 2 HRS 30 MINS [DATE] GA & SC 6:50-9:00AM 2HRS 10MIN Sy…"
type textarea "x"
type textarea "[DATE] GA & IA 2:00-4:30 2 HRS 30 MINS [DATE] GA & SC 6:50-9:00AM 2HRS 10MIN Sy…"
type textarea "x"
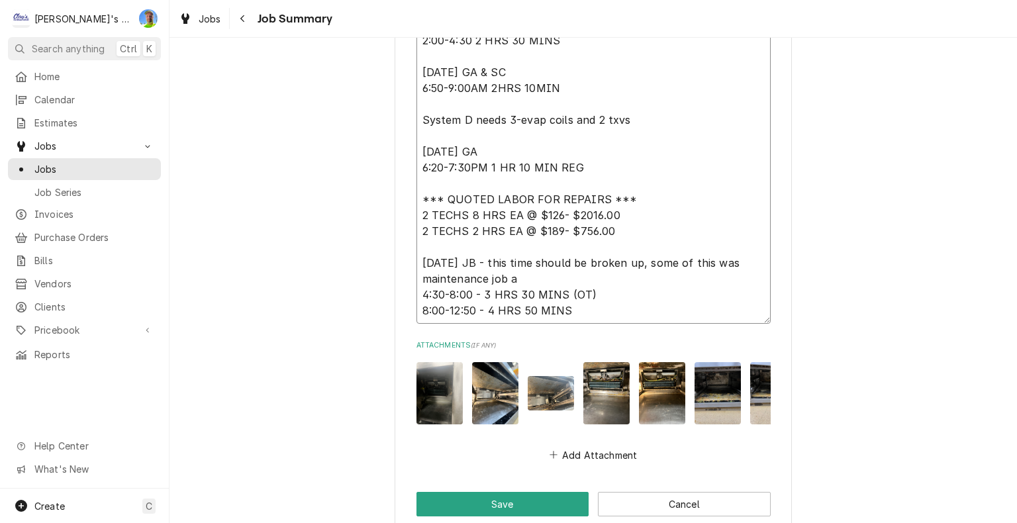
type textarea "[DATE] GA & IA 2:00-4:30 2 HRS 30 MINS [DATE] GA & SC 6:50-9:00AM 2HRS 10MIN Sy…"
type textarea "x"
type textarea "[DATE] GA & IA 2:00-4:30 2 HRS 30 MINS [DATE] GA & SC 6:50-9:00AM 2HRS 10MIN Sy…"
type textarea "x"
type textarea "[DATE] GA & IA 2:00-4:30 2 HRS 30 MINS [DATE] GA & SC 6:50-9:00AM 2HRS 10MIN Sy…"
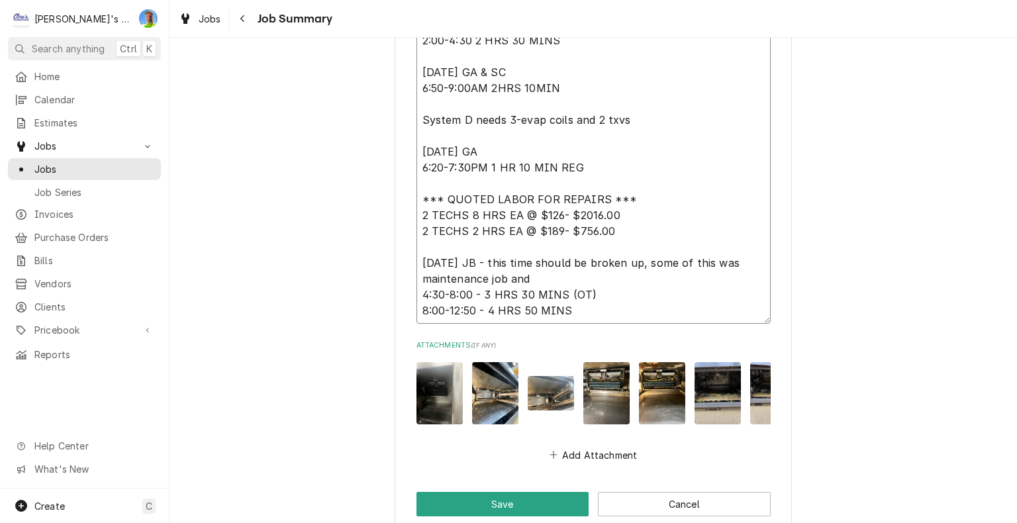
type textarea "x"
type textarea "[DATE] GA & IA 2:00-4:30 2 HRS 30 MINS [DATE] GA & SC 6:50-9:00AM 2HRS 10MIN Sy…"
type textarea "x"
type textarea "[DATE] GA & IA 2:00-4:30 2 HRS 30 MINS [DATE] GA & SC 6:50-9:00AM 2HRS 10MIN Sy…"
type textarea "x"
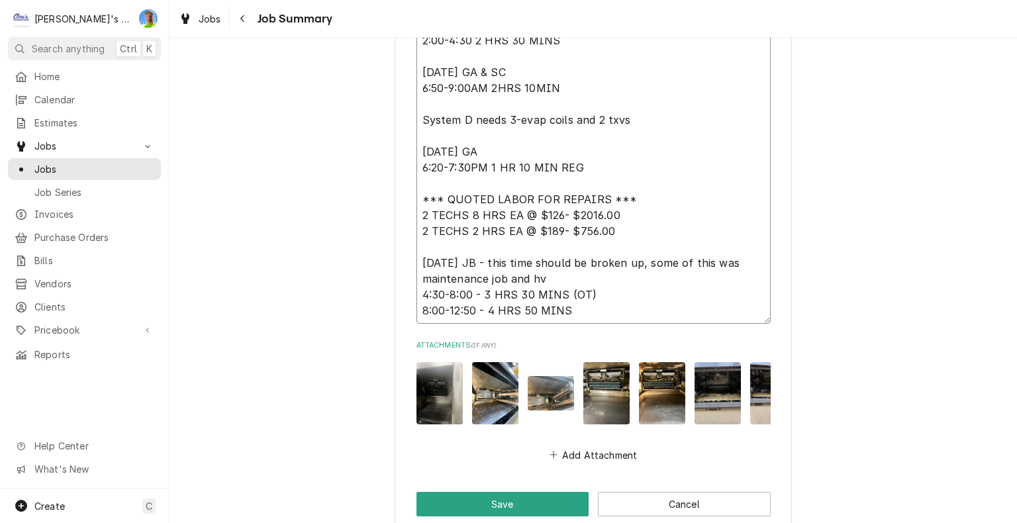
type textarea "[DATE] GA & IA 2:00-4:30 2 HRS 30 MINS [DATE] GA & SC 6:50-9:00AM 2HRS 10MIN Sy…"
type textarea "x"
type textarea "[DATE] GA & IA 2:00-4:30 2 HRS 30 MINS [DATE] GA & SC 6:50-9:00AM 2HRS 10MIN Sy…"
type textarea "x"
type textarea "[DATE] GA & IA 2:00-4:30 2 HRS 30 MINS [DATE] GA & SC 6:50-9:00AM 2HRS 10MIN Sy…"
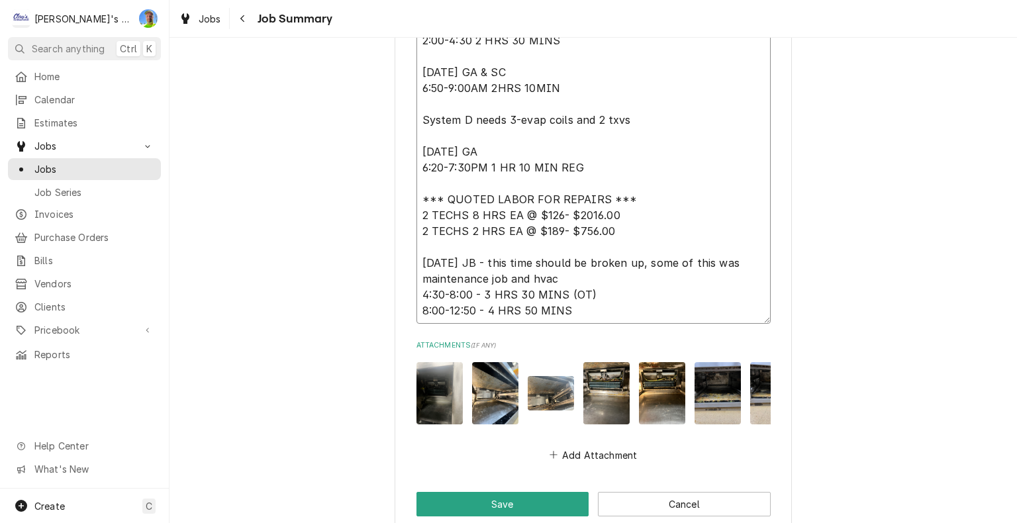
type textarea "x"
type textarea "[DATE] GA & IA 2:00-4:30 2 HRS 30 MINS [DATE] GA & SC 6:50-9:00AM 2HRS 10MIN Sy…"
type textarea "x"
type textarea "[DATE] GA & IA 2:00-4:30 2 HRS 30 MINS [DATE] GA & SC 6:50-9:00AM 2HRS 10MIN Sy…"
click at [518, 509] on button "Save" at bounding box center [502, 504] width 173 height 24
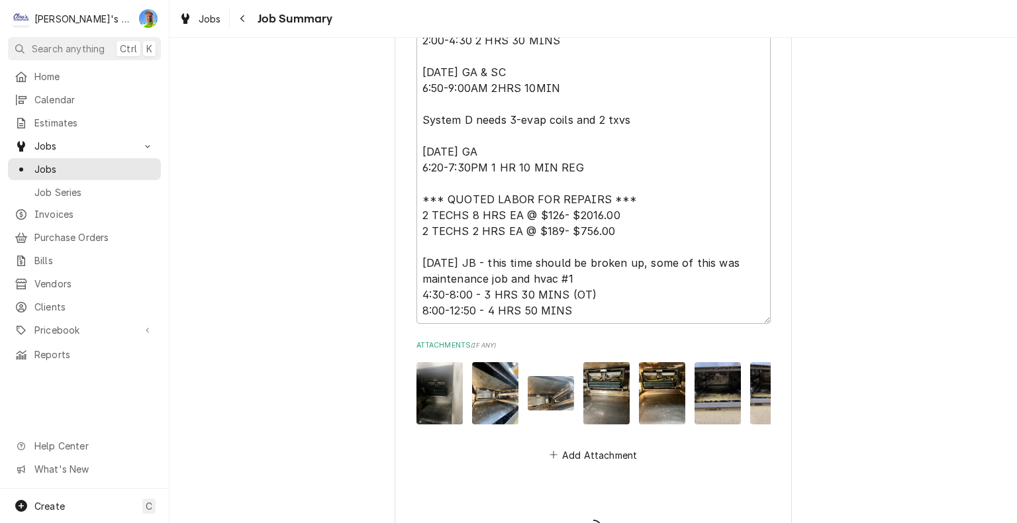
type textarea "x"
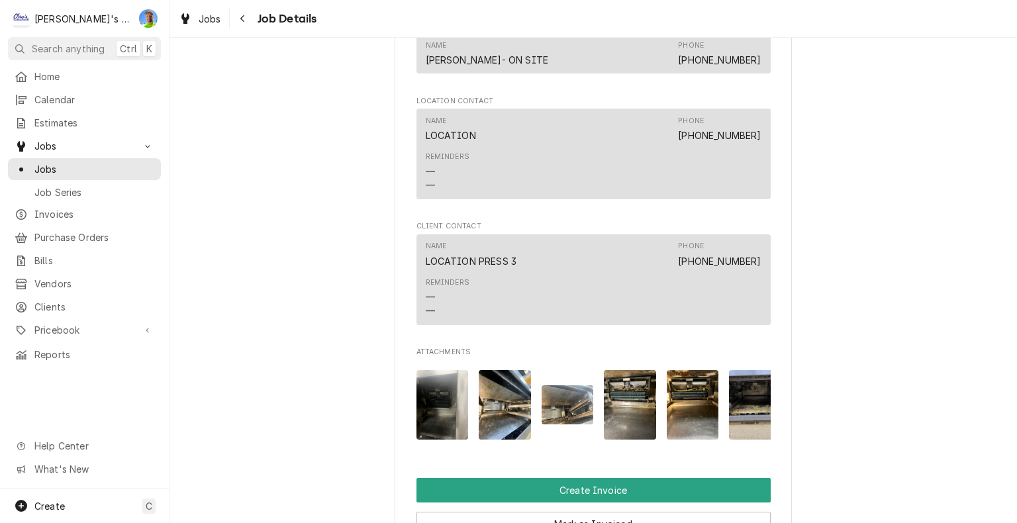
scroll to position [1589, 0]
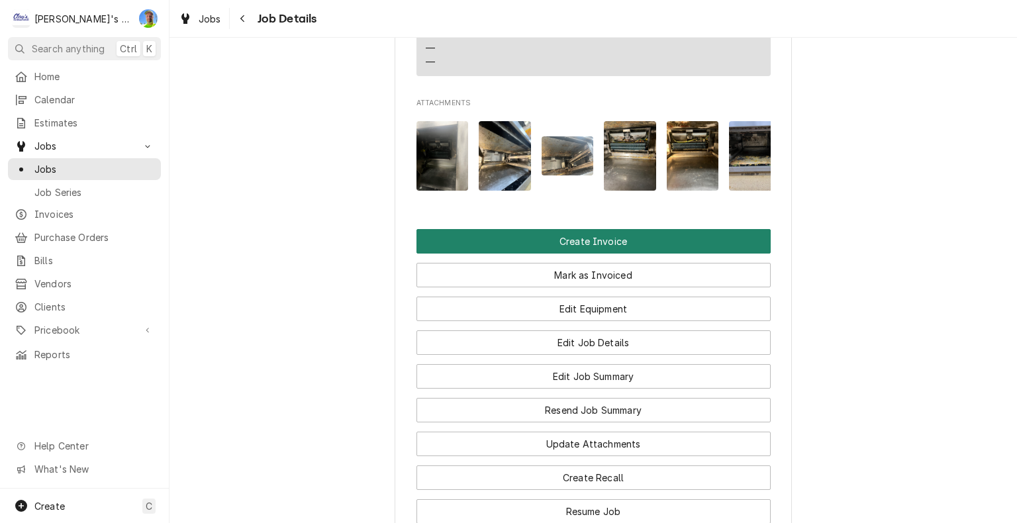
click at [749, 238] on button "Create Invoice" at bounding box center [593, 241] width 354 height 24
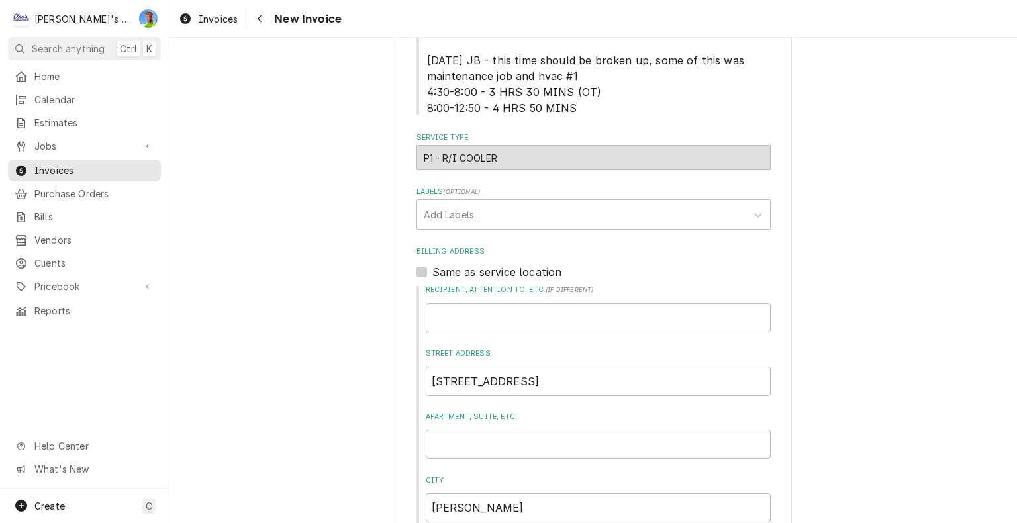
scroll to position [728, 0]
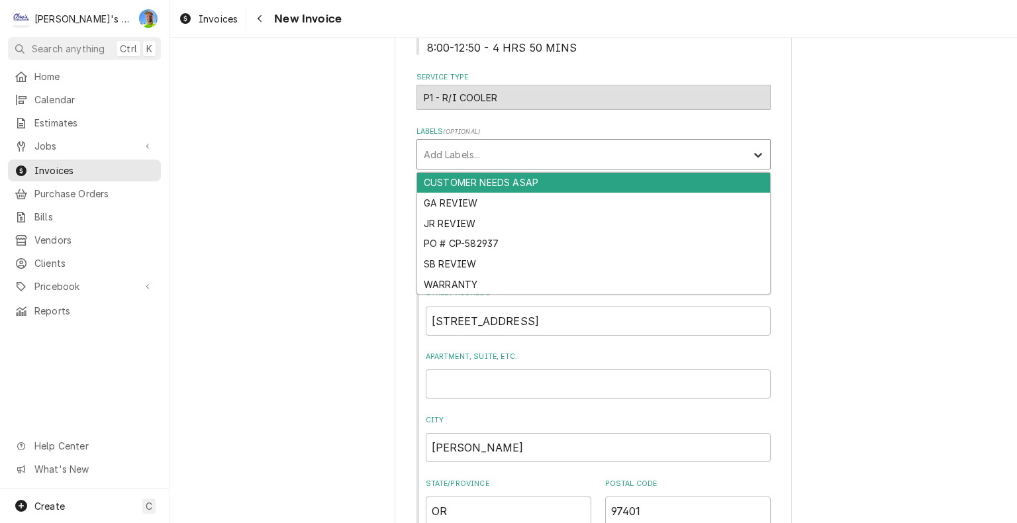
click at [754, 154] on icon "Labels" at bounding box center [758, 155] width 8 height 5
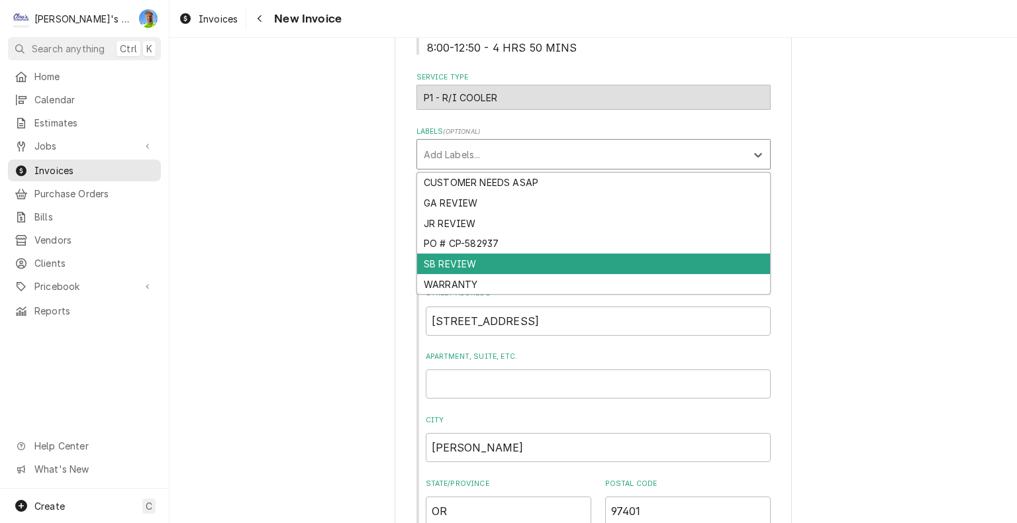
click at [745, 265] on div "SB REVIEW" at bounding box center [593, 264] width 353 height 21
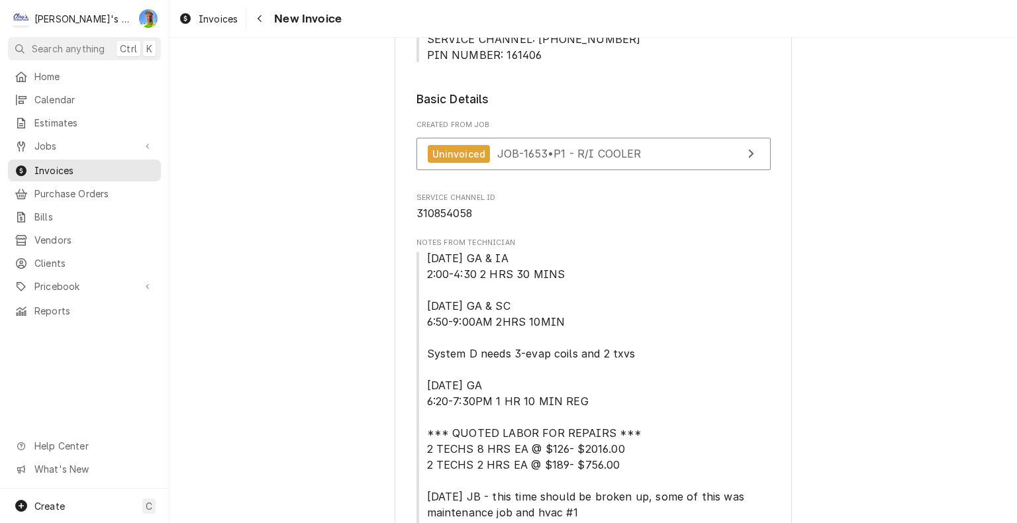
scroll to position [132, 0]
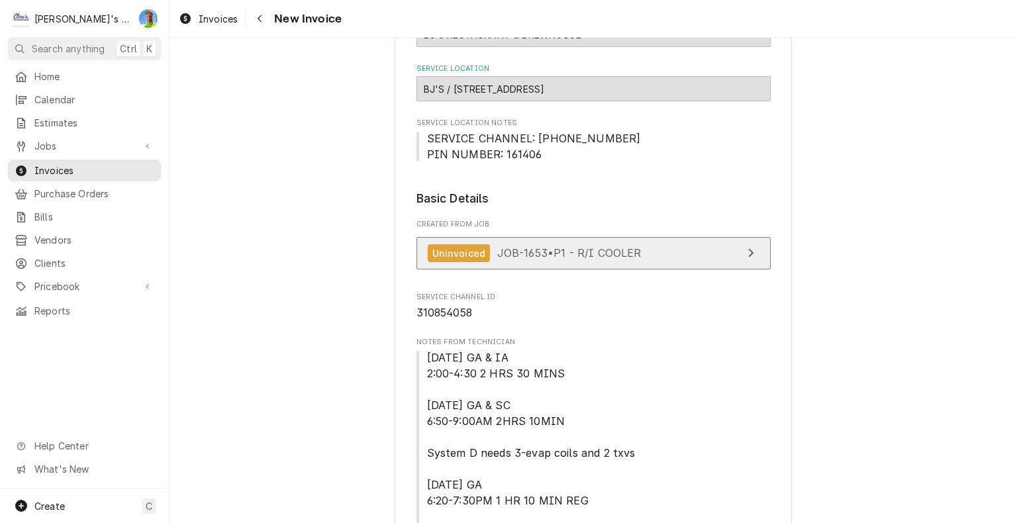
click at [715, 254] on link "Uninvoiced JOB-1653 • P1 - R/I COOLER" at bounding box center [593, 253] width 354 height 32
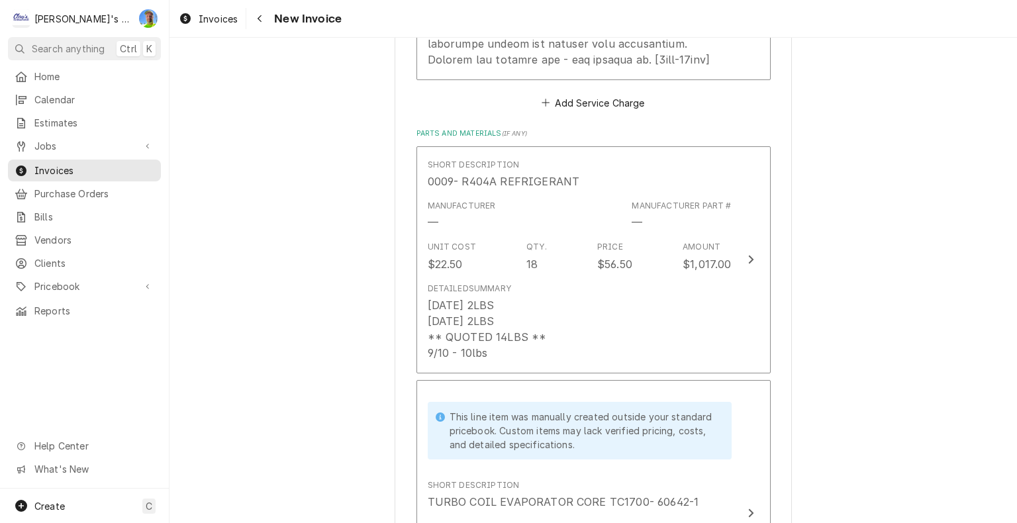
scroll to position [2383, 0]
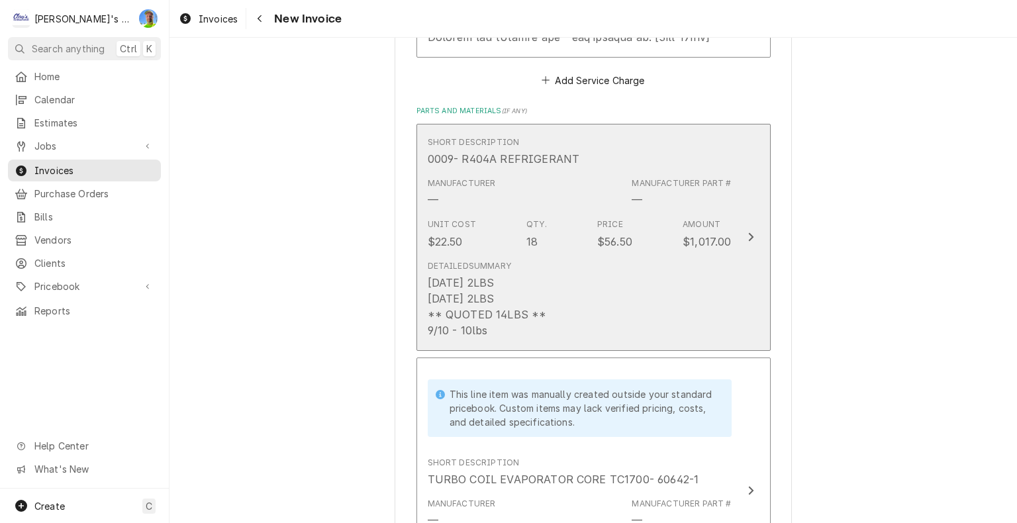
click at [743, 248] on button "Short Description 0009- R404A REFRIGERANT Manufacturer — Manufacturer Part # — …" at bounding box center [593, 237] width 354 height 227
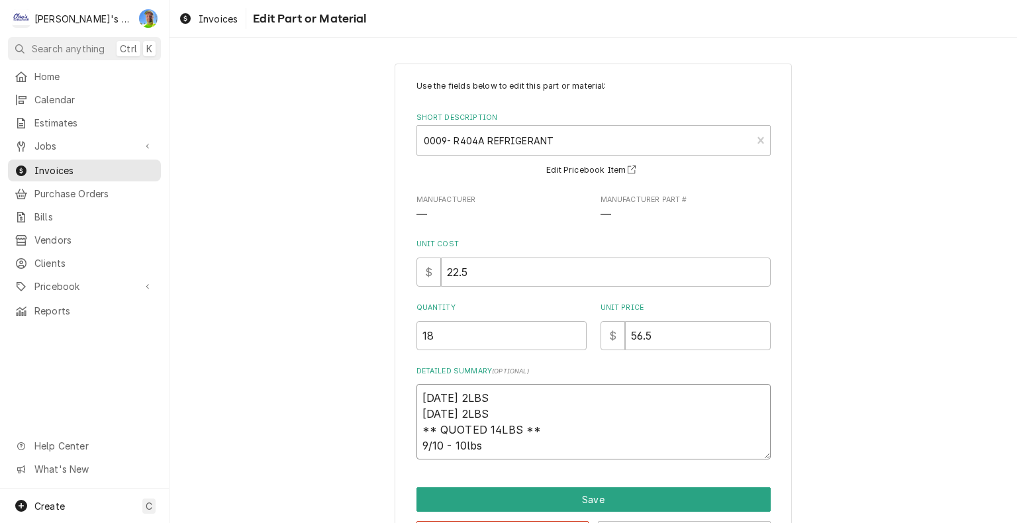
drag, startPoint x: 417, startPoint y: 395, endPoint x: 492, endPoint y: 451, distance: 93.2
click at [492, 451] on textarea "[DATE] 2LBS [DATE] 2LBS ** QUOTED 14LBS ** 9/10 - 10lbs" at bounding box center [593, 421] width 354 height 75
type textarea "x"
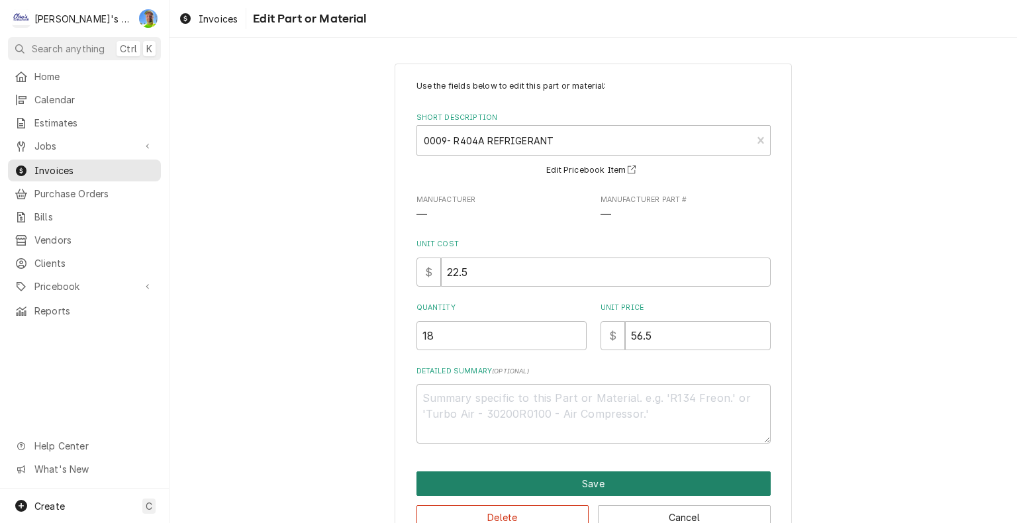
click at [672, 484] on button "Save" at bounding box center [593, 483] width 354 height 24
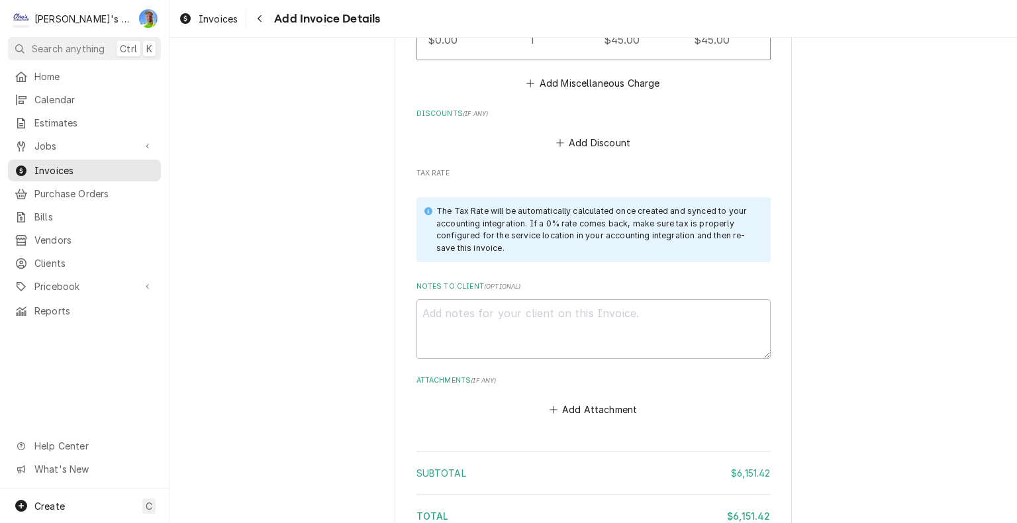
scroll to position [4548, 0]
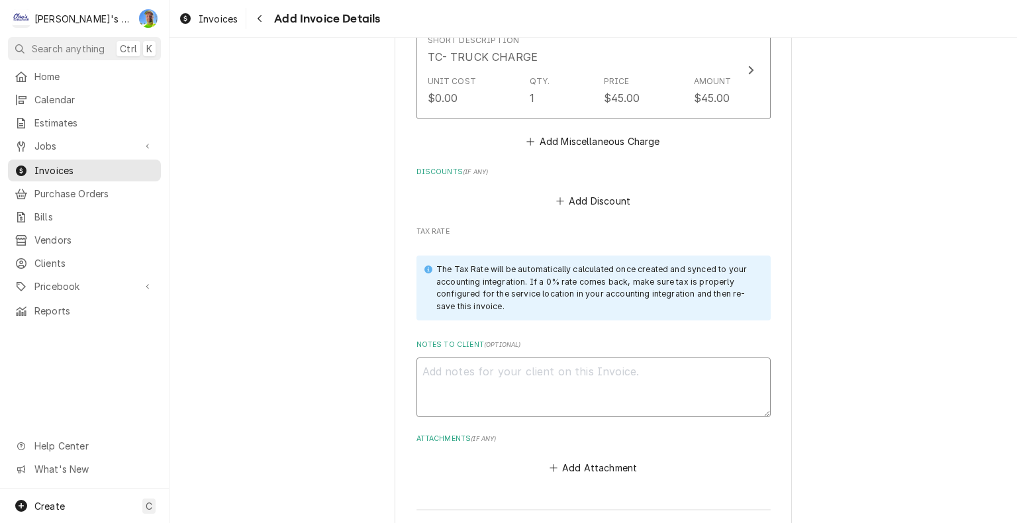
click at [430, 361] on textarea "Notes to Client ( optional )" at bounding box center [593, 387] width 354 height 60
paste textarea "SUBMITTED PROPOSAL ON [PERSON_NAME]. COST TO DATE $1149.58 REPAIR TOTAL $7,288.…"
type textarea "x"
type textarea "SUBMITTED PROPOSAL ON [PERSON_NAME]. COST TO DATE $1149.58 REPAIR TOTAL $7,288.…"
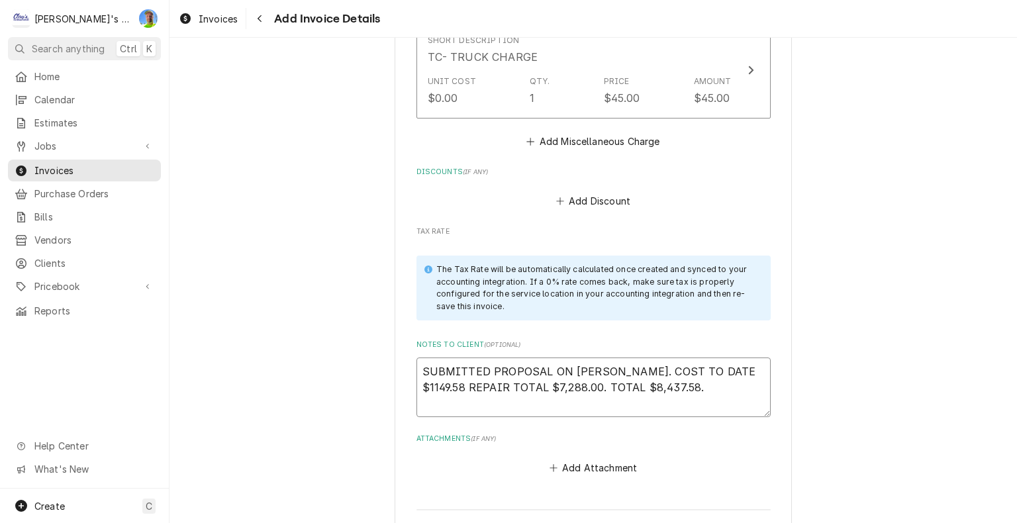
click at [416, 363] on textarea "SUBMITTED PROPOSAL ON [PERSON_NAME]. COST TO DATE $1149.58 REPAIR TOTAL $7,288.…" at bounding box center [593, 387] width 354 height 60
type textarea "x"
type textarea "SUBMITTED PROPOSAL ON [PERSON_NAME]. COST TO DATE $1149.58 REPAIR TOTAL $7,288.…"
type textarea "x"
type textarea "SUBMITTED PROPOSAL ON [PERSON_NAME]. COST TO DATE $1149.58 REPAIR TOTAL $7,288.…"
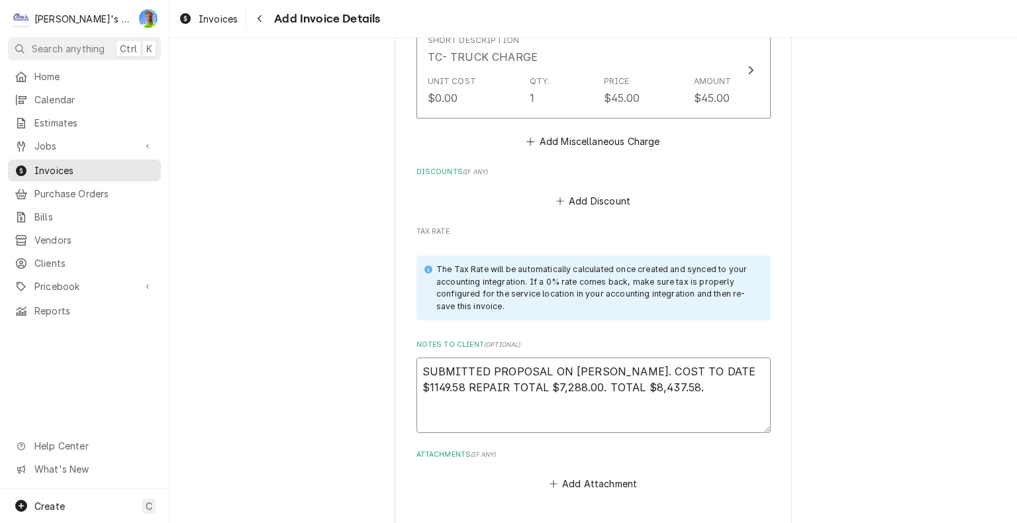
type textarea "x"
type textarea "1 SUBMITTED PROPOSAL ON [PERSON_NAME]. COST TO DATE $1149.58 REPAIR TOTAL $7,28…"
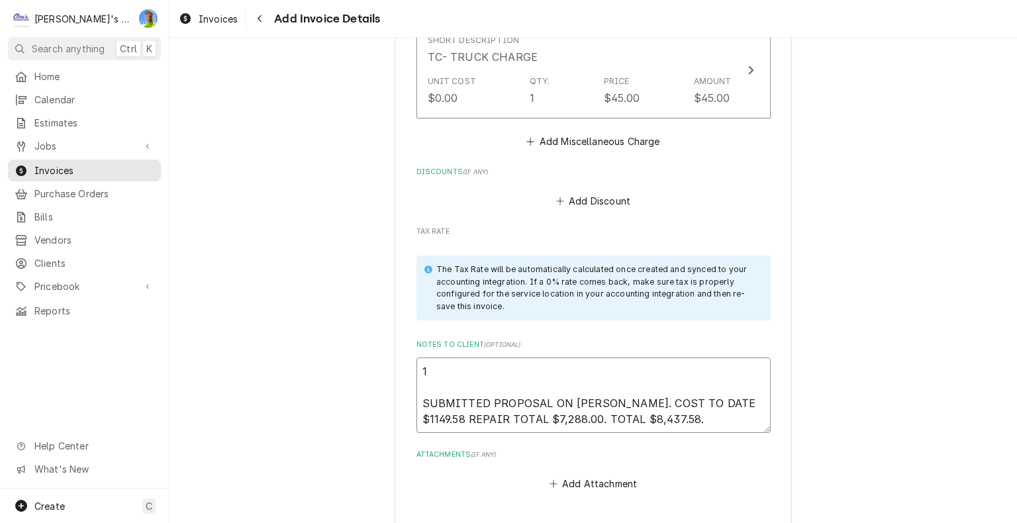
type textarea "x"
type textarea "10 SUBMITTED PROPOSAL ON SERV CHAN. COST TO DATE $1149.58 REPAIR TOTAL $7,288.0…"
type textarea "x"
type textarea "10/ SUBMITTED PROPOSAL ON SERV CHAN. COST TO DATE $1149.58 REPAIR TOTAL $7,288.…"
type textarea "x"
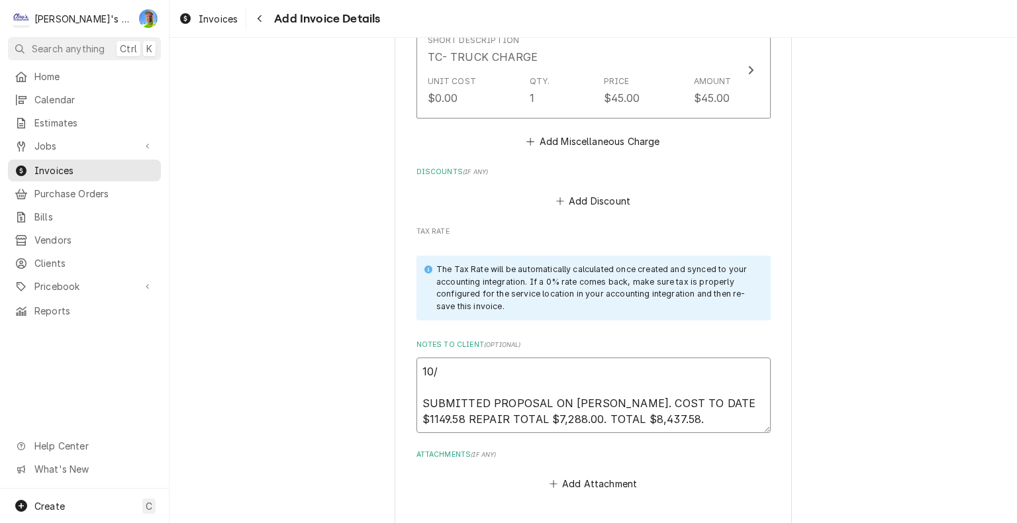
type textarea "10/1 SUBMITTED PROPOSAL ON SERV CHAN. COST TO DATE $1149.58 REPAIR TOTAL $7,288…"
type textarea "x"
type textarea "10/11 SUBMITTED PROPOSAL ON SERV CHAN. COST TO DATE $1149.58 REPAIR TOTAL $7,28…"
type textarea "x"
type textarea "10/11 SUBMITTED PROPOSAL ON SERV CHAN. COST TO DATE $1149.58 REPAIR TOTAL $7,28…"
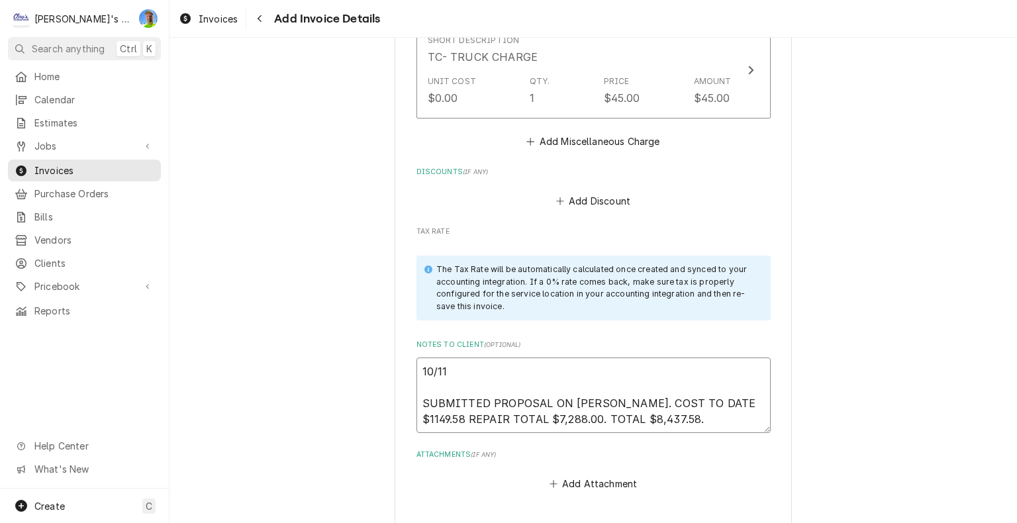
type textarea "x"
type textarea "10/11 G SUBMITTED PROPOSAL ON SERV CHAN. COST TO DATE $1149.58 REPAIR TOTAL $7,…"
type textarea "x"
type textarea "10/11 GA SUBMITTED PROPOSAL ON SERV CHAN. COST TO DATE $1149.58 REPAIR TOTAL $7…"
type textarea "x"
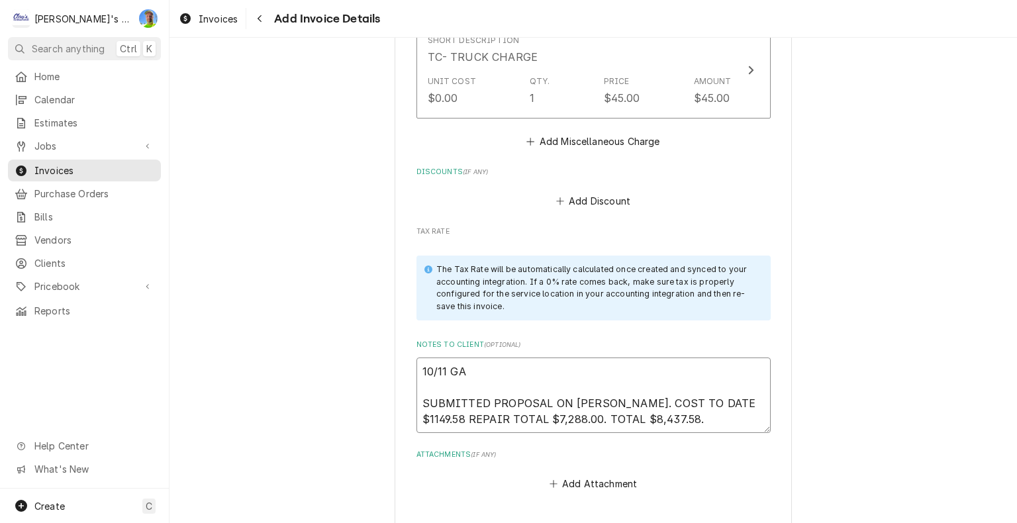
type textarea "10/11 GA SUBMITTED PROPOSAL ON SERV CHAN. COST TO DATE $1149.58 REPAIR TOTAL $7…"
type textarea "x"
type textarea "10/11 GA s SUBMITTED PROPOSAL ON SERV CHAN. COST TO DATE $1149.58 REPAIR TOTAL …"
type textarea "x"
type textarea "10/11 GA se SUBMITTED PROPOSAL ON SERV CHAN. COST TO DATE $1149.58 REPAIR TOTAL…"
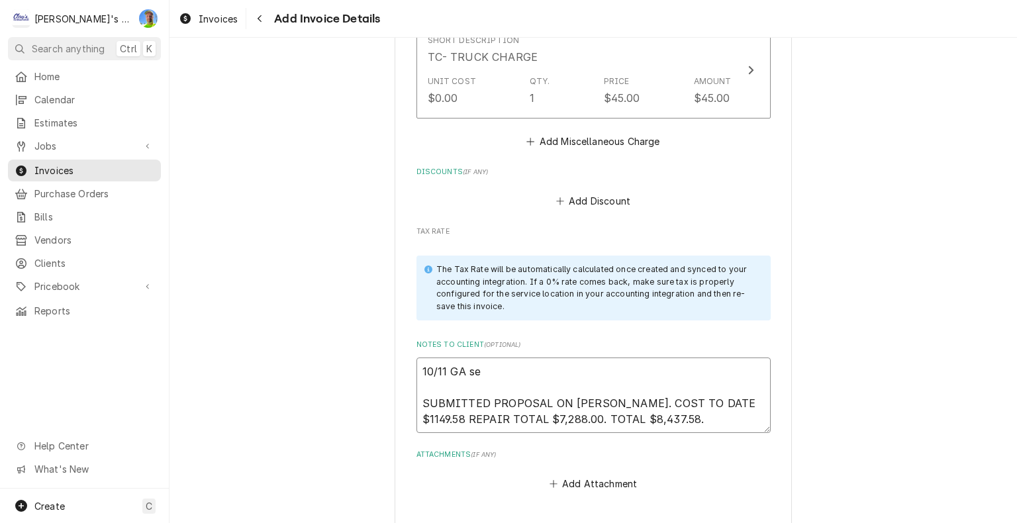
type textarea "x"
type textarea "10/11 GA see SUBMITTED PROPOSAL ON SERV CHAN. COST TO DATE $1149.58 REPAIR TOTA…"
type textarea "x"
type textarea "10/11 GA seem SUBMITTED PROPOSAL ON SERV CHAN. COST TO DATE $1149.58 REPAIR TOT…"
type textarea "x"
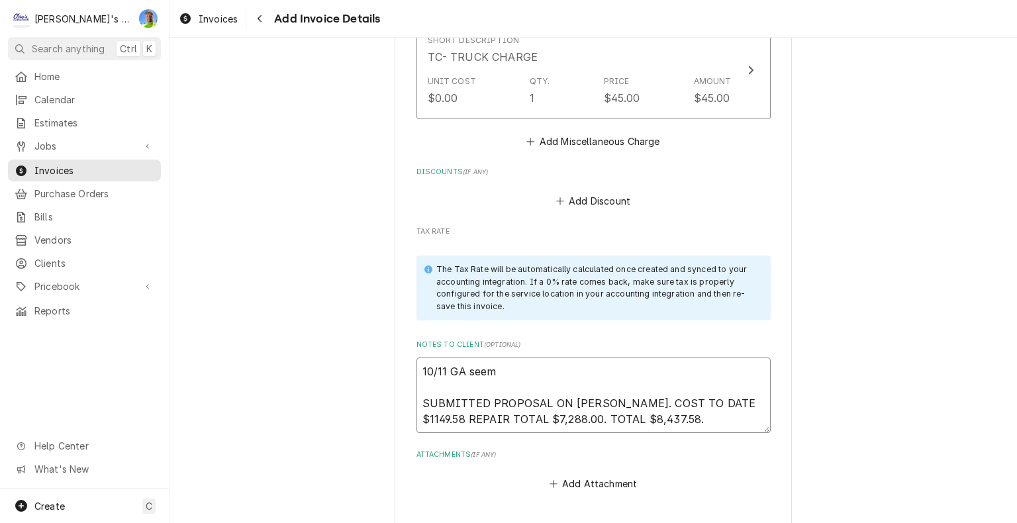
type textarea "10/11 GA seems SUBMITTED PROPOSAL ON SERV CHAN. COST TO DATE $1149.58 REPAIR TO…"
type textarea "x"
type textarea "10/11 GA seems SUBMITTED PROPOSAL ON SERV CHAN. COST TO DATE $1149.58 REPAIR TO…"
type textarea "x"
type textarea "10/11 GA seems l SUBMITTED PROPOSAL ON SERV CHAN. COST TO DATE $1149.58 REPAIR …"
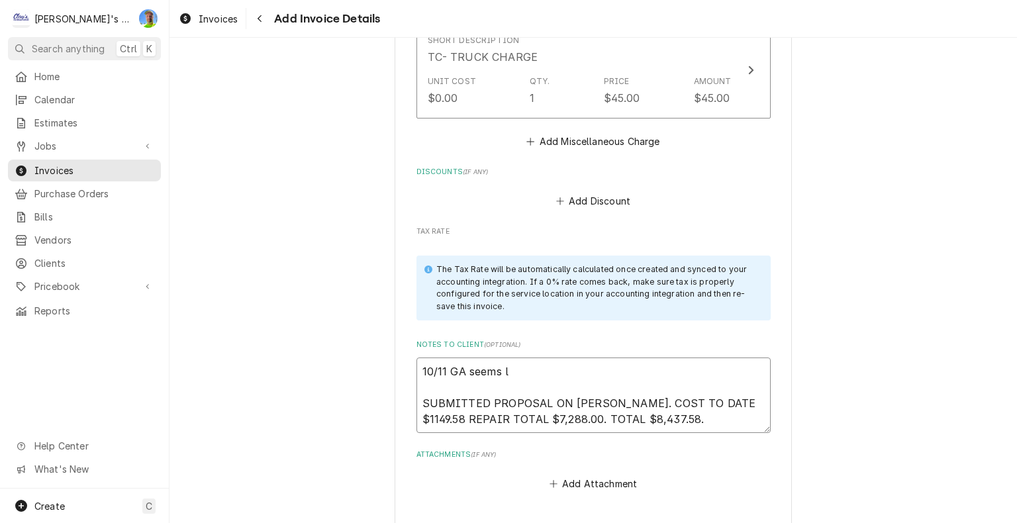
type textarea "x"
type textarea "10/11 GA seems li SUBMITTED PROPOSAL ON SERV CHAN. COST TO DATE $1149.58 REPAIR…"
type textarea "x"
type textarea "10/11 GA seems lik SUBMITTED PROPOSAL ON SERV CHAN. COST TO DATE $1149.58 REPAI…"
type textarea "x"
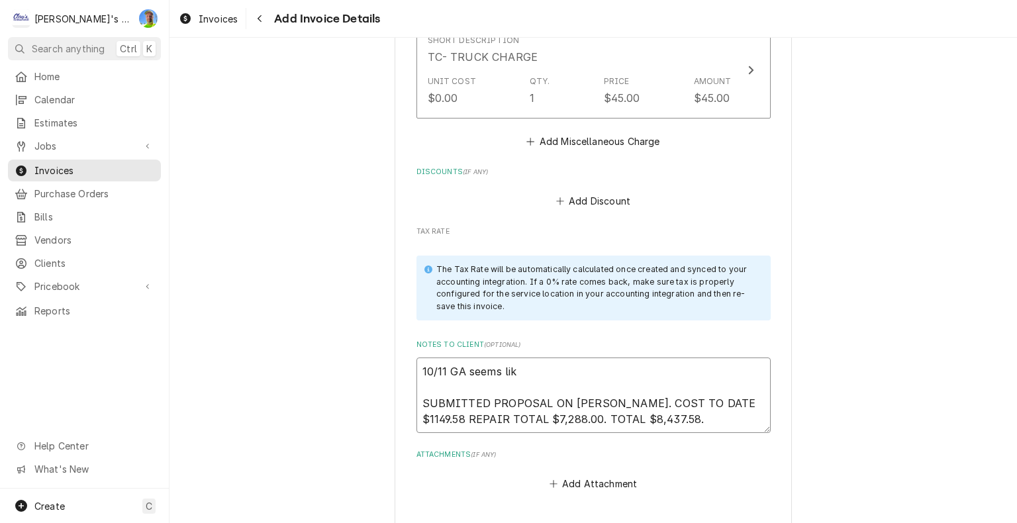
type textarea "10/11 GA seems like SUBMITTED PROPOSAL ON SERV CHAN. COST TO DATE $1149.58 REPA…"
type textarea "x"
type textarea "10/11 GA seems like SUBMITTED PROPOSAL ON SERV CHAN. COST TO DATE $1149.58 REPA…"
type textarea "x"
type textarea "10/11 GA seems like w SUBMITTED PROPOSAL ON SERV CHAN. COST TO DATE $1149.58 RE…"
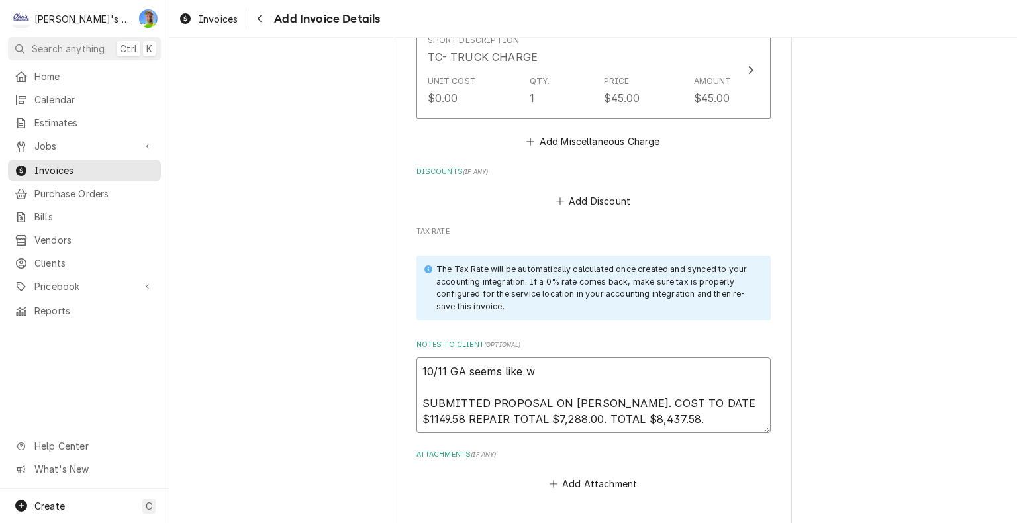
type textarea "x"
type textarea "10/11 GA seems like we SUBMITTED PROPOSAL ON SERV CHAN. COST TO DATE $1149.58 R…"
type textarea "x"
type textarea "10/11 GA seems like we SUBMITTED PROPOSAL ON SERV CHAN. COST TO DATE $1149.58 R…"
type textarea "x"
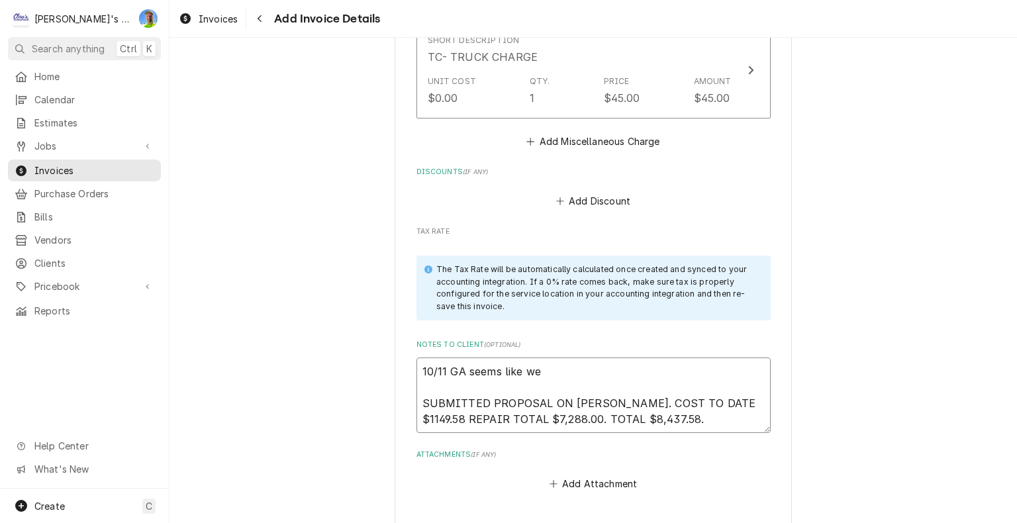
type textarea "10/11 GA seems like we a SUBMITTED PROPOSAL ON SERV CHAN. COST TO DATE $1149.58…"
type textarea "x"
type textarea "10/11 GA seems like we ar SUBMITTED PROPOSAL ON SERV CHAN. COST TO DATE $1149.5…"
type textarea "x"
type textarea "10/11 GA seems like we are SUBMITTED PROPOSAL ON SERV CHAN. COST TO DATE $1149.…"
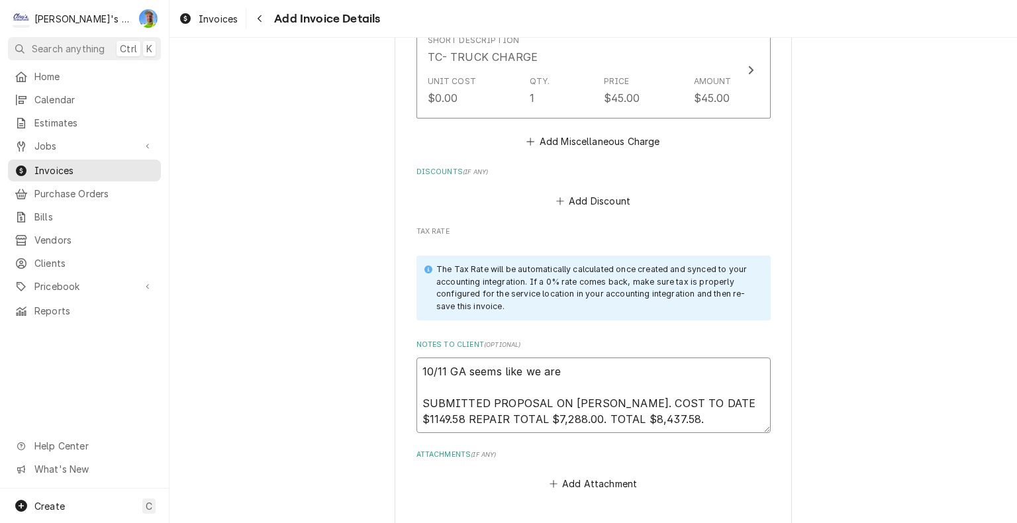
type textarea "x"
type textarea "10/11 GA seems like we are SUBMITTED PROPOSAL ON SERV CHAN. COST TO DATE $1149.…"
type textarea "x"
type textarea "10/11 GA seems like we are o SUBMITTED PROPOSAL ON SERV CHAN. COST TO DATE $114…"
type textarea "x"
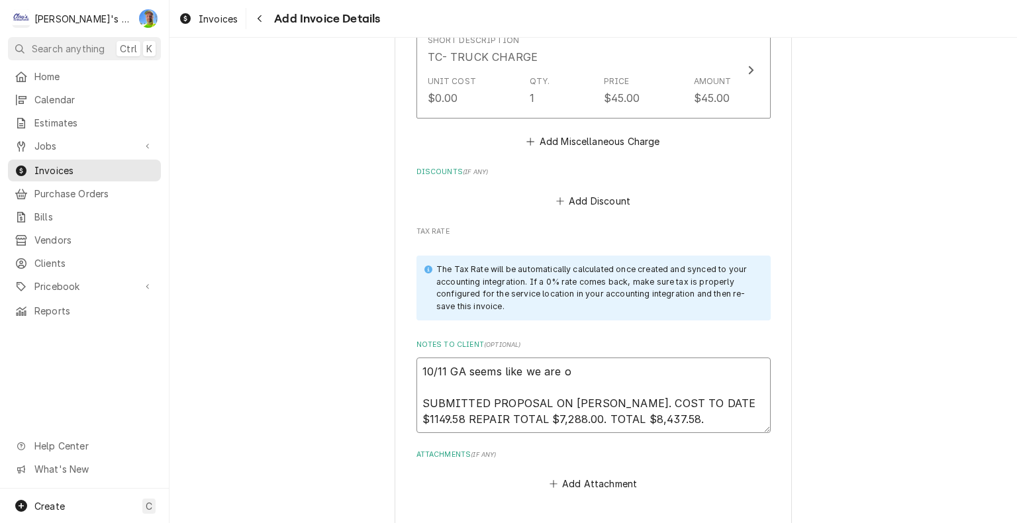
type textarea "10/11 GA seems like we are of SUBMITTED PROPOSAL ON SERV CHAN. COST TO DATE $11…"
type textarea "x"
type textarea "10/11 GA seems like we are off SUBMITTED PROPOSAL ON SERV CHAN. COST TO DATE $1…"
type textarea "x"
type textarea "10/11 GA seems like we are off SUBMITTED PROPOSAL ON SERV CHAN. COST TO DATE $1…"
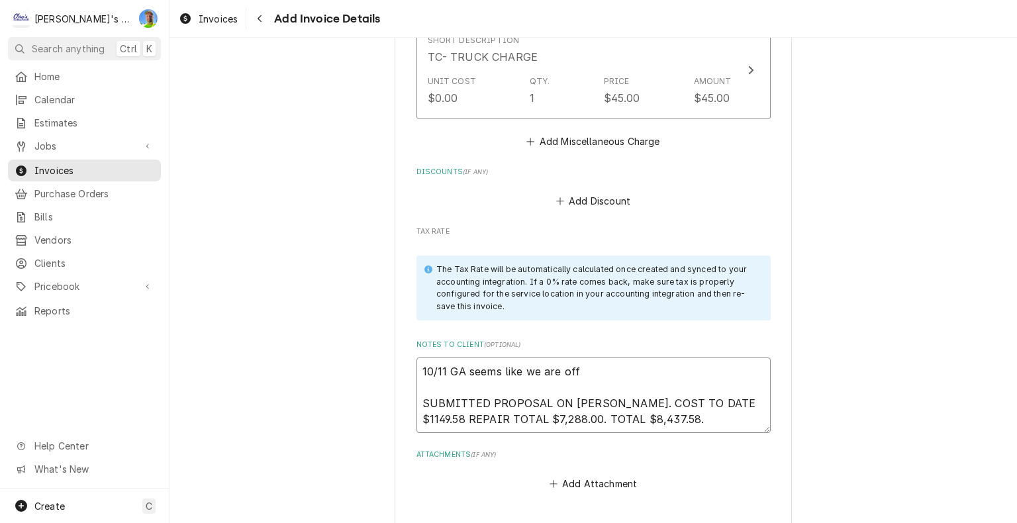
type textarea "x"
type textarea "10/11 GA seems like we are off s SUBMITTED PROPOSAL ON SERV CHAN. COST TO DATE …"
type textarea "x"
type textarea "10/11 GA seems like we are off so SUBMITTED PROPOSAL ON SERV CHAN. COST TO DATE…"
type textarea "x"
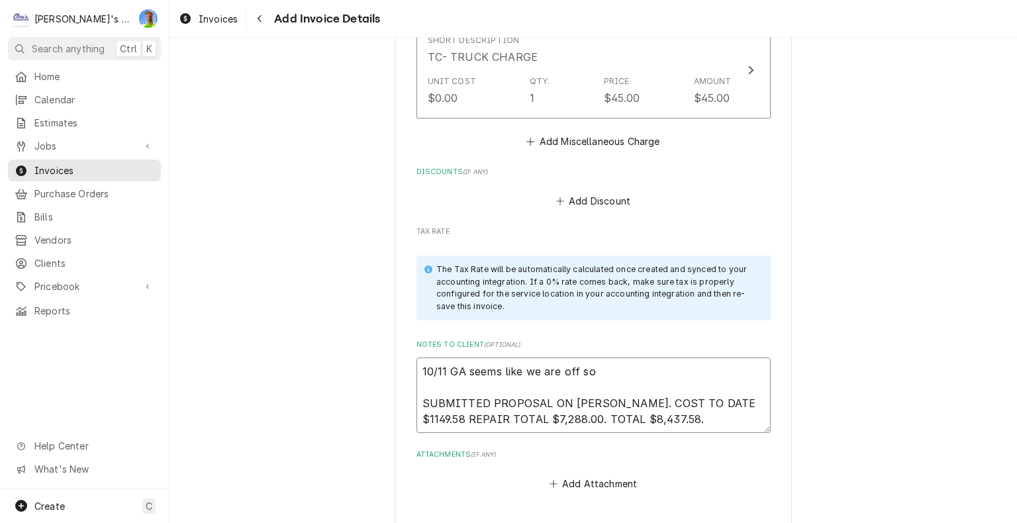
type textarea "10/11 GA seems like we are off som SUBMITTED PROPOSAL ON SERV CHAN. COST TO DAT…"
type textarea "x"
type textarea "10/11 GA seems like we are off some SUBMITTED PROPOSAL ON SERV CHAN. COST TO DA…"
type textarea "x"
type textarea "10/11 GA seems like we are off somew SUBMITTED PROPOSAL ON SERV CHAN. COST TO D…"
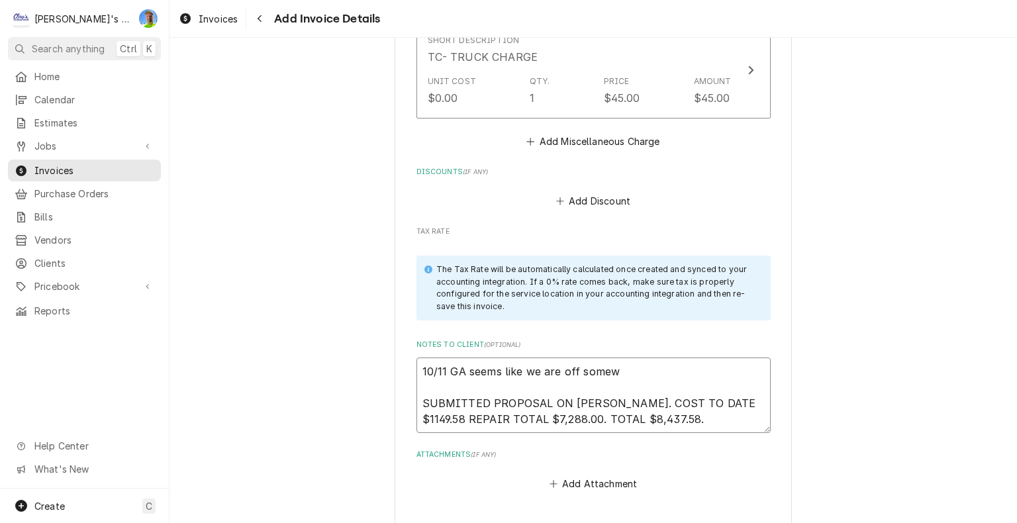
type textarea "x"
type textarea "10/11 GA seems like we are off somewh SUBMITTED PROPOSAL ON SERV CHAN. COST TO …"
type textarea "x"
type textarea "10/11 GA seems like we are off somewhe SUBMITTED PROPOSAL ON SERV CHAN. COST TO…"
type textarea "x"
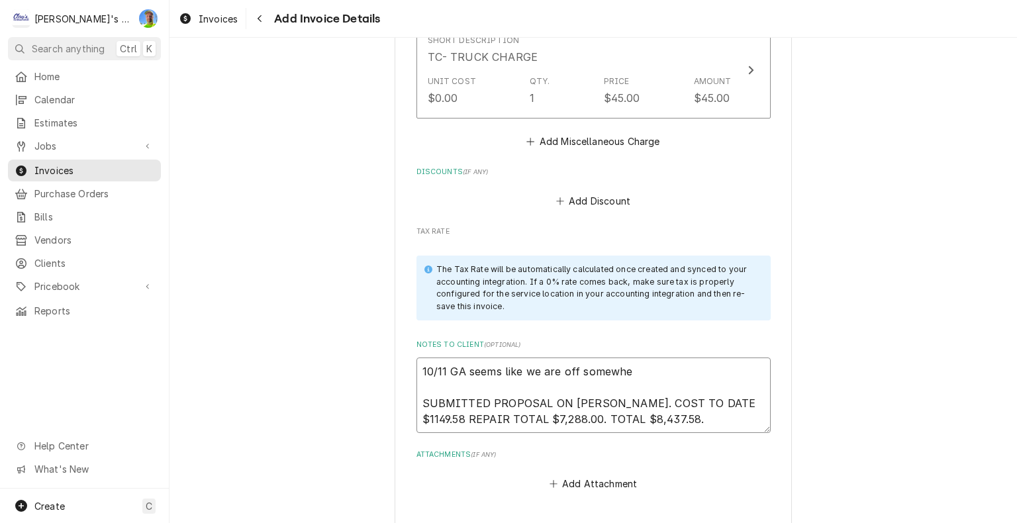
type textarea "10/11 GA seems like we are off somewher SUBMITTED PROPOSAL ON SERV CHAN. COST T…"
type textarea "x"
type textarea "10/11 GA seems like we are off somewhere SUBMITTED PROPOSAL ON SERV CHAN. COST …"
type textarea "x"
type textarea "10/11 GA seems like we are off somewhere SUBMITTED PROPOSAL ON SERV CHAN. COST …"
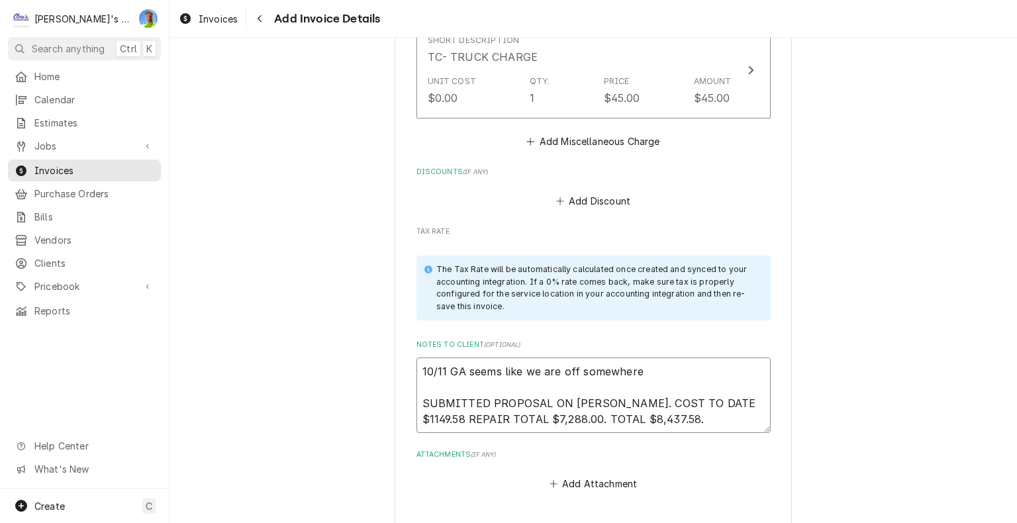
type textarea "x"
type textarea "10/11 GA seems like we are off somewhere f SUBMITTED PROPOSAL ON SERV CHAN. COS…"
type textarea "x"
type textarea "10/11 GA seems like we are off somewhere fr SUBMITTED PROPOSAL ON SERV CHAN. CO…"
type textarea "x"
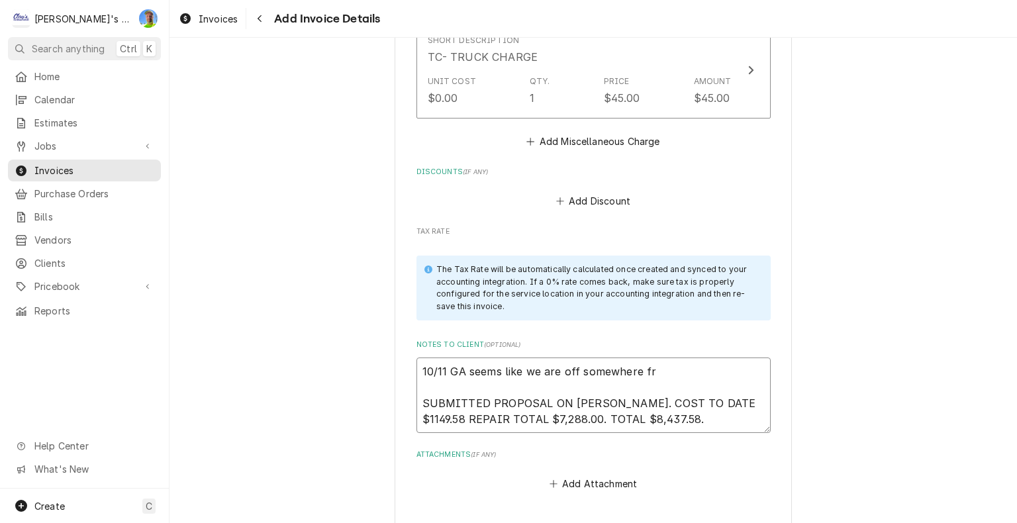
type textarea "10/11 GA seems like we are off somewhere fro SUBMITTED PROPOSAL ON SERV CHAN. C…"
type textarea "x"
type textarea "10/11 GA seems like we are off somewhere from SUBMITTED PROPOSAL ON SERV CHAN. …"
type textarea "x"
type textarea "10/11 GA seems like we are off somewhere from SUBMITTED PROPOSAL ON SERV CHAN. …"
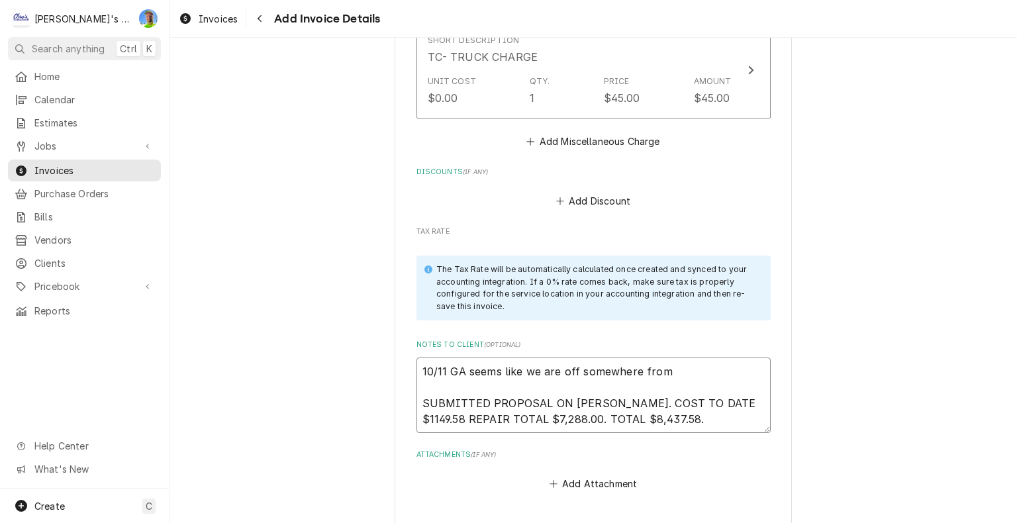
type textarea "x"
type textarea "10/11 GA seems like we are off somewhere from w SUBMITTED PROPOSAL ON SERV CHAN…"
type textarea "x"
type textarea "10/11 GA seems like we are off somewhere from wh SUBMITTED PROPOSAL ON SERV CHA…"
type textarea "x"
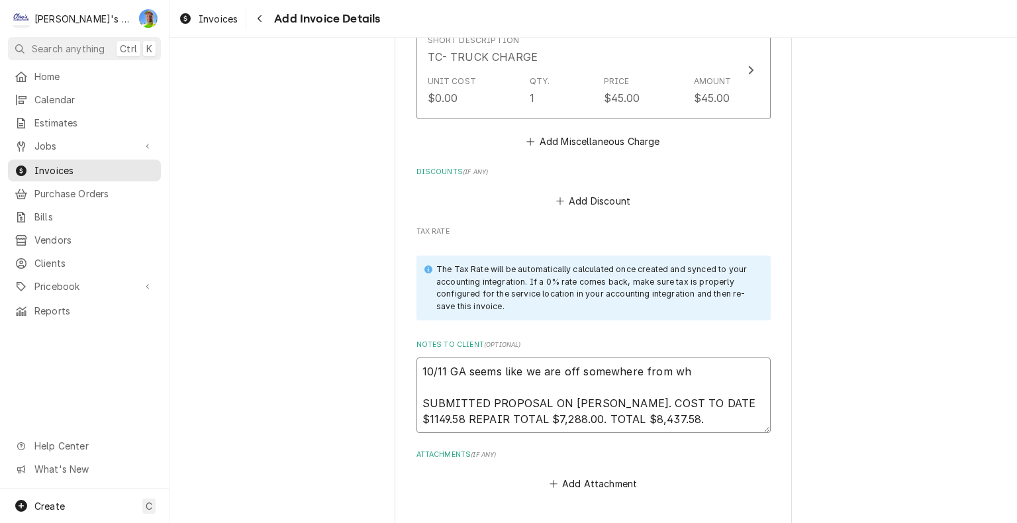
type textarea "10/11 GA seems like we are off somewhere from wha SUBMITTED PROPOSAL ON SERV CH…"
type textarea "x"
type textarea "10/11 GA seems like we are off somewhere from what SUBMITTED PROPOSAL ON SERV C…"
type textarea "x"
type textarea "10/11 GA seems like we are off somewhere from what SUBMITTED PROPOSAL ON SERV C…"
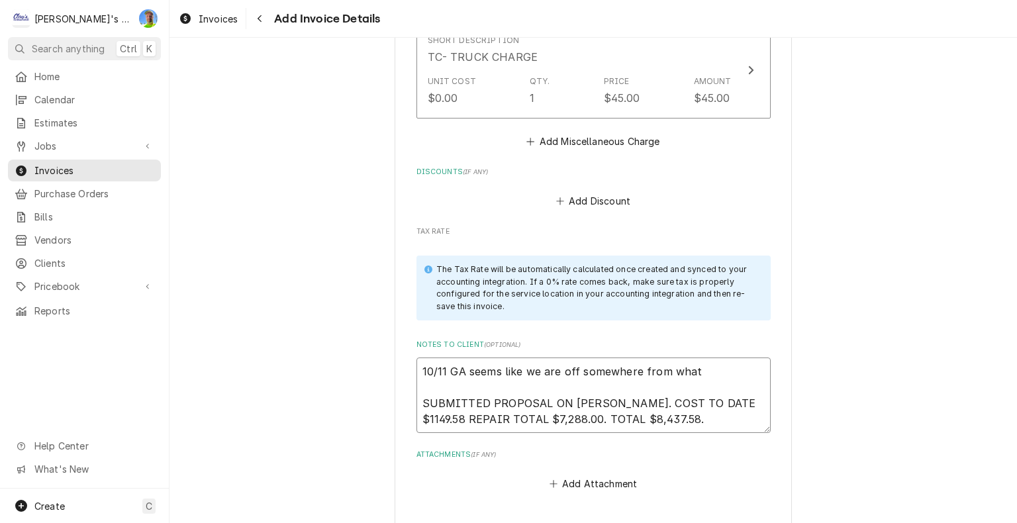
type textarea "x"
type textarea "10/11 GA seems like we are off somewhere from what w SUBMITTED PROPOSAL ON SERV…"
type textarea "x"
type textarea "10/11 GA seems like we are off somewhere from what wa SUBMITTED PROPOSAL ON SER…"
type textarea "x"
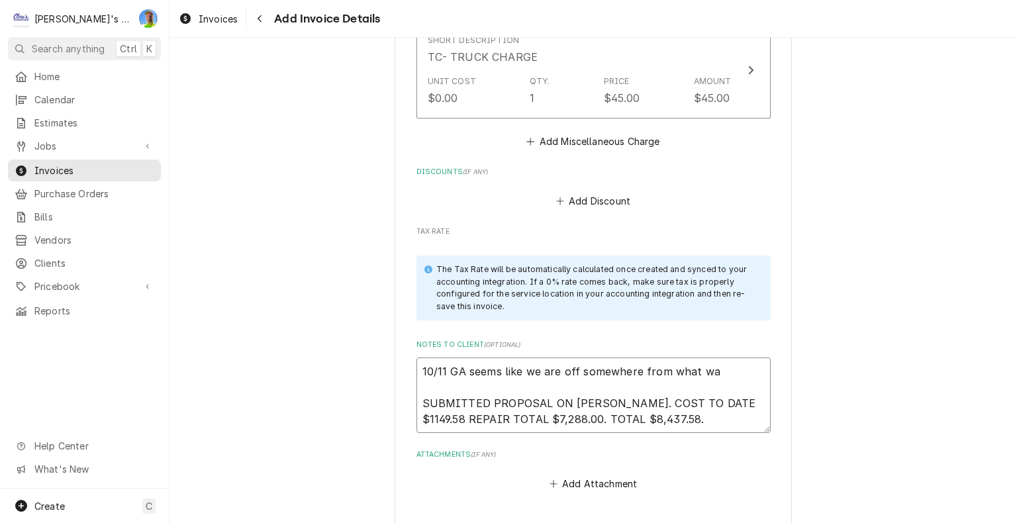
type textarea "10/11 GA seems like we are off somewhere from what was SUBMITTED PROPOSAL ON SE…"
type textarea "x"
type textarea "10/11 GA seems like we are off somewhere from what was SUBMITTED PROPOSAL ON SE…"
type textarea "x"
type textarea "10/11 GA seems like we are off somewhere from what was q SUBMITTED PROPOSAL ON …"
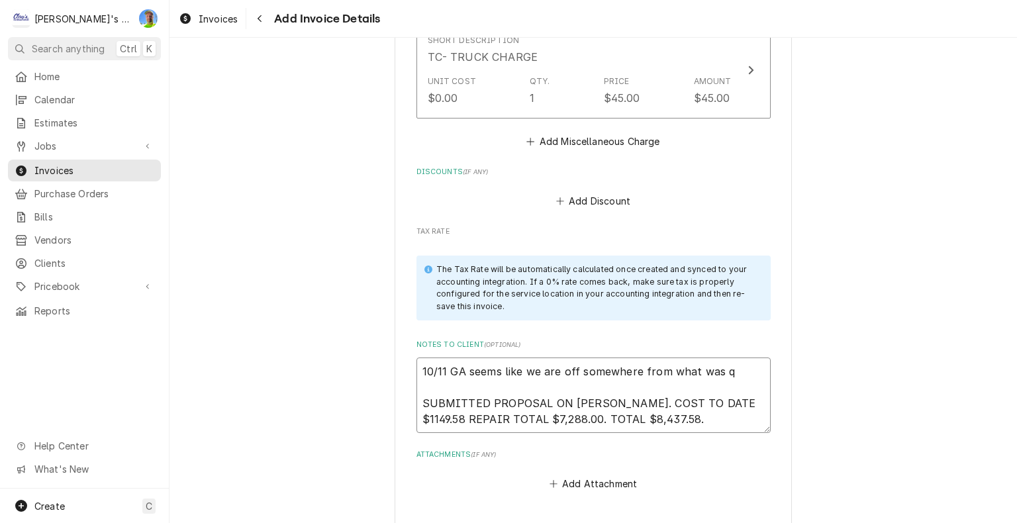
type textarea "x"
type textarea "10/11 GA seems like we are off somewhere from what was qu SUBMITTED PROPOSAL ON…"
type textarea "x"
type textarea "10/11 GA seems like we are off somewhere from what was quo SUBMITTED PROPOSAL O…"
type textarea "x"
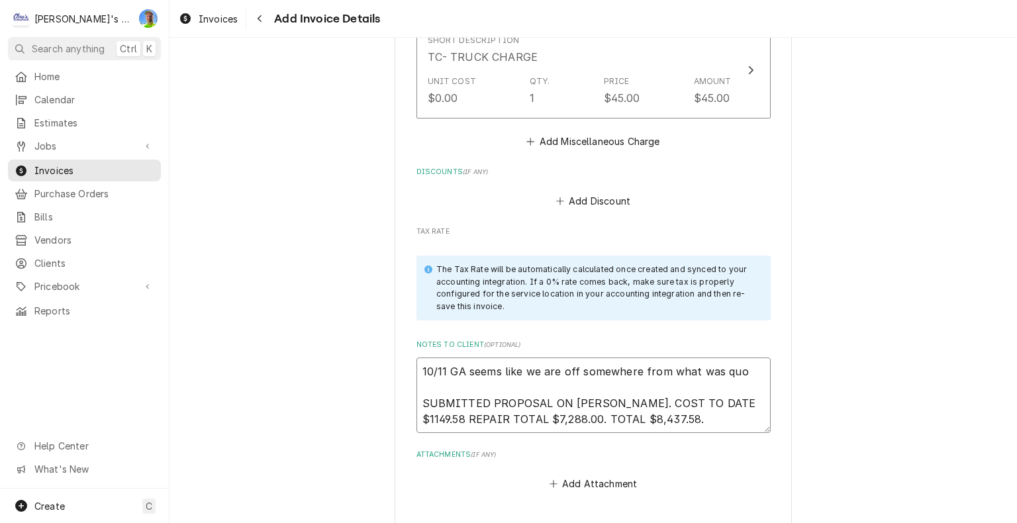
type textarea "10/11 GA seems like we are off somewhere from what was quot SUBMITTED PROPOSAL …"
type textarea "x"
type textarea "10/11 GA seems like we are off somewhere from what was quote SUBMITTED PROPOSAL…"
type textarea "x"
type textarea "10/11 GA seems like we are off somewhere from what was quoted SUBMITTED PROPOSA…"
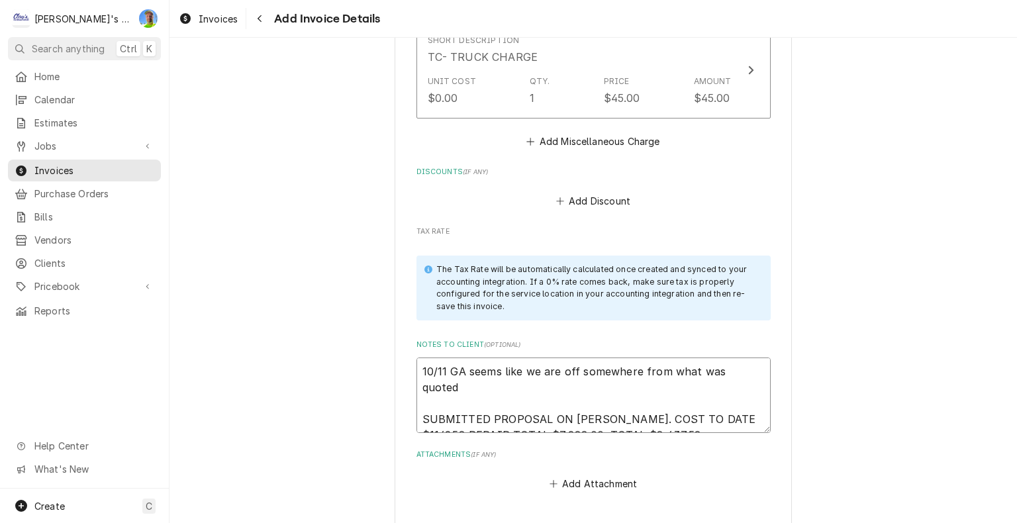
type textarea "x"
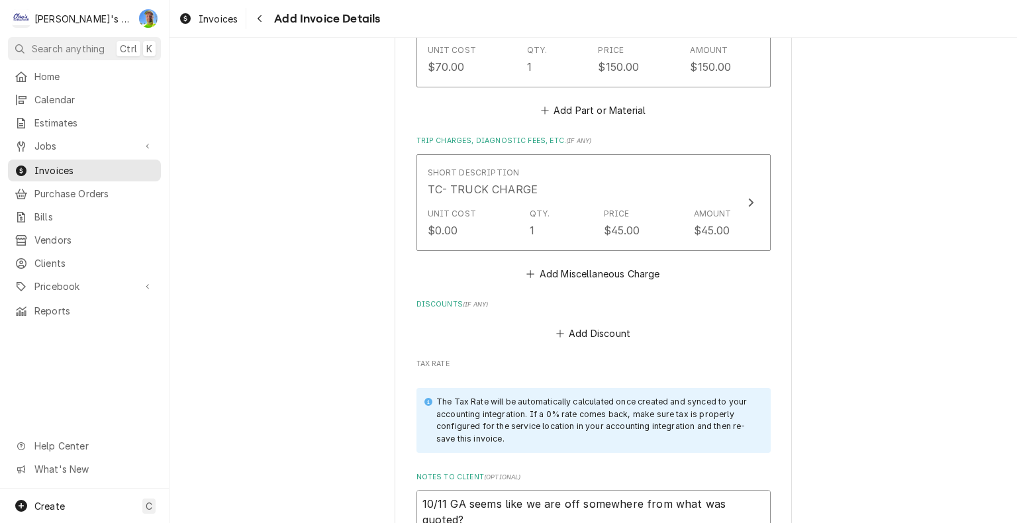
scroll to position [4763, 0]
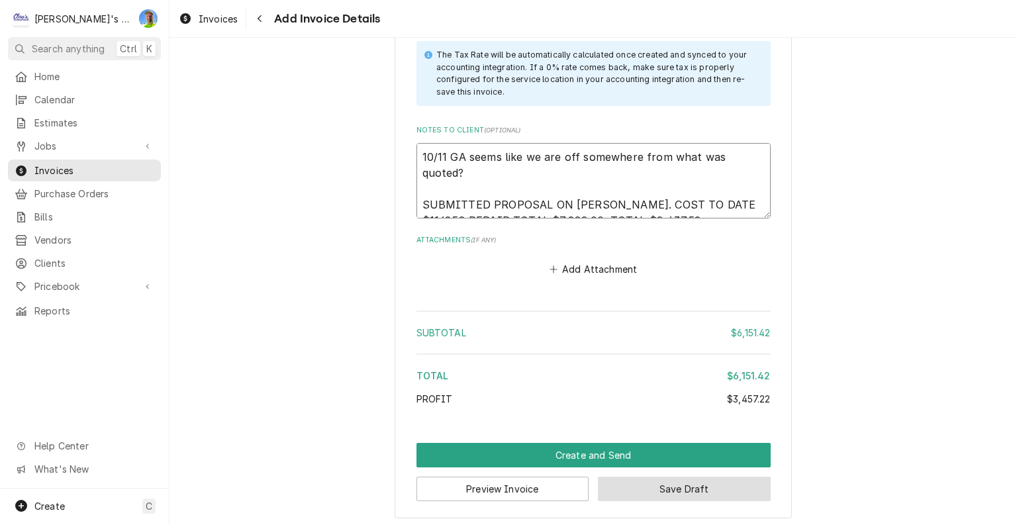
type textarea "10/11 GA seems like we are off somewhere from what was quoted? SUBMITTED PROPOS…"
click at [645, 490] on button "Save Draft" at bounding box center [684, 489] width 173 height 24
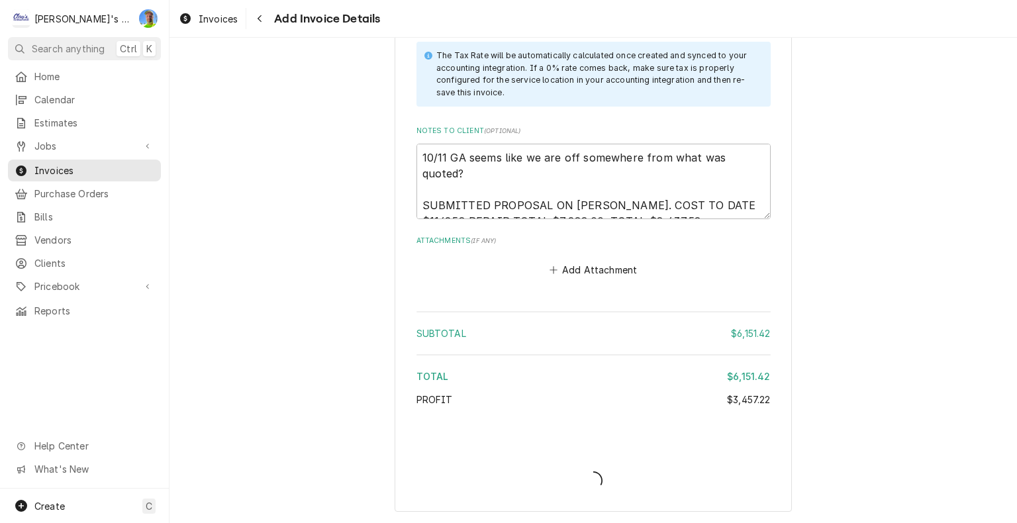
scroll to position [4756, 0]
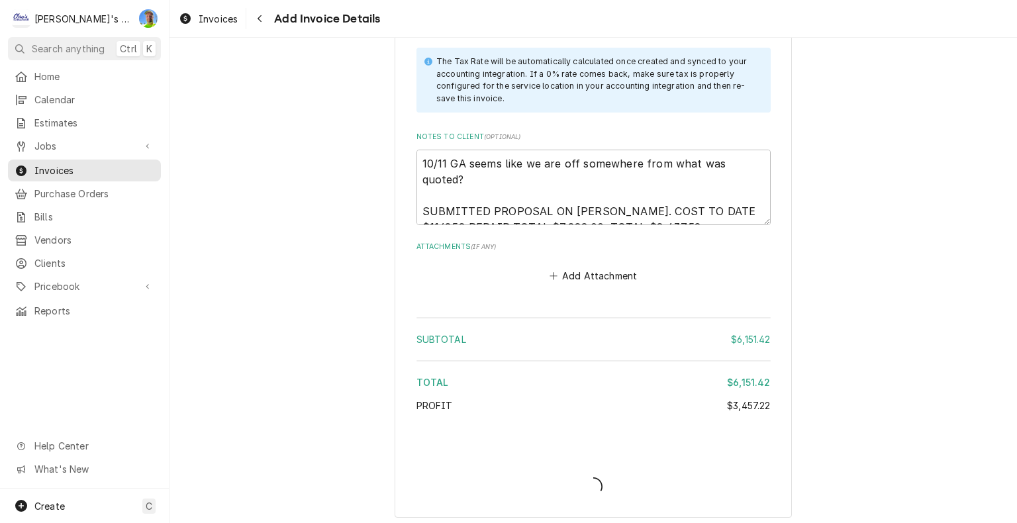
type textarea "x"
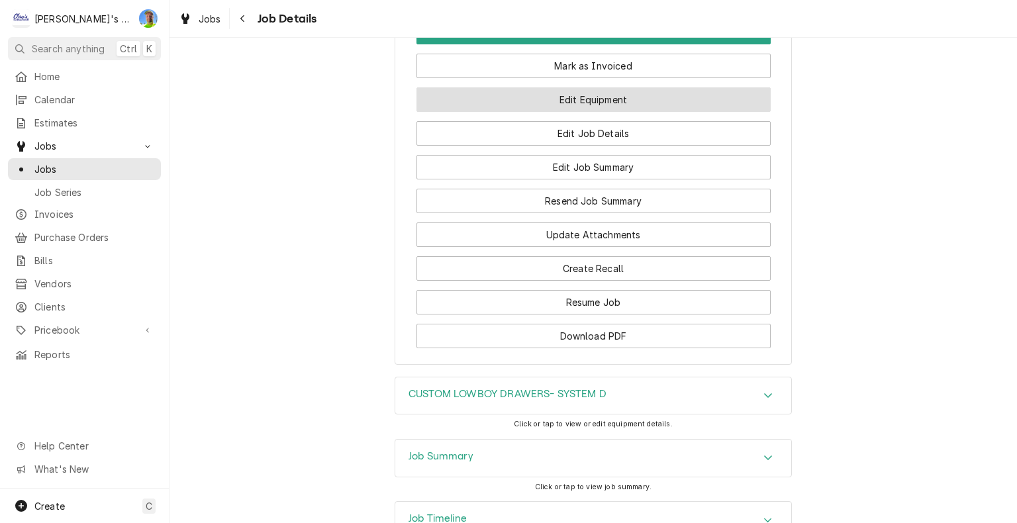
scroll to position [1721, 0]
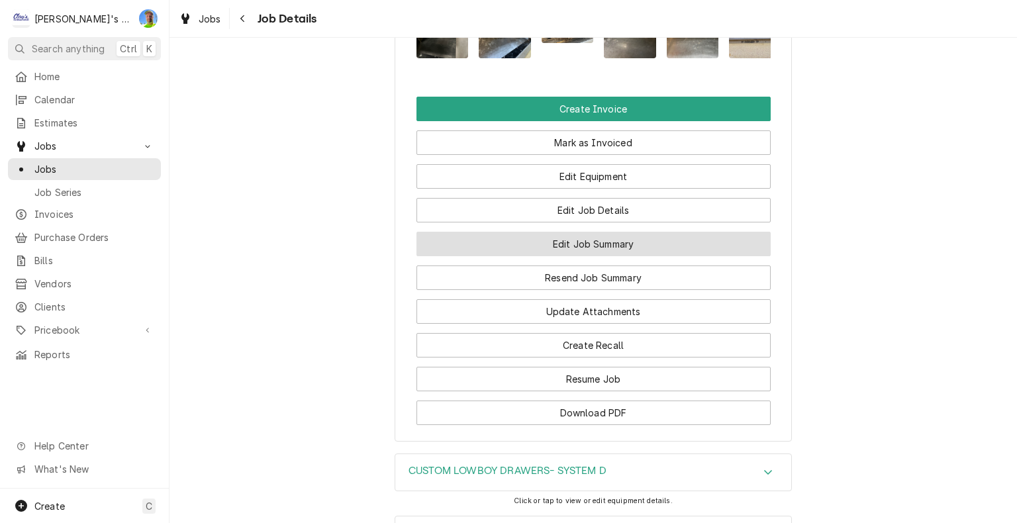
click at [676, 234] on button "Edit Job Summary" at bounding box center [593, 244] width 354 height 24
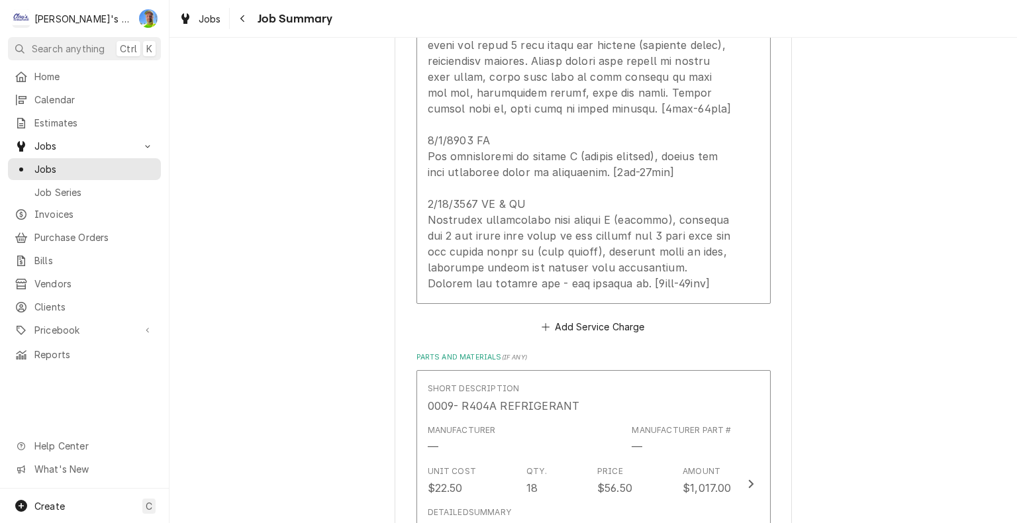
scroll to position [1258, 0]
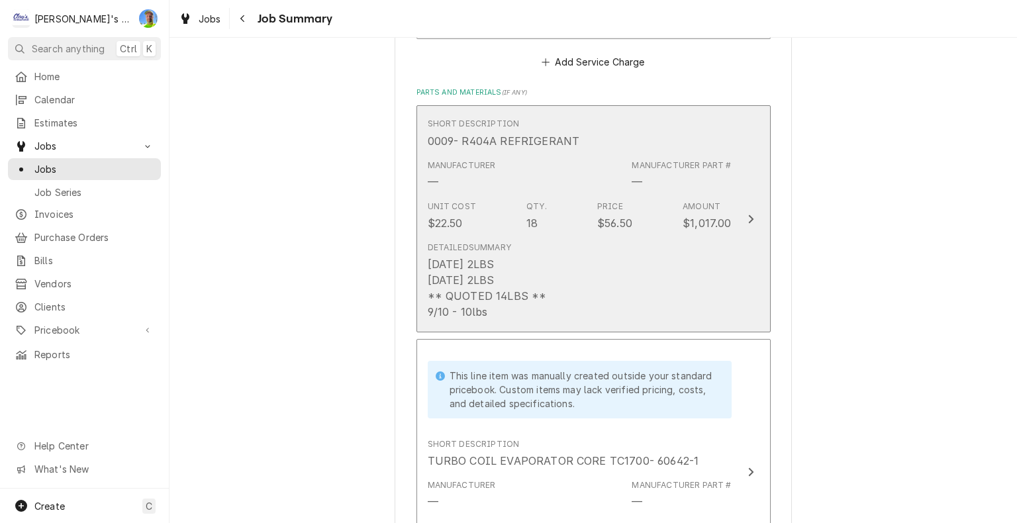
click at [735, 213] on button "Short Description 0009- R404A REFRIGERANT Manufacturer — Manufacturer Part # — …" at bounding box center [593, 218] width 354 height 227
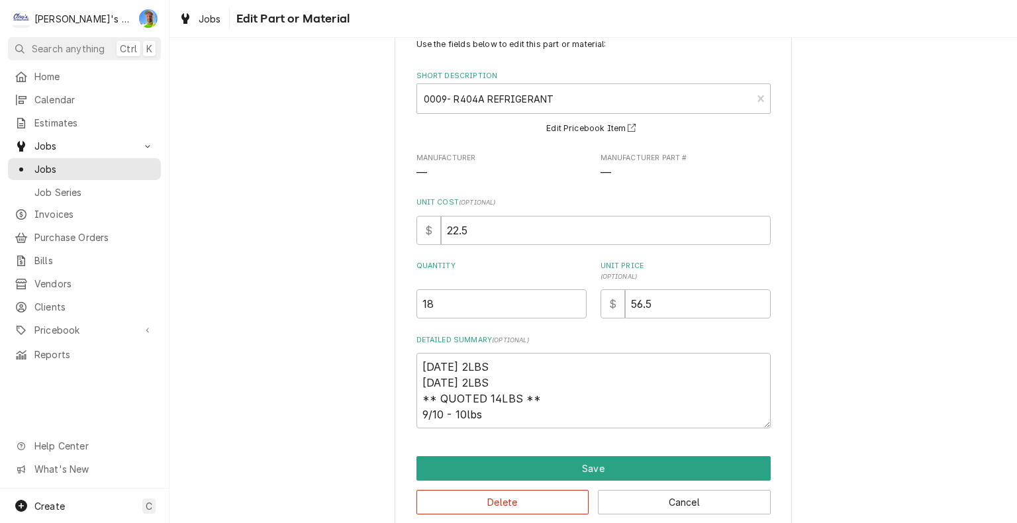
scroll to position [60, 0]
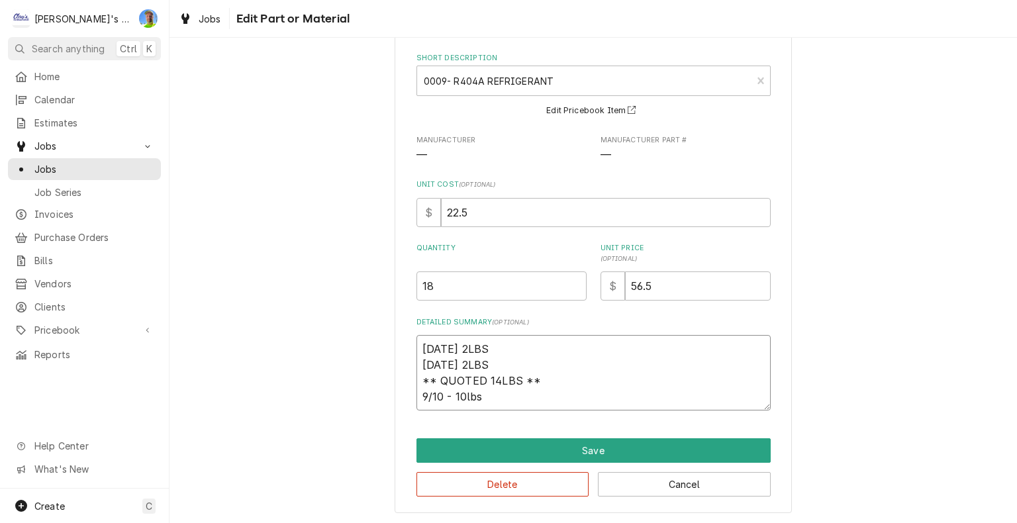
drag, startPoint x: 413, startPoint y: 346, endPoint x: 492, endPoint y: 406, distance: 99.2
click at [492, 406] on textarea "[DATE] 2LBS [DATE] 2LBS ** QUOTED 14LBS ** 9/10 - 10lbs" at bounding box center [593, 372] width 354 height 75
type textarea "x"
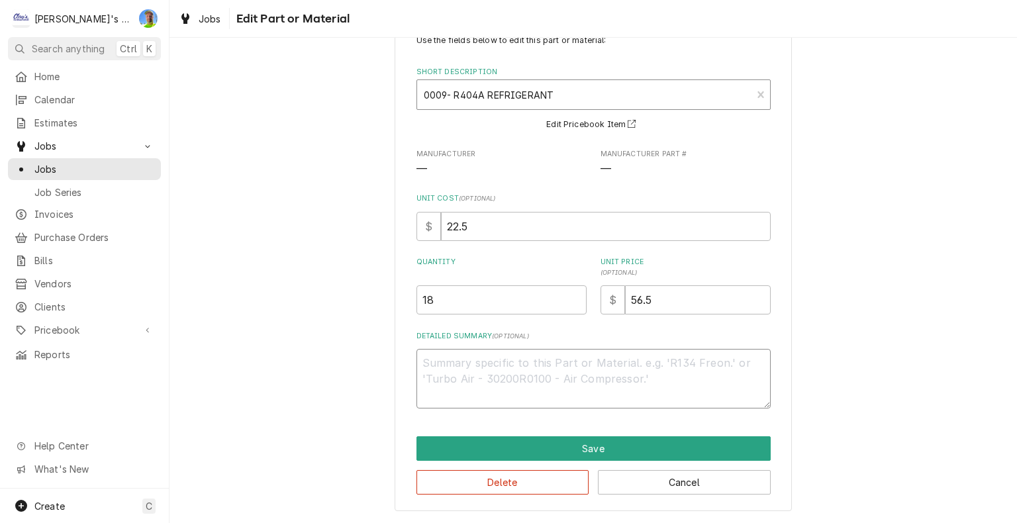
scroll to position [44, 0]
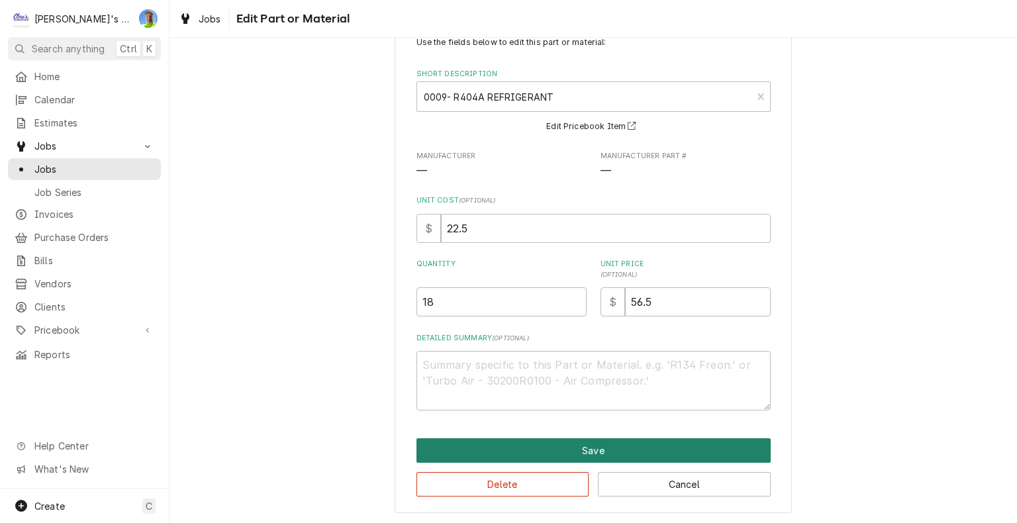
click at [669, 449] on button "Save" at bounding box center [593, 450] width 354 height 24
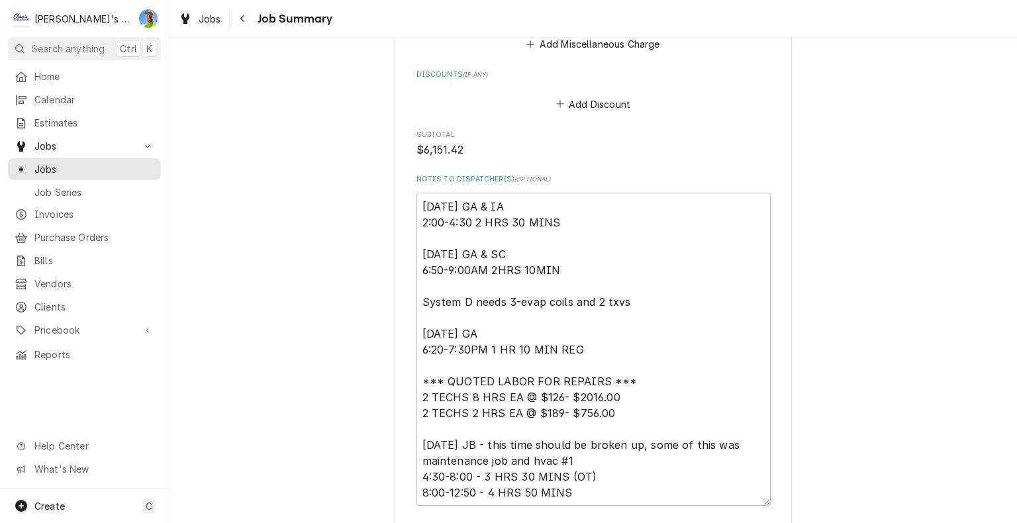
scroll to position [3656, 0]
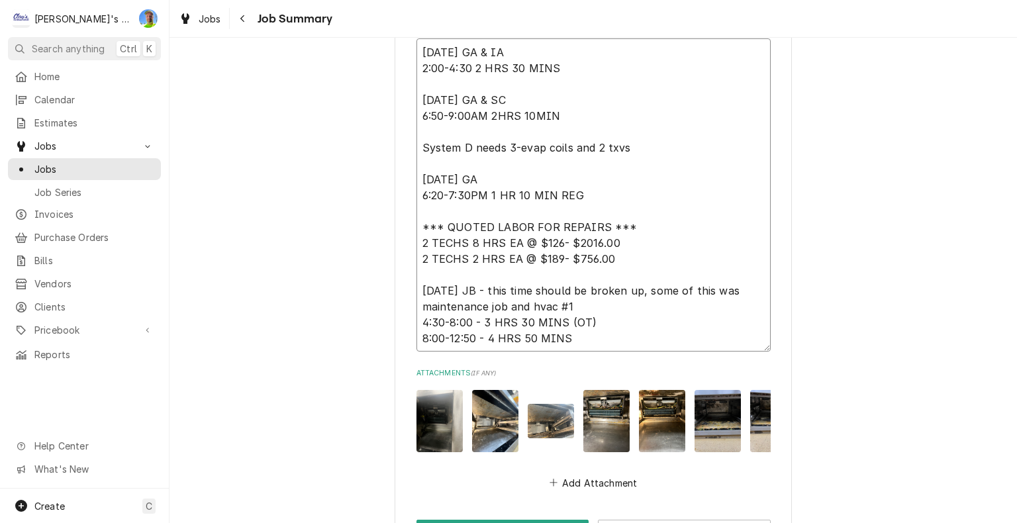
click at [686, 258] on textarea "[DATE] GA & IA 2:00-4:30 2 HRS 30 MINS [DATE] GA & SC 6:50-9:00AM 2HRS 10MIN Sy…" at bounding box center [593, 195] width 354 height 314
type textarea "x"
type textarea "[DATE] GA & IA 2:00-4:30 2 HRS 30 MINS [DATE] GA & SC 6:50-9:00AM 2HRS 10MIN Sy…"
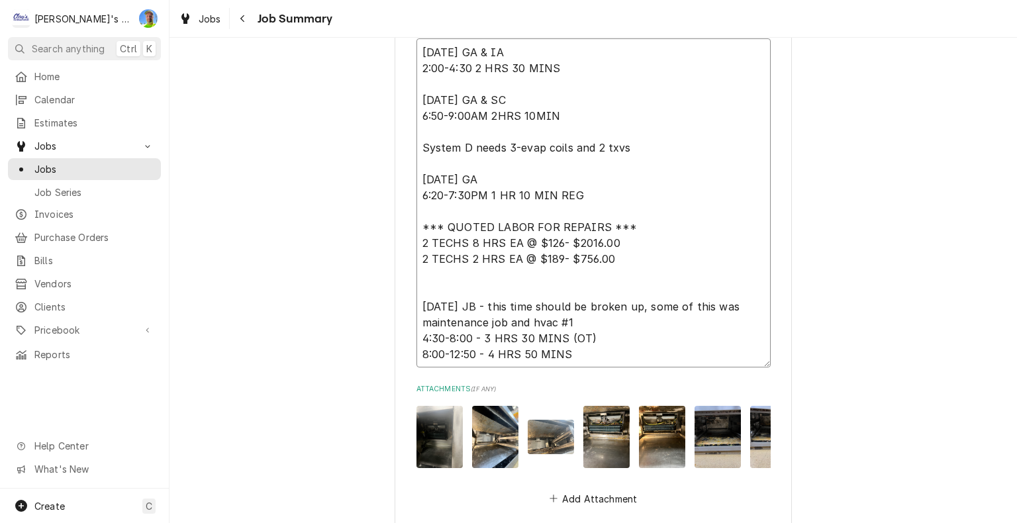
paste textarea "[DATE] 2LBS [DATE] 2LBS ** QUOTED 14LBS ** 9/10 - 10lbs"
type textarea "x"
type textarea "[DATE] GA & IA 2:00-4:30 2 HRS 30 MINS [DATE] GA & SC 6:50-9:00AM 2HRS 10MIN Sy…"
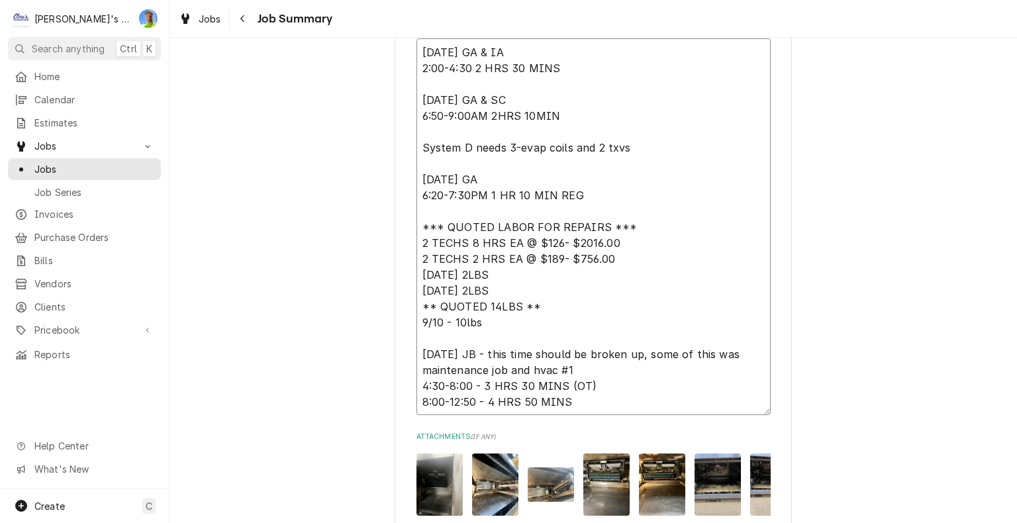
click at [416, 273] on textarea "[DATE] GA & IA 2:00-4:30 2 HRS 30 MINS [DATE] GA & SC 6:50-9:00AM 2HRS 10MIN Sy…" at bounding box center [593, 226] width 354 height 377
type textarea "x"
type textarea "[DATE] GA & IA 2:00-4:30 2 HRS 30 MINS [DATE] GA & SC 6:50-9:00AM 2HRS 10MIN Sy…"
type textarea "x"
type textarea "[DATE] GA & IA 2:00-4:30 2 HRS 30 MINS [DATE] GA & SC 6:50-9:00AM 2HRS 10MIN Sy…"
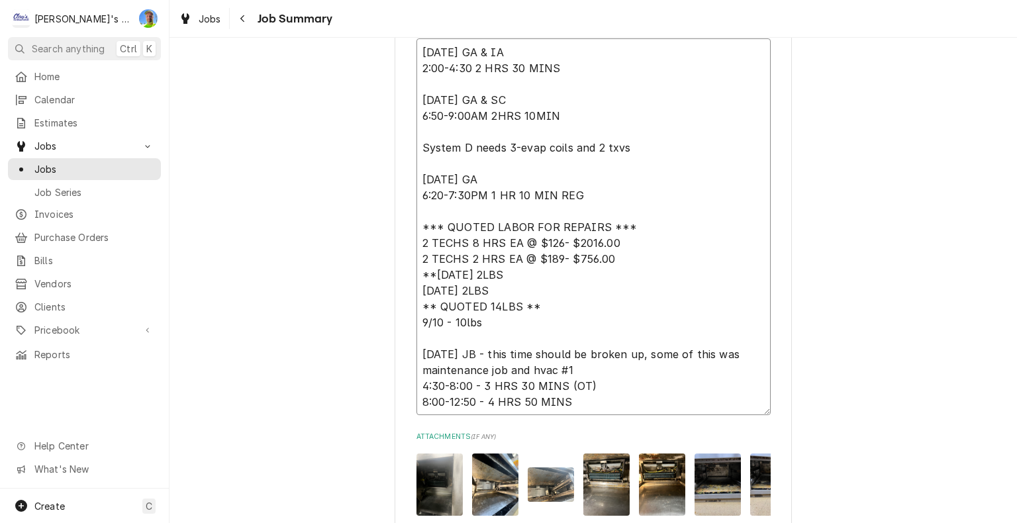
type textarea "x"
type textarea "[DATE] GA & IA 2:00-4:30 2 HRS 30 MINS [DATE] GA & SC 6:50-9:00AM 2HRS 10MIN Sy…"
type textarea "x"
type textarea "[DATE] GA & IA 2:00-4:30 2 HRS 30 MINS [DATE] GA & SC 6:50-9:00AM 2HRS 10MIN Sy…"
type textarea "x"
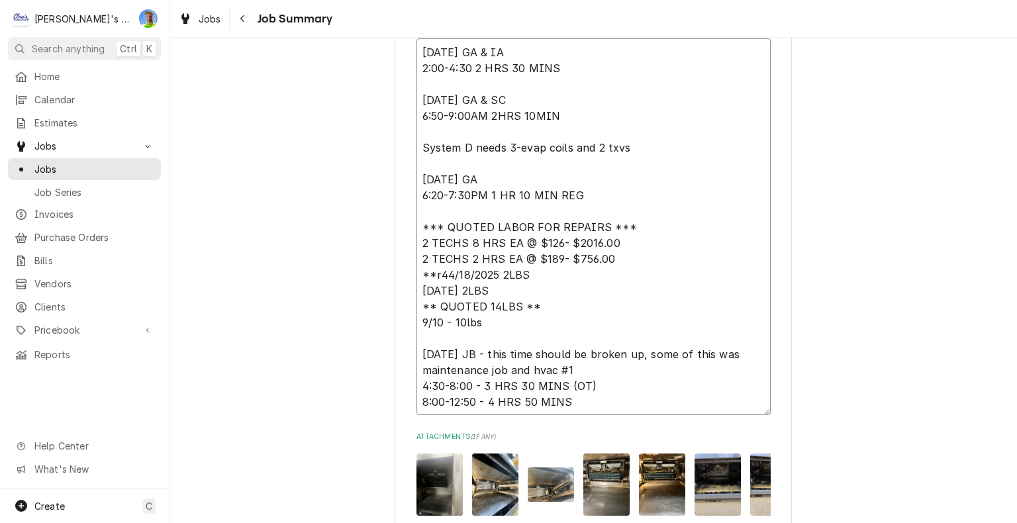
type textarea "4/18/2025 GA & IA 2:00-4:30 2 HRS 30 MINS 4/22/2025 GA & SC 6:50-9:00AM 2HRS 10…"
type textarea "x"
type textarea "4/18/2025 GA & IA 2:00-4:30 2 HRS 30 MINS 4/22/2025 GA & SC 6:50-9:00AM 2HRS 10…"
type textarea "x"
type textarea "4/18/2025 GA & IA 2:00-4:30 2 HRS 30 MINS 4/22/2025 GA & SC 6:50-9:00AM 2HRS 10…"
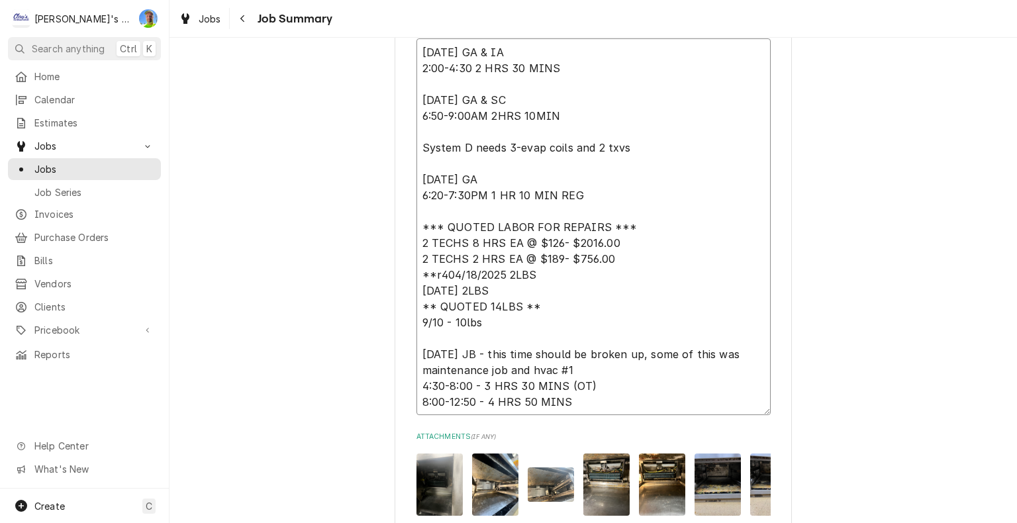
type textarea "x"
type textarea "4/18/2025 GA & IA 2:00-4:30 2 HRS 30 MINS 4/22/2025 GA & SC 6:50-9:00AM 2HRS 10…"
type textarea "x"
type textarea "4/18/2025 GA & IA 2:00-4:30 2 HRS 30 MINS 4/22/2025 GA & SC 6:50-9:00AM 2HRS 10…"
type textarea "x"
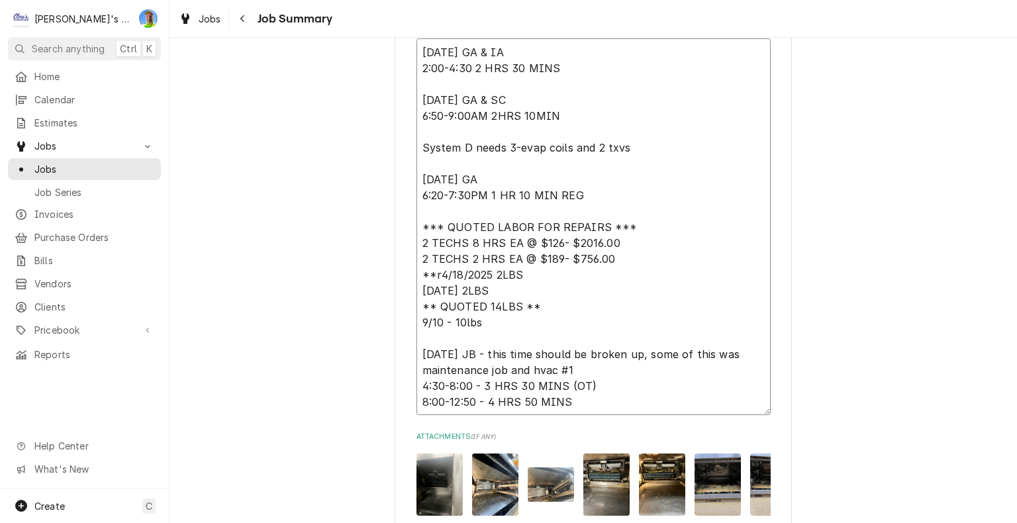
type textarea "4/18/2025 GA & IA 2:00-4:30 2 HRS 30 MINS 4/22/2025 GA & SC 6:50-9:00AM 2HRS 10…"
type textarea "x"
type textarea "4/18/2025 GA & IA 2:00-4:30 2 HRS 30 MINS 4/22/2025 GA & SC 6:50-9:00AM 2HRS 10…"
type textarea "x"
type textarea "4/18/2025 GA & IA 2:00-4:30 2 HRS 30 MINS 4/22/2025 GA & SC 6:50-9:00AM 2HRS 10…"
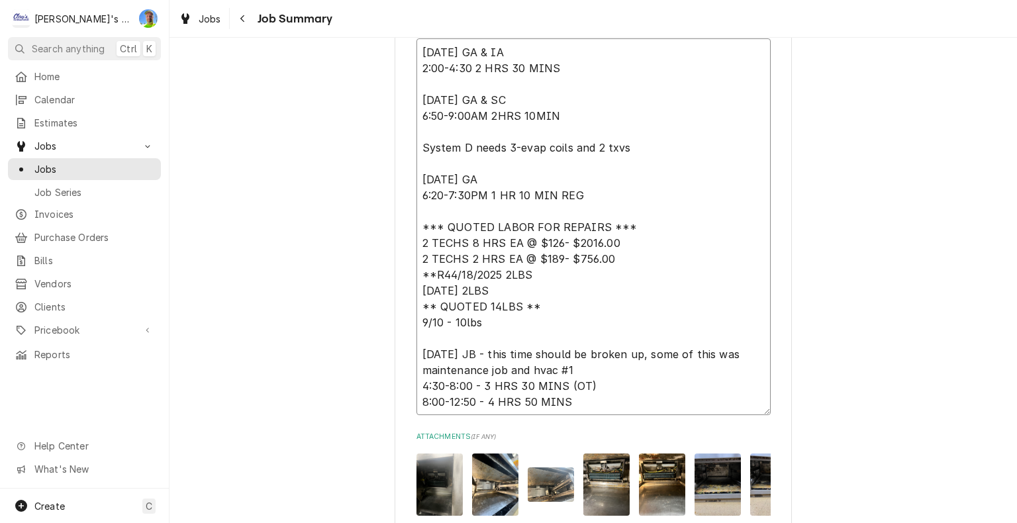
type textarea "x"
type textarea "4/18/2025 GA & IA 2:00-4:30 2 HRS 30 MINS 4/22/2025 GA & SC 6:50-9:00AM 2HRS 10…"
type textarea "x"
type textarea "4/18/2025 GA & IA 2:00-4:30 2 HRS 30 MINS 4/22/2025 GA & SC 6:50-9:00AM 2HRS 10…"
type textarea "x"
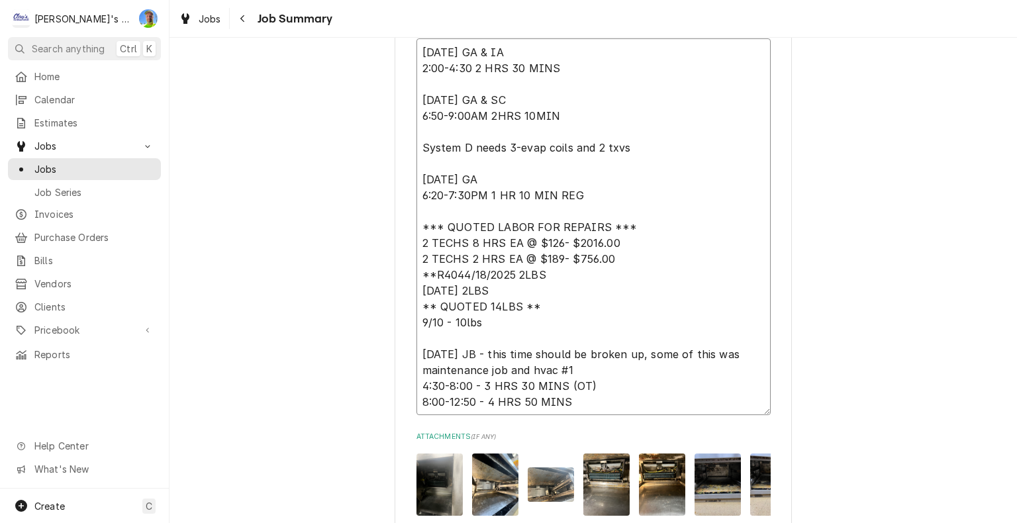
type textarea "4/18/2025 GA & IA 2:00-4:30 2 HRS 30 MINS 4/22/2025 GA & SC 6:50-9:00AM 2HRS 10…"
type textarea "x"
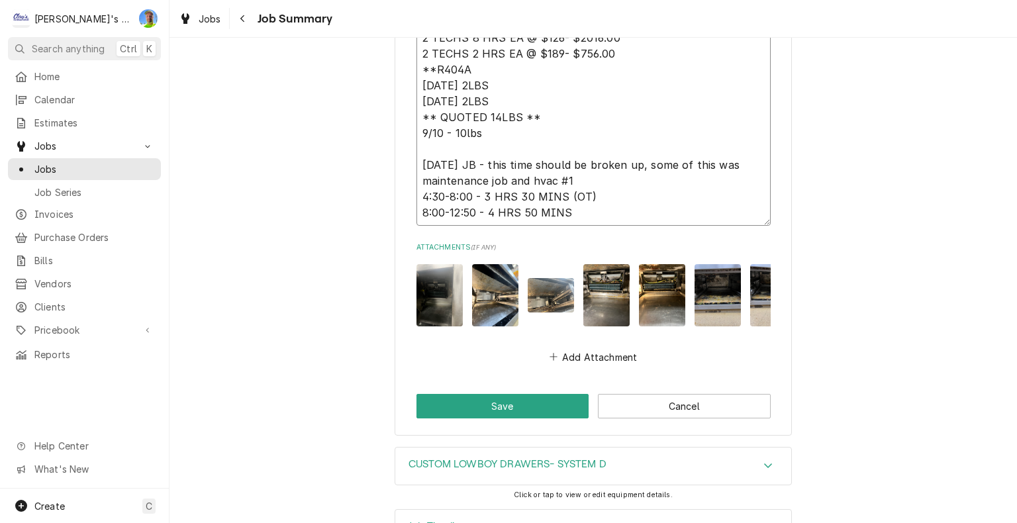
scroll to position [3916, 0]
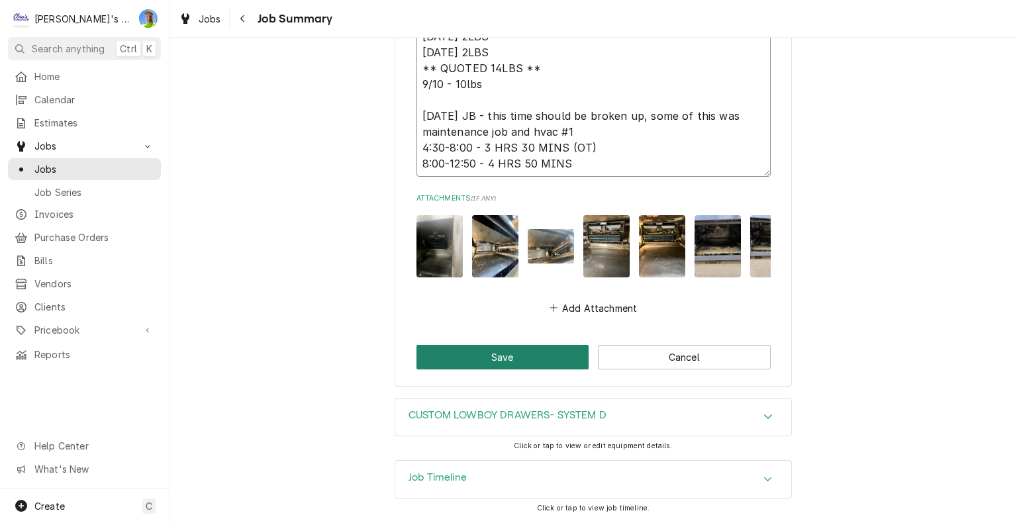
type textarea "4/18/2025 GA & IA 2:00-4:30 2 HRS 30 MINS 4/22/2025 GA & SC 6:50-9:00AM 2HRS 10…"
click at [555, 351] on button "Save" at bounding box center [502, 357] width 173 height 24
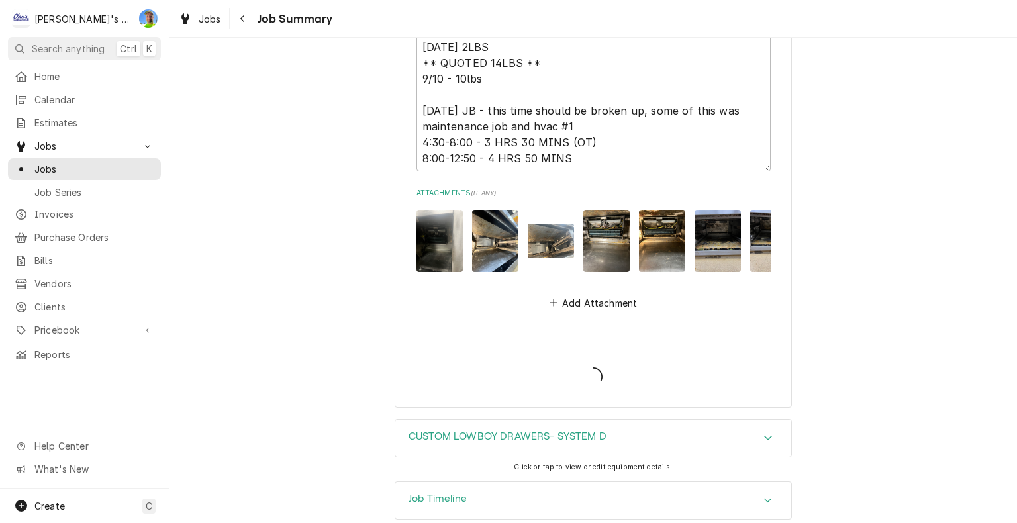
type textarea "x"
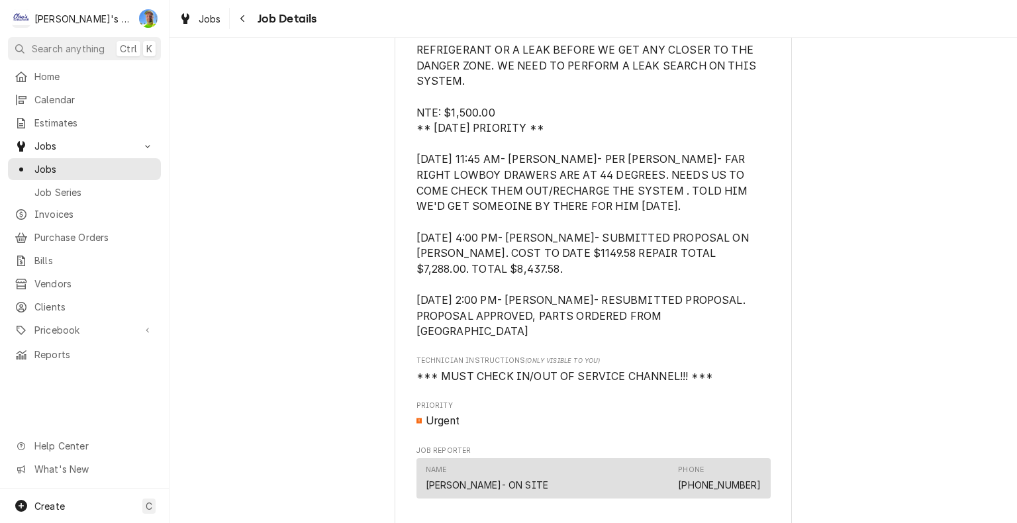
scroll to position [860, 0]
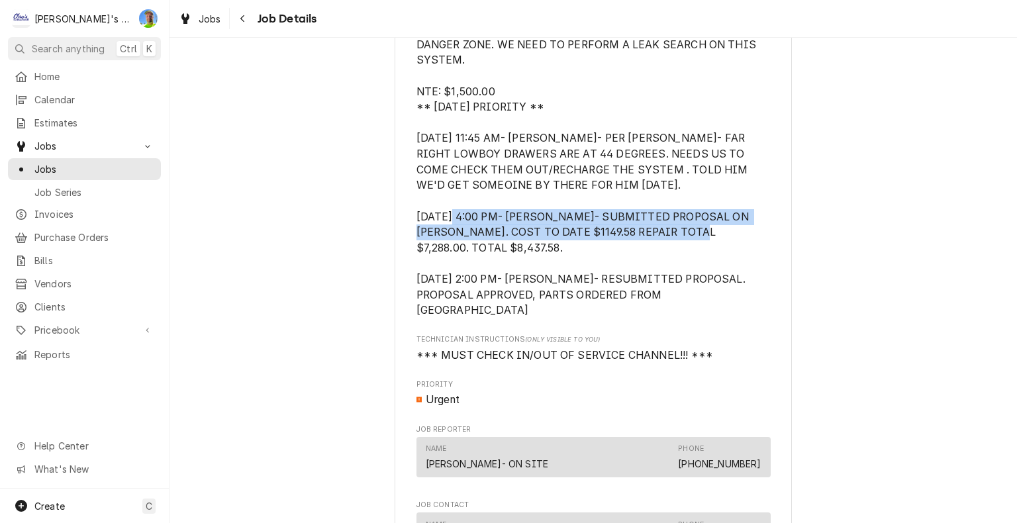
drag, startPoint x: 561, startPoint y: 214, endPoint x: 559, endPoint y: 254, distance: 39.8
click at [559, 254] on span "[DATE] 10:55 AM- [PERSON_NAME]- PER [PERSON_NAME]- LOWBOYS ARE TEMPING BETWEEN …" at bounding box center [593, 138] width 354 height 359
copy span "SUBMITTED PROPOSAL ON [PERSON_NAME]. COST TO DATE $1149.58 REPAIR TOTAL $7,288.…"
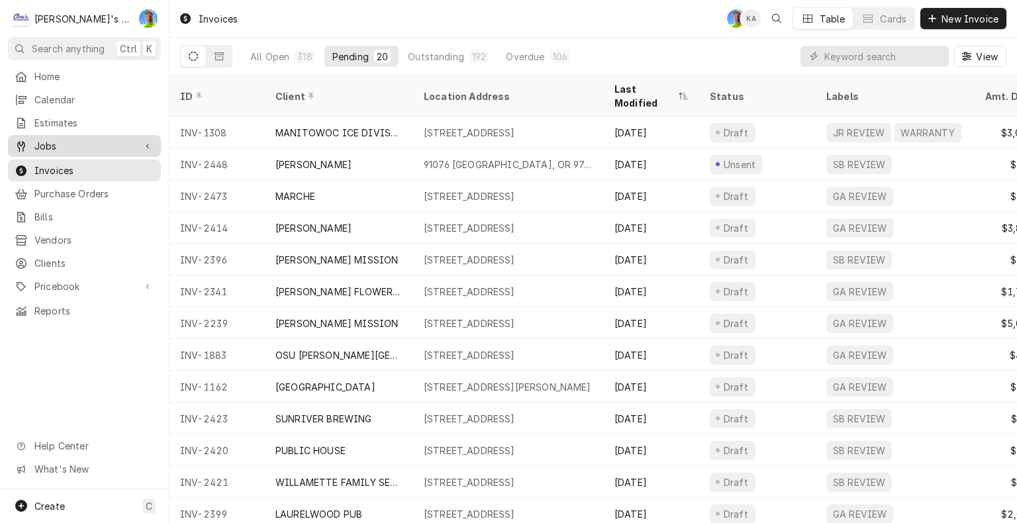
click at [56, 142] on span "Jobs" at bounding box center [84, 146] width 100 height 14
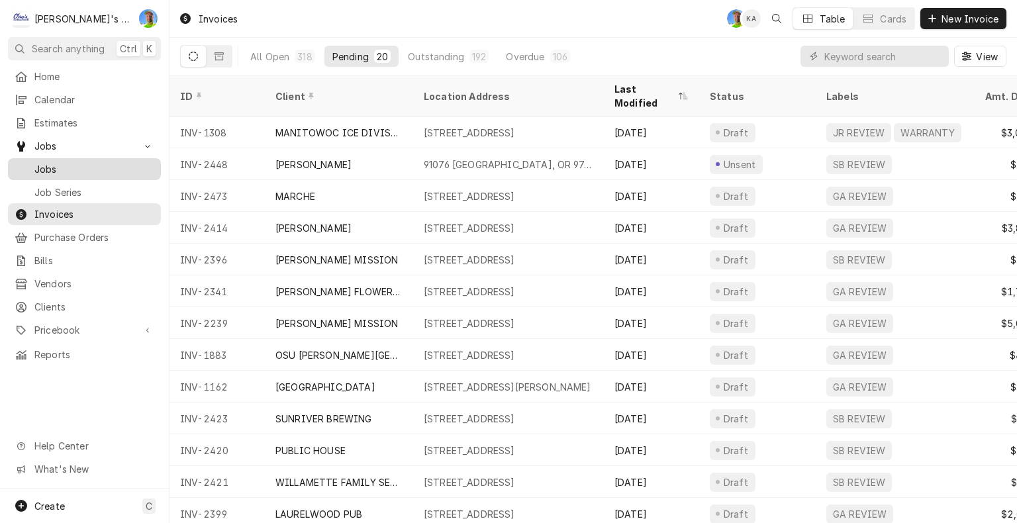
click at [58, 162] on span "Jobs" at bounding box center [94, 169] width 120 height 14
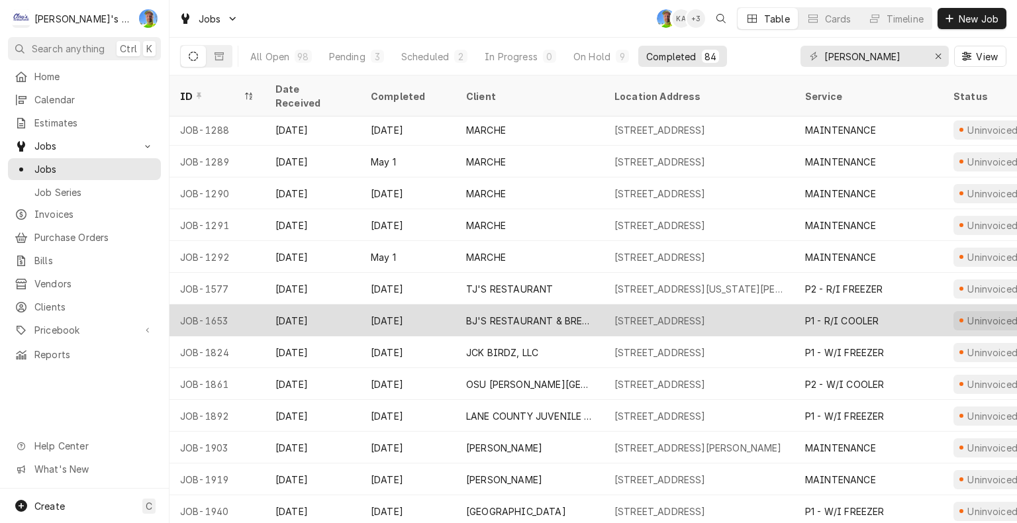
scroll to position [132, 0]
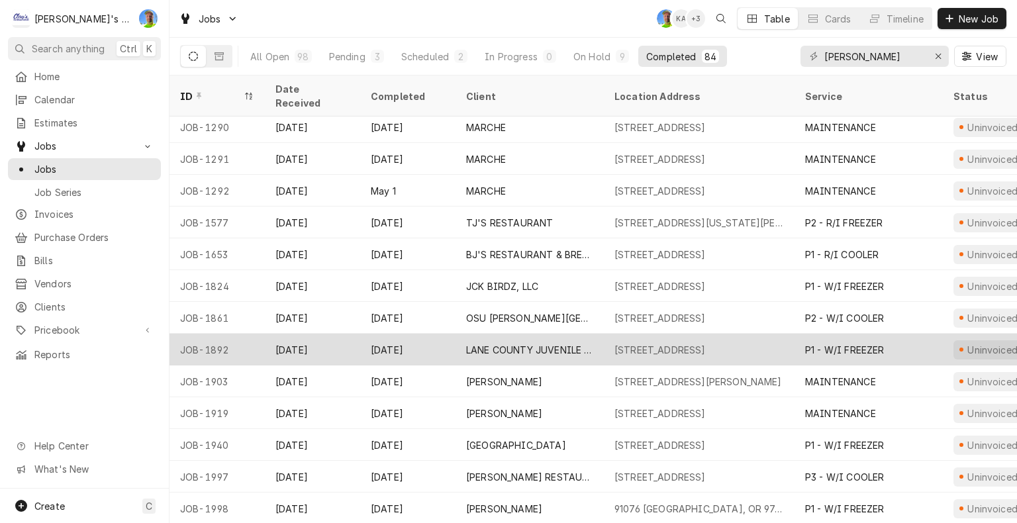
click at [672, 343] on div "[STREET_ADDRESS]" at bounding box center [659, 350] width 91 height 14
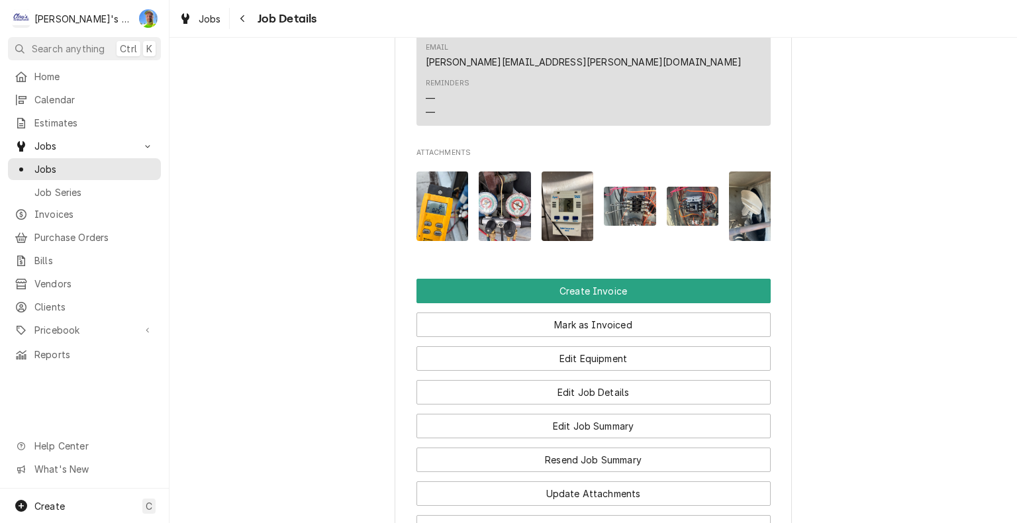
scroll to position [1125, 0]
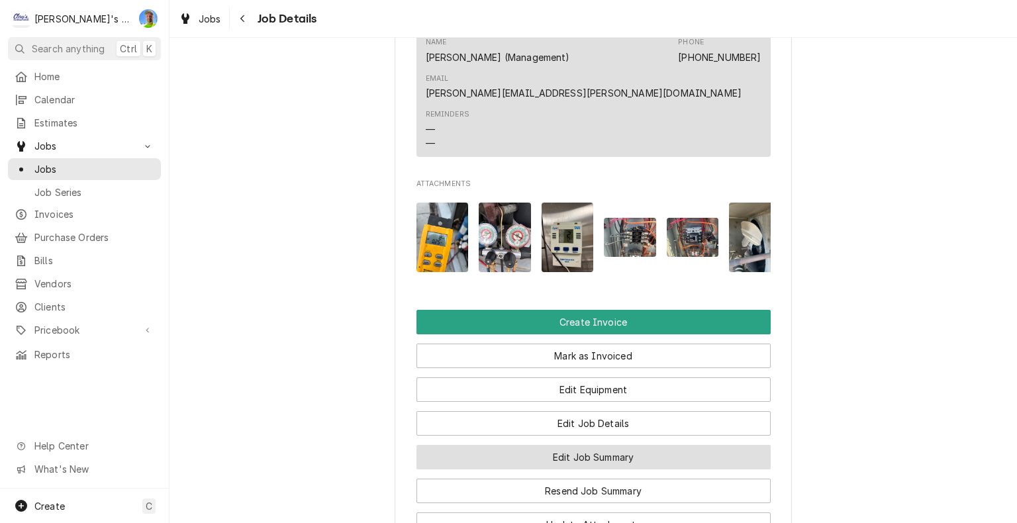
click at [749, 445] on button "Edit Job Summary" at bounding box center [593, 457] width 354 height 24
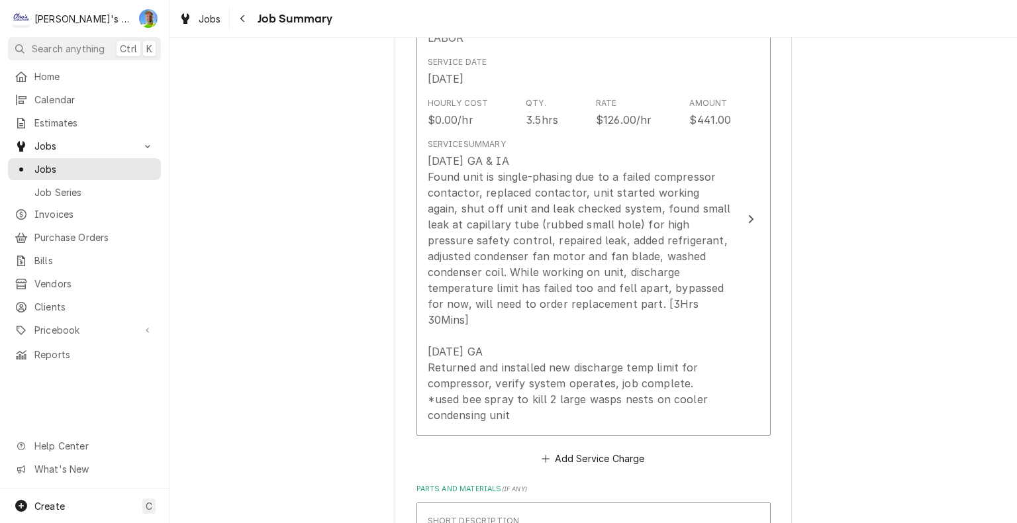
scroll to position [596, 0]
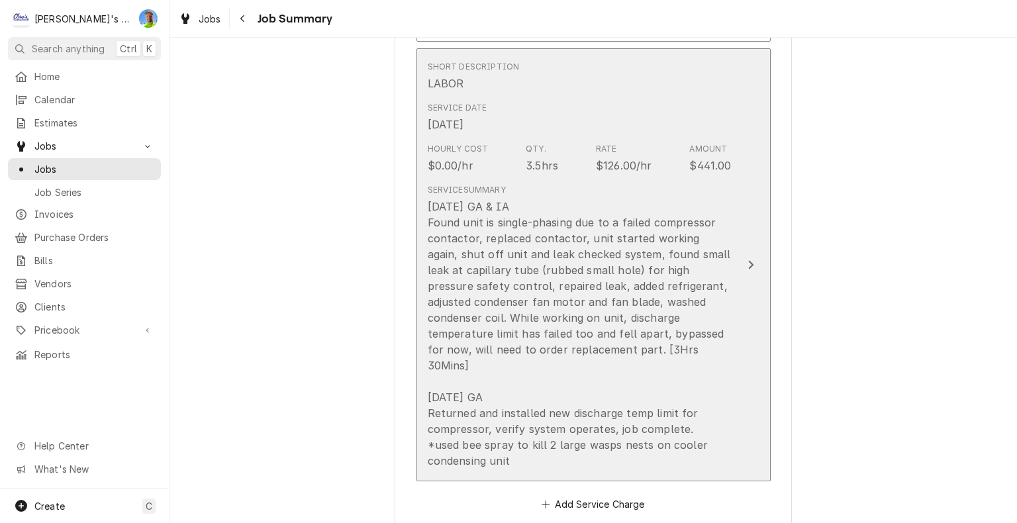
click at [757, 422] on button "Short Description LABOR Service Date May 21, 2025 Hourly Cost $0.00/hr Qty. 3.5…" at bounding box center [593, 265] width 354 height 434
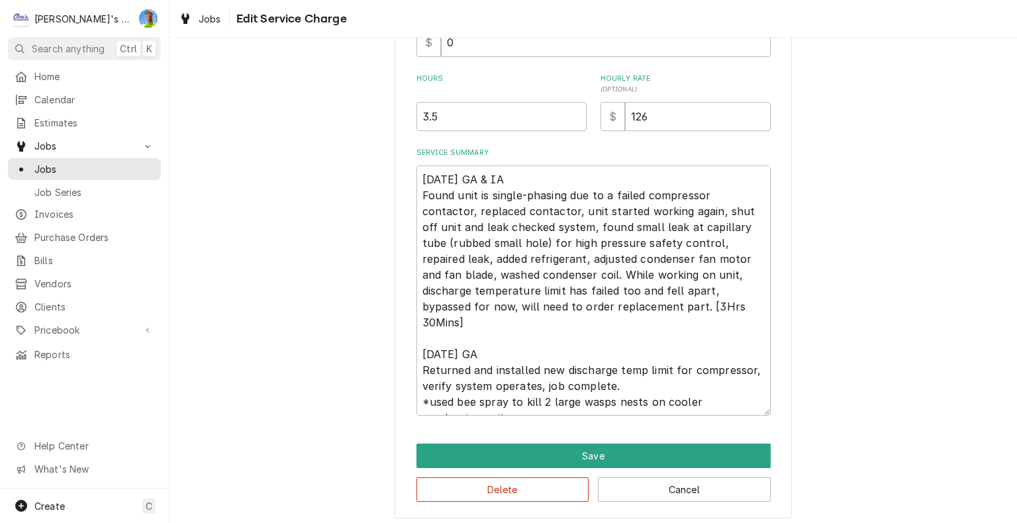
scroll to position [361, 0]
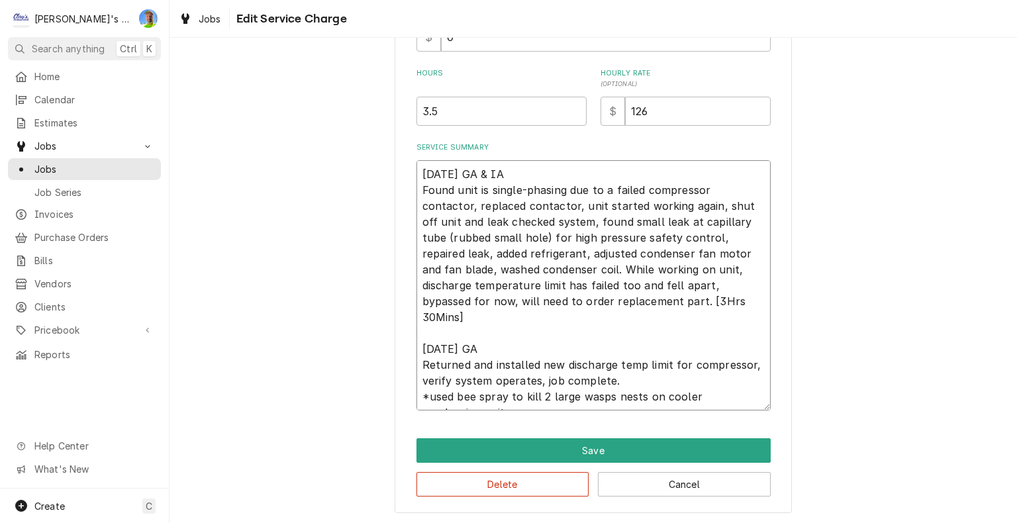
click at [717, 404] on textarea "5/21/2025 GA & IA Found unit is single-phasing due to a failed compressor conta…" at bounding box center [593, 285] width 354 height 250
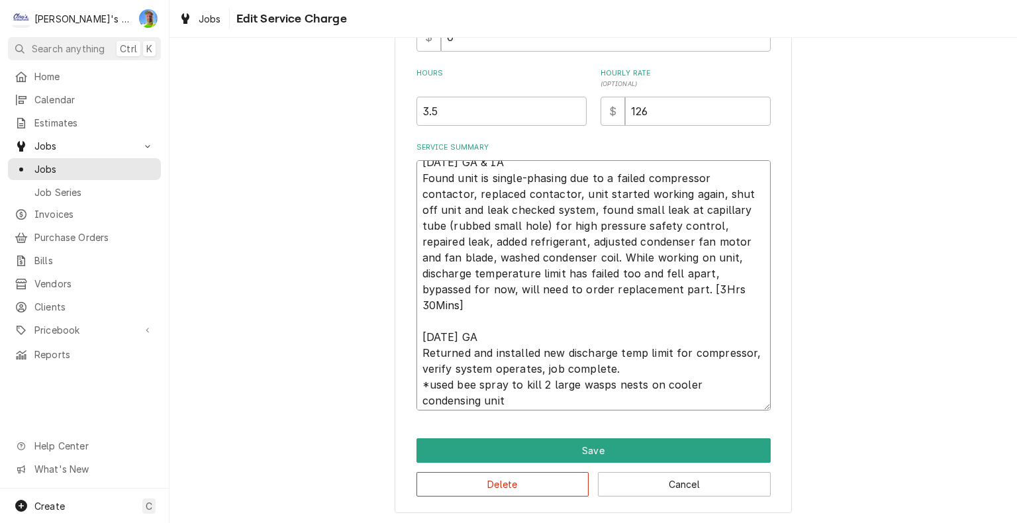
scroll to position [16, 0]
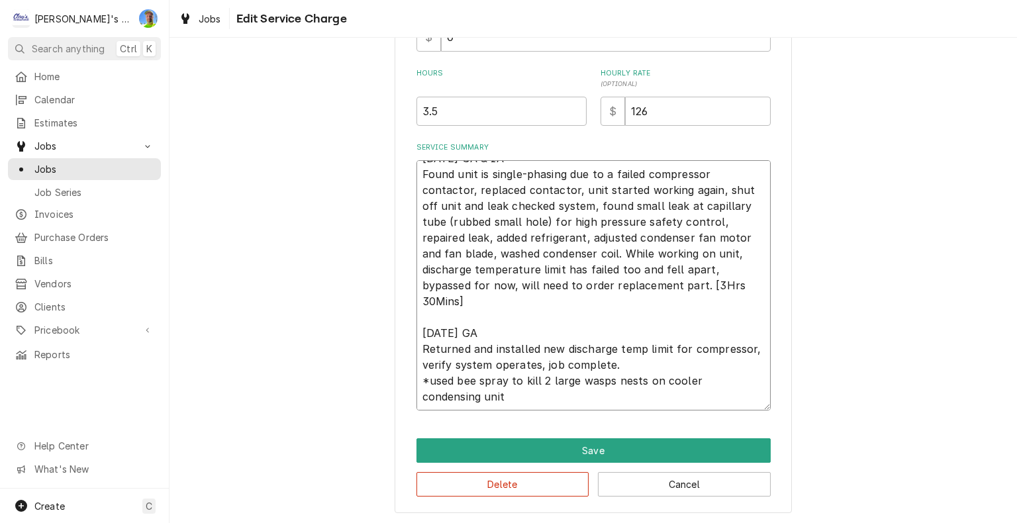
type textarea "x"
type textarea "5/21/2025 GA & IA Found unit is single-phasing due to a failed compressor conta…"
type textarea "x"
type textarea "5/21/2025 GA & IA Found unit is single-phasing due to a failed compressor conta…"
type textarea "x"
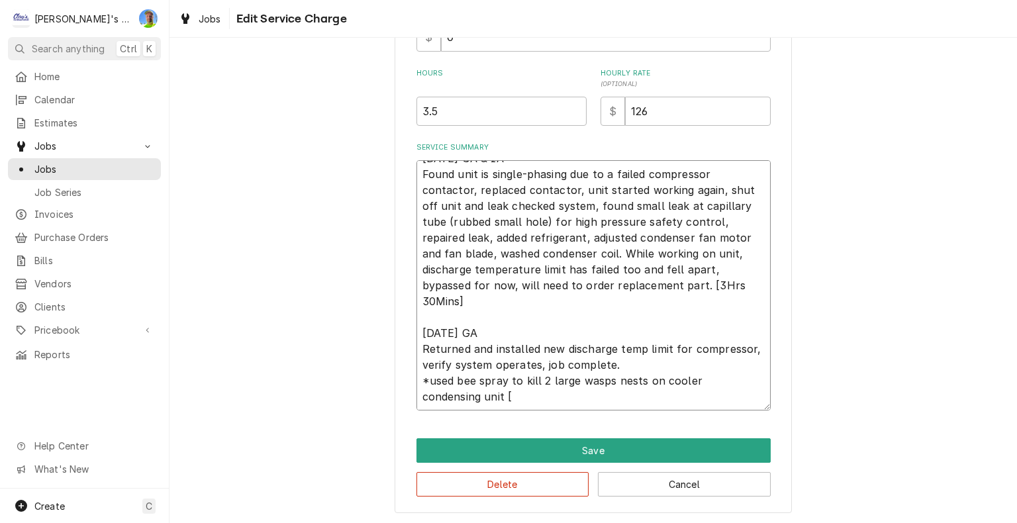
type textarea "5/21/2025 GA & IA Found unit is single-phasing due to a failed compressor conta…"
type textarea "x"
type textarea "5/21/2025 GA & IA Found unit is single-phasing due to a failed compressor conta…"
type textarea "x"
type textarea "5/21/2025 GA & IA Found unit is single-phasing due to a failed compressor conta…"
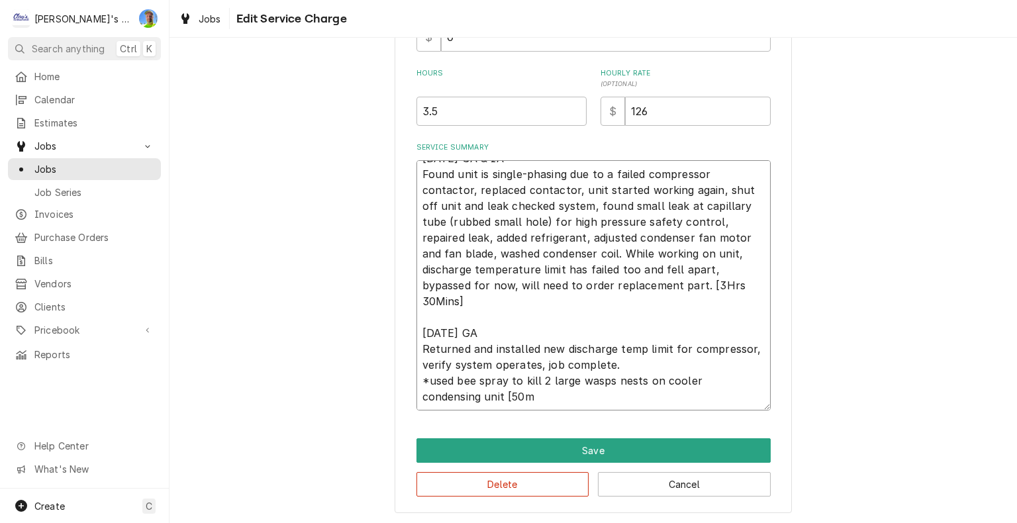
type textarea "x"
type textarea "5/21/2025 GA & IA Found unit is single-phasing due to a failed compressor conta…"
type textarea "x"
type textarea "5/21/2025 GA & IA Found unit is single-phasing due to a failed compressor conta…"
type textarea "x"
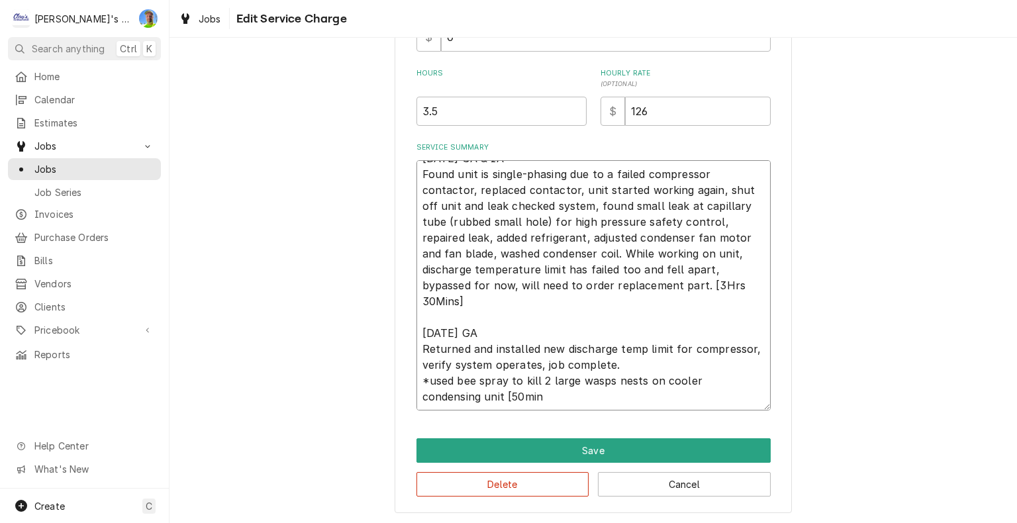
type textarea "5/21/2025 GA & IA Found unit is single-phasing due to a failed compressor conta…"
type textarea "x"
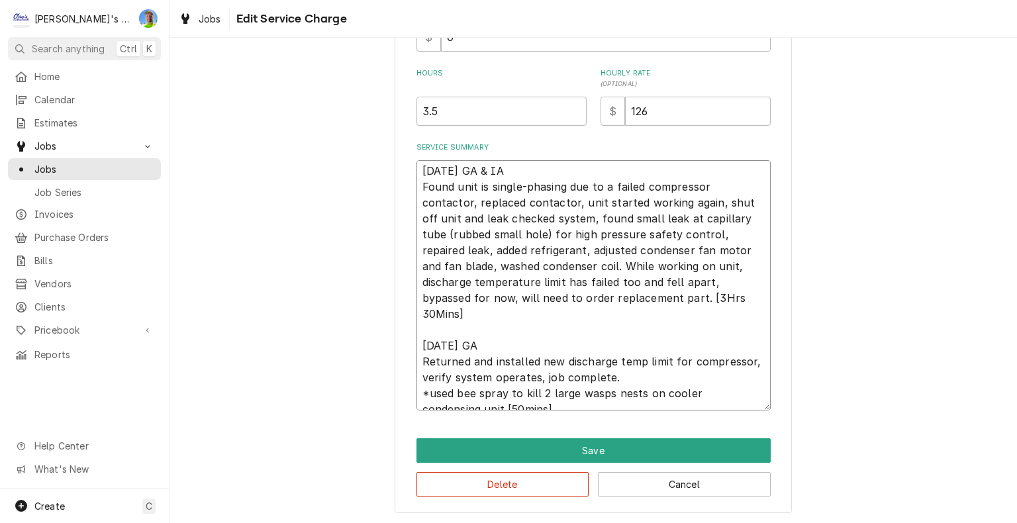
scroll to position [0, 0]
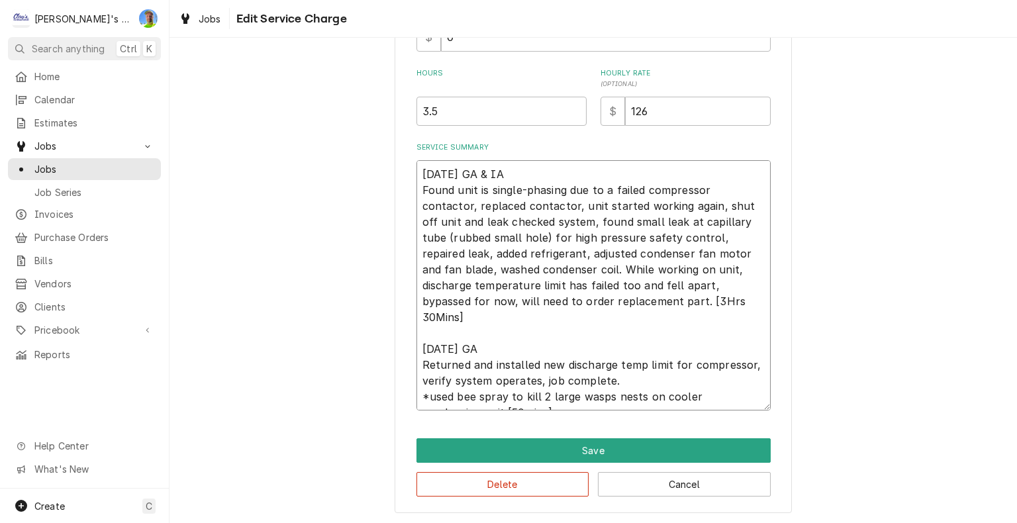
type textarea "5/21/2025 GA & IA Found unit is single-phasing due to a failed compressor conta…"
click at [445, 107] on input "3.5" at bounding box center [501, 111] width 170 height 29
type textarea "x"
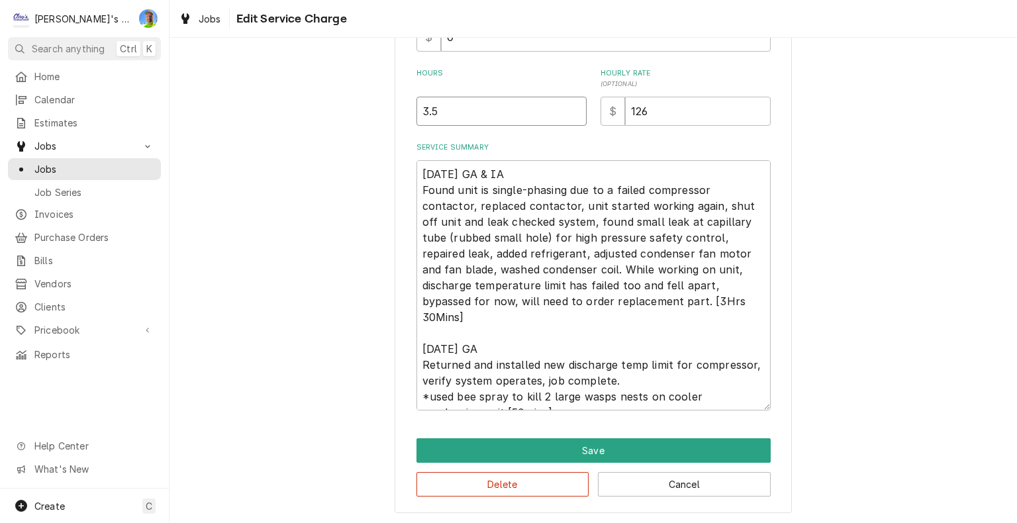
type input "4"
type textarea "x"
type input "4.3"
type textarea "x"
type input "4.33"
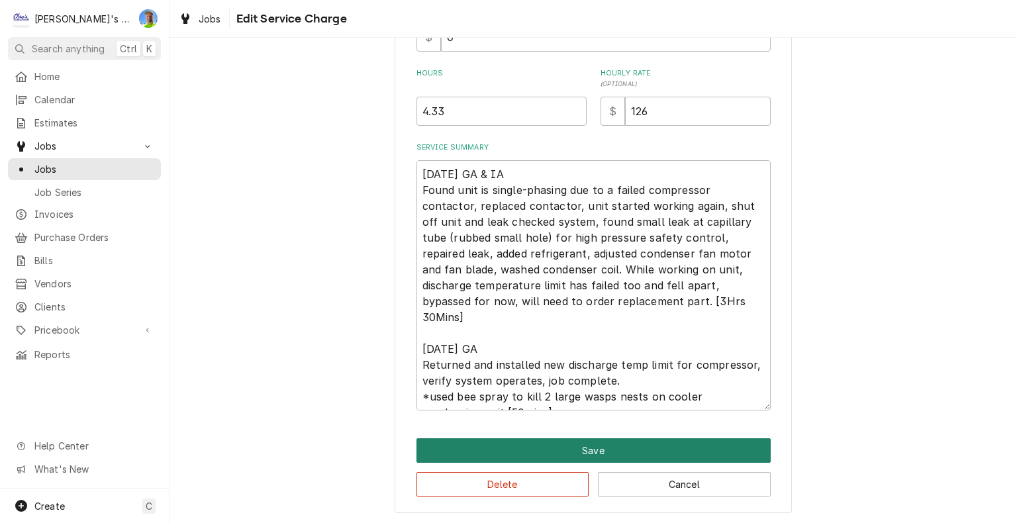
click at [749, 446] on button "Save" at bounding box center [593, 450] width 354 height 24
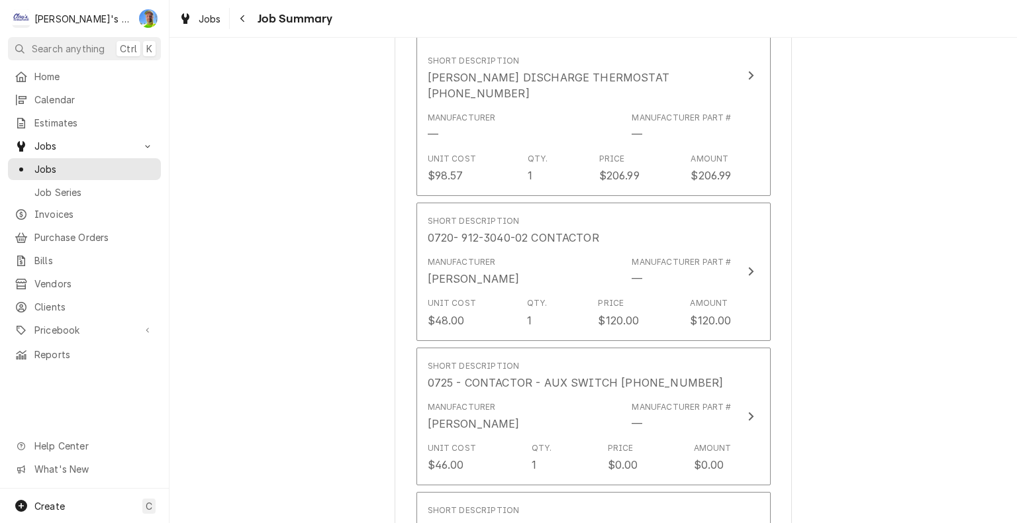
scroll to position [1456, 0]
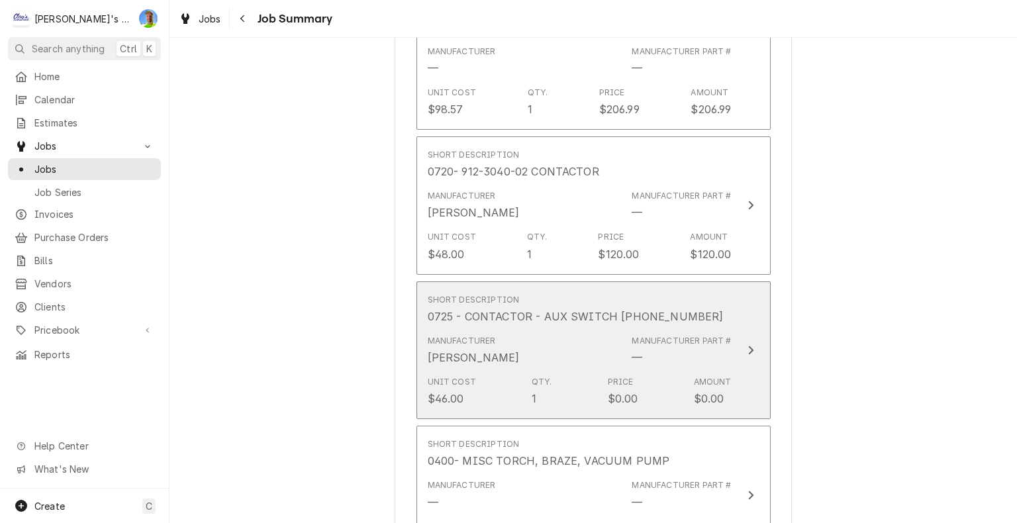
click at [752, 342] on div "Update Line Item" at bounding box center [750, 350] width 17 height 16
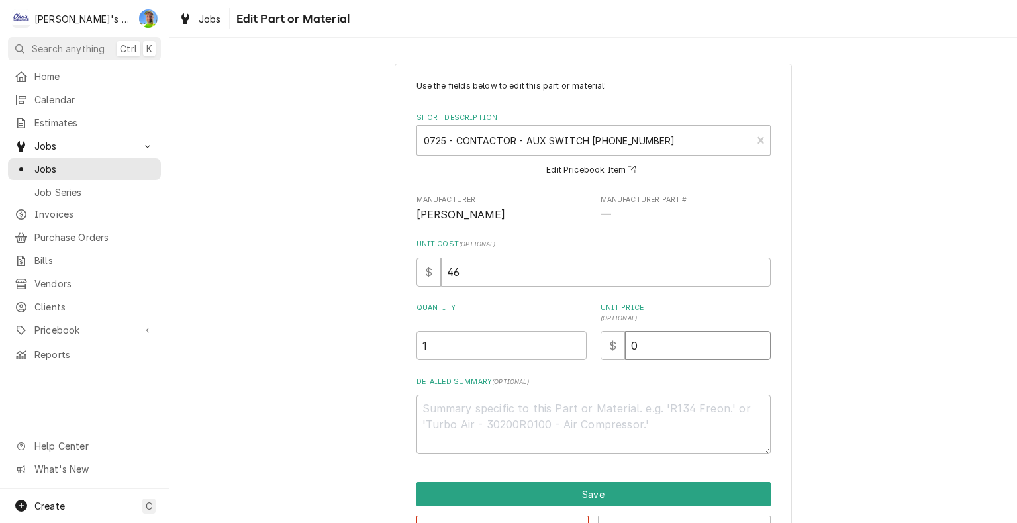
click at [696, 345] on input "0" at bounding box center [698, 345] width 146 height 29
type textarea "x"
type input "9"
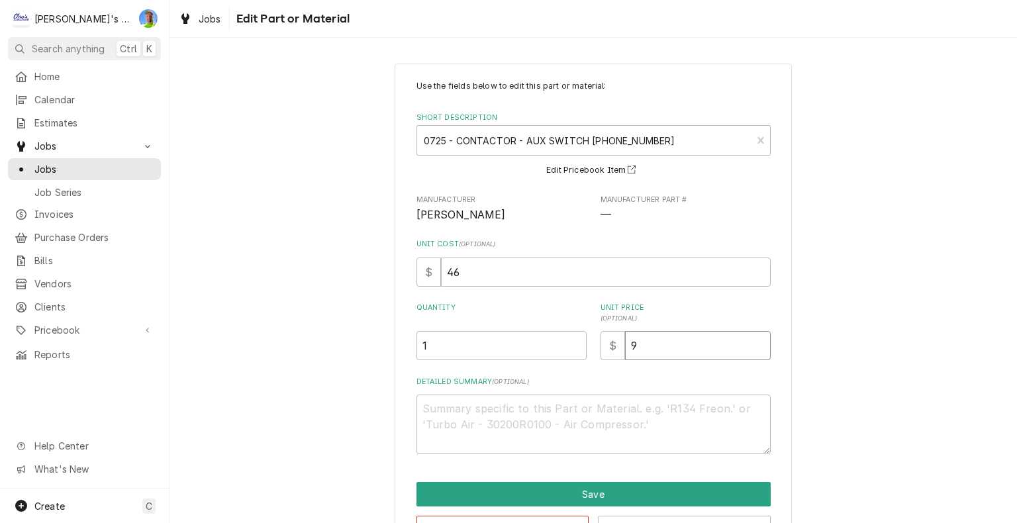
type textarea "x"
type input "96"
type textarea "x"
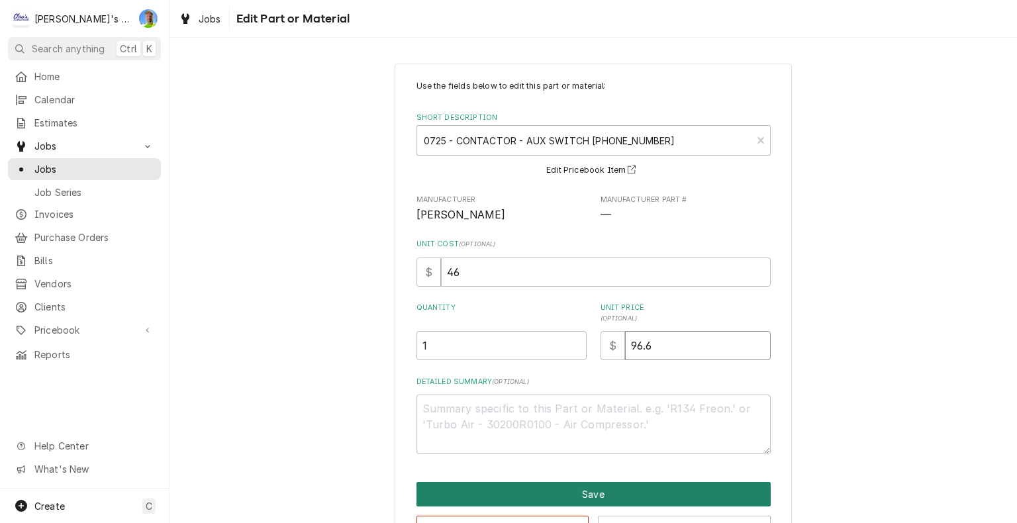
type input "96.6"
click at [691, 490] on button "Save" at bounding box center [593, 494] width 354 height 24
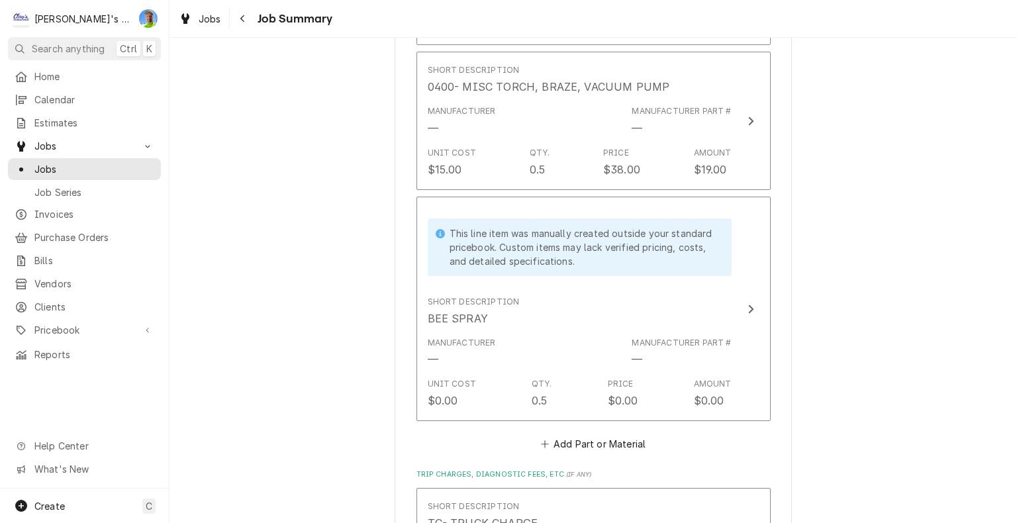
scroll to position [1853, 0]
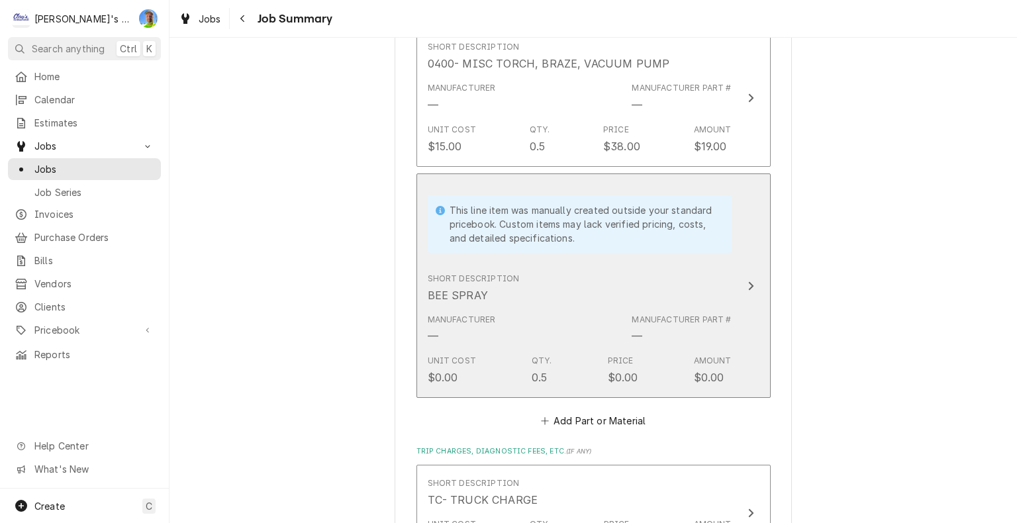
click at [761, 311] on button "This line item was manually created outside your standard pricebook. Custom ite…" at bounding box center [593, 285] width 354 height 225
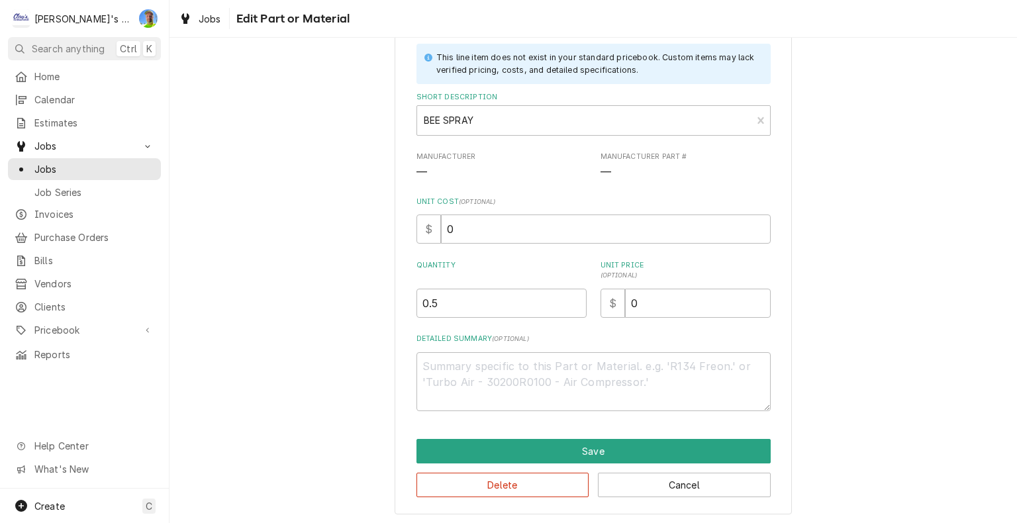
scroll to position [78, 0]
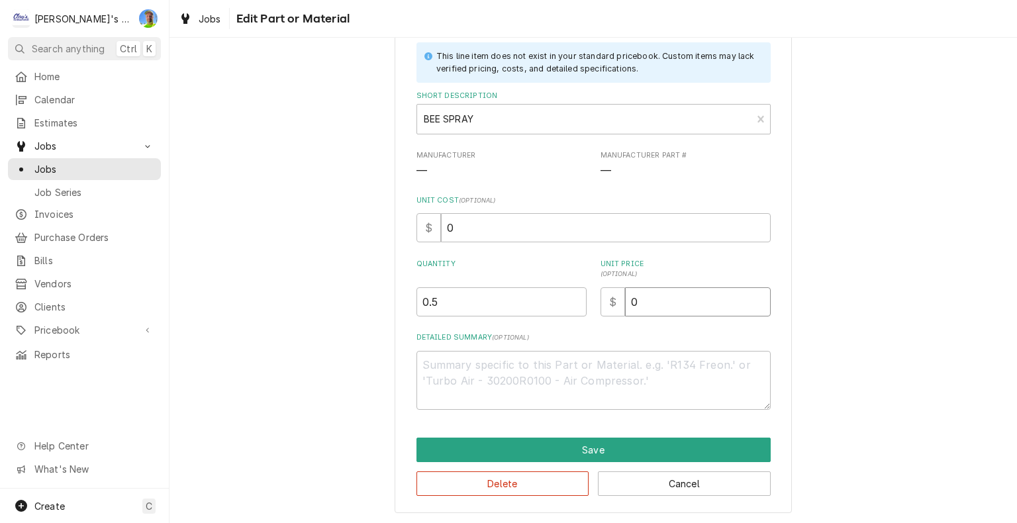
click at [637, 302] on input "0" at bounding box center [698, 301] width 146 height 29
type textarea "x"
type input "2"
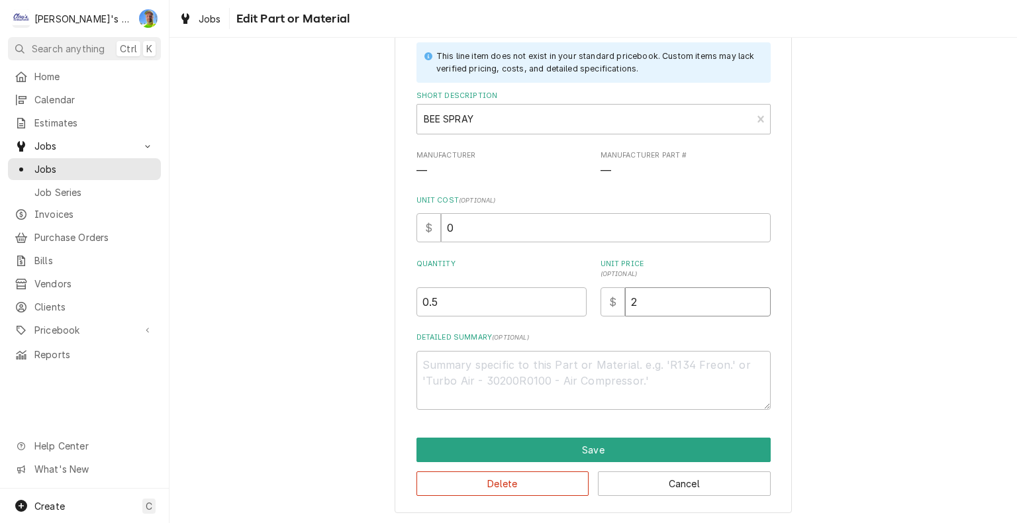
type textarea "x"
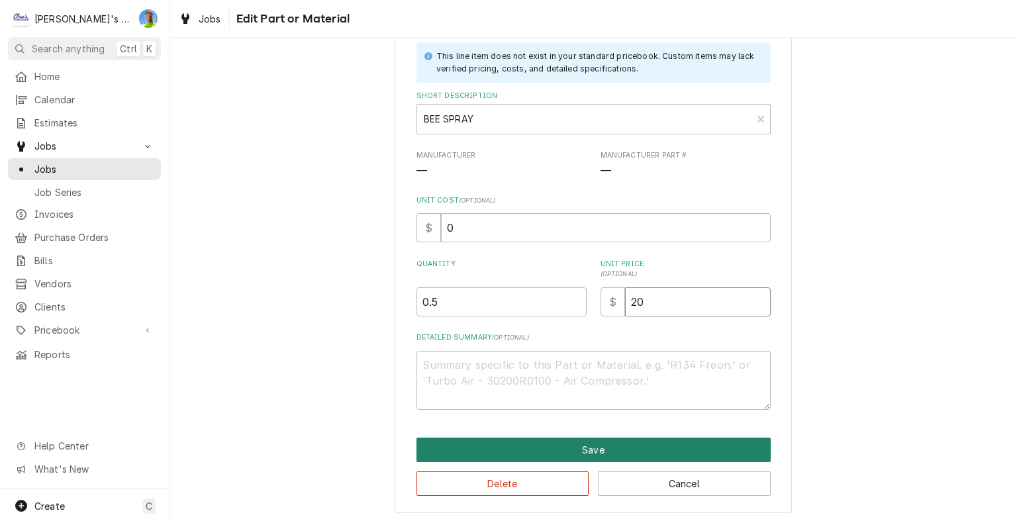
type input "20"
click at [666, 449] on button "Save" at bounding box center [593, 450] width 354 height 24
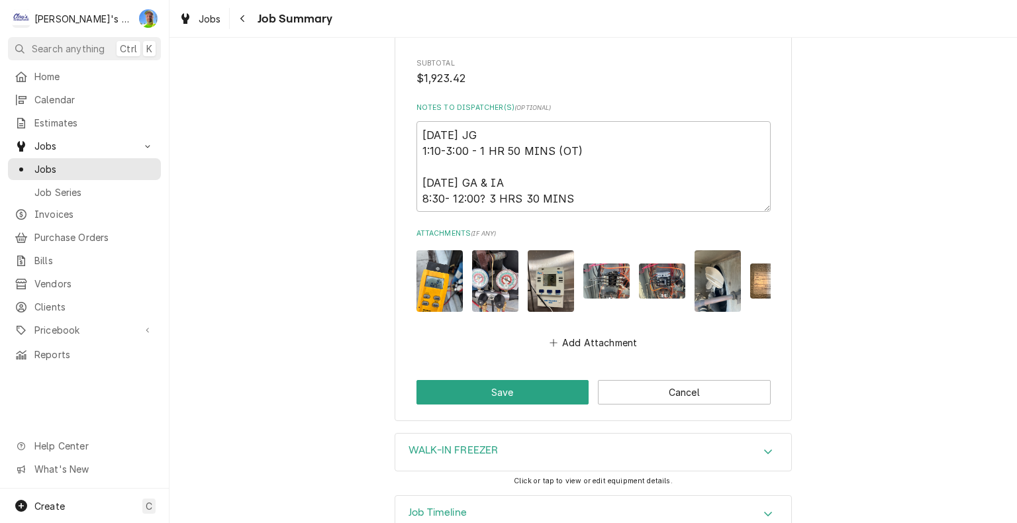
scroll to position [2474, 0]
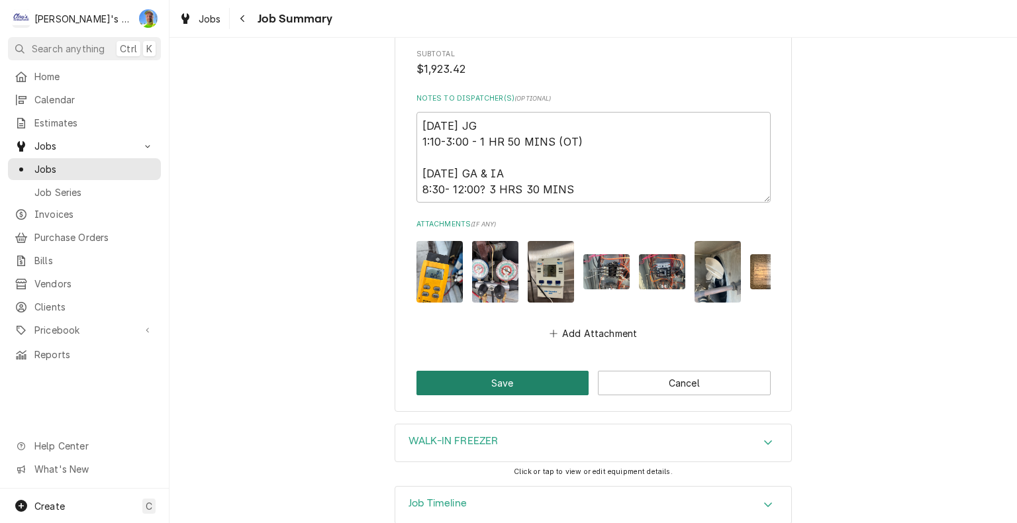
click at [545, 371] on button "Save" at bounding box center [502, 383] width 173 height 24
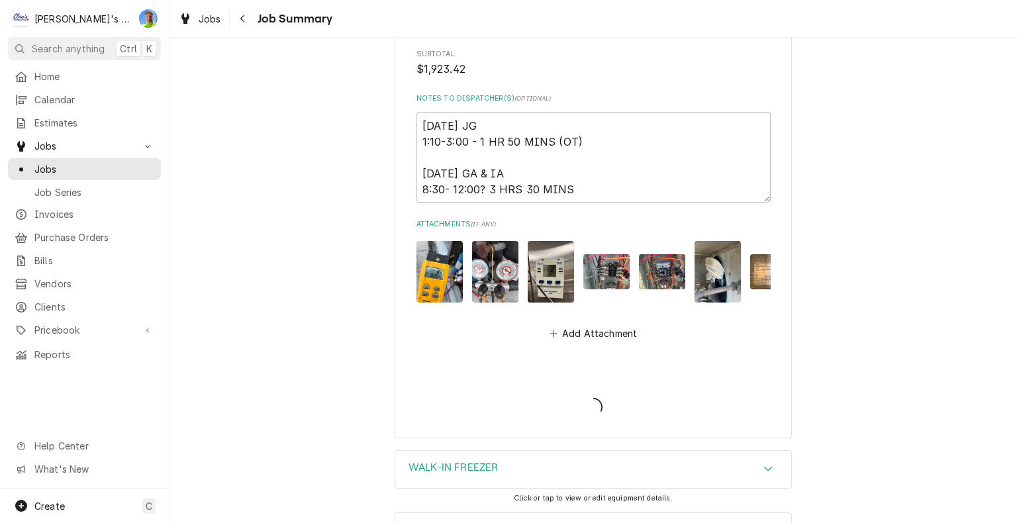
type textarea "x"
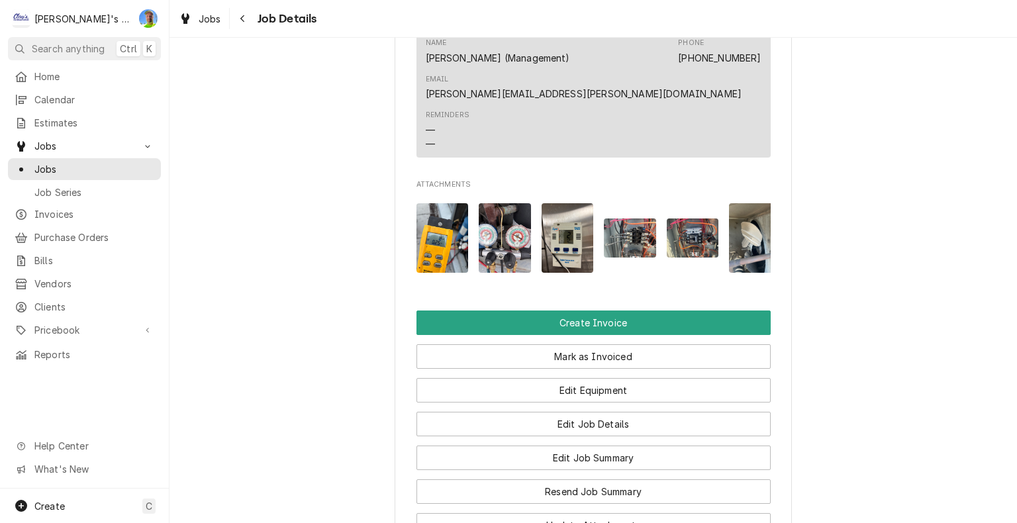
scroll to position [1125, 0]
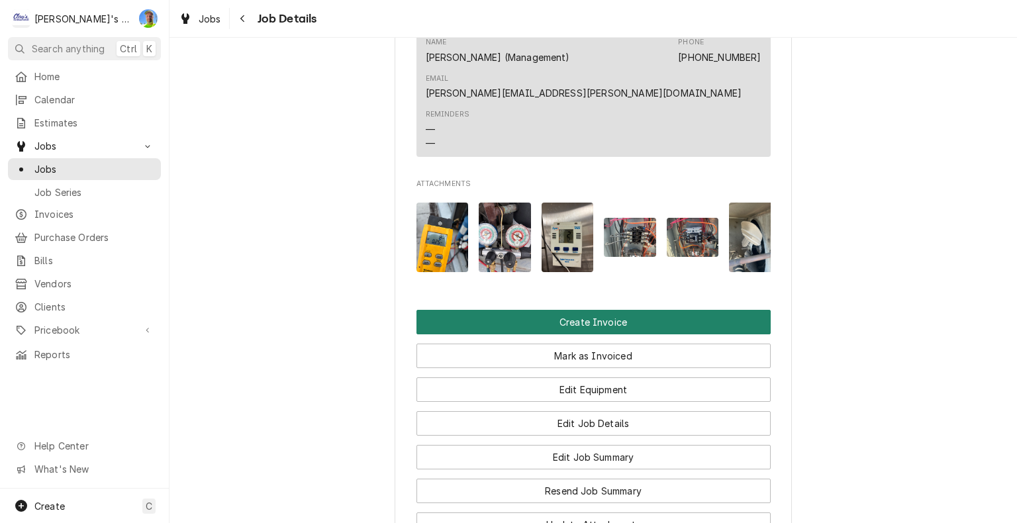
click at [746, 310] on button "Create Invoice" at bounding box center [593, 322] width 354 height 24
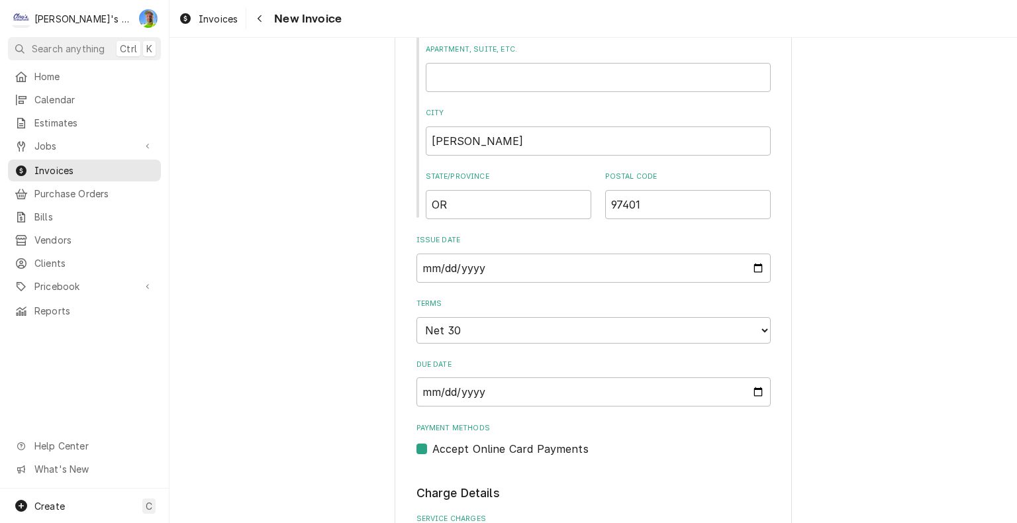
scroll to position [463, 0]
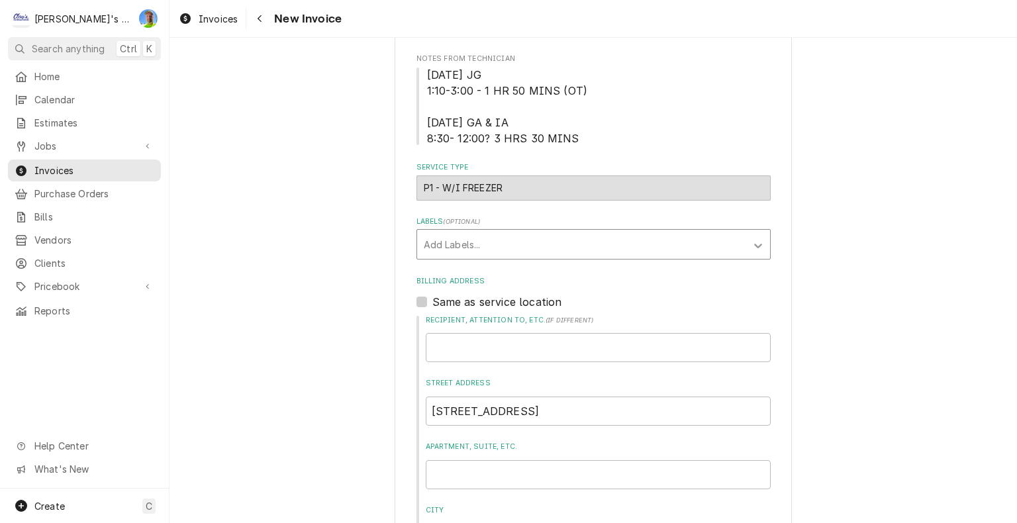
click at [751, 246] on icon "Labels" at bounding box center [757, 245] width 13 height 13
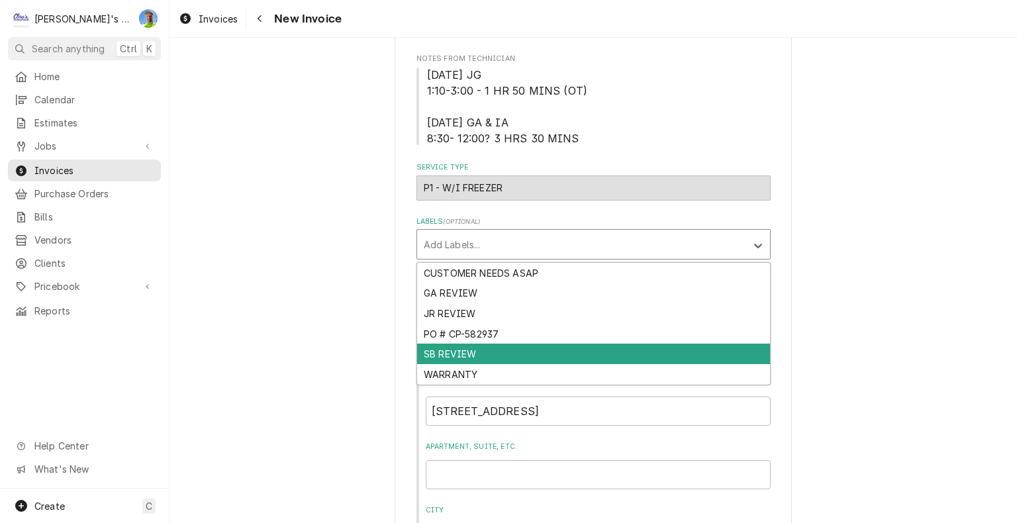
click at [747, 354] on div "SB REVIEW" at bounding box center [593, 354] width 353 height 21
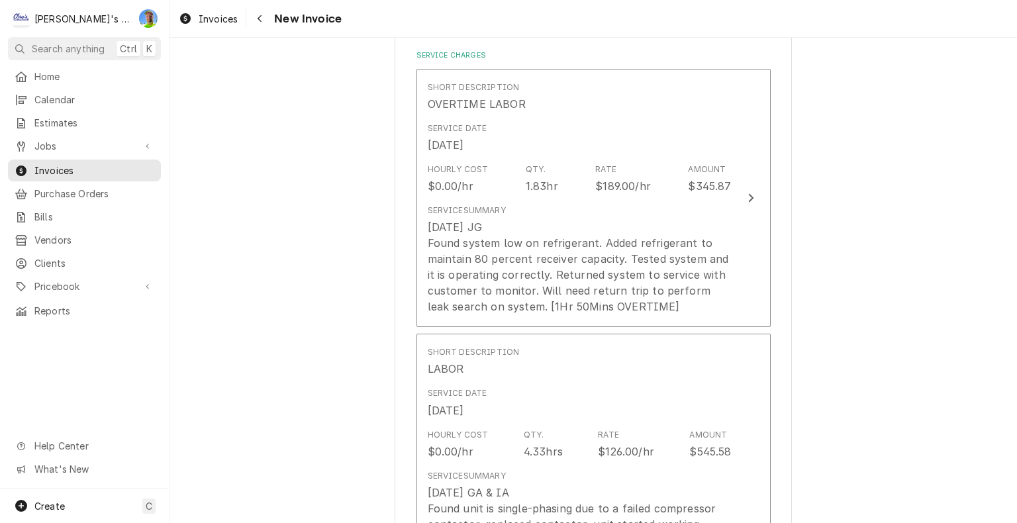
scroll to position [1390, 0]
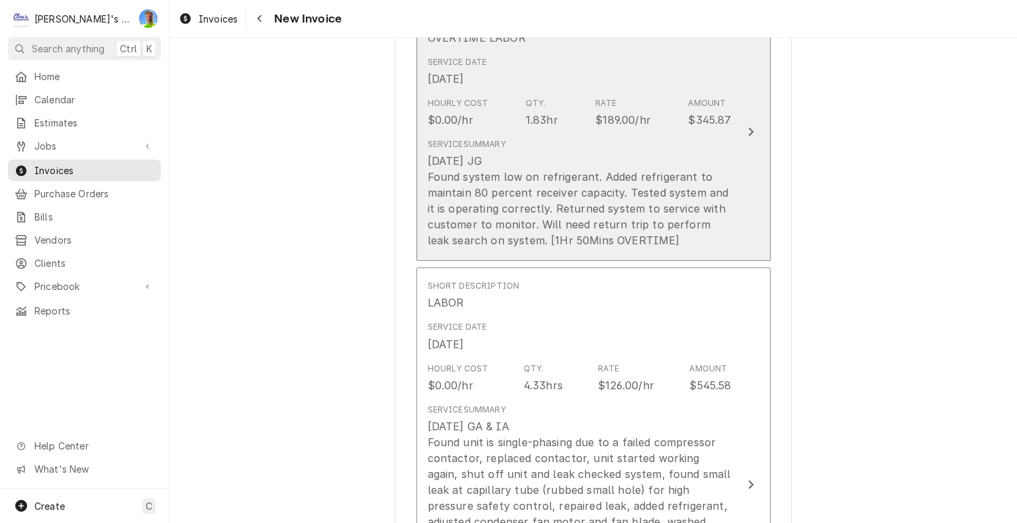
click at [753, 142] on button "Short Description OVERTIME LABOR Service Date May 17, 2025 Hourly Cost $0.00/hr…" at bounding box center [593, 132] width 354 height 259
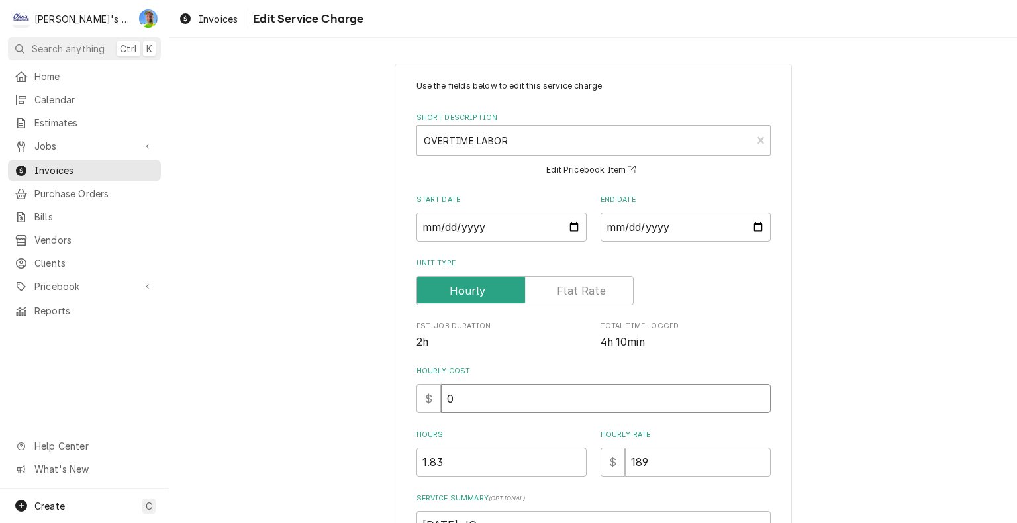
click at [464, 398] on input "0" at bounding box center [606, 398] width 330 height 29
type textarea "x"
type input "9"
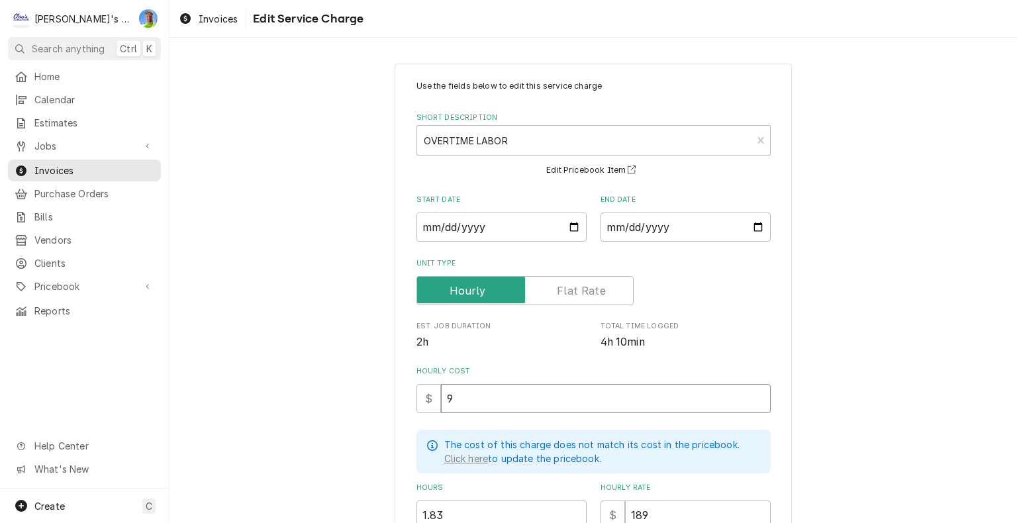
type textarea "x"
type input "98"
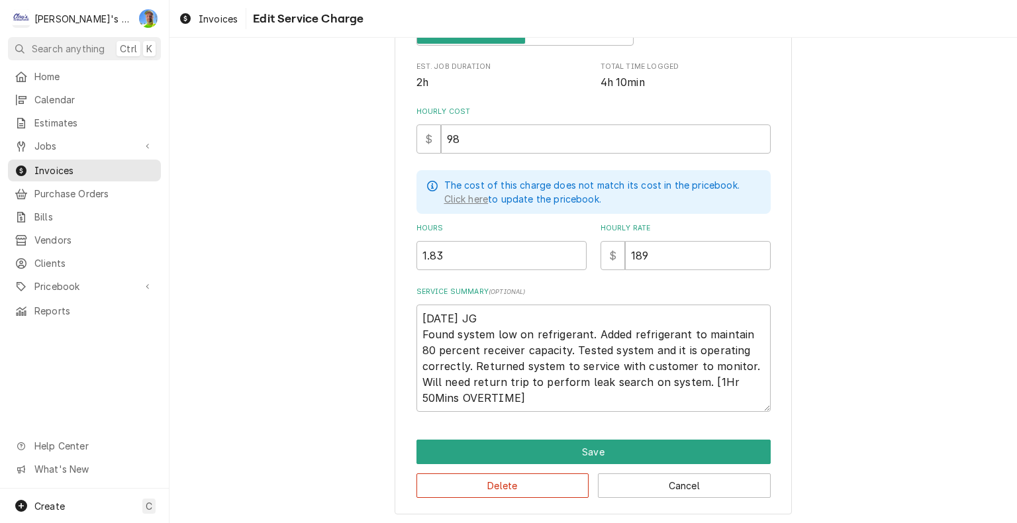
scroll to position [259, 0]
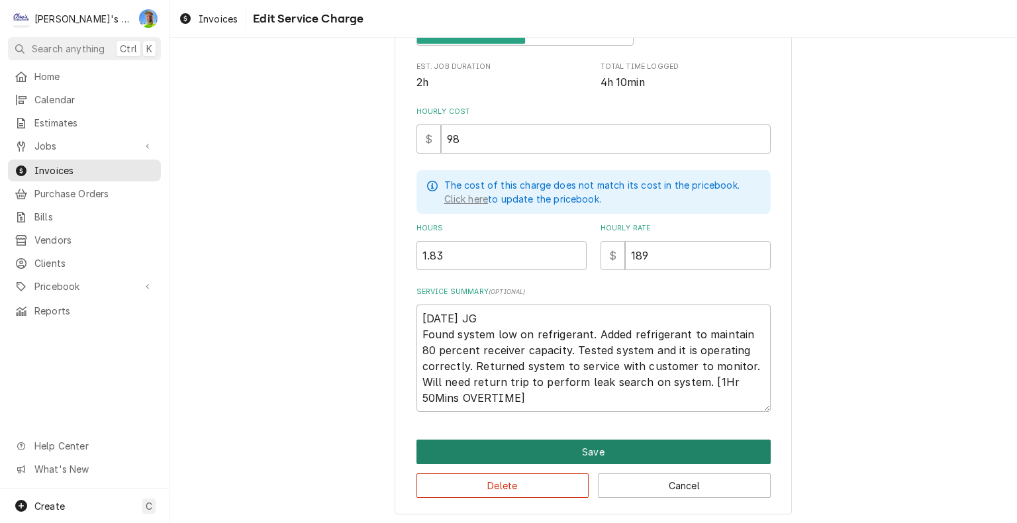
click at [582, 455] on button "Save" at bounding box center [593, 451] width 354 height 24
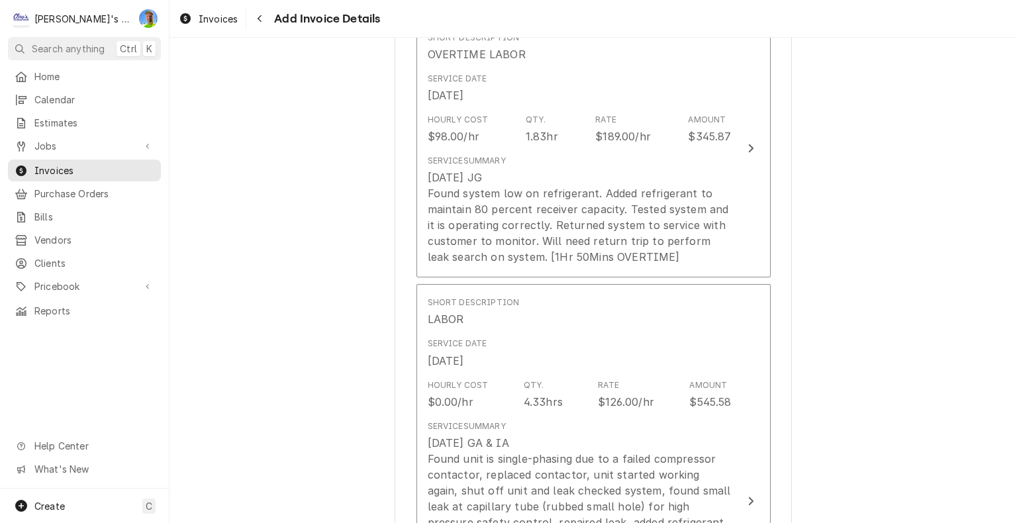
scroll to position [1440, 0]
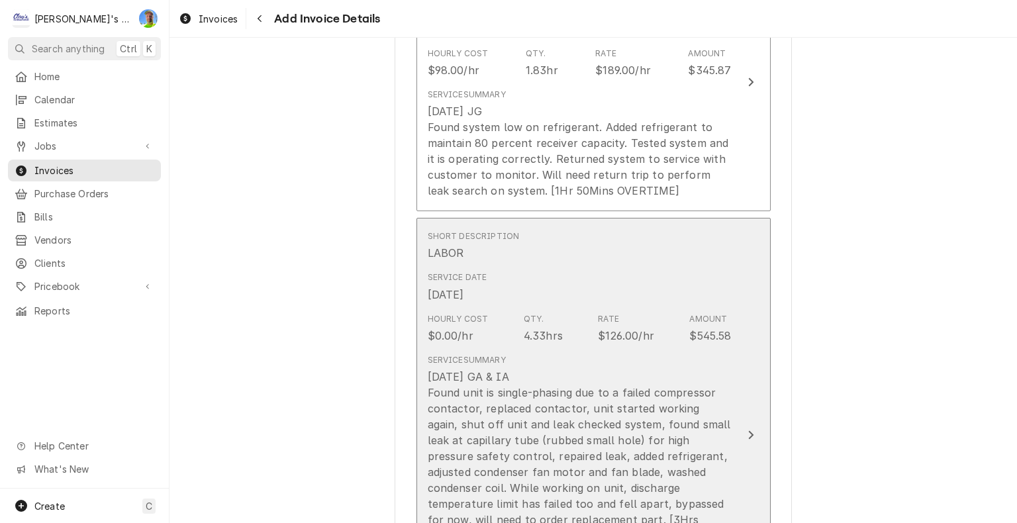
click at [756, 419] on button "Short Description LABOR Service Date May 21, 2025 Hourly Cost $0.00/hr Qty. 4.3…" at bounding box center [593, 435] width 354 height 434
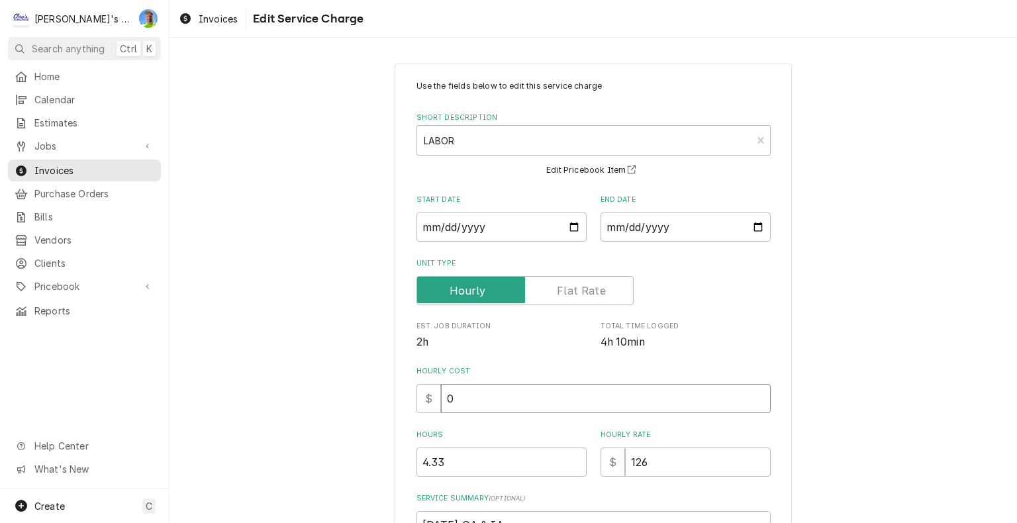
click at [508, 398] on input "0" at bounding box center [606, 398] width 330 height 29
type textarea "x"
type input "6"
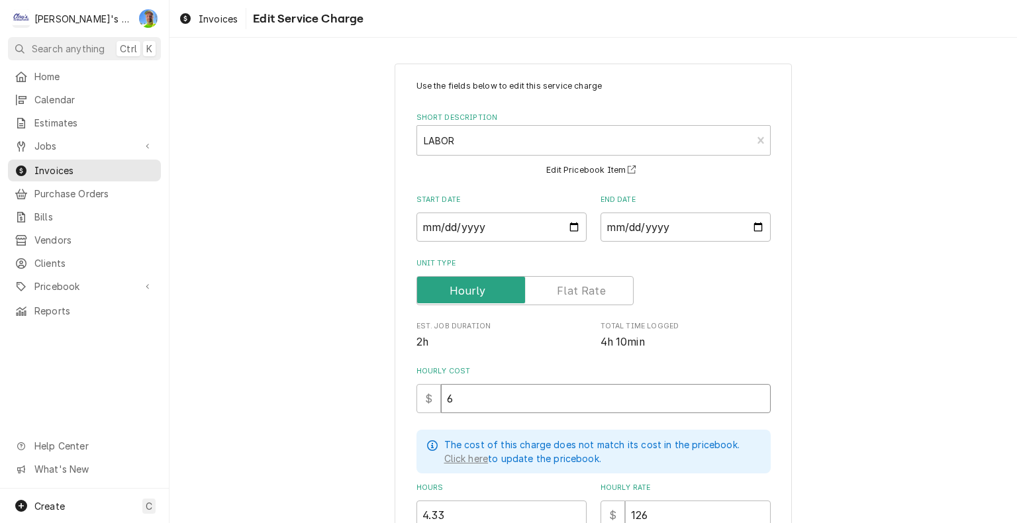
type textarea "x"
type input "60"
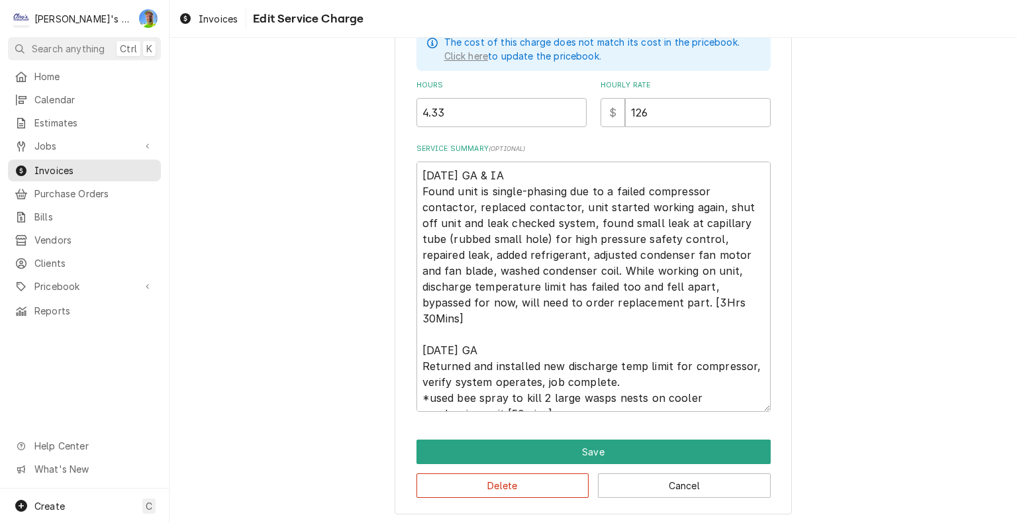
scroll to position [402, 0]
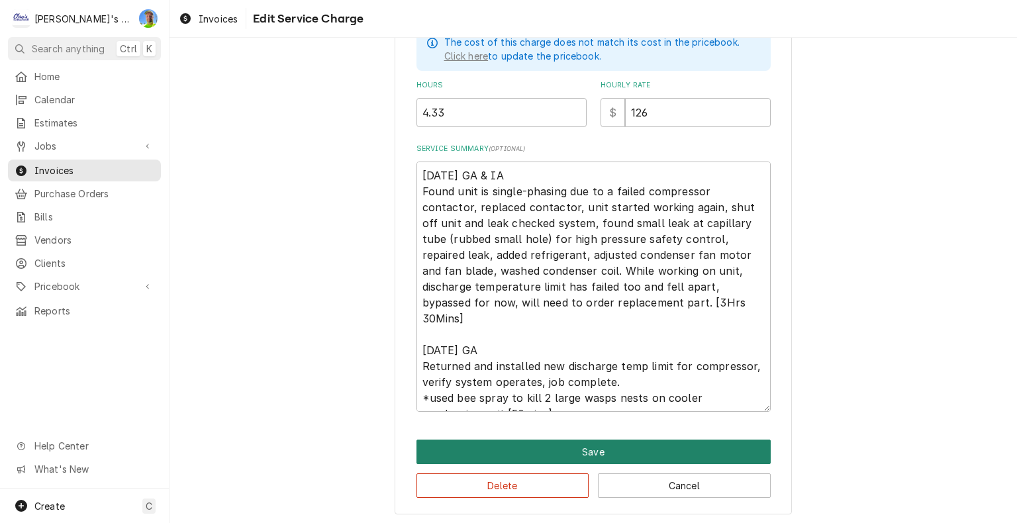
click at [568, 446] on button "Save" at bounding box center [593, 451] width 354 height 24
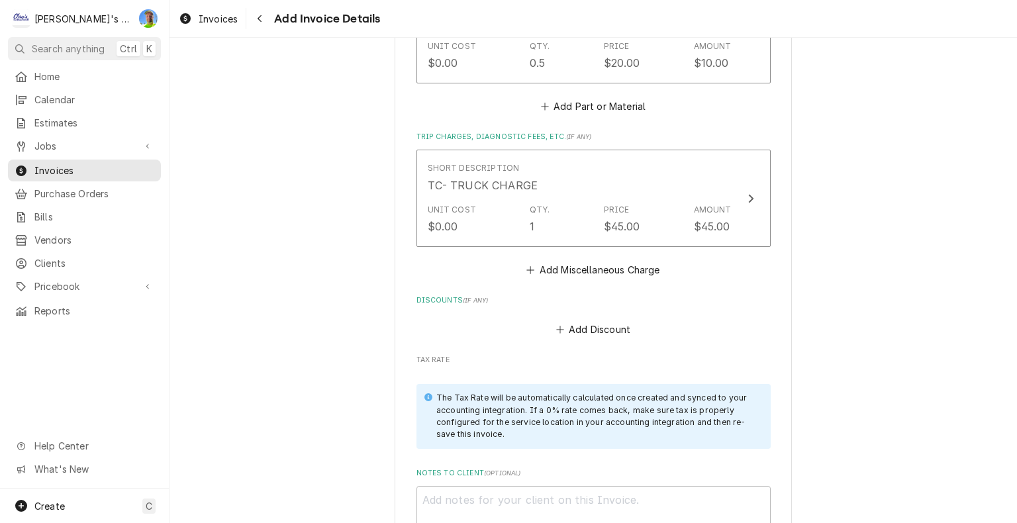
scroll to position [3211, 0]
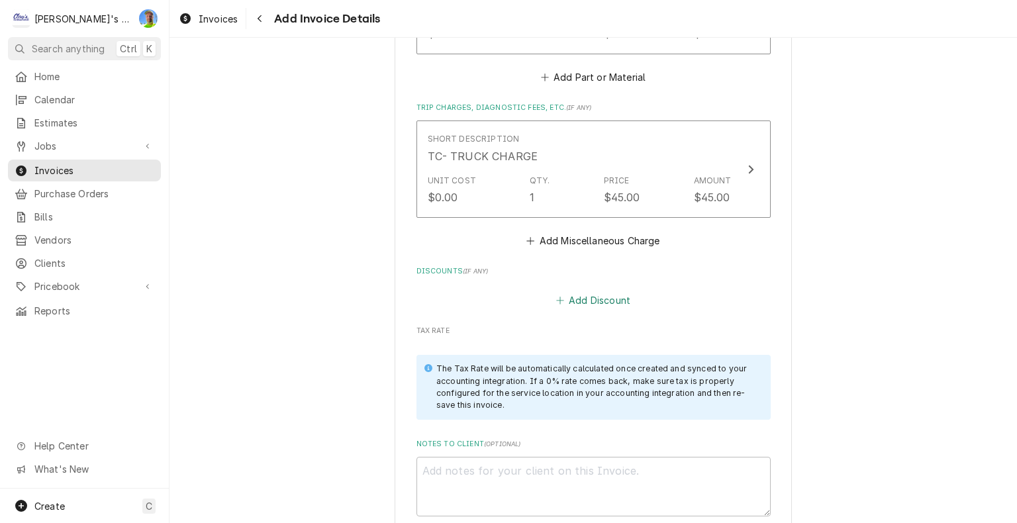
click at [580, 291] on button "Add Discount" at bounding box center [592, 300] width 79 height 19
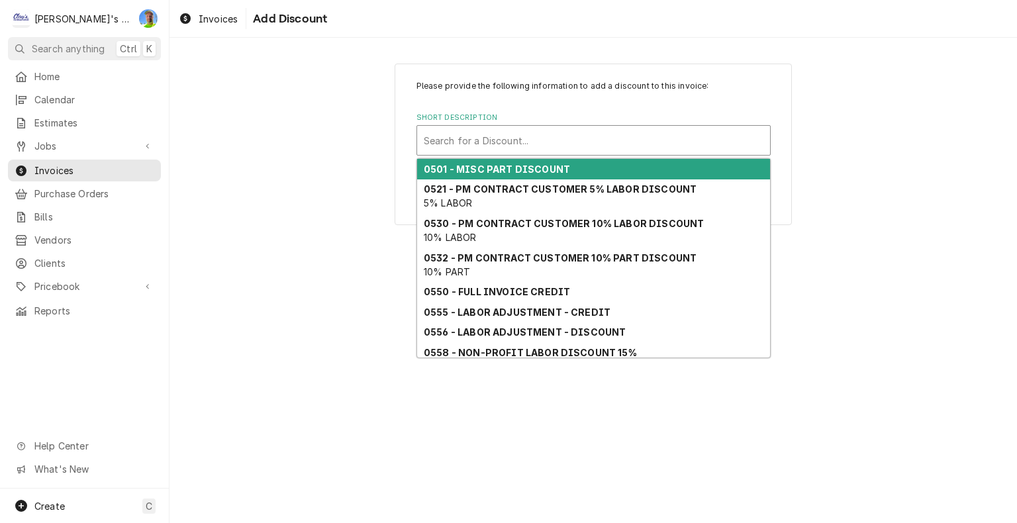
click at [581, 143] on div "Short Description" at bounding box center [594, 140] width 340 height 24
click at [588, 173] on div "0501 - MISC PART DISCOUNT" at bounding box center [593, 169] width 353 height 21
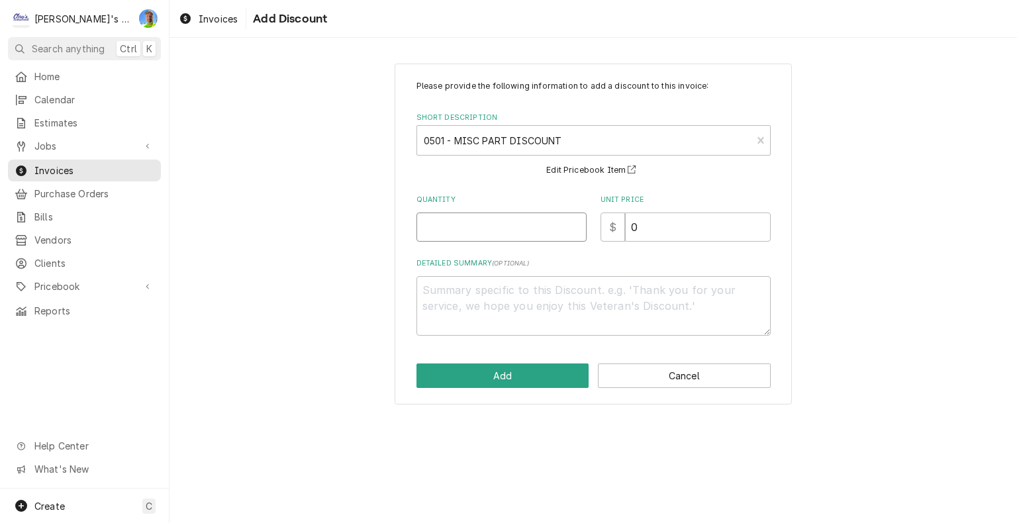
click at [518, 230] on input "Quantity" at bounding box center [501, 226] width 170 height 29
type textarea "x"
type input "1"
click at [554, 373] on button "Add" at bounding box center [502, 375] width 173 height 24
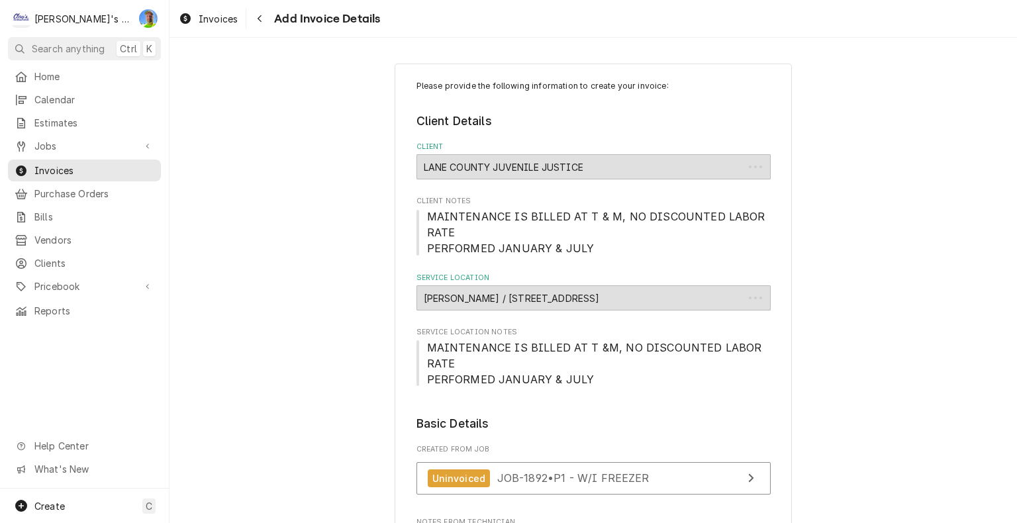
scroll to position [3195, 0]
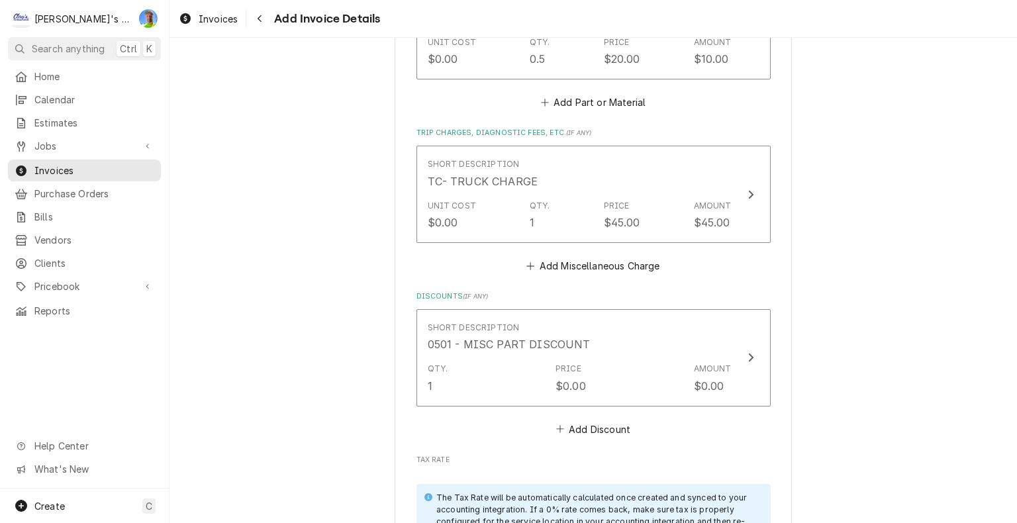
click at [554, 373] on div "Short Description 0501 - MISC PART DISCOUNT Qty. 1 Price $0.00 Amount $0.00 Add…" at bounding box center [593, 373] width 354 height 129
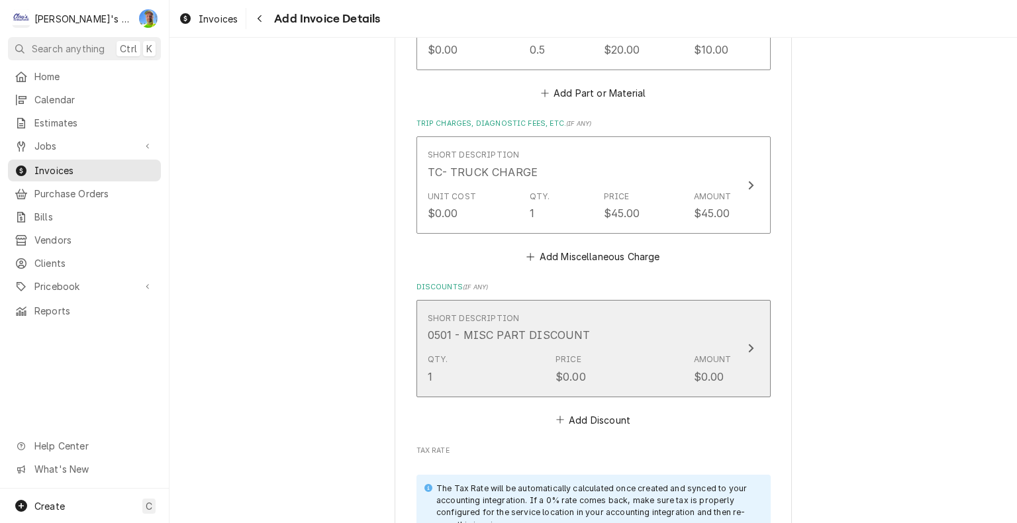
click at [613, 348] on div "Qty. 1 Price $0.00 Amount $0.00" at bounding box center [580, 368] width 304 height 41
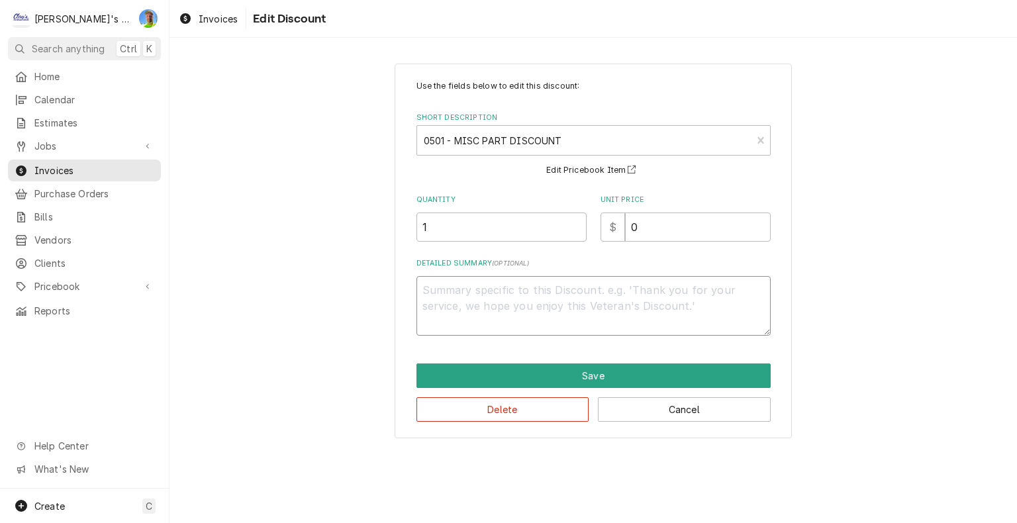
click at [489, 295] on textarea "Detailed Summary ( optional )" at bounding box center [593, 306] width 354 height 60
type textarea "x"
type textarea "1"
type textarea "x"
type textarea "10"
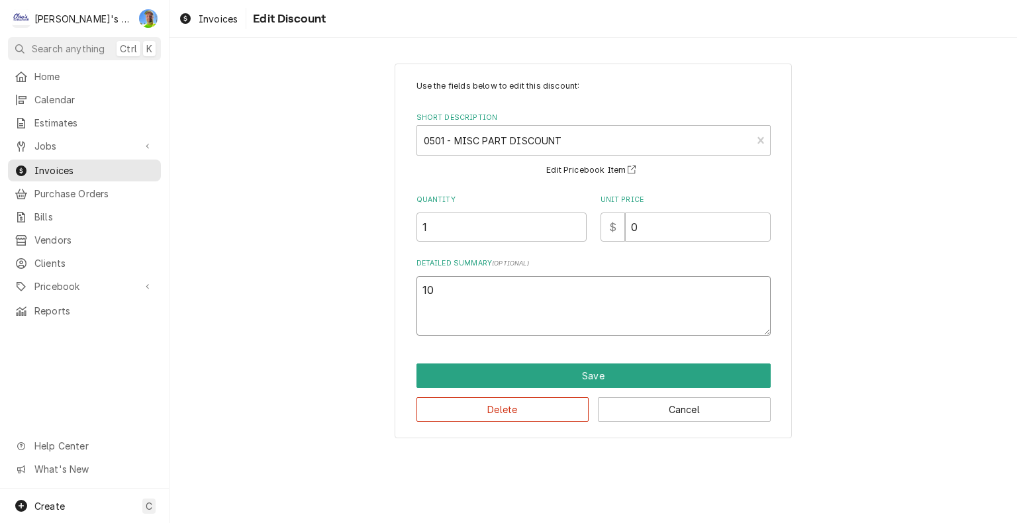
type textarea "x"
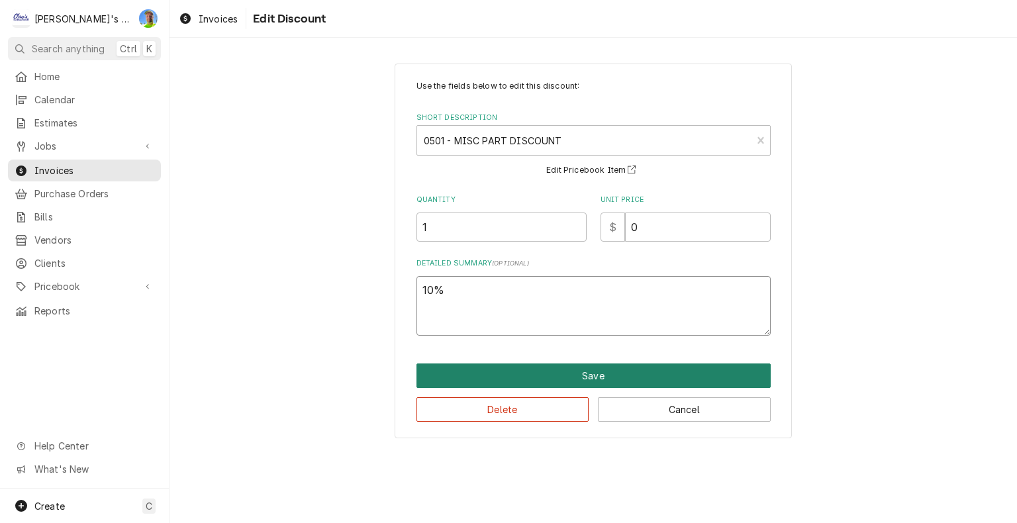
type textarea "10%"
click at [622, 377] on button "Save" at bounding box center [593, 375] width 354 height 24
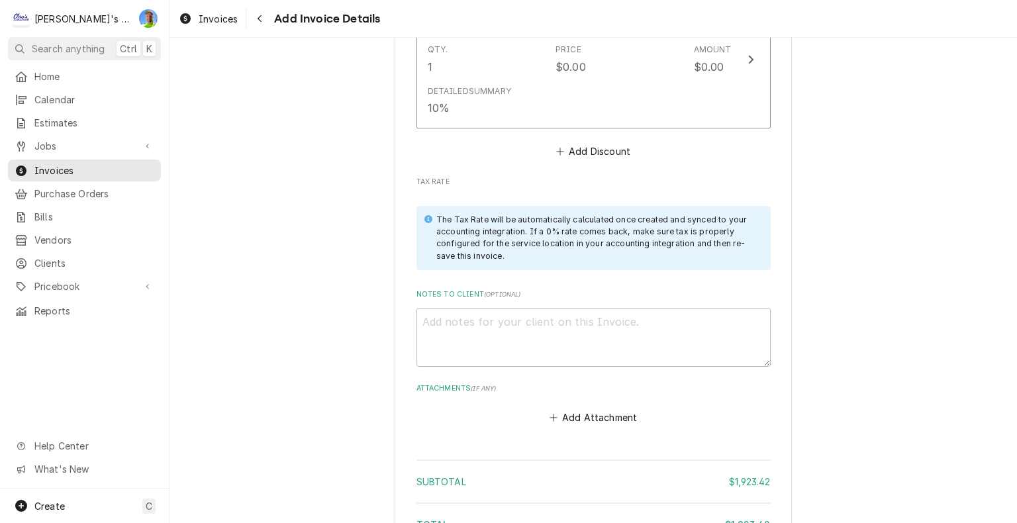
scroll to position [3576, 0]
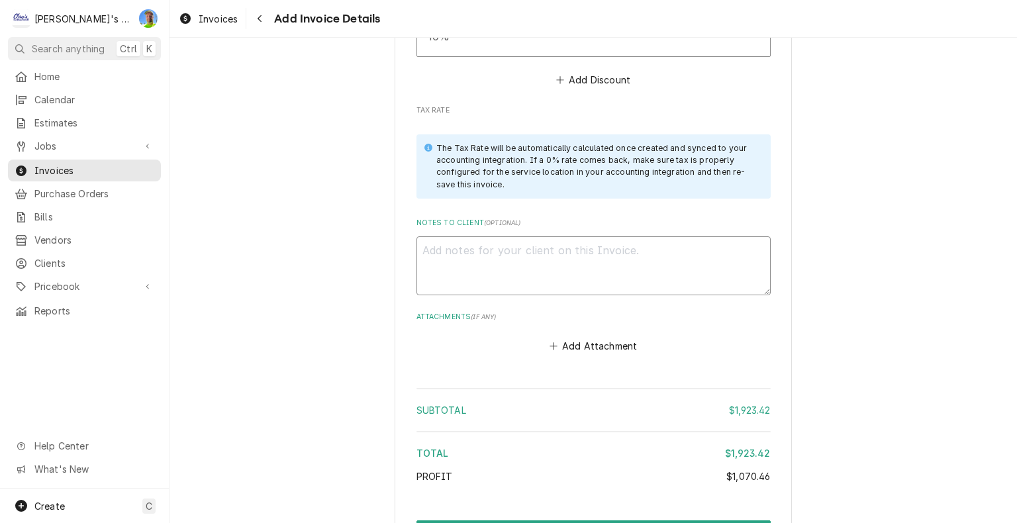
click at [450, 236] on textarea "Notes to Client ( optional )" at bounding box center [593, 266] width 354 height 60
type textarea "x"
type textarea "1"
type textarea "x"
type textarea "10"
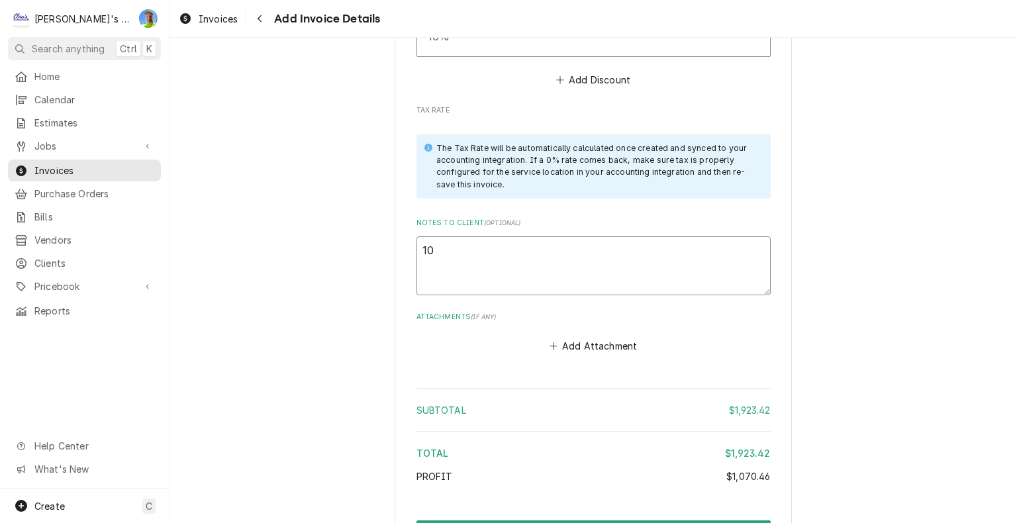
type textarea "x"
type textarea "10/"
type textarea "x"
type textarea "10/1"
type textarea "x"
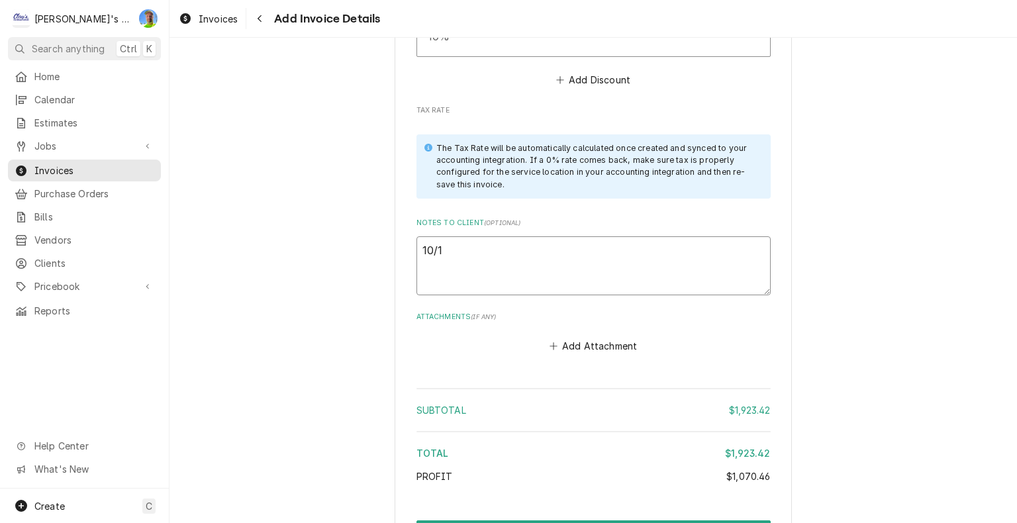
type textarea "10/11"
type textarea "x"
type textarea "10/11"
type textarea "x"
type textarea "10/11 G"
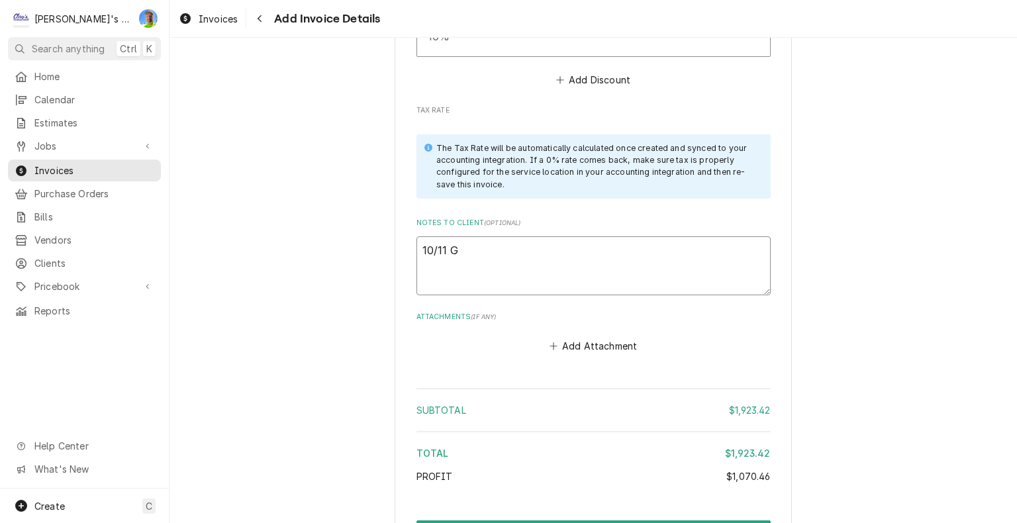
type textarea "x"
type textarea "10/11 GA"
type textarea "x"
type textarea "10/11 GA"
type textarea "x"
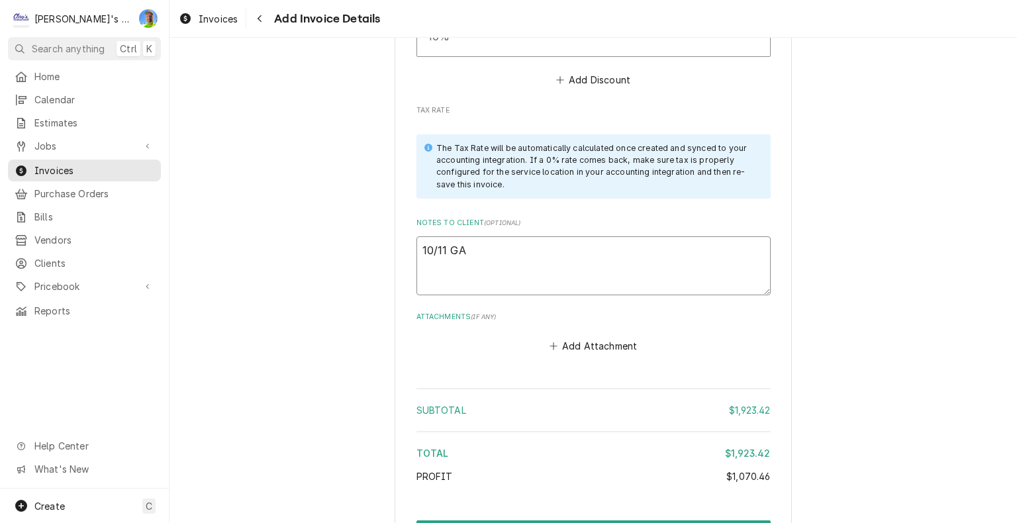
type textarea "10/11 GA t"
type textarea "x"
type textarea "10/11 GA th"
type textarea "x"
type textarea "10/11 GA the"
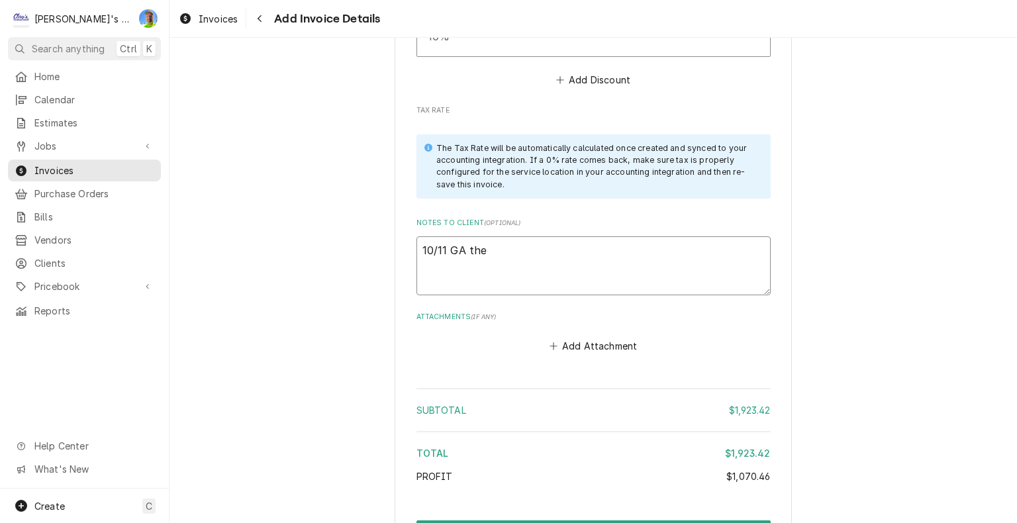
type textarea "x"
type textarea "10/11 GA ther"
type textarea "x"
type textarea "10/11 GA there"
type textarea "x"
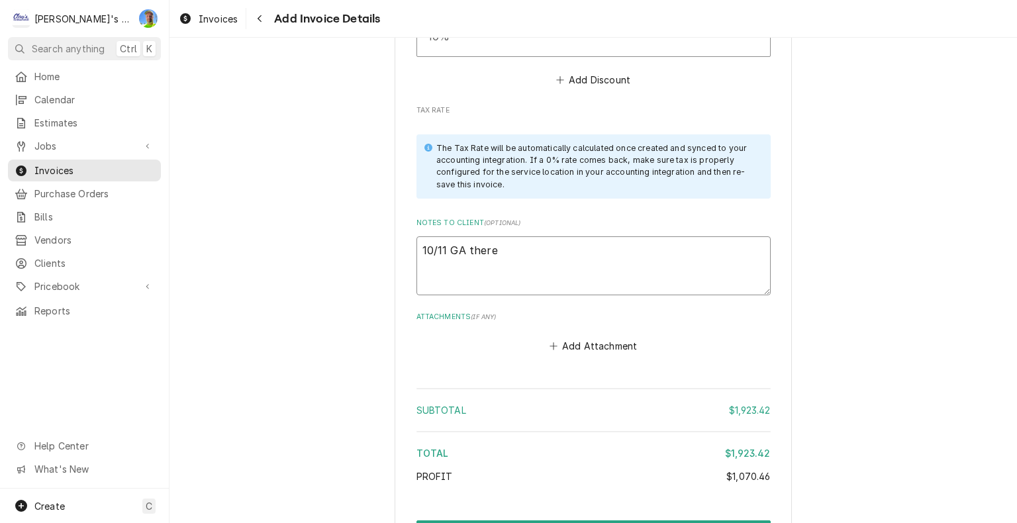
type textarea "10/11 GA there"
type textarea "x"
type textarea "10/11 GA there s"
type textarea "x"
type textarea "10/11 GA there sh"
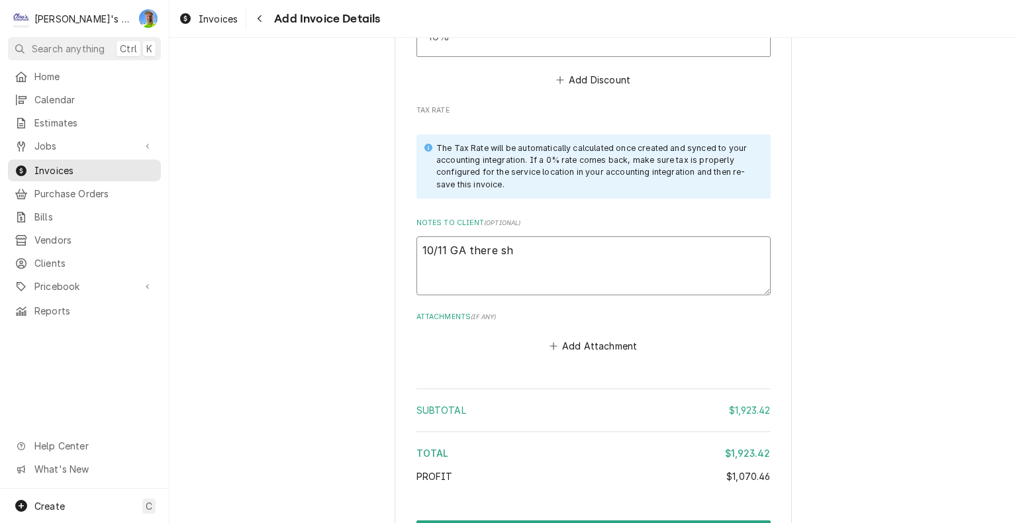
type textarea "x"
type textarea "10/11 GA there sho"
type textarea "x"
type textarea "10/11 GA there shou"
type textarea "x"
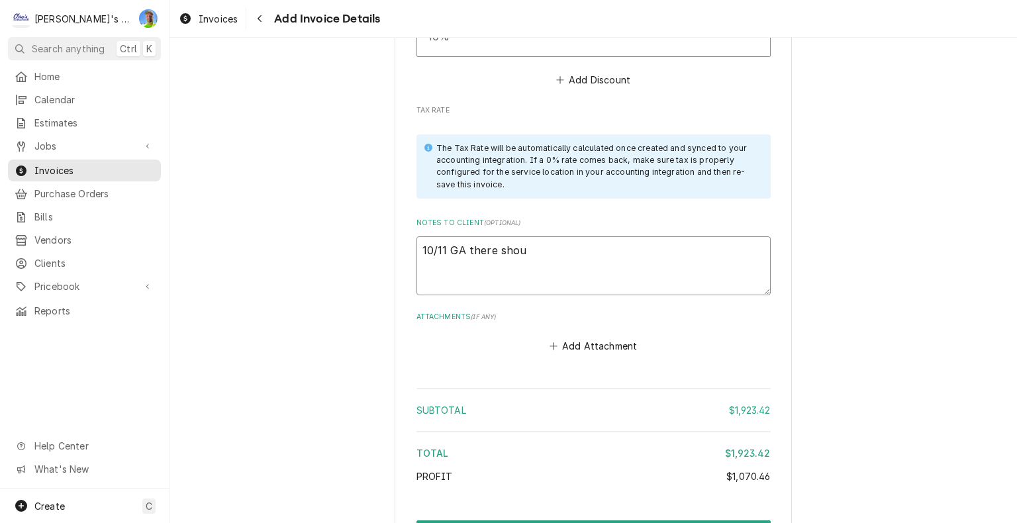
type textarea "10/11 GA there shoul"
type textarea "x"
type textarea "10/11 GA there should"
type textarea "x"
type textarea "10/11 GA there should"
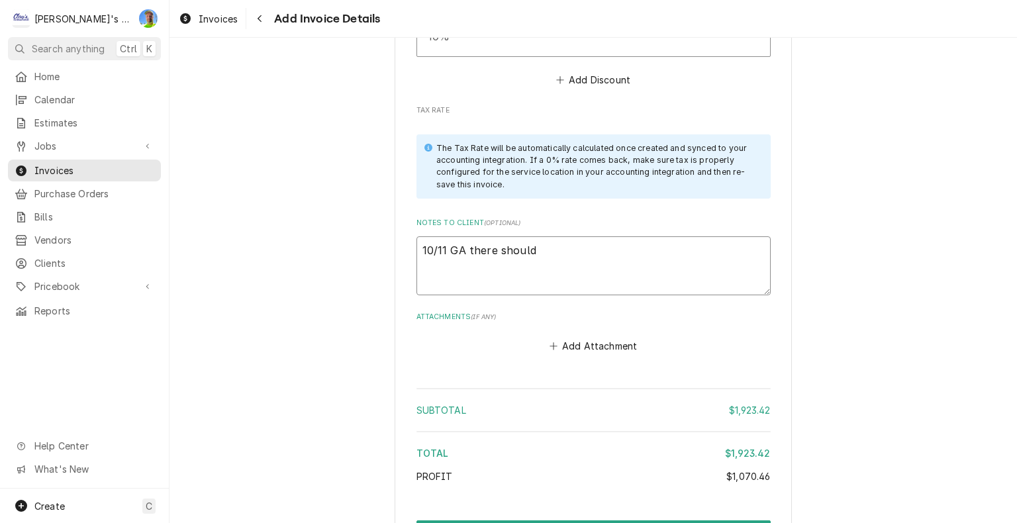
type textarea "x"
type textarea "10/11 GA there should b"
type textarea "x"
type textarea "10/11 GA there should be"
type textarea "x"
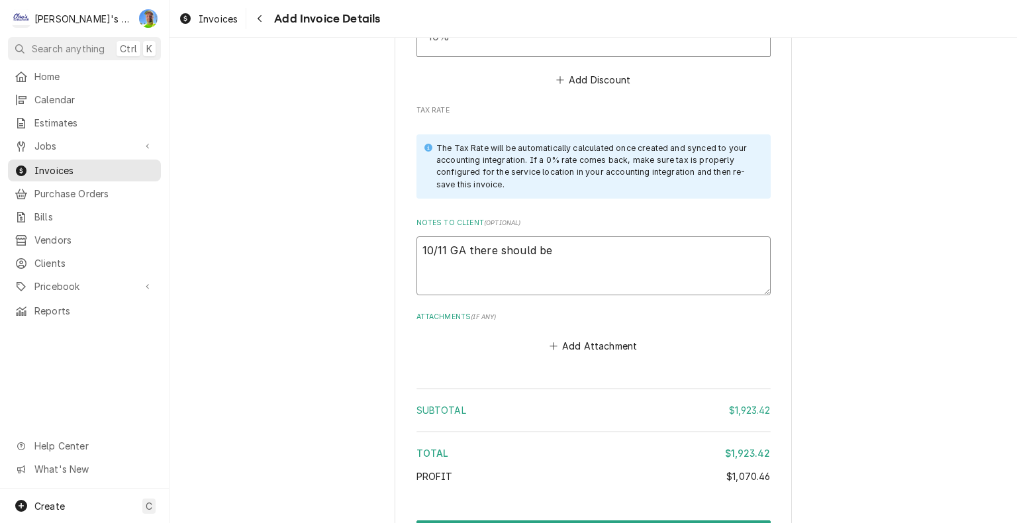
type textarea "10/11 GA there should be"
type textarea "x"
type textarea "10/11 GA there should be 1"
type textarea "x"
type textarea "10/11 GA there should be 1"
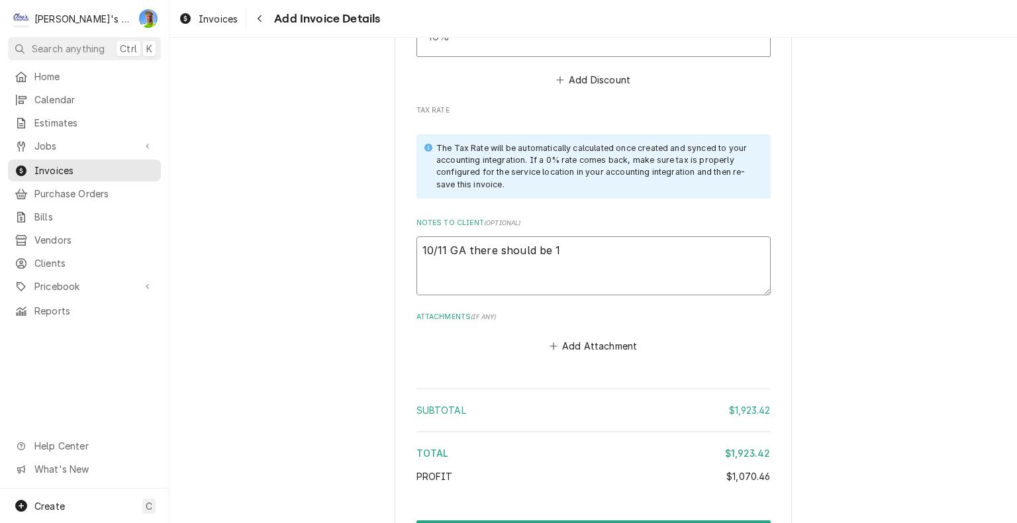
type textarea "x"
type textarea "10/11 GA there should be 1 o"
type textarea "x"
type textarea "10/11 GA there should be 1 or"
type textarea "x"
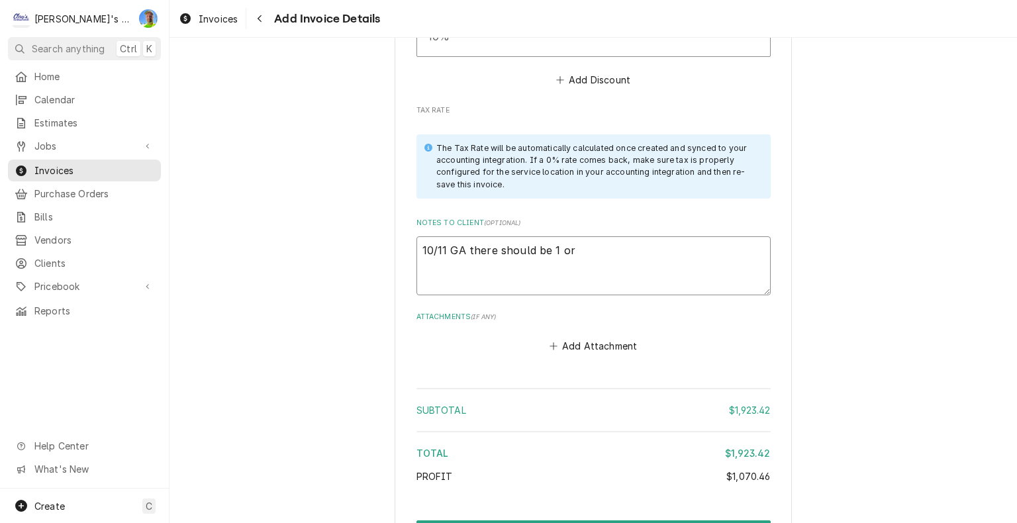
type textarea "10/11 GA there should be 1 or"
type textarea "x"
type textarea "10/11 GA there should be 1 or 2"
type textarea "x"
type textarea "10/11 GA there should be 1 or 2"
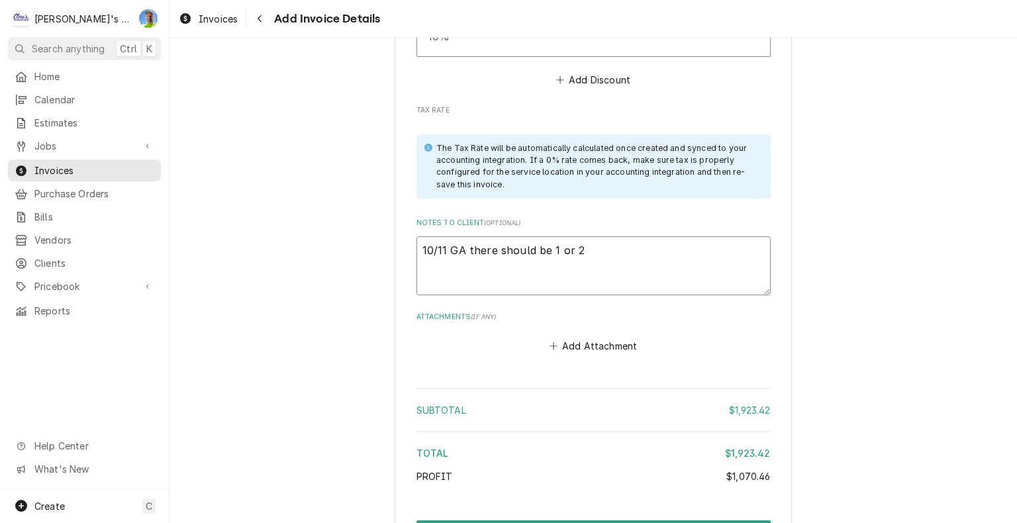
type textarea "x"
type textarea "10/11 GA there should be 1 or 2 o"
type textarea "x"
type textarea "10/11 GA there should be 1 or 2 ot"
type textarea "x"
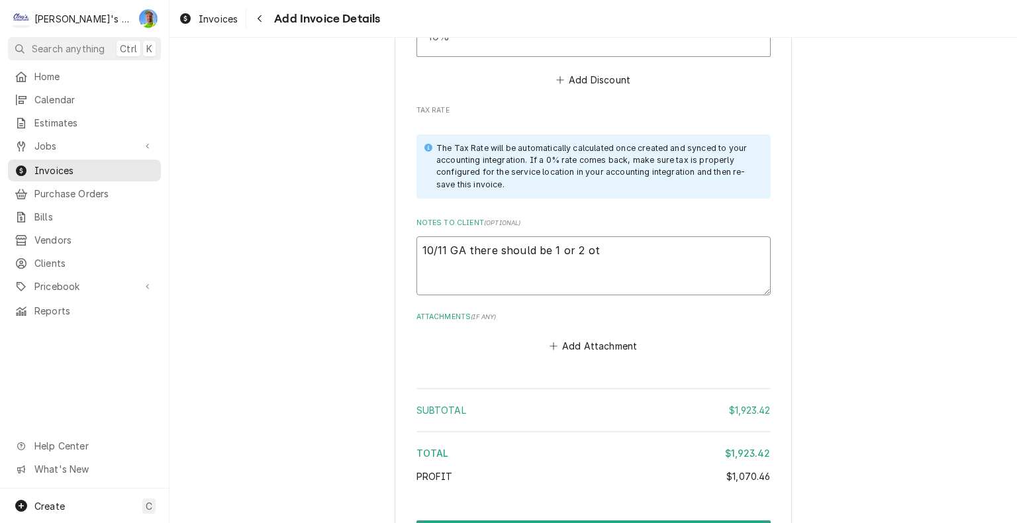
type textarea "10/11 GA there should be 1 or 2 oth"
type textarea "x"
type textarea "10/11 GA there should be 1 or 2 othe"
type textarea "x"
type textarea "10/11 GA there should be 1 or 2 other"
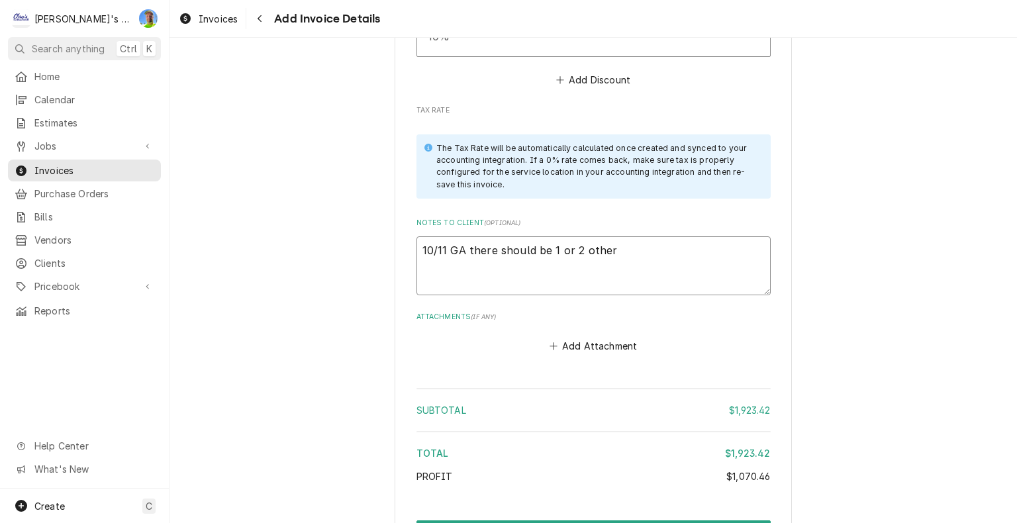
type textarea "x"
type textarea "10/11 GA there should be 1 or 2 other"
type textarea "x"
type textarea "10/11 GA there should be 1 or 2 other j"
type textarea "x"
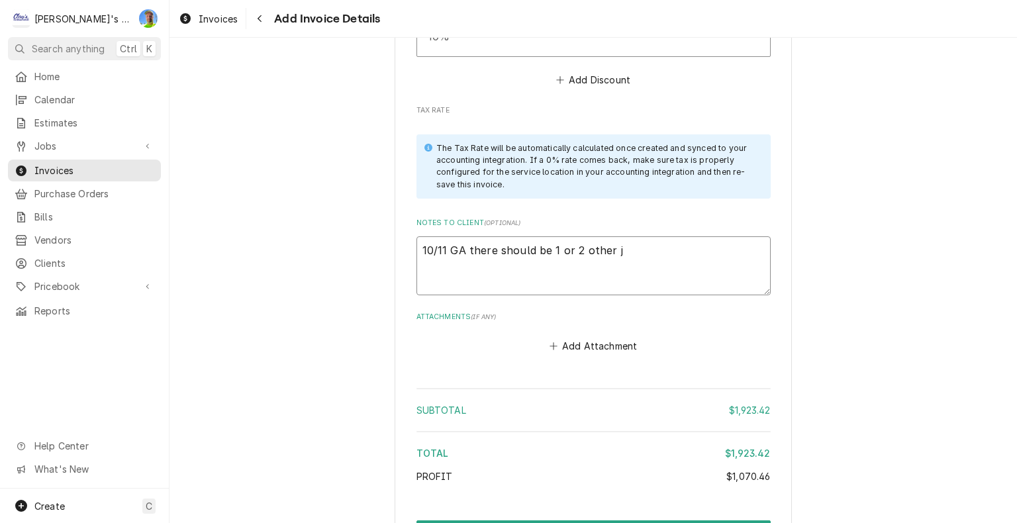
type textarea "10/11 GA there should be 1 or 2 other jo"
type textarea "x"
type textarea "10/11 GA there should be 1 or 2 other job"
type textarea "x"
type textarea "10/11 GA there should be 1 or 2 other jobs"
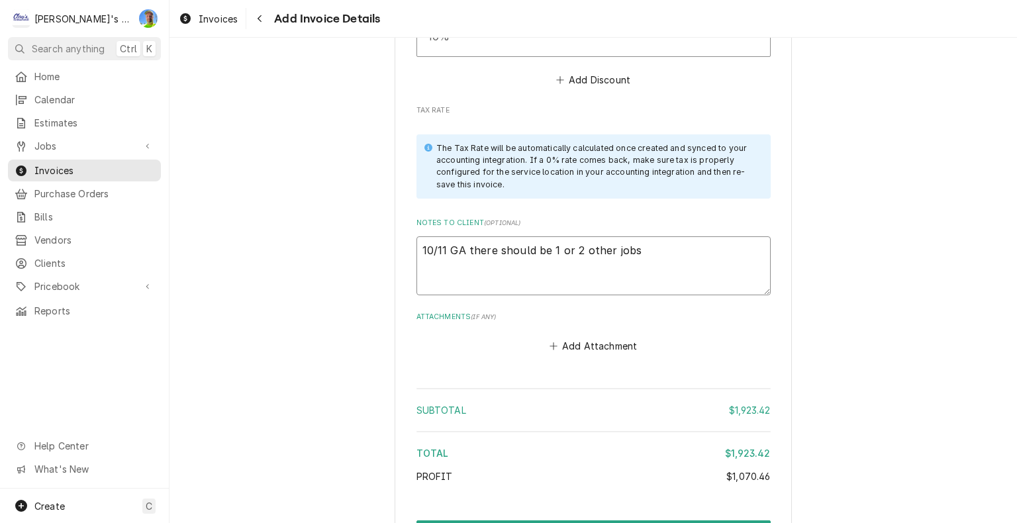
type textarea "x"
type textarea "10/11 GA there should be 1 or 2 other jobs"
type textarea "x"
type textarea "10/11 GA there should be 1 or 2 other jobs f"
type textarea "x"
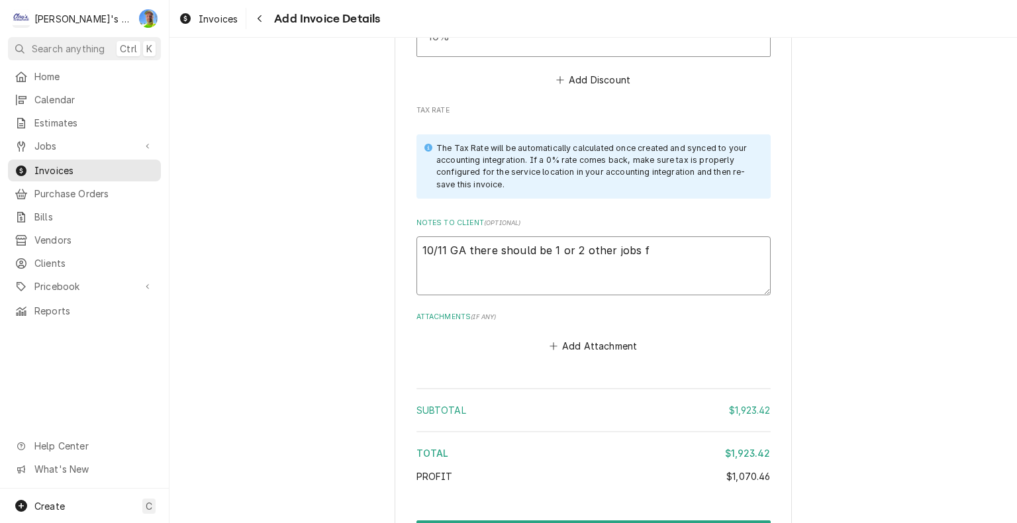
type textarea "10/11 GA there should be 1 or 2 other jobs fo"
type textarea "x"
type textarea "10/11 GA there should be 1 or 2 other jobs for"
type textarea "x"
type textarea "10/11 GA there should be 1 or 2 other jobs for"
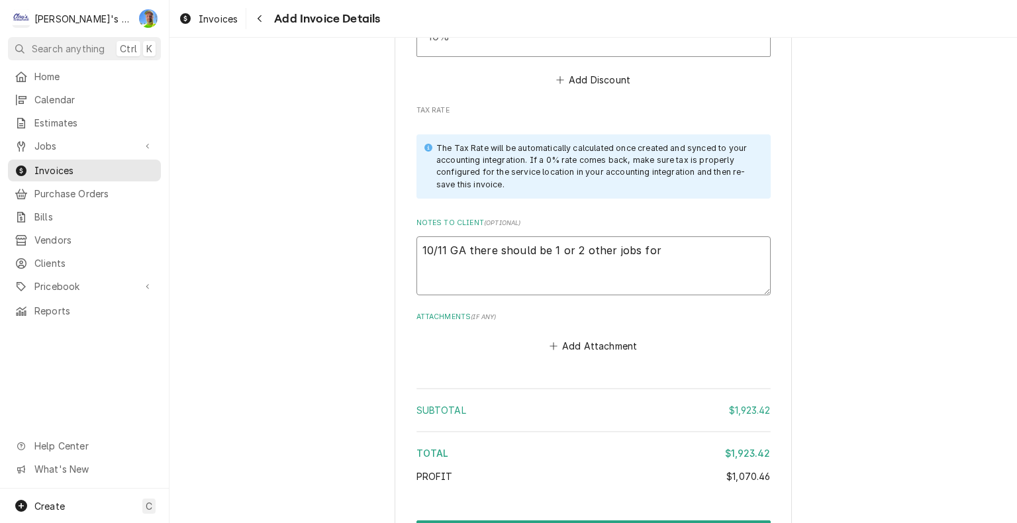
type textarea "x"
type textarea "10/11 GA there should be 1 or 2 other jobs for j"
type textarea "x"
type textarea "10/11 GA there should be 1 or 2 other jobs for ju"
type textarea "x"
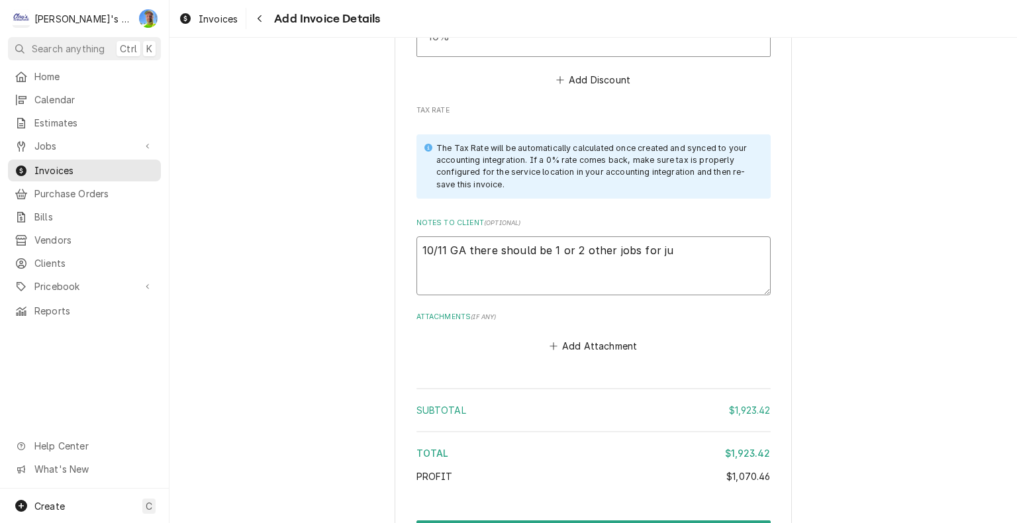
type textarea "10/11 GA there should be 1 or 2 other jobs for juv"
type textarea "x"
type textarea "10/11 GA there should be 1 or 2 other jobs for juvy"
type textarea "x"
type textarea "10/11 GA there should be 1 or 2 other jobs for juvy"
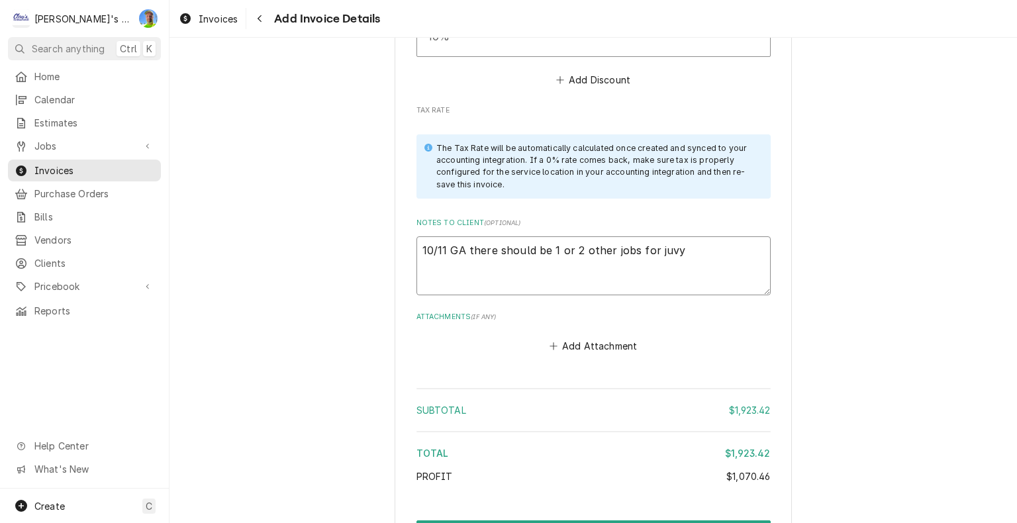
type textarea "x"
type textarea "10/11 GA there should be 1 or 2 other jobs for juvy t"
type textarea "x"
type textarea "10/11 GA there should be 1 or 2 other jobs for juvy to"
type textarea "x"
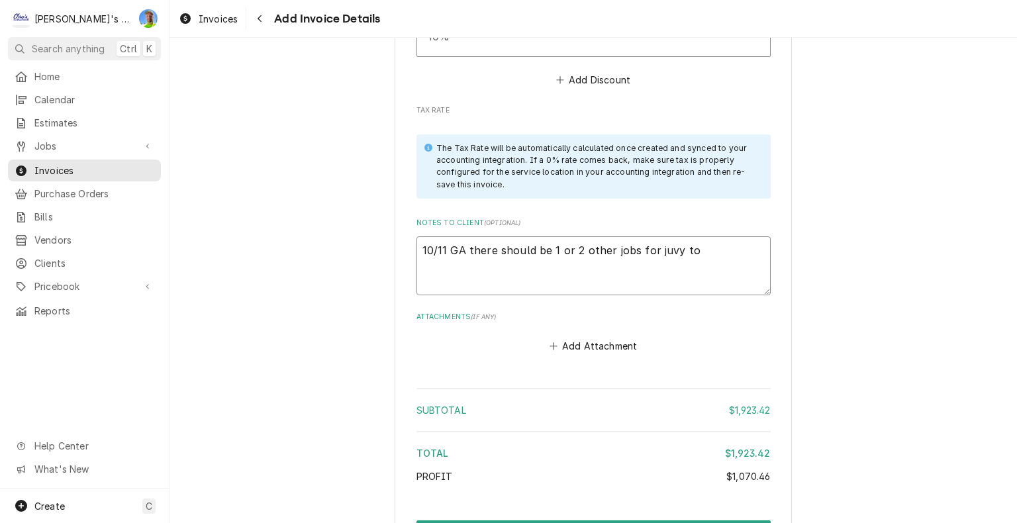
type textarea "10/11 GA there should be 1 or 2 other jobs for juvy to"
type textarea "x"
type textarea "10/11 GA there should be 1 or 2 other jobs for juvy to g"
type textarea "x"
type textarea "10/11 GA there should be 1 or 2 other jobs for juvy to go"
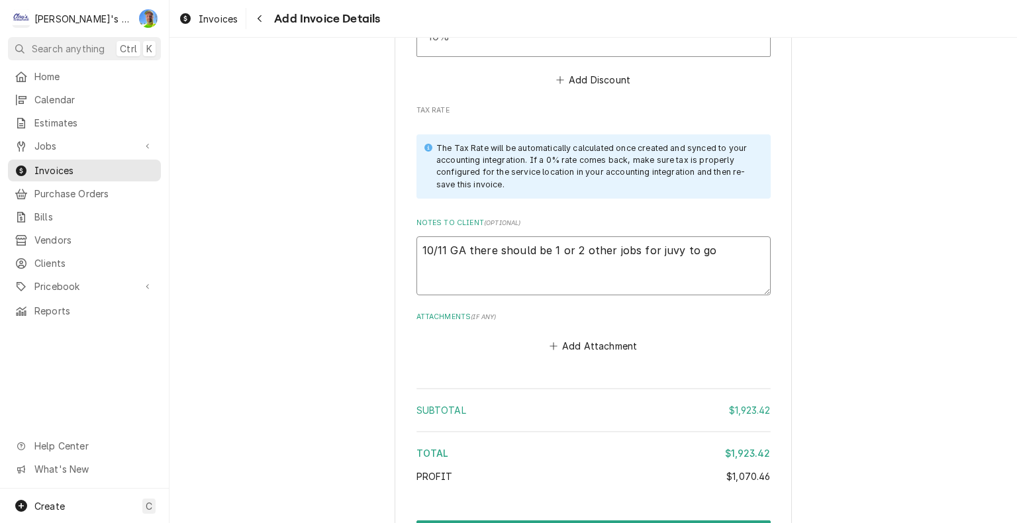
type textarea "x"
type textarea "10/11 GA there should be 1 or 2 other jobs for juvy to go"
type textarea "x"
type textarea "10/11 GA there should be 1 or 2 other jobs for juvy to go w"
type textarea "x"
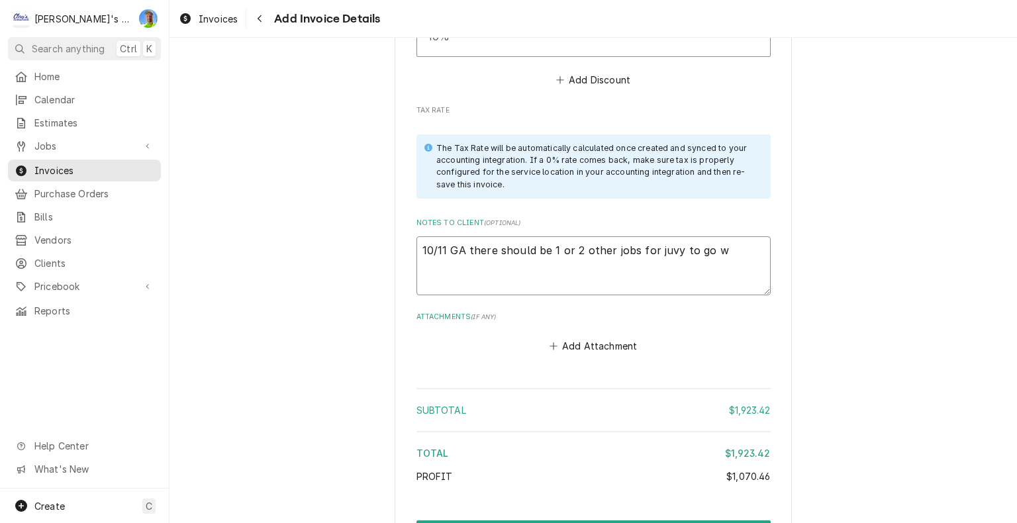
type textarea "10/11 GA there should be 1 or 2 other jobs for juvy to go wi"
type textarea "x"
type textarea "10/11 GA there should be 1 or 2 other jobs for juvy to go wit"
type textarea "x"
type textarea "10/11 GA there should be 1 or 2 other jobs for juvy to go with"
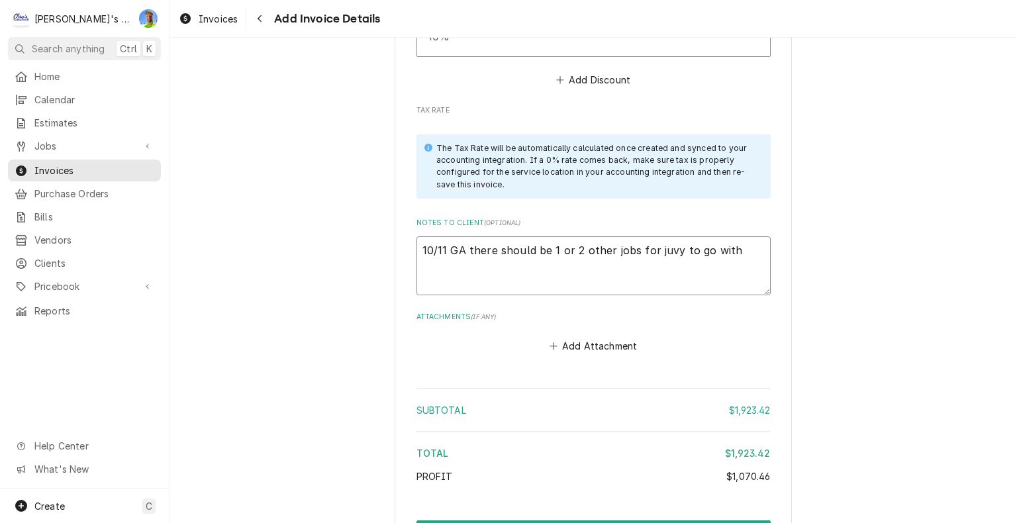
type textarea "x"
type textarea "10/11 GA there should be 1 or 2 other jobs for juvy to go with"
type textarea "x"
type textarea "10/11 GA there should be 1 or 2 other jobs for juvy to go with t"
type textarea "x"
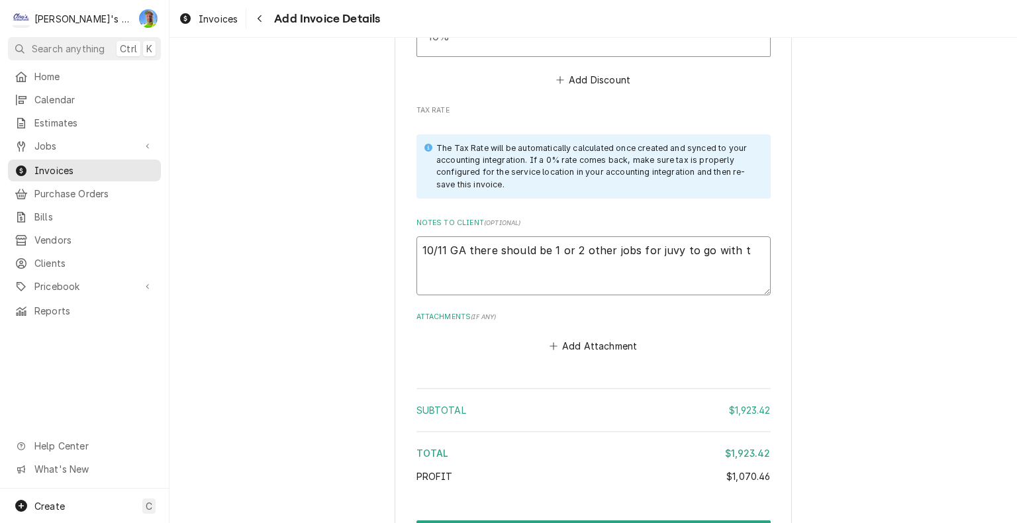
type textarea "10/11 GA there should be 1 or 2 other jobs for juvy to go with th"
type textarea "x"
type textarea "10/11 GA there should be 1 or 2 other jobs for juvy to go with thi"
type textarea "x"
type textarea "10/11 GA there should be 1 or 2 other jobs for juvy to go with this"
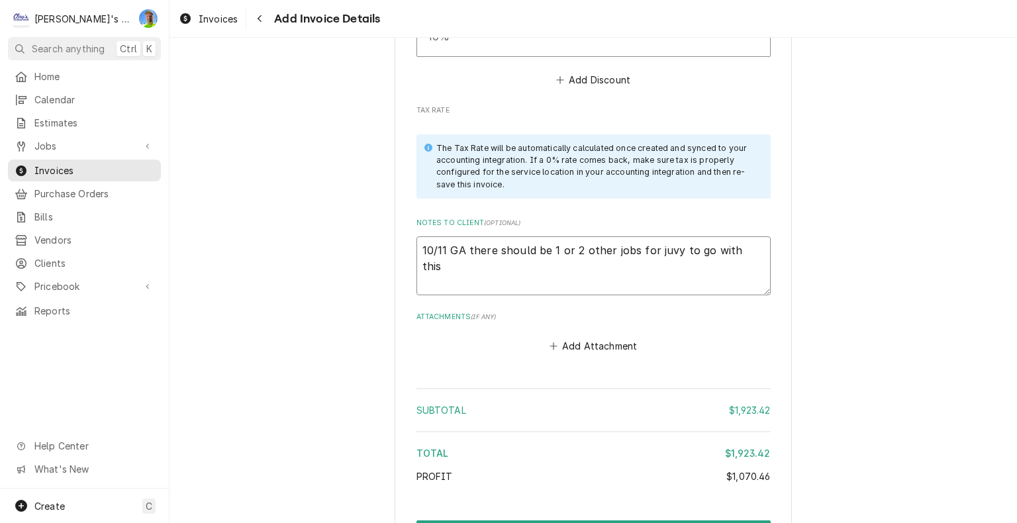
type textarea "x"
type textarea "10/11 GA there should be 1 or 2 other jobs for juvy to go with this"
type textarea "x"
type textarea "10/11 GA there should be 1 or 2 other jobs for juvy to go with this o"
type textarea "x"
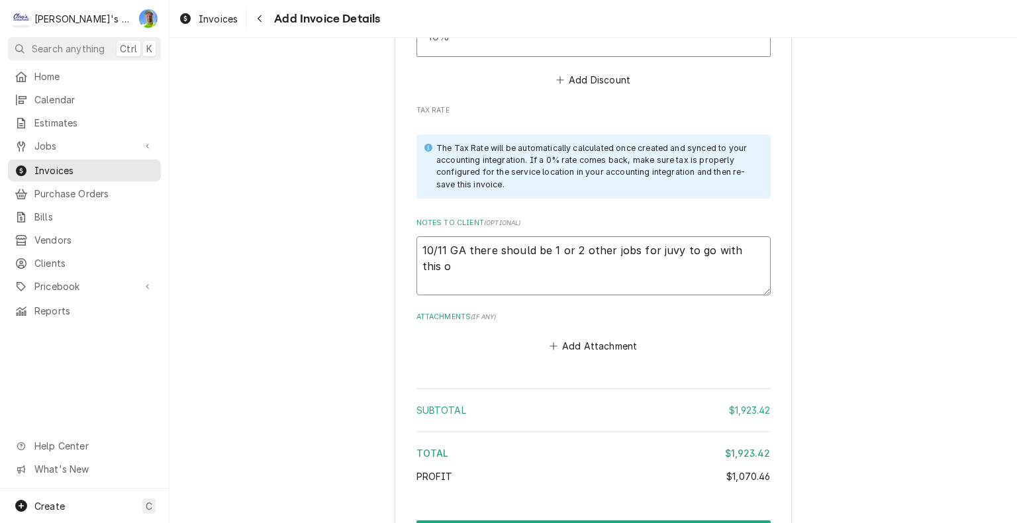
type textarea "10/11 GA there should be 1 or 2 other jobs for juvy to go with this on"
type textarea "x"
type textarea "10/11 GA there should be 1 or 2 other jobs for juvy to go with this one"
type textarea "x"
type textarea "10/11 GA there should be 1 or 2 other jobs for juvy to go with this one"
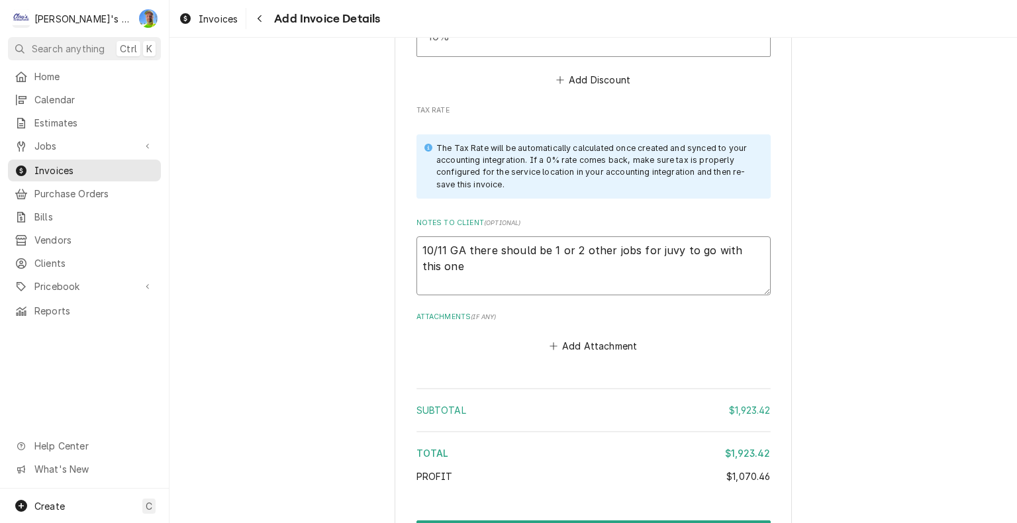
type textarea "x"
type textarea "10/11 GA there should be 1 or 2 other jobs for juvy to go with this one t"
type textarea "x"
type textarea "10/11 GA there should be 1 or 2 other jobs for juvy to go with this one to"
type textarea "x"
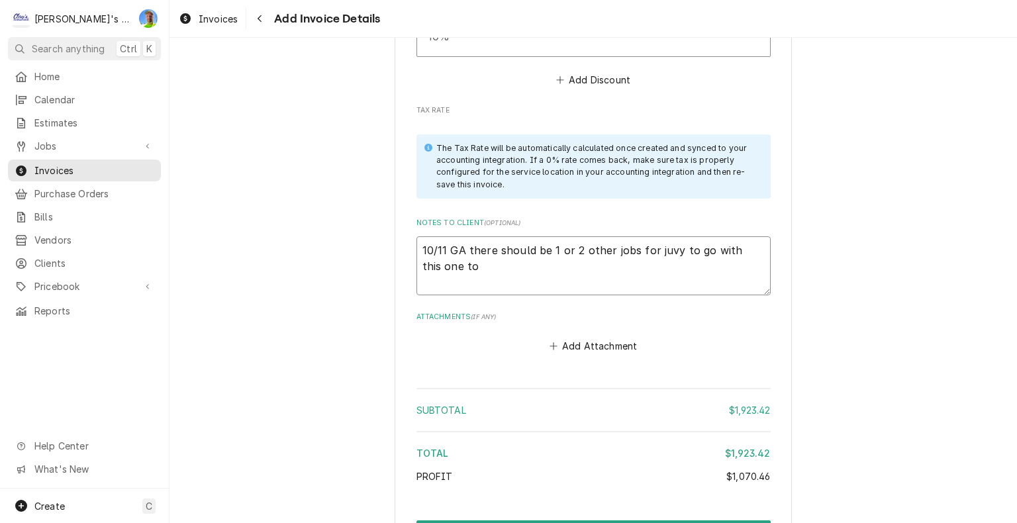
type textarea "10/11 GA there should be 1 or 2 other jobs for juvy to go with this one too"
type textarea "x"
type textarea "10/11 GA there should be 1 or 2 other jobs for juvy to go with this one too."
type textarea "x"
type textarea "10/11 GA there should be 1 or 2 other jobs for juvy to go with this one too."
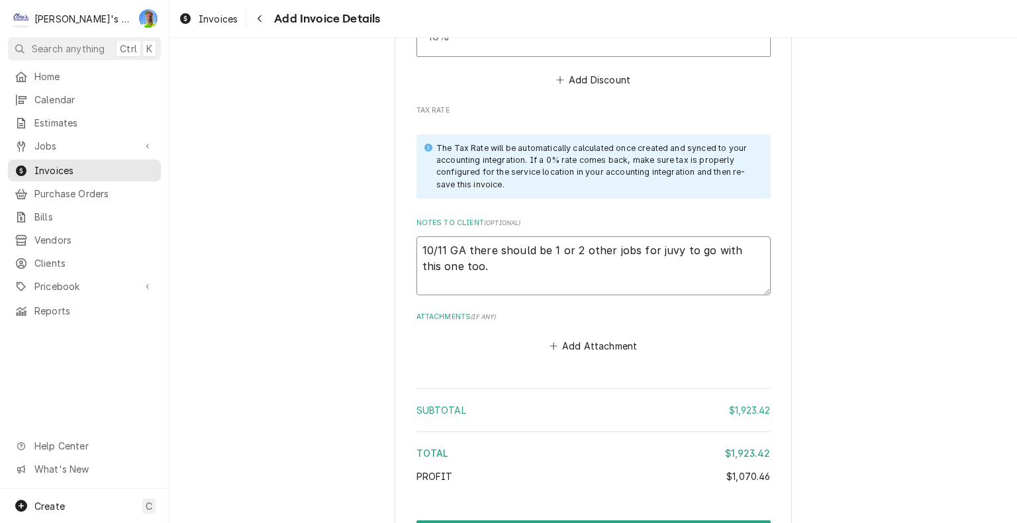
type textarea "x"
type textarea "10/11 GA there should be 1 or 2 other jobs for juvy to go with this one too. t"
type textarea "x"
type textarea "10/11 GA there should be 1 or 2 other jobs for juvy to go with this one too. th"
type textarea "x"
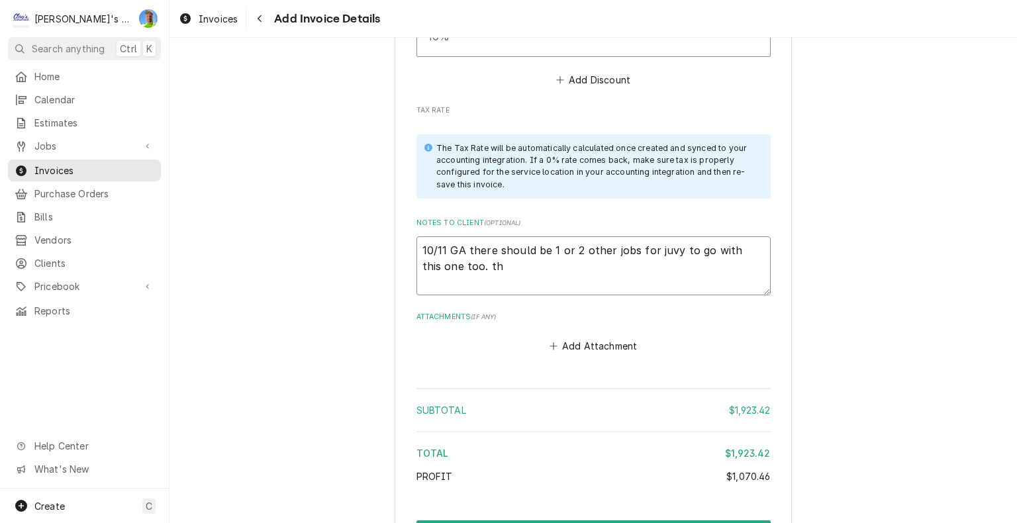
type textarea "10/11 GA there should be 1 or 2 other jobs for juvy to go with this one too. thi"
type textarea "x"
type textarea "10/11 GA there should be 1 or 2 other jobs for juvy to go with this one too. th…"
type textarea "x"
type textarea "10/11 GA there should be 1 or 2 other jobs for juvy to go with this one too. th…"
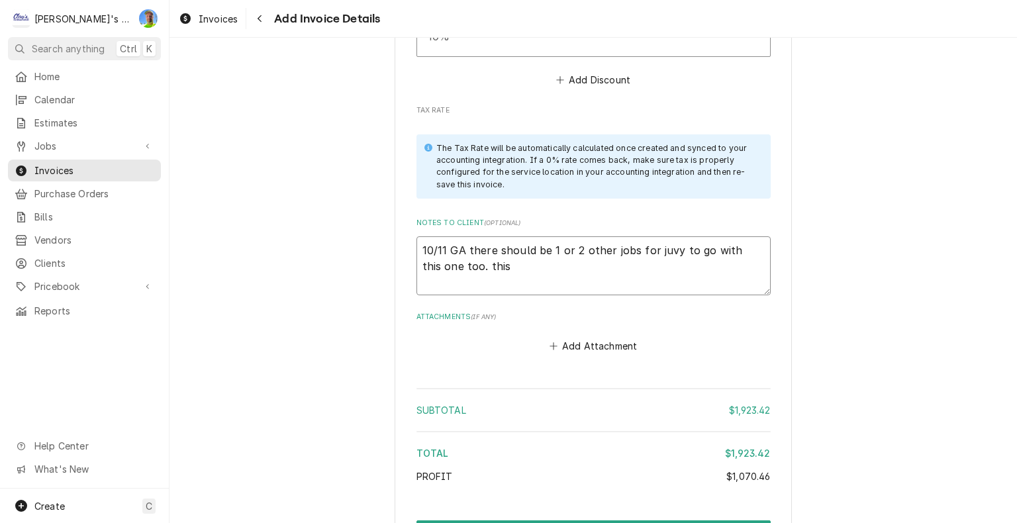
type textarea "x"
type textarea "10/11 GA there should be 1 or 2 other jobs for juvy to go with this one too. th…"
type textarea "x"
type textarea "10/11 GA there should be 1 or 2 other jobs for juvy to go with this one too. th…"
type textarea "x"
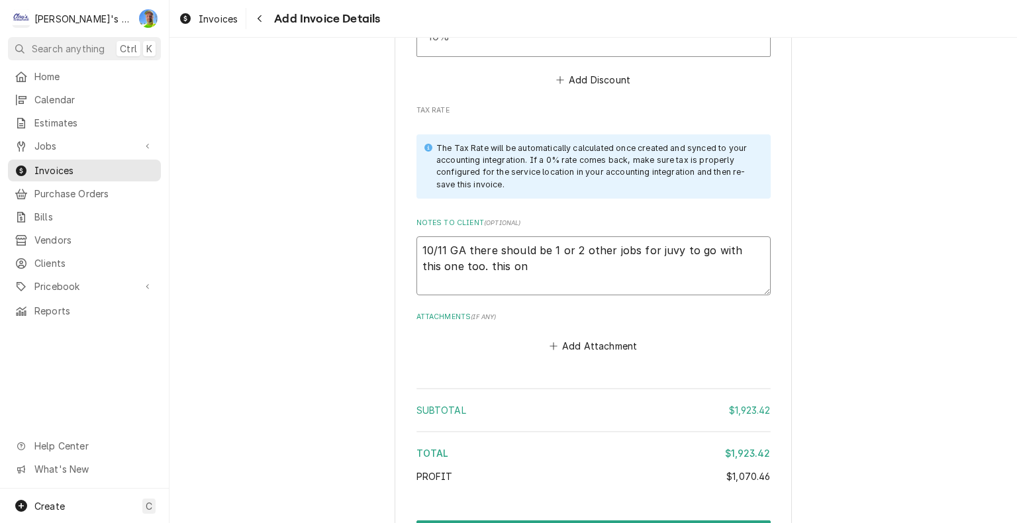
type textarea "10/11 GA there should be 1 or 2 other jobs for juvy to go with this one too. th…"
type textarea "x"
type textarea "10/11 GA there should be 1 or 2 other jobs for juvy to go with this one too. th…"
type textarea "x"
type textarea "10/11 GA there should be 1 or 2 other jobs for juvy to go with this one too. th…"
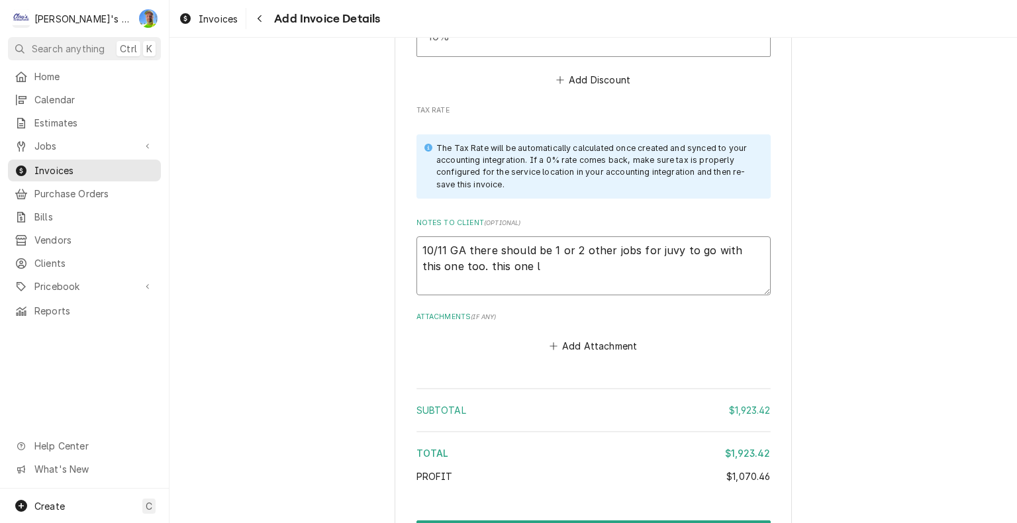
type textarea "x"
type textarea "10/11 GA there should be 1 or 2 other jobs for juvy to go with this one too. th…"
type textarea "x"
type textarea "10/11 GA there should be 1 or 2 other jobs for juvy to go with this one too. th…"
type textarea "x"
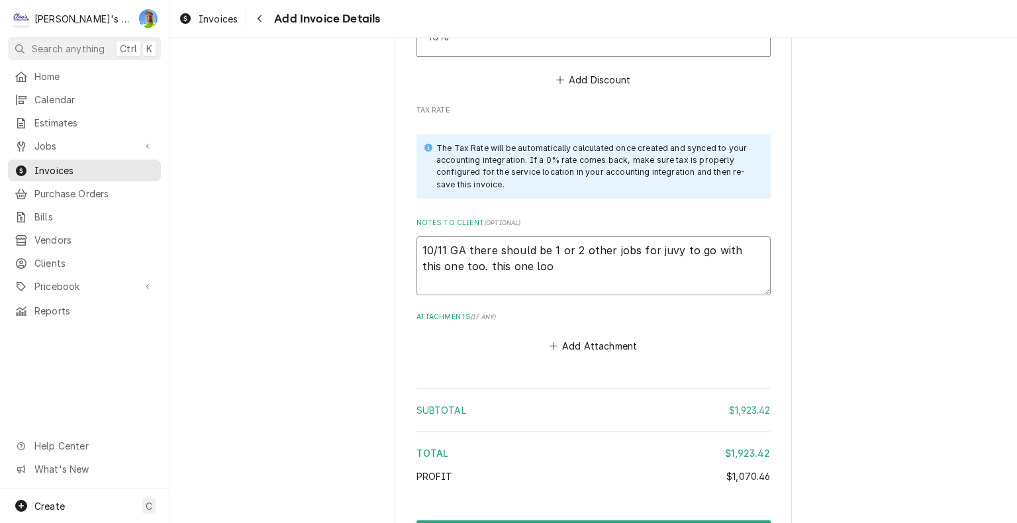
type textarea "10/11 GA there should be 1 or 2 other jobs for juvy to go with this one too. th…"
type textarea "x"
type textarea "10/11 GA there should be 1 or 2 other jobs for juvy to go with this one too. th…"
type textarea "x"
type textarea "10/11 GA there should be 1 or 2 other jobs for juvy to go with this one too. th…"
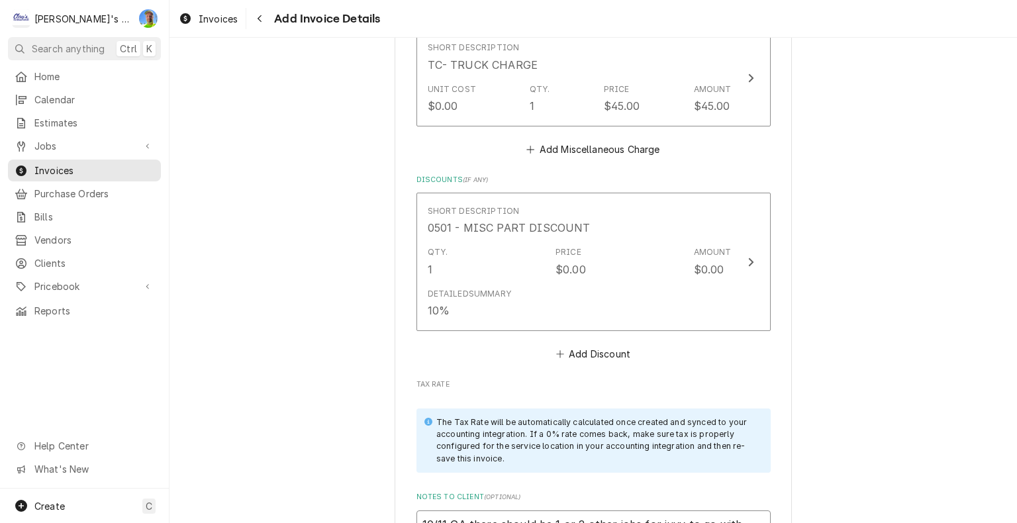
scroll to position [3245, 0]
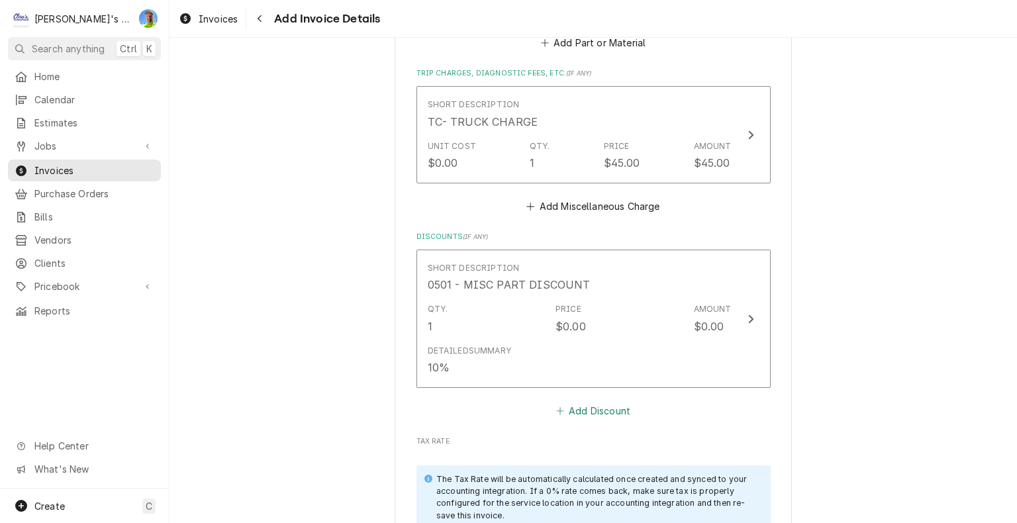
click at [604, 401] on button "Add Discount" at bounding box center [592, 410] width 79 height 19
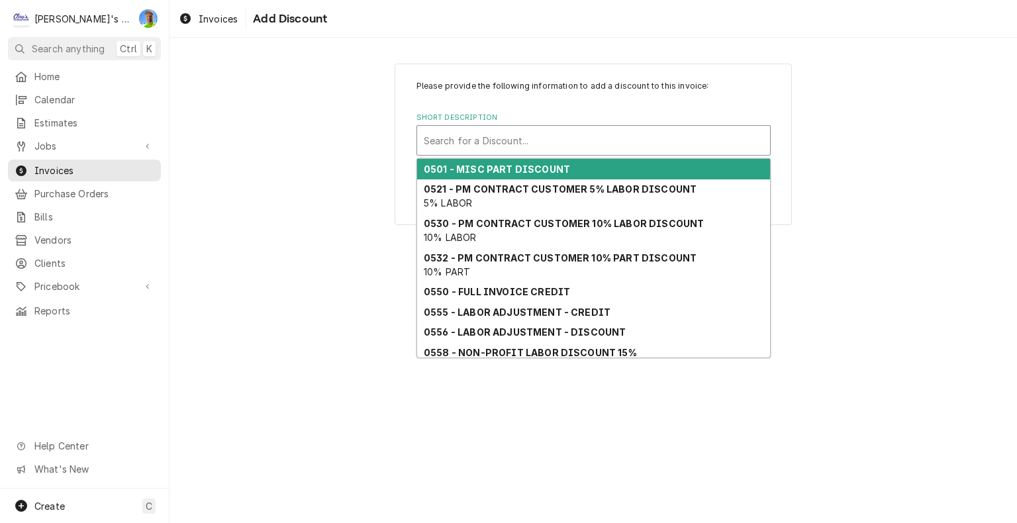
click at [545, 150] on div "Short Description" at bounding box center [594, 140] width 340 height 24
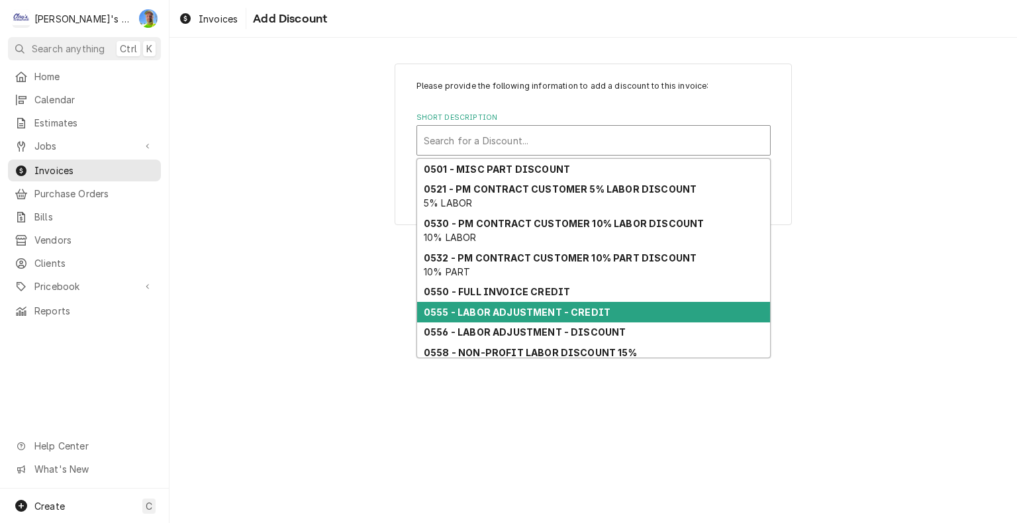
click at [574, 307] on strong "0555 - LABOR ADJUSTMENT - CREDIT" at bounding box center [517, 311] width 187 height 11
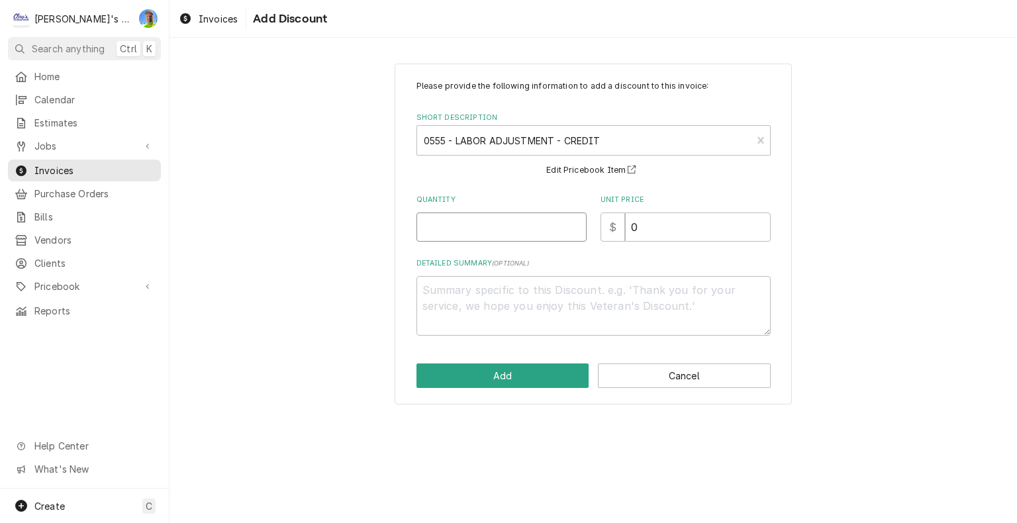
click at [524, 232] on input "Quantity" at bounding box center [501, 226] width 170 height 29
click at [549, 377] on button "Add" at bounding box center [502, 375] width 173 height 24
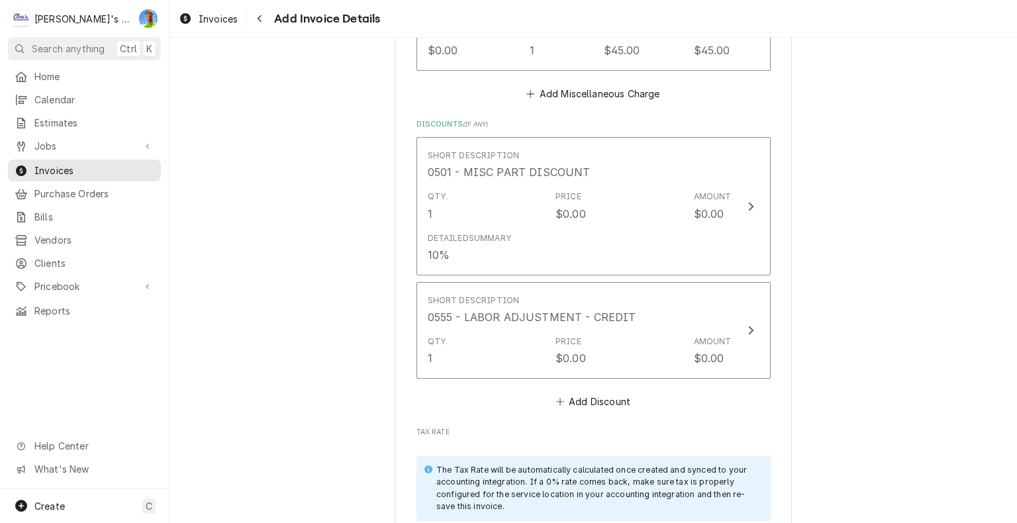
scroll to position [3361, 0]
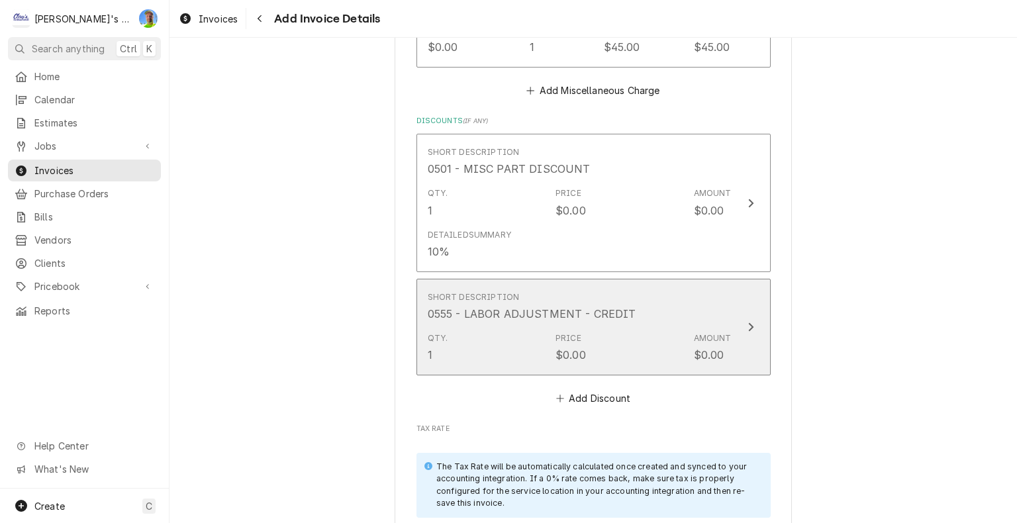
click at [748, 323] on icon "Update Line Item" at bounding box center [750, 327] width 5 height 9
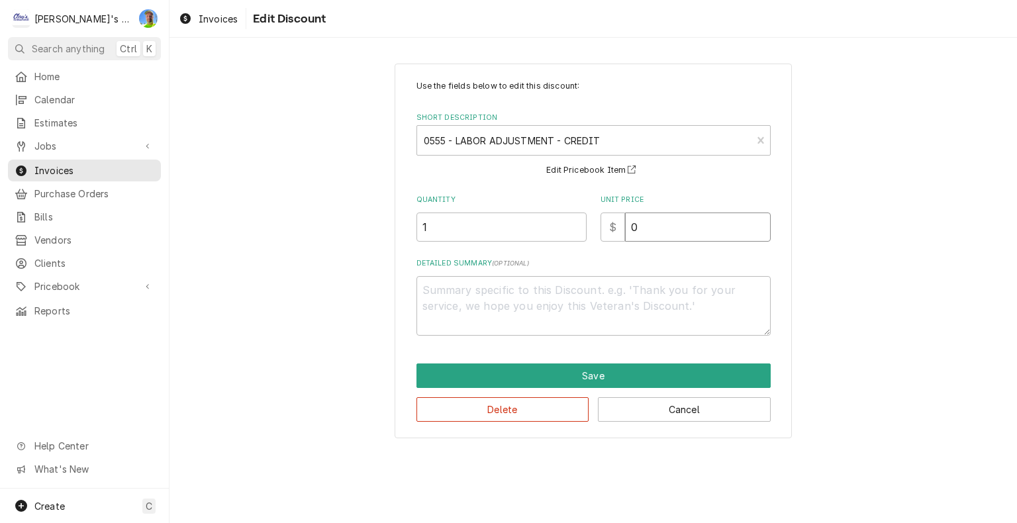
click at [670, 238] on input "0" at bounding box center [698, 226] width 146 height 29
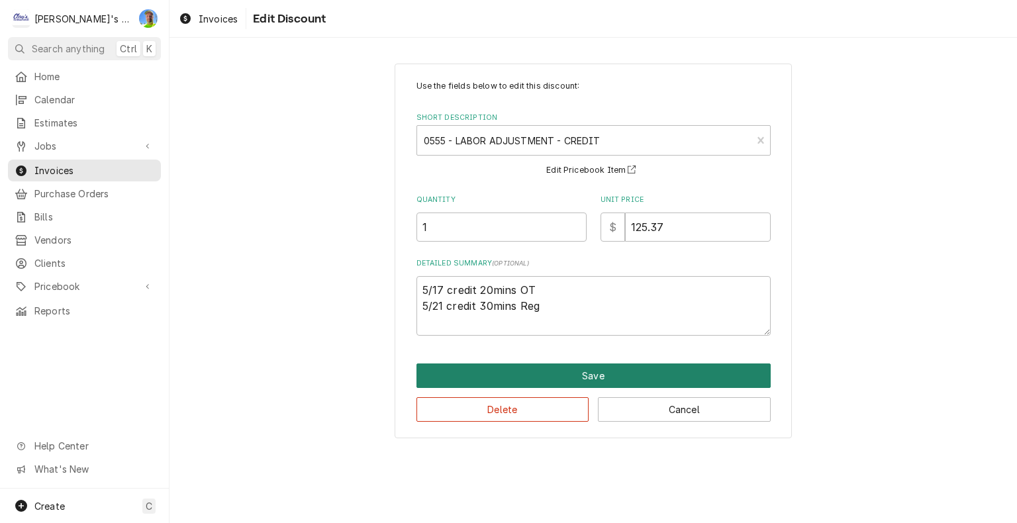
click at [633, 371] on button "Save" at bounding box center [593, 375] width 354 height 24
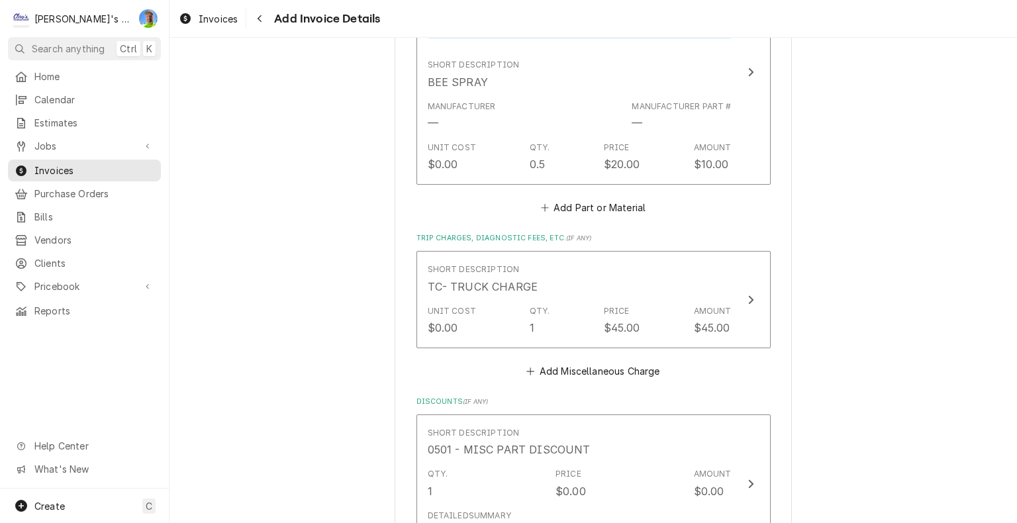
scroll to position [3213, 0]
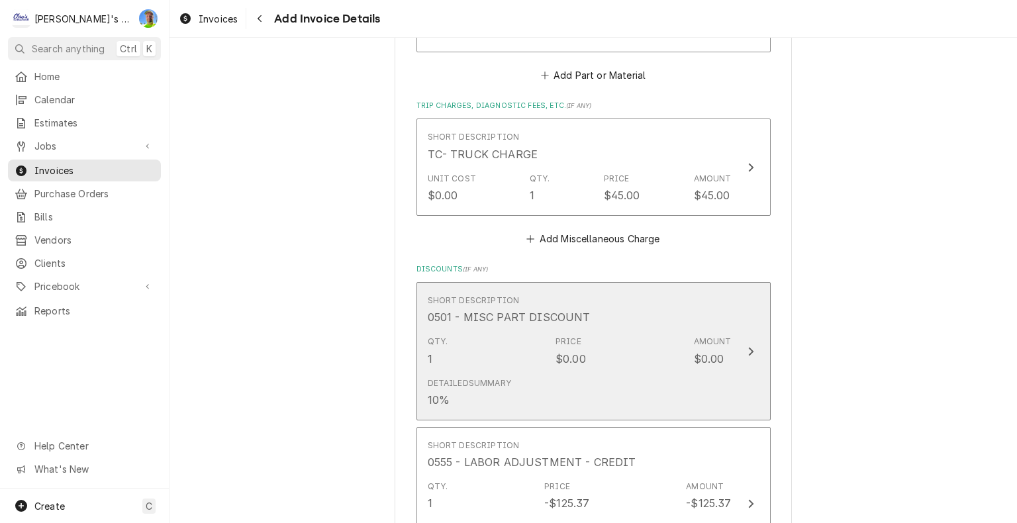
click at [754, 344] on div "Update Line Item" at bounding box center [750, 352] width 17 height 16
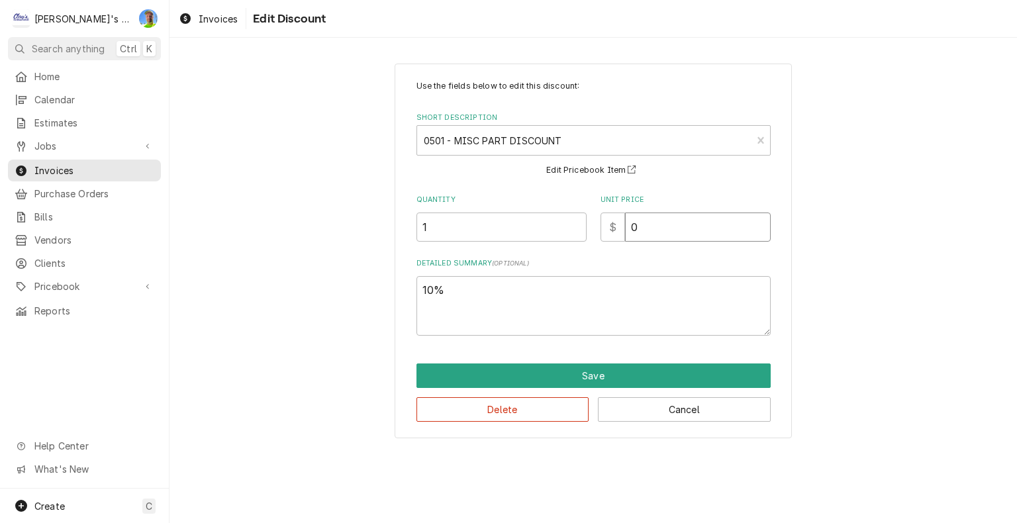
click at [654, 227] on input "0" at bounding box center [698, 226] width 146 height 29
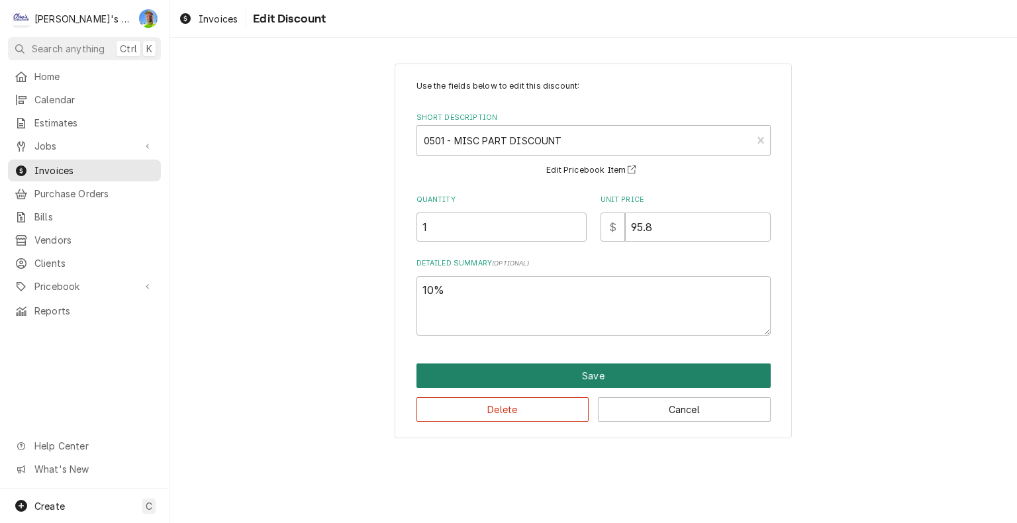
click at [678, 367] on button "Save" at bounding box center [593, 375] width 354 height 24
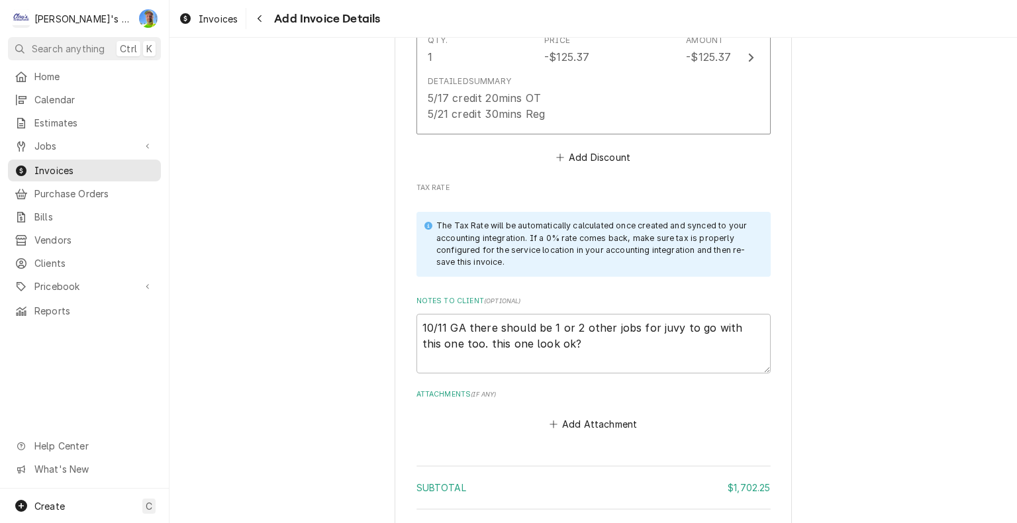
scroll to position [3783, 0]
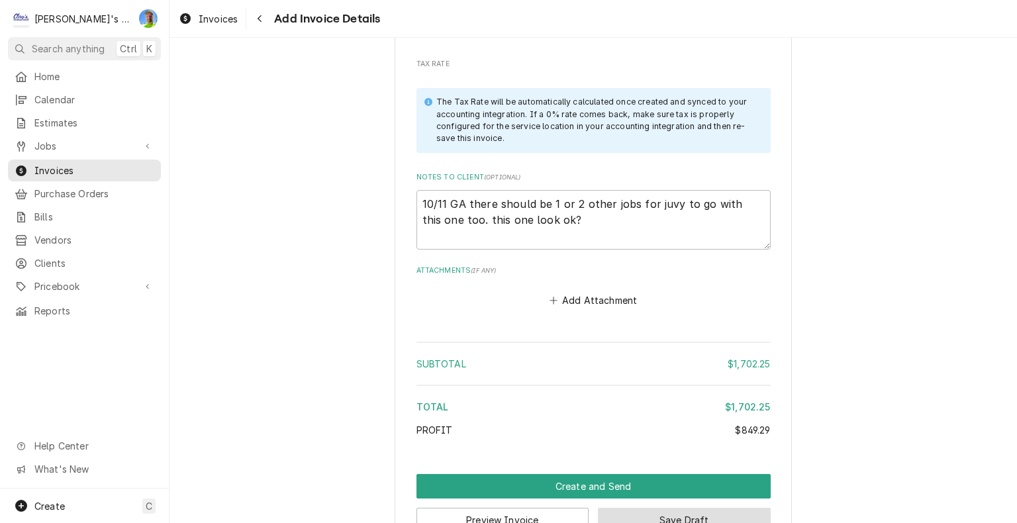
click at [708, 508] on button "Save Draft" at bounding box center [684, 520] width 173 height 24
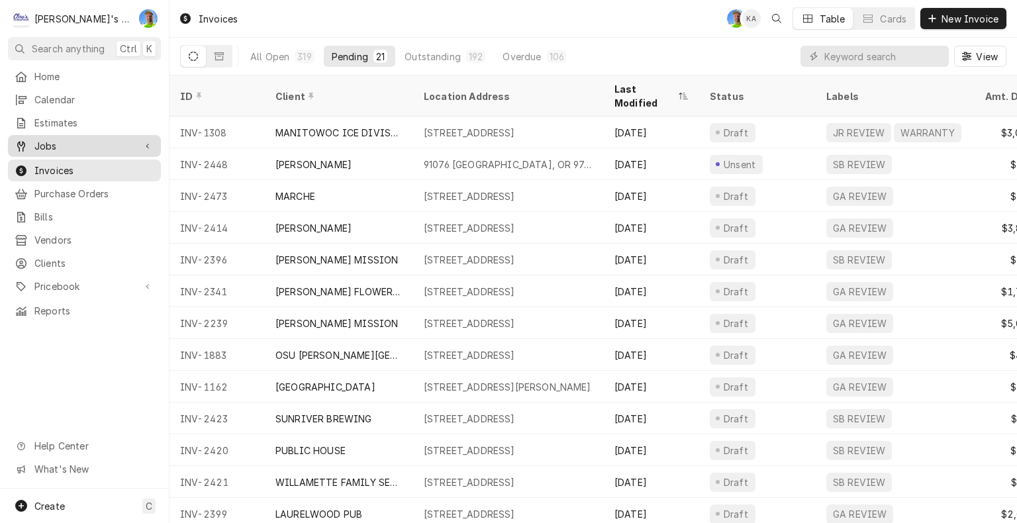
click at [77, 142] on span "Jobs" at bounding box center [84, 146] width 100 height 14
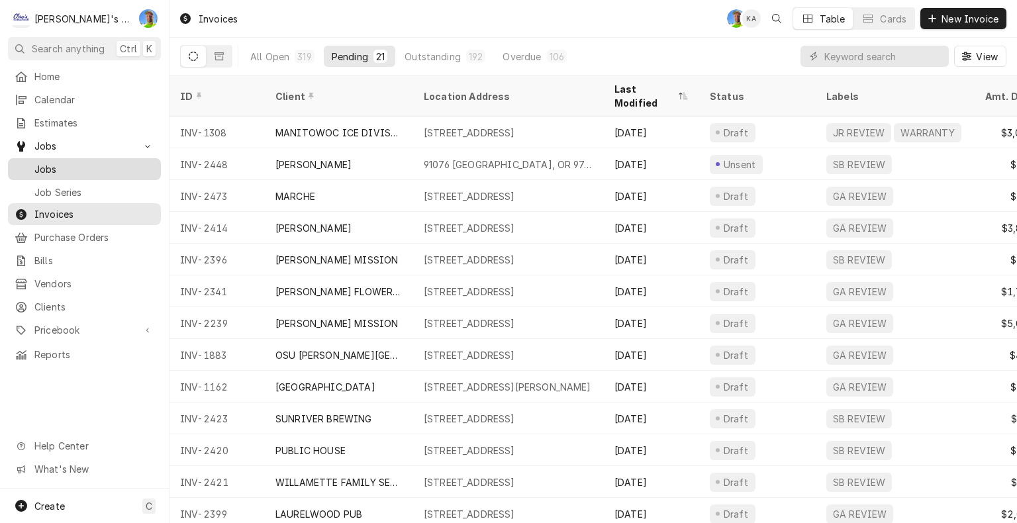
click at [78, 168] on span "Jobs" at bounding box center [94, 169] width 120 height 14
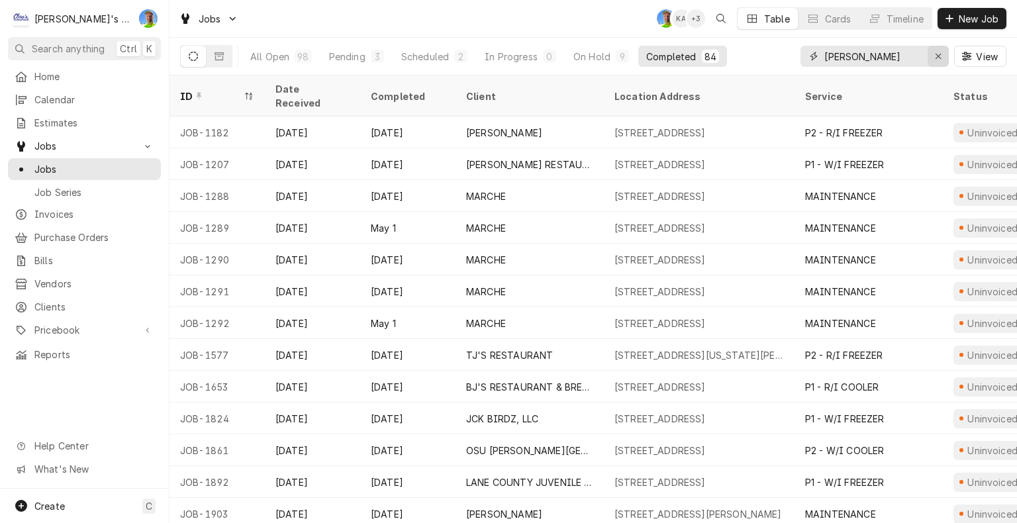
click at [938, 54] on icon "Erase input" at bounding box center [938, 56] width 7 height 9
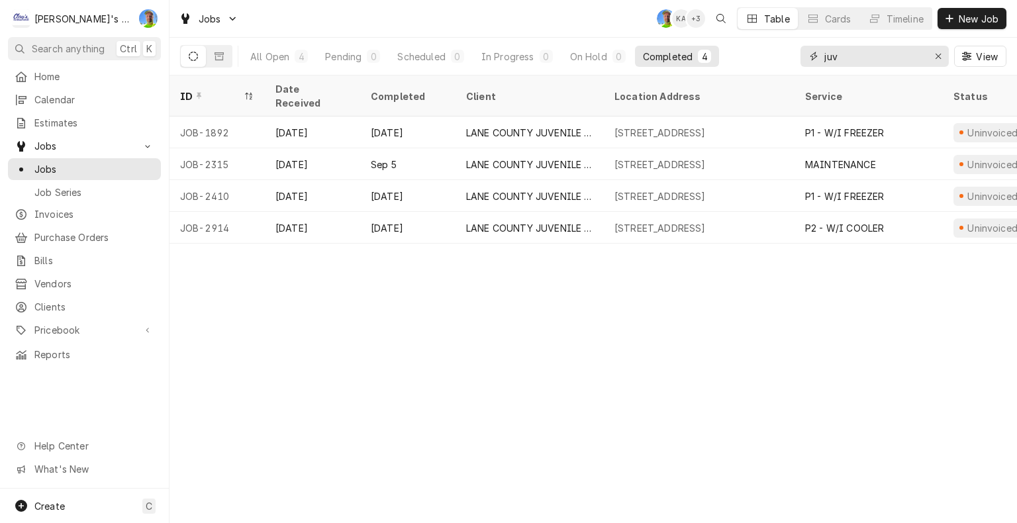
type input "juv"
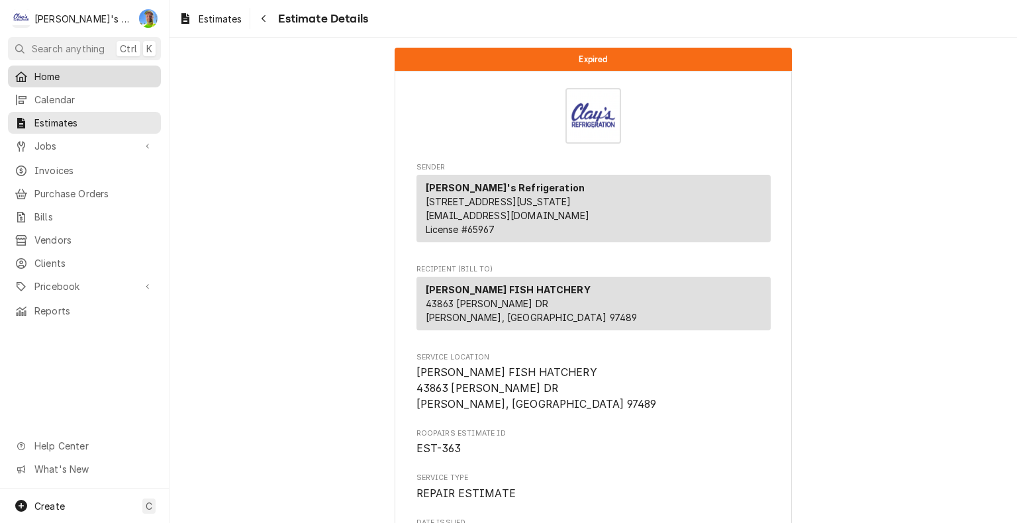
click at [71, 74] on span "Home" at bounding box center [94, 76] width 120 height 14
